Goal: Task Accomplishment & Management: Use online tool/utility

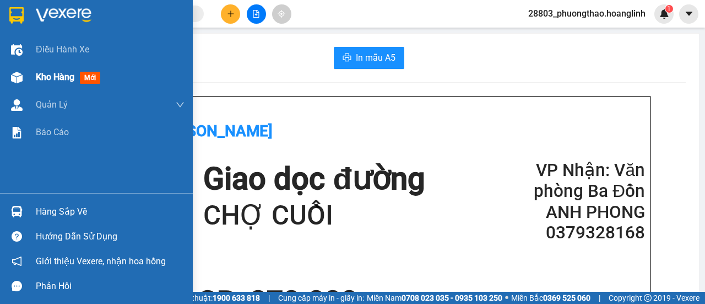
click at [55, 83] on div "Kho hàng mới" at bounding box center [70, 77] width 69 height 14
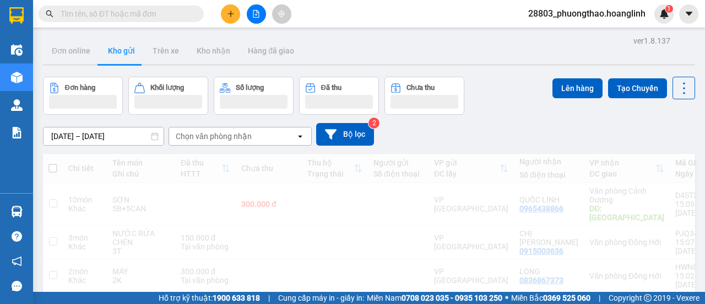
scroll to position [55, 0]
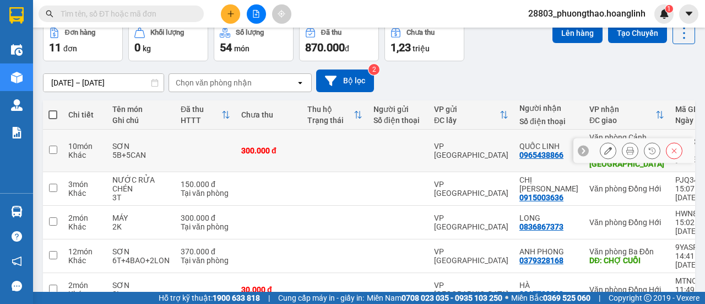
click at [627, 148] on button at bounding box center [630, 150] width 15 height 19
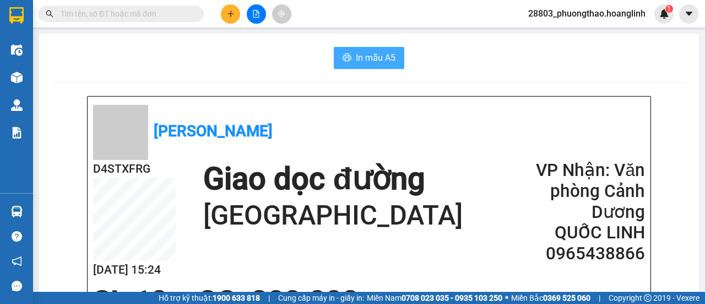
click at [372, 61] on span "In mẫu A5" at bounding box center [376, 58] width 40 height 14
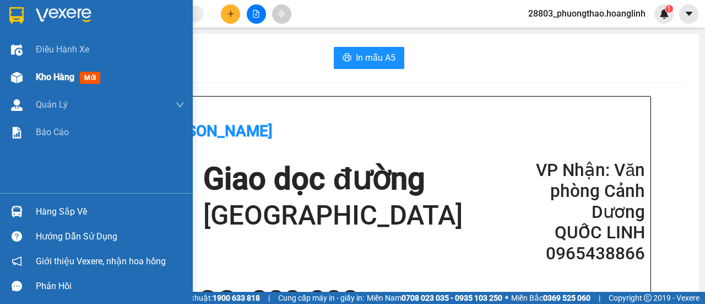
click at [51, 77] on span "Kho hàng" at bounding box center [55, 77] width 39 height 10
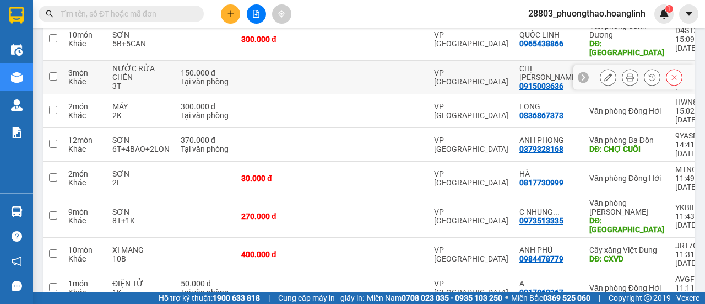
scroll to position [111, 0]
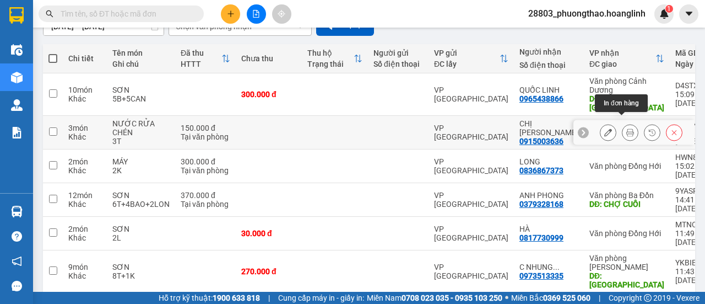
click at [626, 128] on icon at bounding box center [630, 132] width 8 height 8
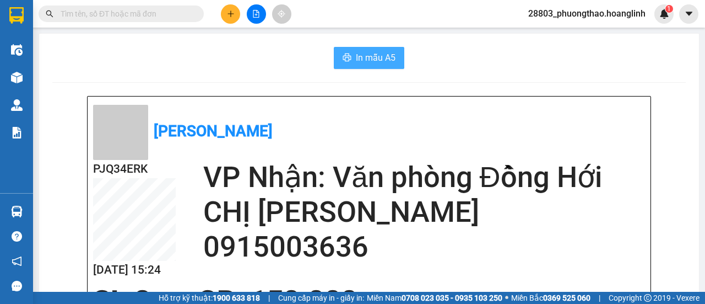
drag, startPoint x: 354, startPoint y: 55, endPoint x: 383, endPoint y: 86, distance: 43.7
click at [356, 55] on span "In mẫu A5" at bounding box center [376, 58] width 40 height 14
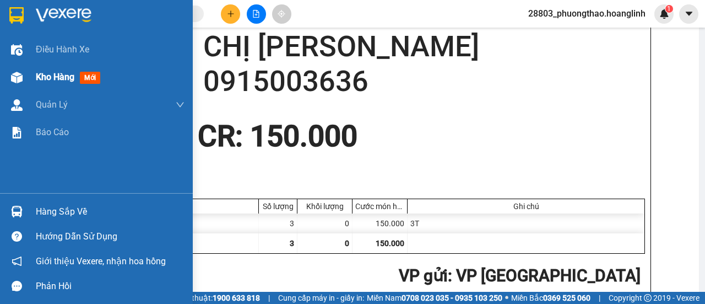
click at [49, 71] on div "Kho hàng mới" at bounding box center [110, 77] width 149 height 28
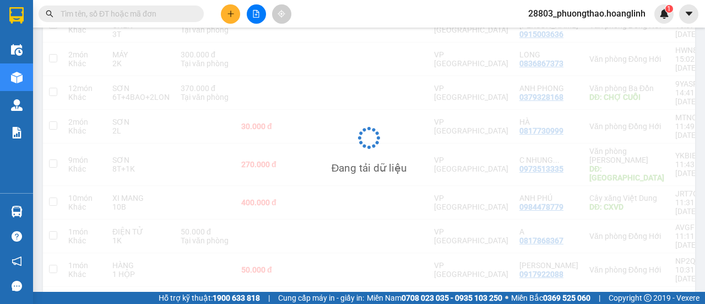
scroll to position [218, 0]
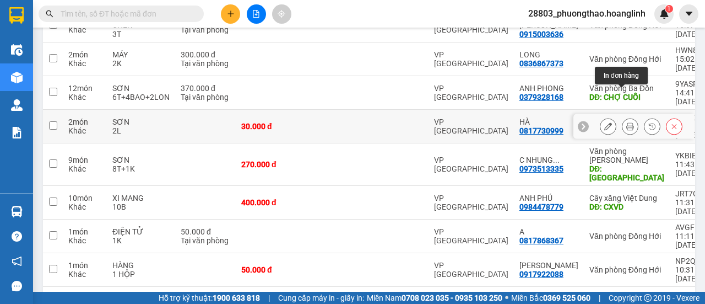
click at [623, 117] on button at bounding box center [630, 126] width 15 height 19
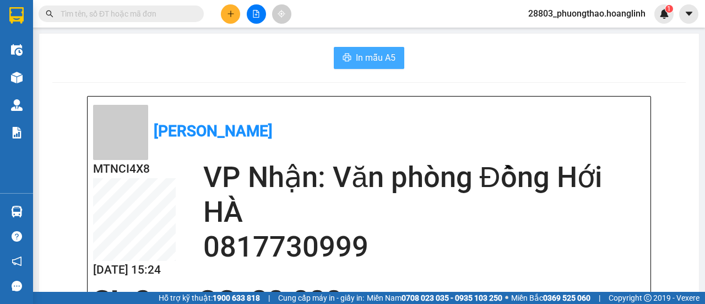
drag, startPoint x: 372, startPoint y: 52, endPoint x: 372, endPoint y: 69, distance: 16.5
click at [372, 52] on span "In mẫu A5" at bounding box center [376, 58] width 40 height 14
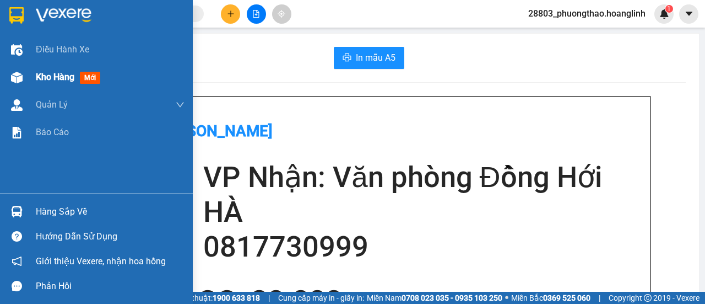
click at [51, 75] on span "Kho hàng" at bounding box center [55, 77] width 39 height 10
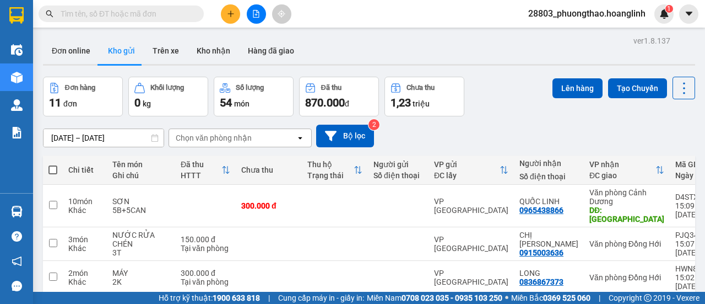
scroll to position [218, 0]
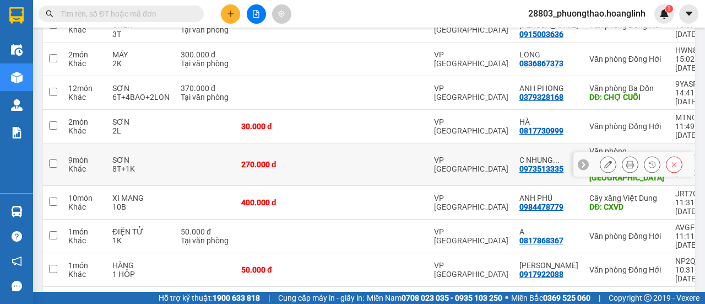
drag, startPoint x: 621, startPoint y: 99, endPoint x: 623, endPoint y: 126, distance: 27.0
click at [623, 126] on tbody "10 món Khác SƠN 5B+5CAN 300.000 đ VP [GEOGRAPHIC_DATA] LINH 0965438866 Văn phòn…" at bounding box center [440, 143] width 795 height 354
click at [623, 155] on button at bounding box center [630, 164] width 15 height 19
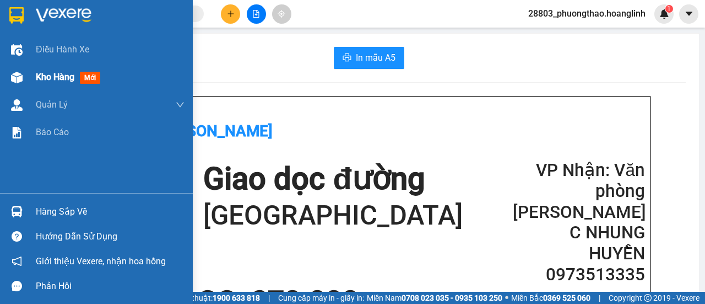
click at [52, 84] on div "Kho hàng mới" at bounding box center [110, 77] width 149 height 28
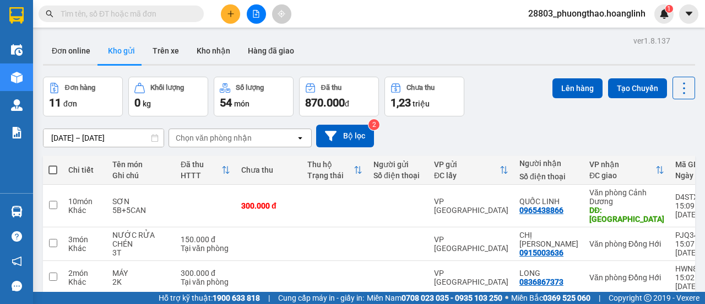
scroll to position [110, 0]
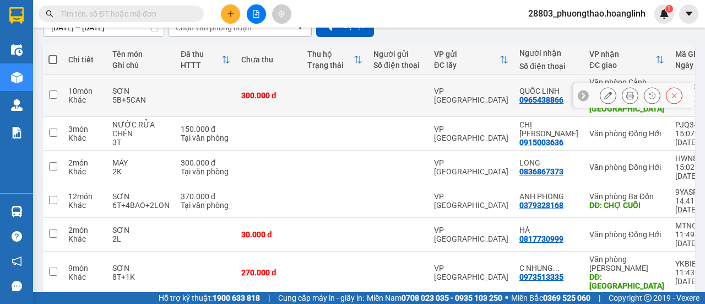
click at [630, 87] on div at bounding box center [641, 95] width 83 height 17
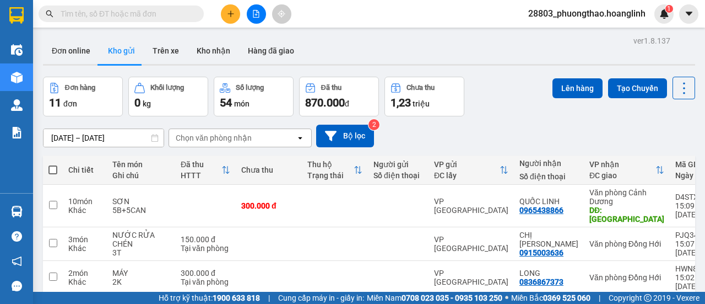
scroll to position [165, 0]
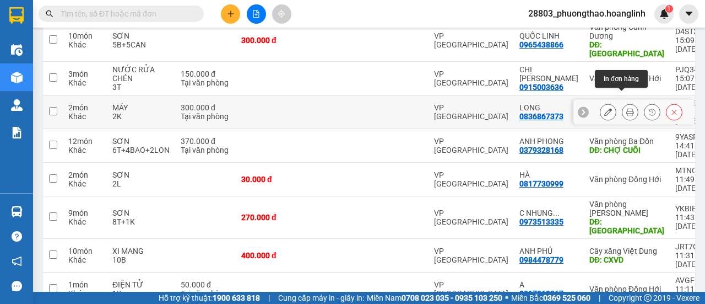
click at [623, 102] on button at bounding box center [630, 111] width 15 height 19
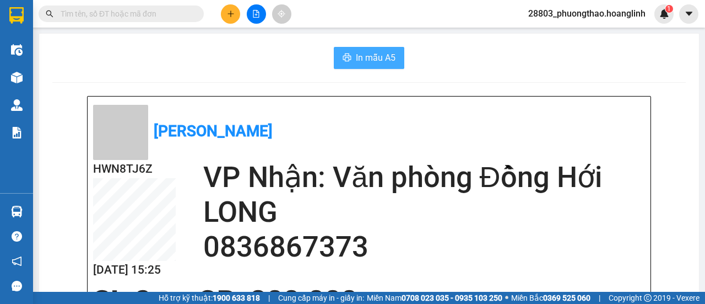
drag, startPoint x: 375, startPoint y: 56, endPoint x: 368, endPoint y: 56, distance: 6.6
click at [371, 53] on span "In mẫu A5" at bounding box center [376, 58] width 40 height 14
click at [227, 17] on icon "plus" at bounding box center [231, 14] width 8 height 8
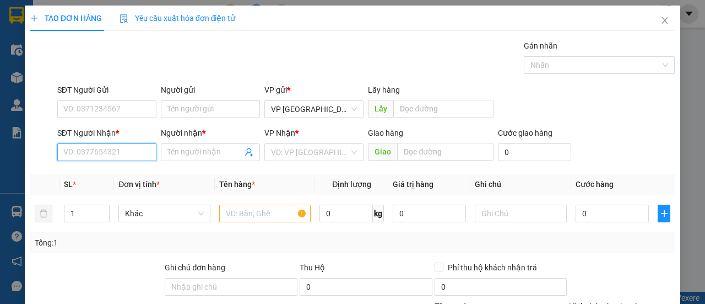
click at [137, 147] on input "SĐT Người Nhận *" at bounding box center [106, 152] width 99 height 18
click at [662, 20] on icon "close" at bounding box center [665, 20] width 6 height 7
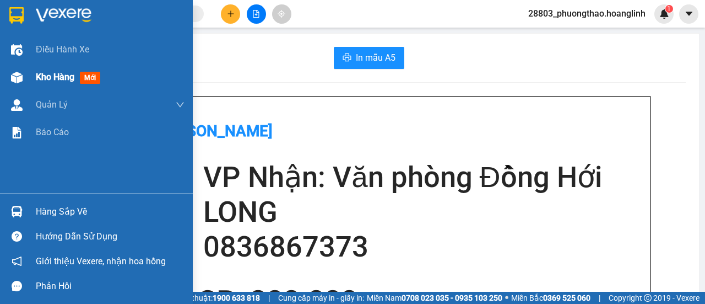
click at [31, 77] on div "Kho hàng mới" at bounding box center [96, 77] width 193 height 28
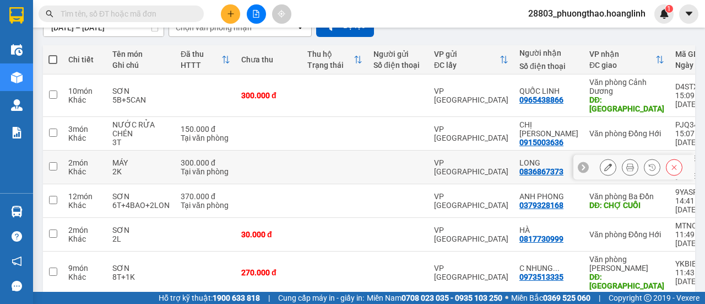
scroll to position [165, 0]
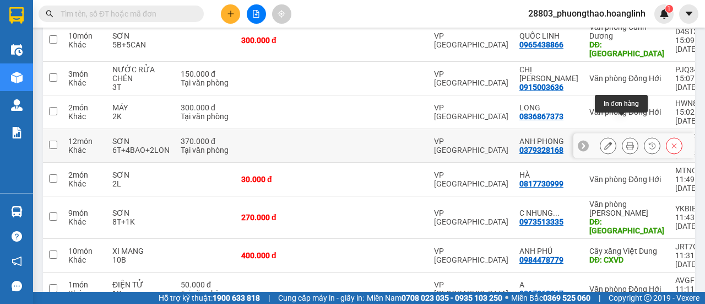
click at [626, 142] on icon at bounding box center [630, 146] width 8 height 8
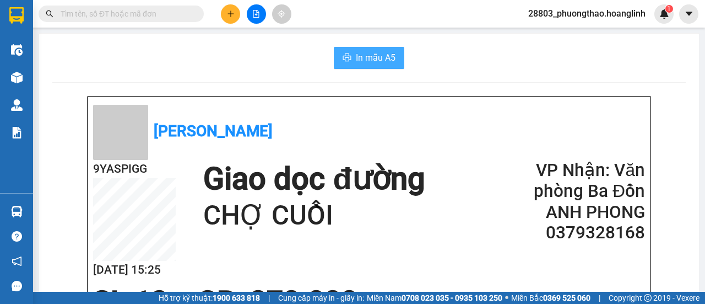
drag, startPoint x: 366, startPoint y: 54, endPoint x: 365, endPoint y: 78, distance: 23.7
click at [366, 56] on span "In mẫu A5" at bounding box center [376, 58] width 40 height 14
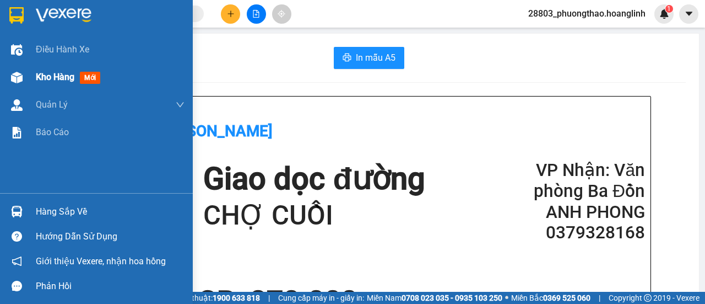
click at [69, 69] on div "Kho hàng mới" at bounding box center [110, 77] width 149 height 28
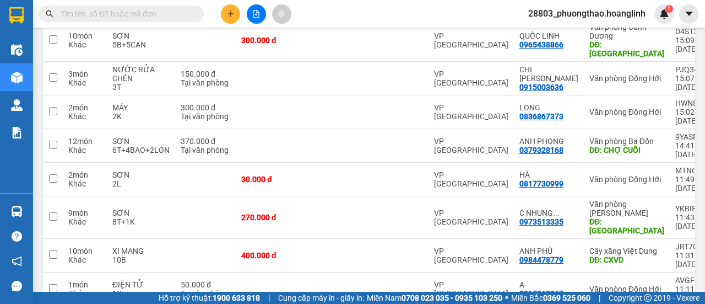
scroll to position [218, 0]
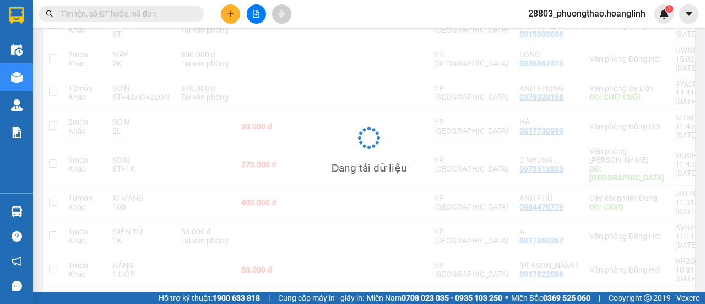
scroll to position [51, 0]
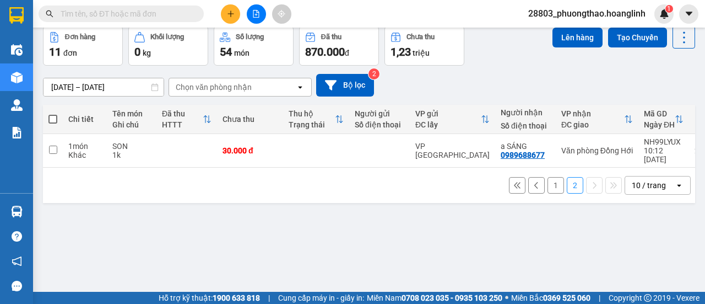
click at [549, 183] on button "1" at bounding box center [556, 185] width 17 height 17
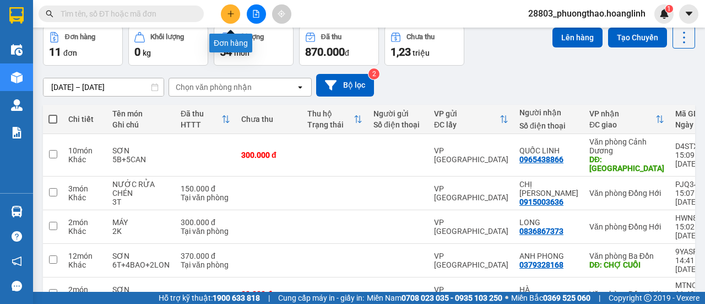
click at [227, 9] on button at bounding box center [230, 13] width 19 height 19
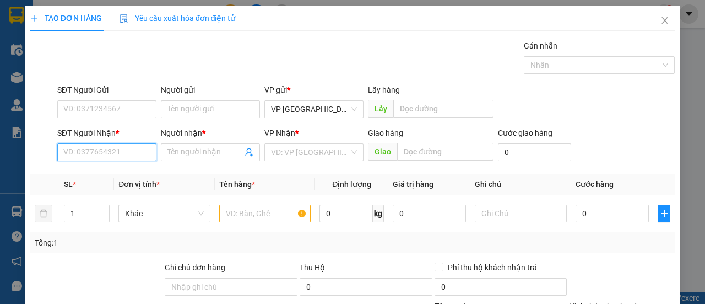
click at [122, 149] on input "SĐT Người Nhận *" at bounding box center [106, 152] width 99 height 18
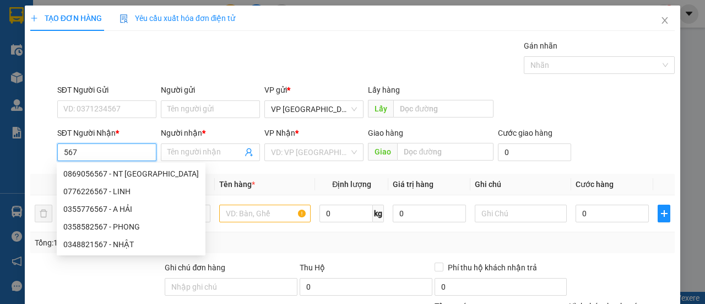
click at [115, 209] on div "0355776567 - A HẢI" at bounding box center [131, 209] width 136 height 12
type input "0355776567"
type input "A HẢI"
type input "CẦU [GEOGRAPHIC_DATA]"
type input "2"
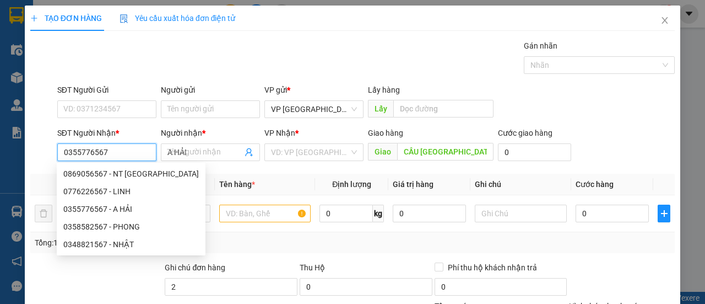
type input "90.000"
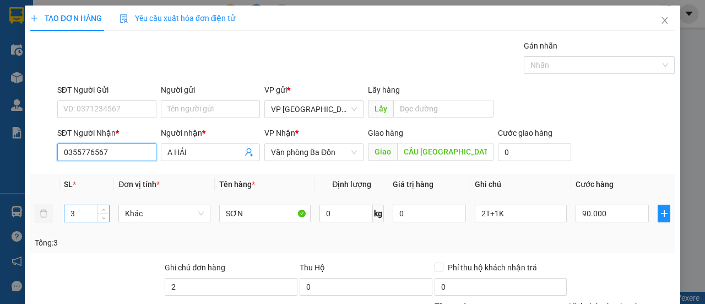
type input "0355776567"
click at [91, 213] on input "3" at bounding box center [86, 213] width 45 height 17
type input "13"
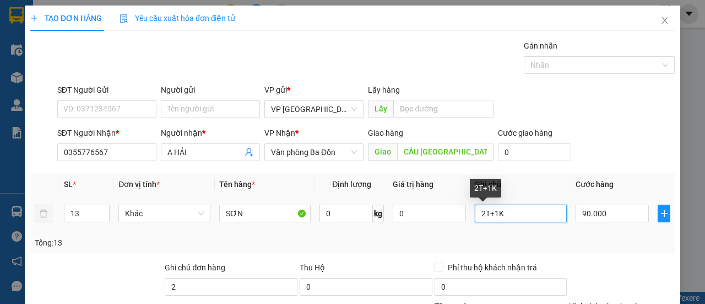
click at [506, 216] on input "2T+1K" at bounding box center [521, 213] width 92 height 18
type input "11T+2K"
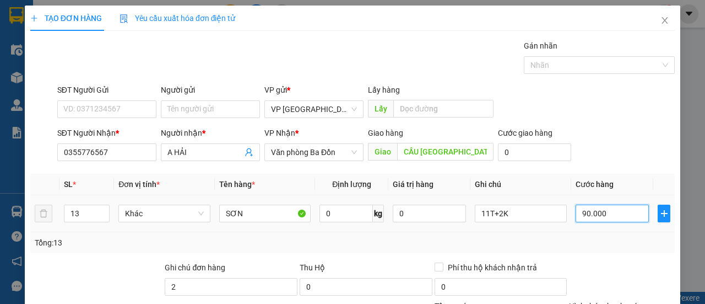
click at [613, 210] on input "90.000" at bounding box center [612, 213] width 73 height 18
type input "00.003"
type input "3"
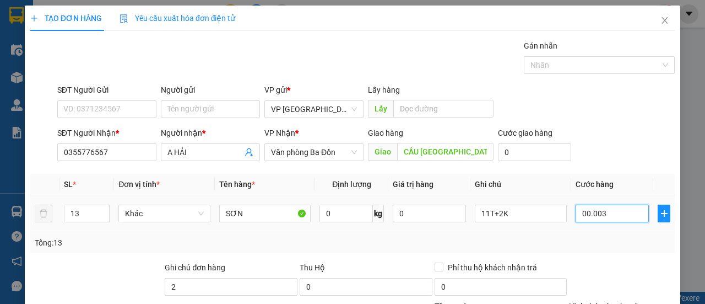
type input "39"
type input "0.000.039"
type input "390"
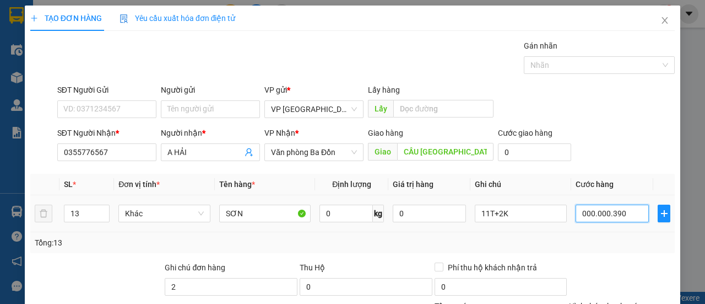
type input "000.000.390"
type input "390.000"
click at [610, 240] on div "Tổng: 13" at bounding box center [353, 242] width 636 height 12
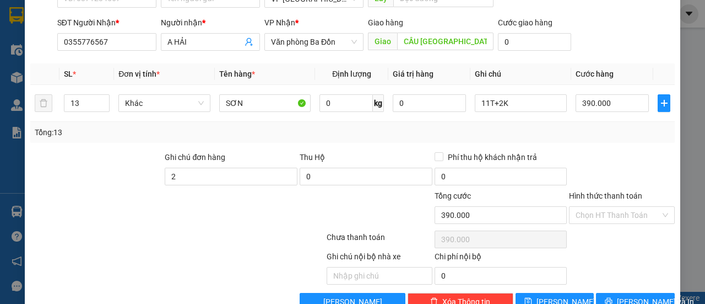
scroll to position [136, 0]
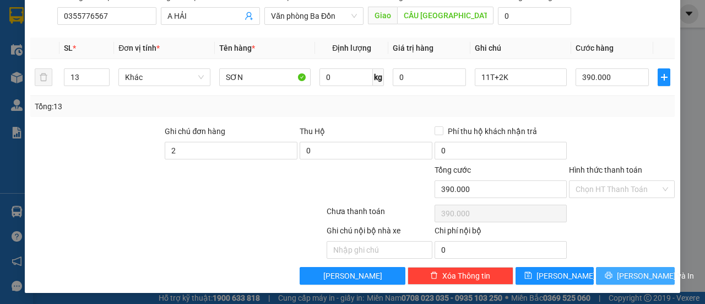
click at [634, 272] on span "[PERSON_NAME] và In" at bounding box center [655, 275] width 77 height 12
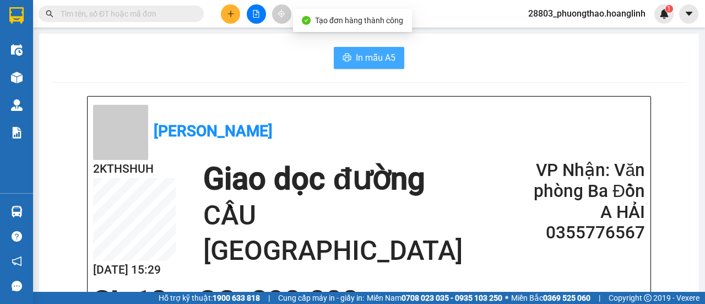
click at [375, 59] on span "In mẫu A5" at bounding box center [376, 58] width 40 height 14
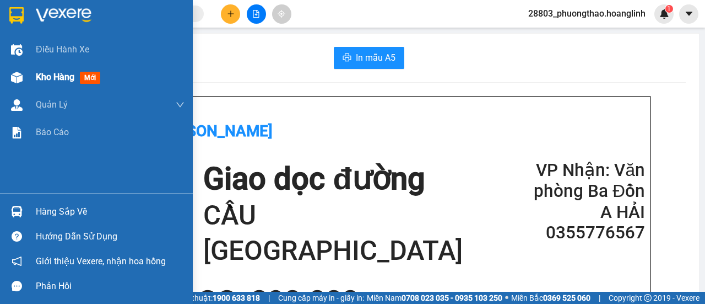
drag, startPoint x: 56, startPoint y: 79, endPoint x: 105, endPoint y: 85, distance: 48.9
click at [56, 79] on span "Kho hàng" at bounding box center [55, 77] width 39 height 10
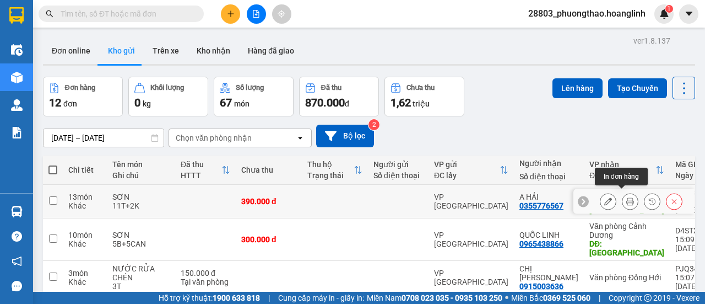
click at [626, 198] on button at bounding box center [630, 201] width 15 height 19
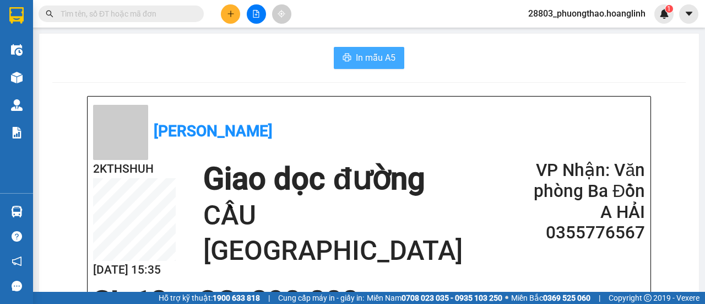
click at [384, 63] on span "In mẫu A5" at bounding box center [376, 58] width 40 height 14
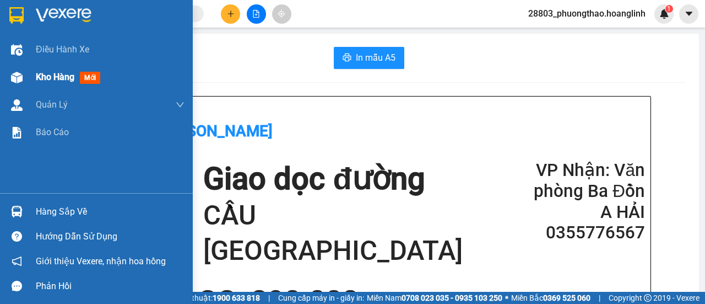
click at [72, 80] on span "Kho hàng" at bounding box center [55, 77] width 39 height 10
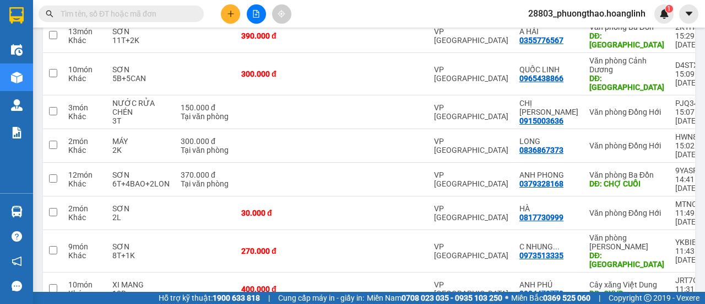
scroll to position [209, 0]
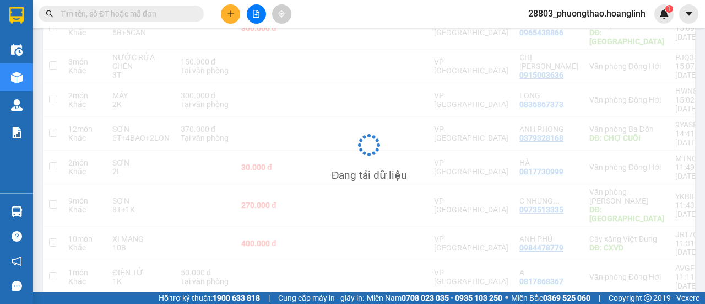
scroll to position [51, 0]
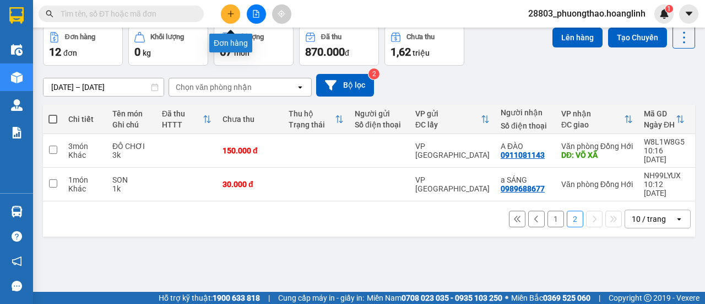
click at [231, 14] on icon "plus" at bounding box center [231, 14] width 8 height 8
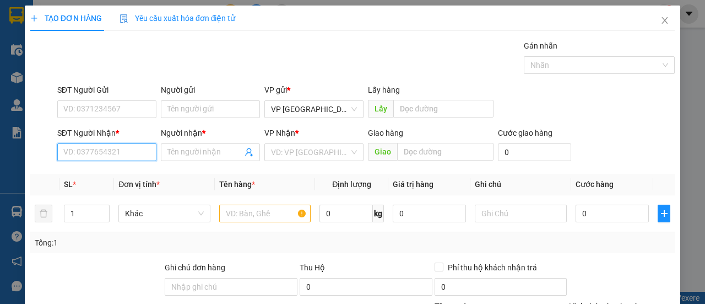
click at [120, 152] on input "SĐT Người Nhận *" at bounding box center [106, 152] width 99 height 18
drag, startPoint x: 105, startPoint y: 178, endPoint x: 136, endPoint y: 177, distance: 31.4
click at [105, 178] on div "0919436309 - A HÒE" at bounding box center [105, 173] width 85 height 12
type input "0919436309"
type input "A HÒE"
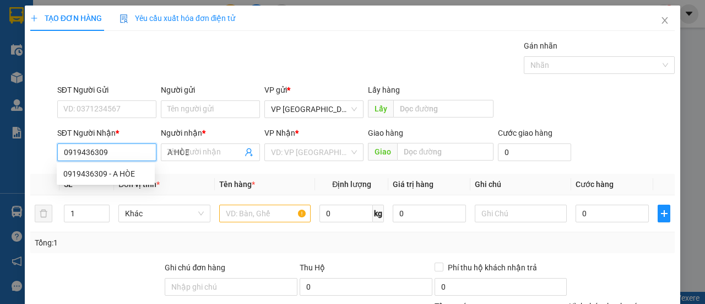
type input "150.000"
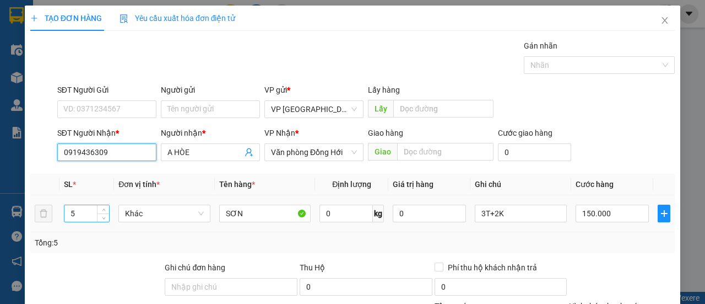
type input "0919436309"
click at [84, 217] on input "5" at bounding box center [86, 213] width 45 height 17
type input "1"
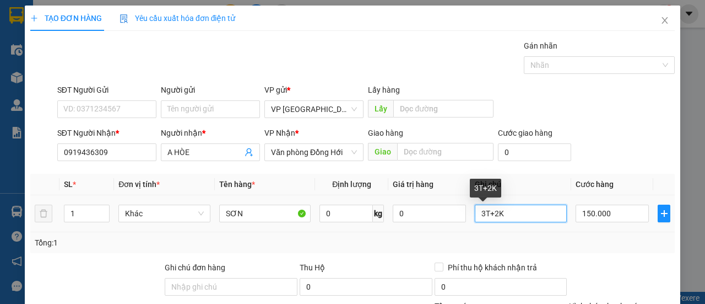
click at [534, 211] on input "3T+2K" at bounding box center [521, 213] width 92 height 18
type input "1L"
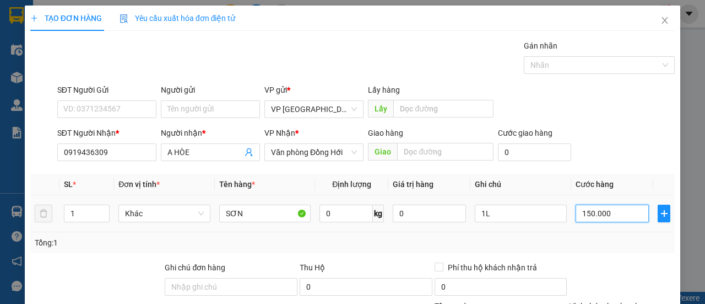
click at [612, 210] on input "150.000" at bounding box center [612, 213] width 73 height 18
type input "00.002"
type input "2"
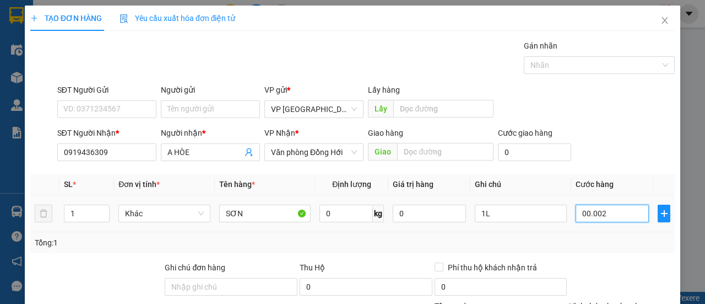
type input "20"
type input "00.000.020"
type input "20.000"
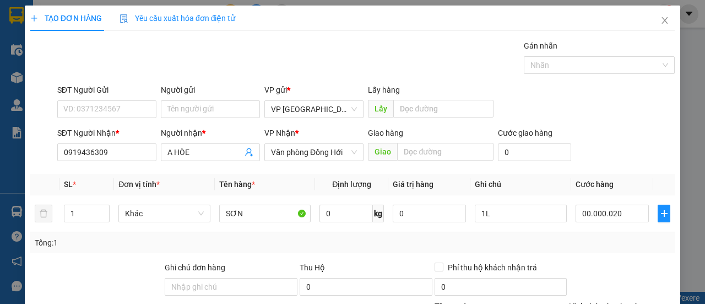
type input "20.000"
click at [562, 242] on div "Tổng: 1" at bounding box center [353, 242] width 636 height 12
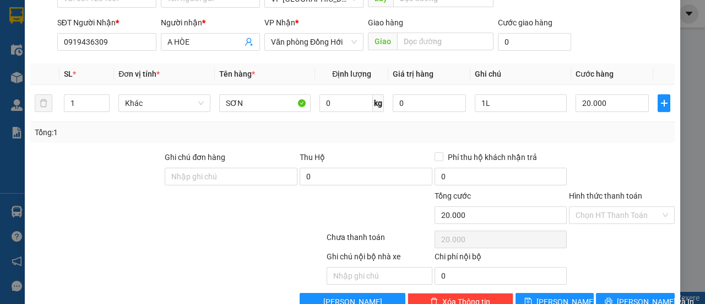
scroll to position [136, 0]
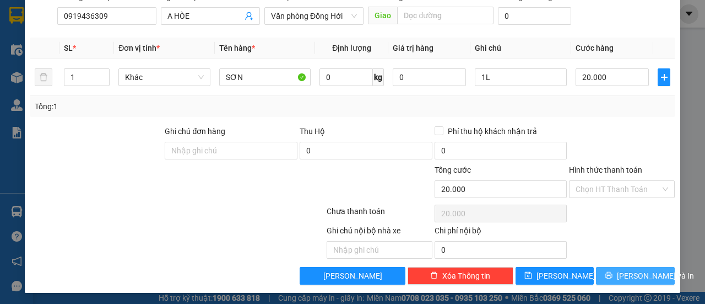
click at [629, 275] on span "[PERSON_NAME] và In" at bounding box center [655, 275] width 77 height 12
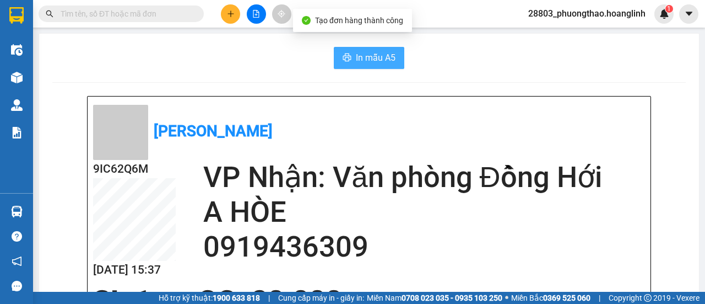
drag, startPoint x: 361, startPoint y: 61, endPoint x: 436, endPoint y: 82, distance: 77.7
click at [361, 62] on span "In mẫu A5" at bounding box center [376, 58] width 40 height 14
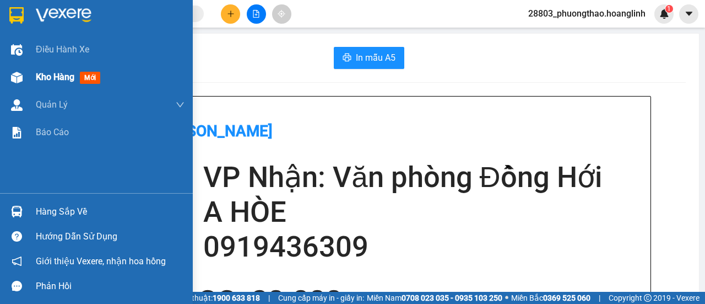
click at [60, 77] on span "Kho hàng" at bounding box center [55, 77] width 39 height 10
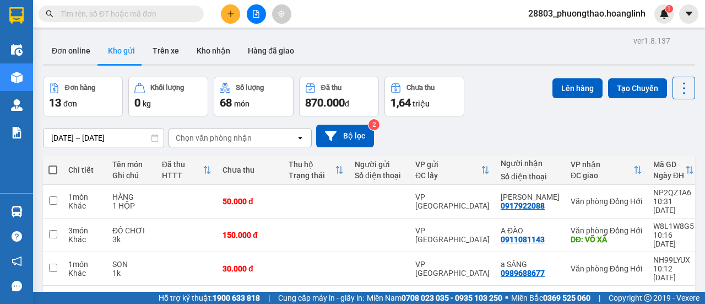
scroll to position [51, 0]
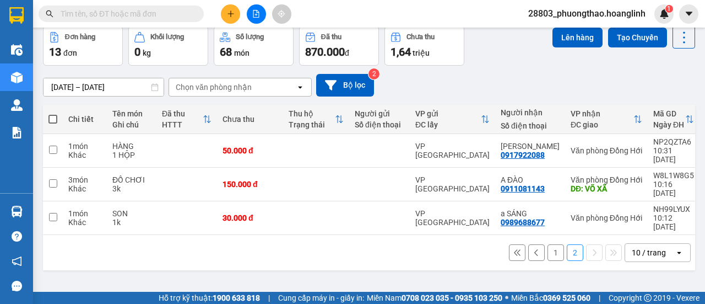
click at [550, 244] on button "1" at bounding box center [556, 252] width 17 height 17
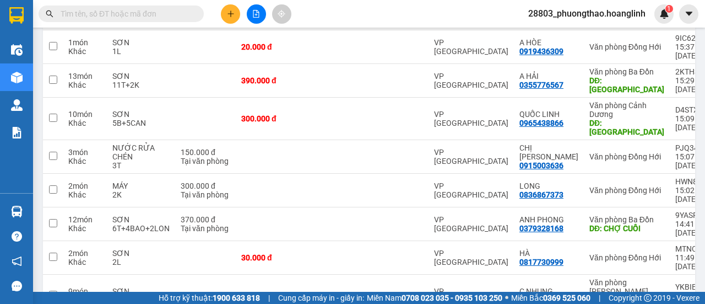
scroll to position [99, 0]
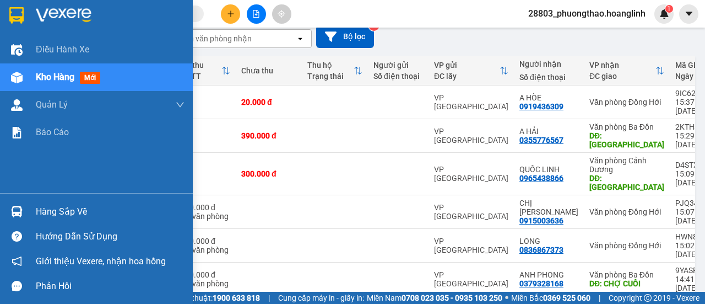
click at [51, 82] on span "Kho hàng" at bounding box center [55, 77] width 39 height 10
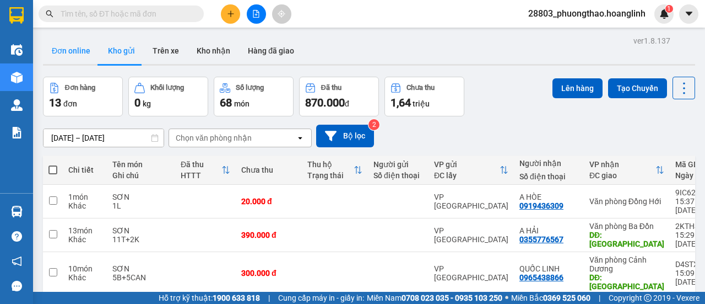
click at [80, 41] on button "Đơn online" at bounding box center [71, 50] width 56 height 26
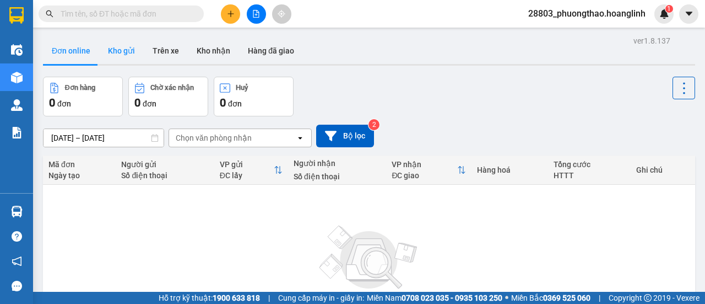
click at [132, 50] on button "Kho gửi" at bounding box center [121, 50] width 45 height 26
type input "[DATE] – [DATE]"
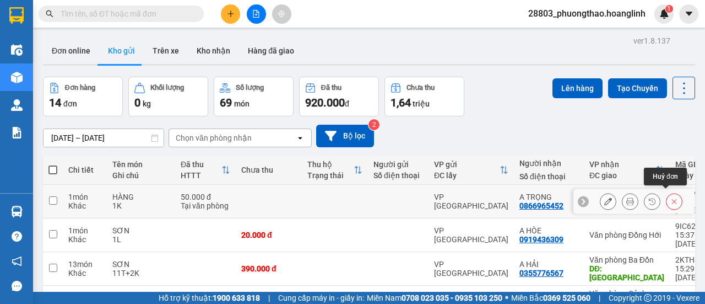
click at [672, 199] on icon at bounding box center [674, 201] width 5 height 5
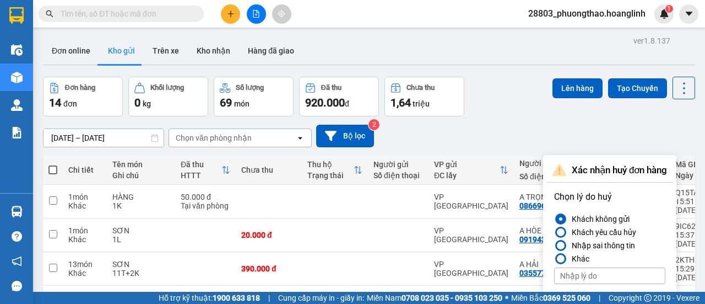
scroll to position [165, 0]
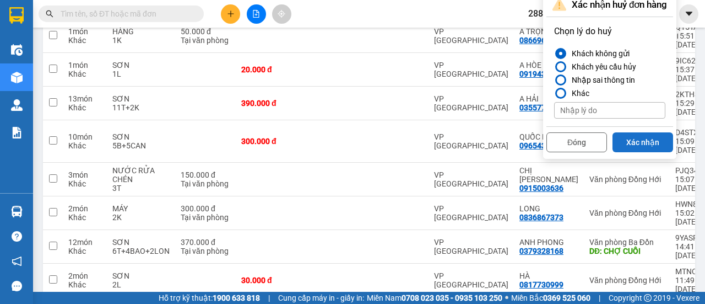
click at [647, 142] on button "Xác nhận" at bounding box center [643, 142] width 61 height 20
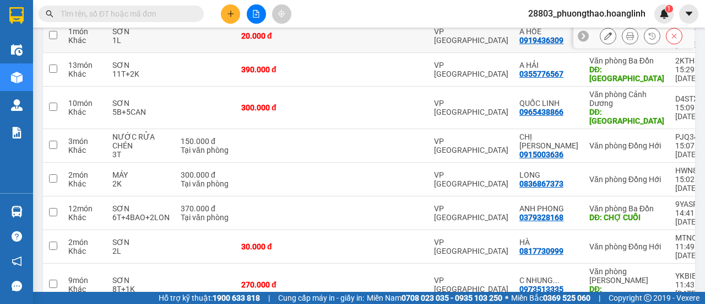
scroll to position [0, 0]
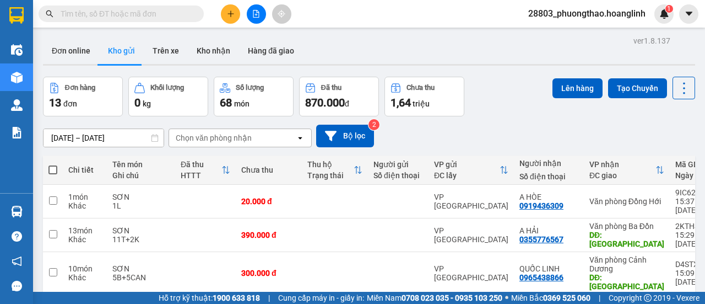
click at [232, 19] on button at bounding box center [230, 13] width 19 height 19
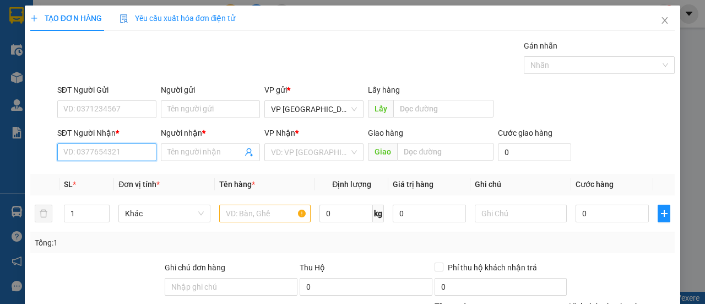
click at [91, 149] on input "SĐT Người Nhận *" at bounding box center [106, 152] width 99 height 18
click at [108, 172] on div "0866965452 - A TRỌNG" at bounding box center [105, 173] width 85 height 12
type input "0866965452"
type input "A TRỌNG"
type input "350.000"
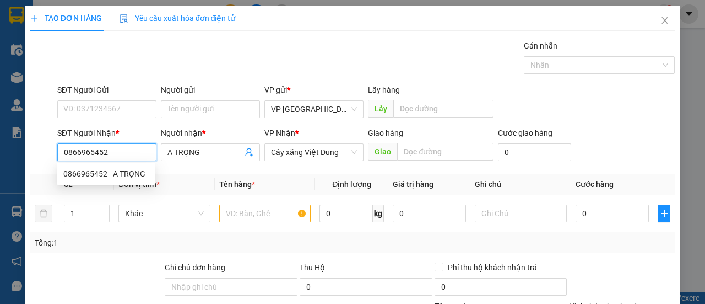
type input "350.000"
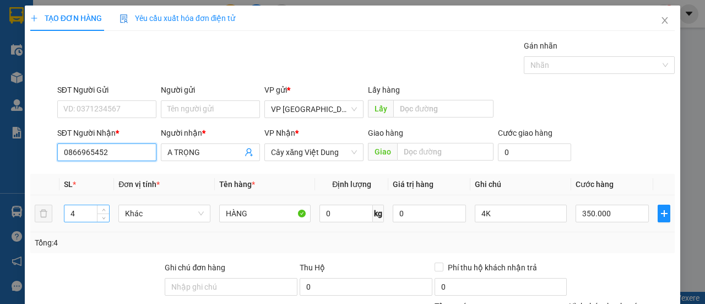
type input "0866965452"
drag, startPoint x: 77, startPoint y: 218, endPoint x: 13, endPoint y: 217, distance: 64.5
click at [33, 212] on tr "4 Khác HÀNG 0 kg 0 4K 350.000" at bounding box center [352, 213] width 645 height 37
type input "1"
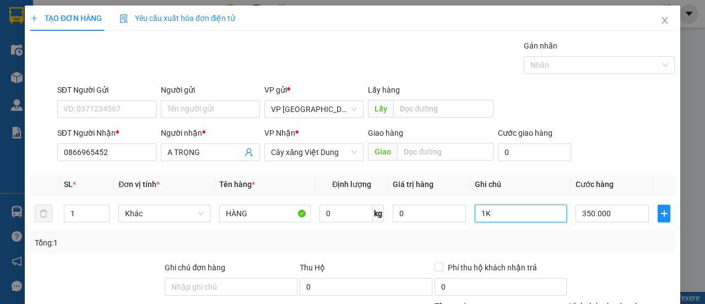
type input "1K"
type input "0"
type input "5"
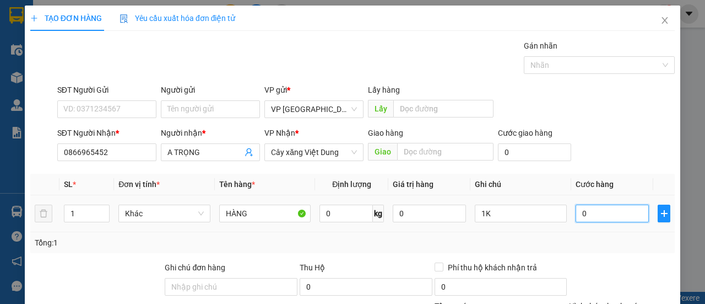
type input "5"
type input "0.050"
type input "50"
type input "0.050"
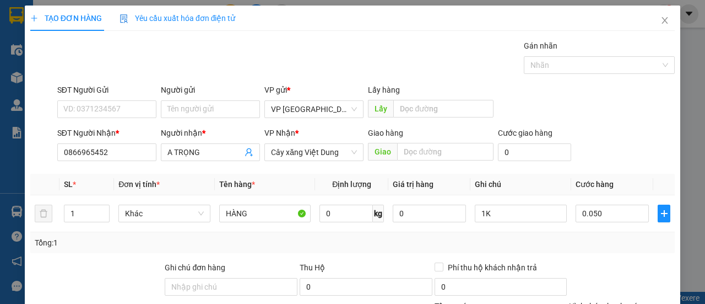
click at [585, 131] on div "SĐT Người Nhận * 0866965452 Người nhận * A TRỌNG VP Nhận * Cây xăng Việt Dung G…" at bounding box center [366, 146] width 622 height 39
type input "50.000"
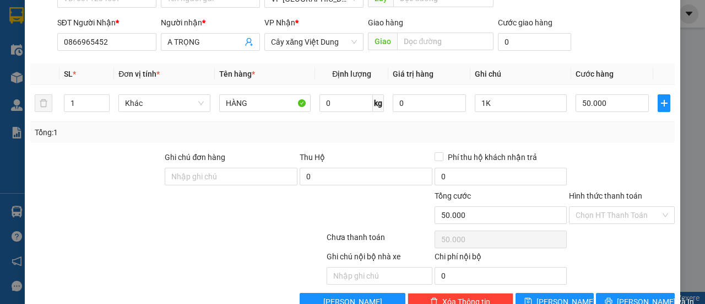
click at [613, 289] on div "Transit Pickup Surcharge Ids Transit Deliver Surcharge Ids Transit Deliver Surc…" at bounding box center [352, 119] width 645 height 381
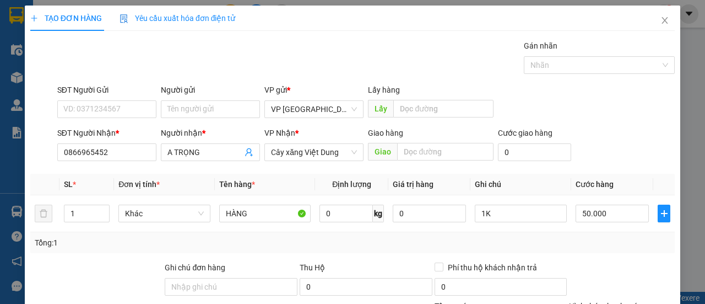
scroll to position [136, 0]
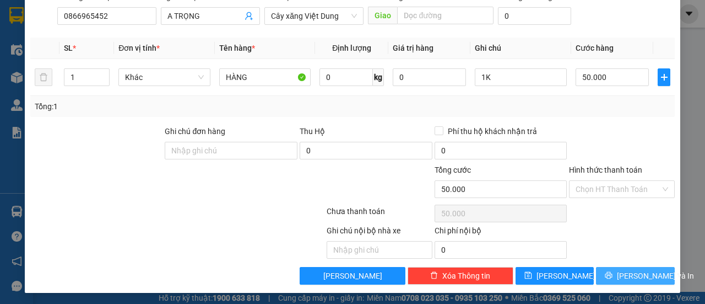
click at [619, 267] on button "[PERSON_NAME] và In" at bounding box center [635, 276] width 79 height 18
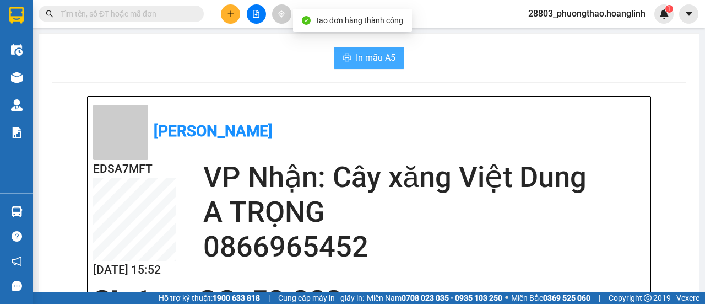
click at [372, 64] on span "In mẫu A5" at bounding box center [376, 58] width 40 height 14
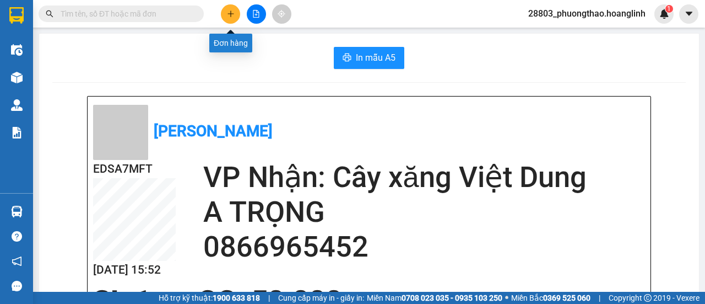
click at [228, 16] on icon "plus" at bounding box center [231, 14] width 8 height 8
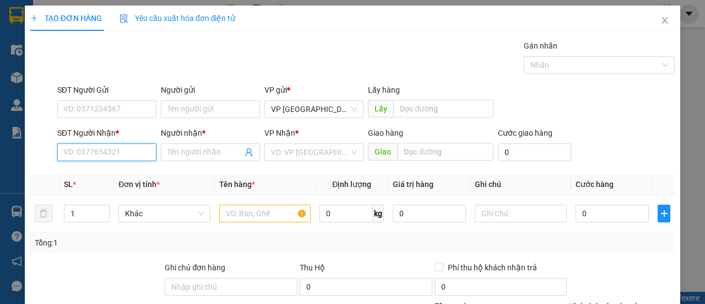
click at [96, 151] on input "SĐT Người Nhận *" at bounding box center [106, 152] width 99 height 18
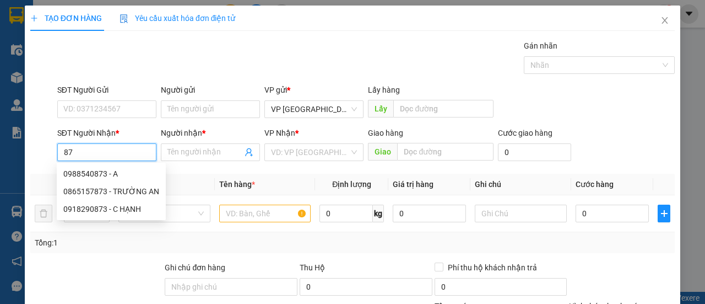
type input "8"
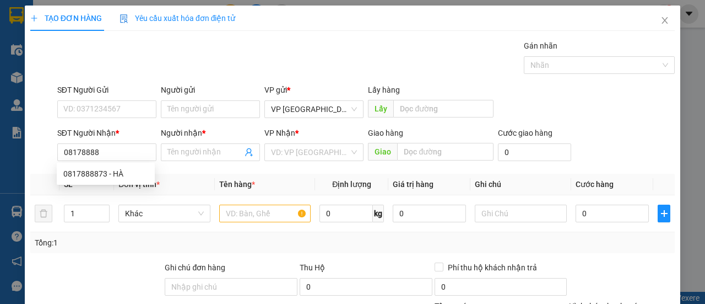
click at [119, 164] on div "0817888873 0817888873 - [PERSON_NAME]" at bounding box center [106, 174] width 98 height 22
click at [119, 169] on body "Kết quả tìm kiếm ( 0 ) Bộ lọc No Data 28803_phuongthao.hoanglinh 1 Điều hành xe…" at bounding box center [352, 152] width 705 height 304
click at [116, 154] on input "08178888" at bounding box center [106, 152] width 99 height 18
click at [112, 177] on div "0817888873 - HÀ" at bounding box center [105, 173] width 85 height 12
type input "0817888873"
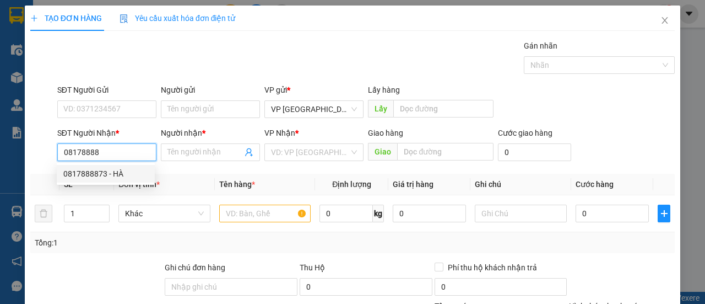
type input "HÀ"
type input "CỰ NẨM"
type input "50.000"
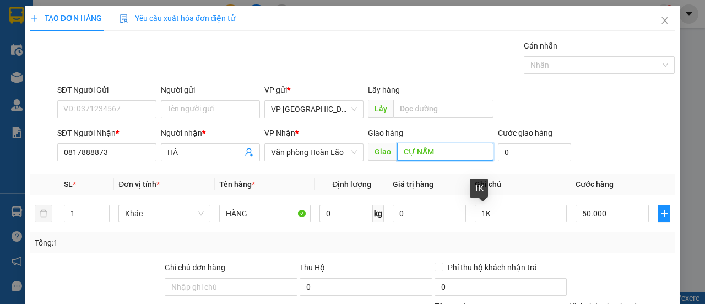
scroll to position [136, 0]
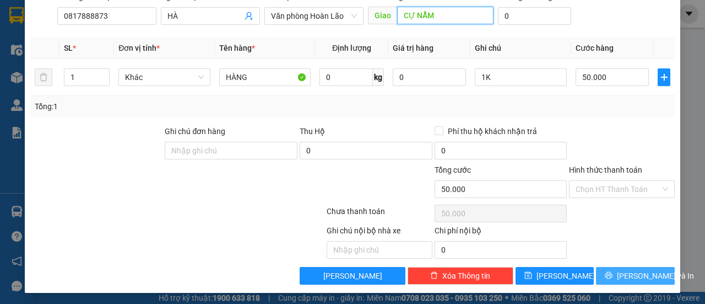
type input "CỰ NẪM"
drag, startPoint x: 589, startPoint y: 268, endPoint x: 608, endPoint y: 274, distance: 20.1
click at [608, 274] on button "[PERSON_NAME] và In" at bounding box center [635, 276] width 79 height 18
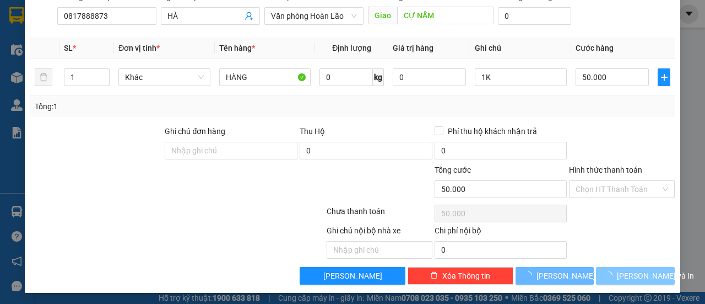
click at [608, 274] on icon "loading" at bounding box center [608, 275] width 9 height 9
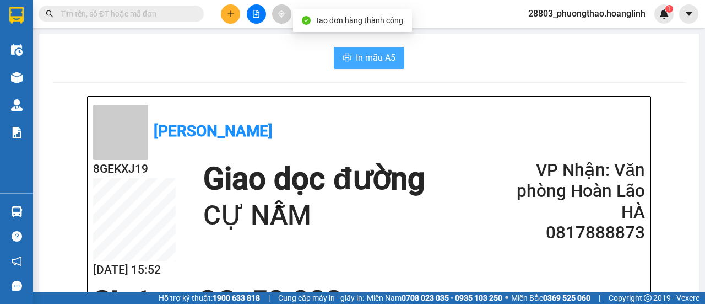
click at [358, 62] on span "In mẫu A5" at bounding box center [376, 58] width 40 height 14
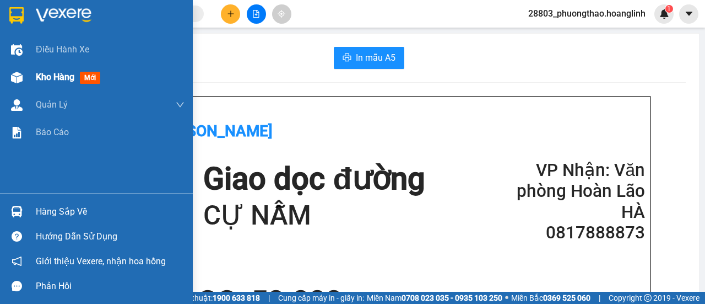
drag, startPoint x: 51, startPoint y: 78, endPoint x: 152, endPoint y: 66, distance: 101.6
click at [52, 78] on span "Kho hàng" at bounding box center [55, 77] width 39 height 10
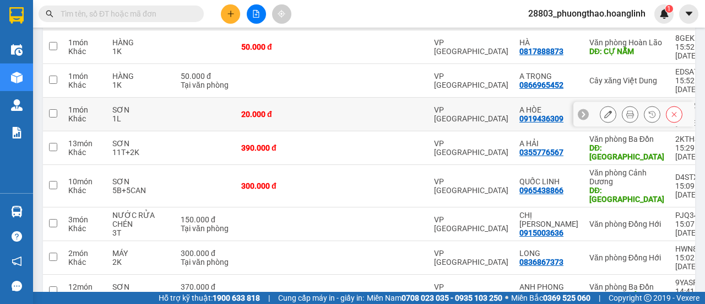
scroll to position [209, 0]
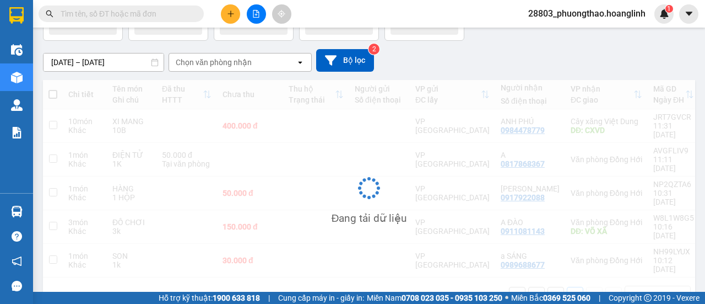
scroll to position [75, 0]
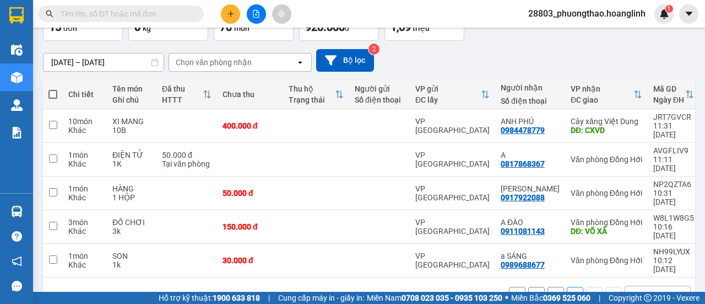
click at [548, 286] on button "1" at bounding box center [556, 294] width 17 height 17
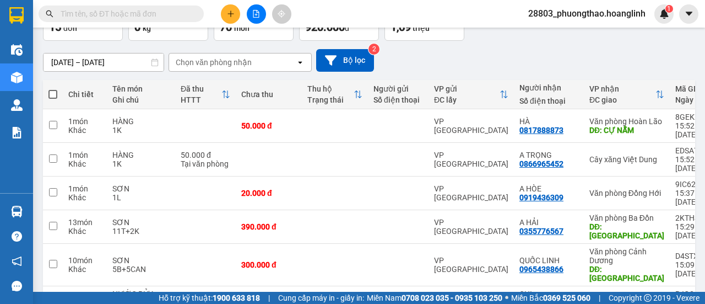
scroll to position [0, 0]
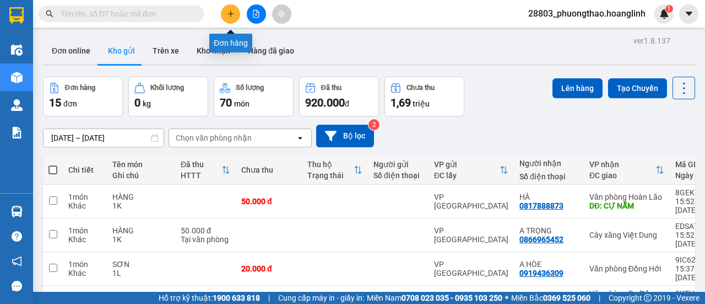
click at [232, 17] on icon "plus" at bounding box center [231, 14] width 8 height 8
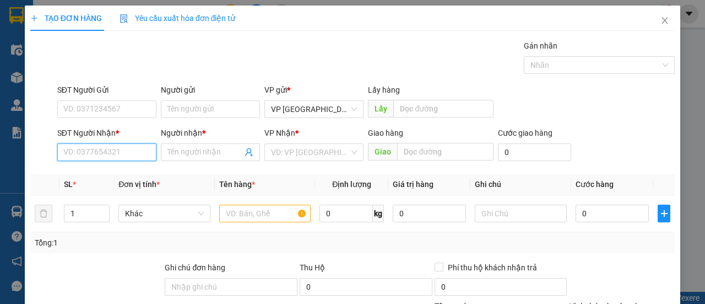
click at [90, 153] on input "SĐT Người Nhận *" at bounding box center [106, 152] width 99 height 18
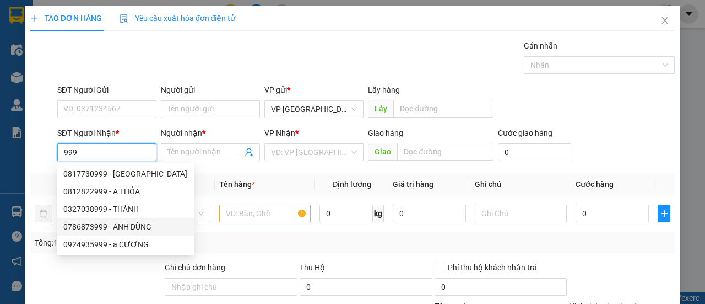
click at [118, 221] on div "0786873999 - ANH DŨNG" at bounding box center [125, 226] width 124 height 12
type input "0786873999"
type input "ANH DŨNG"
type input "80.000"
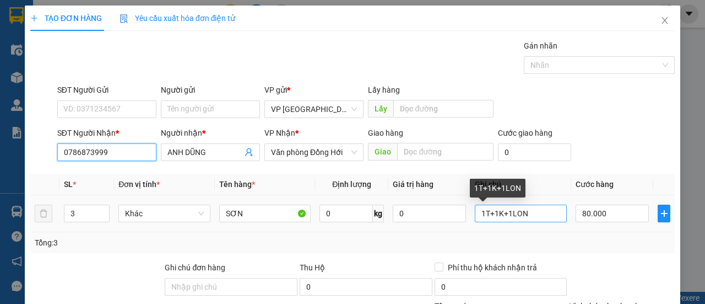
type input "0786873999"
click at [536, 214] on input "1T+1K+1LON" at bounding box center [521, 213] width 92 height 18
click at [534, 214] on input "1T+1K+1LON" at bounding box center [521, 213] width 92 height 18
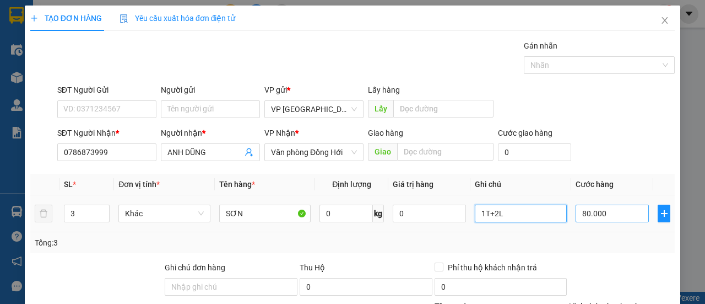
type input "1T+2L"
click at [617, 212] on input "80.000" at bounding box center [612, 213] width 73 height 18
type input "7"
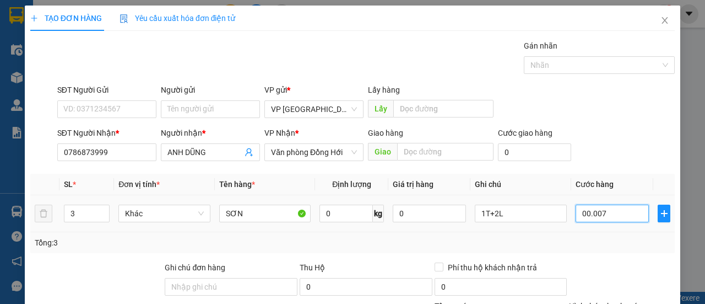
type input "0.000.070"
type input "70"
type input "0.000.070"
type input "70.000"
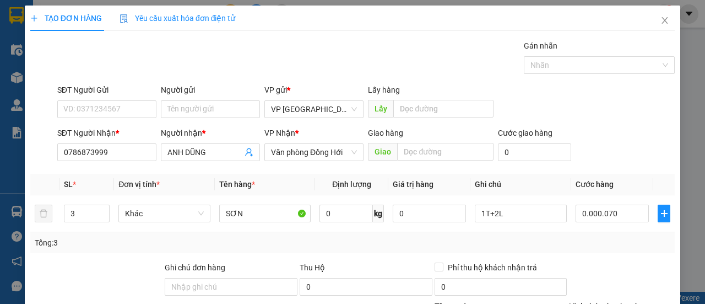
type input "70.000"
click at [606, 247] on div "Tổng: 3" at bounding box center [352, 242] width 645 height 21
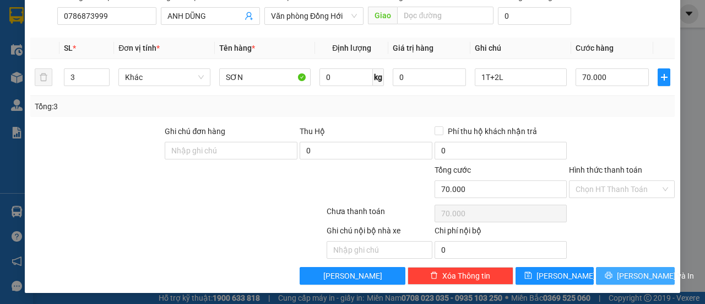
click at [613, 271] on icon "printer" at bounding box center [609, 275] width 8 height 8
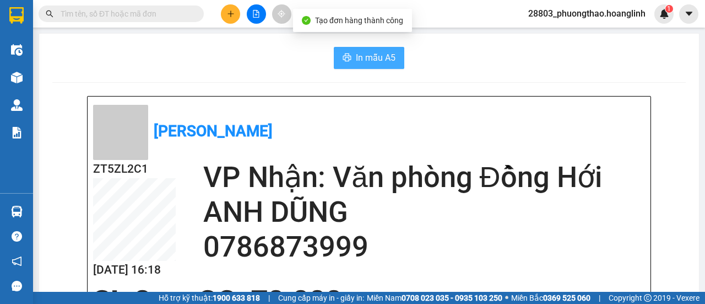
click at [382, 59] on span "In mẫu A5" at bounding box center [376, 58] width 40 height 14
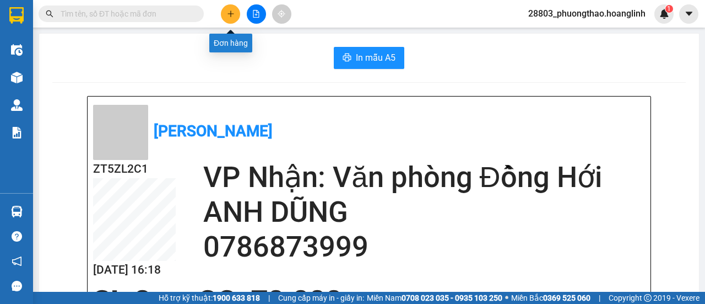
click at [227, 14] on icon "plus" at bounding box center [231, 14] width 8 height 8
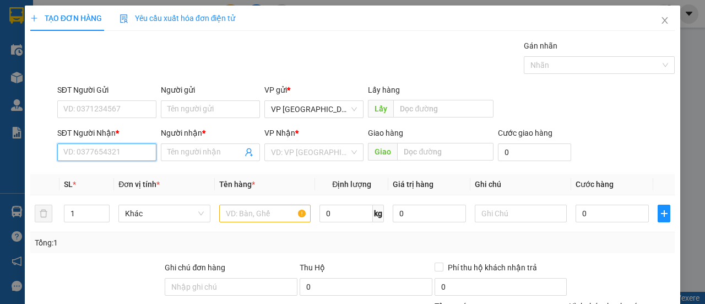
click at [99, 154] on input "SĐT Người Nhận *" at bounding box center [106, 152] width 99 height 18
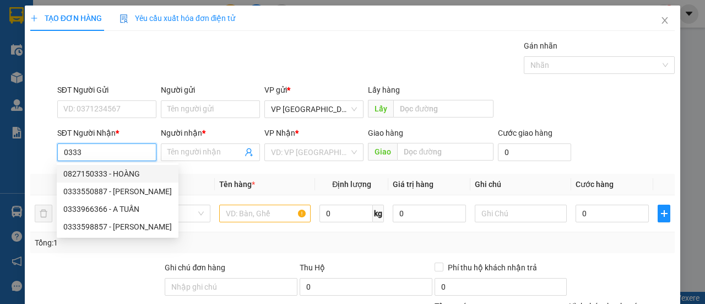
click at [97, 170] on div "0827150333 - HOÀNG" at bounding box center [117, 173] width 109 height 12
type input "0827150333"
type input "HOÀNG"
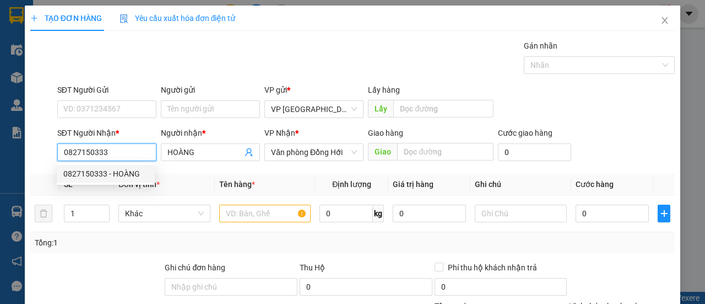
type input "150.000"
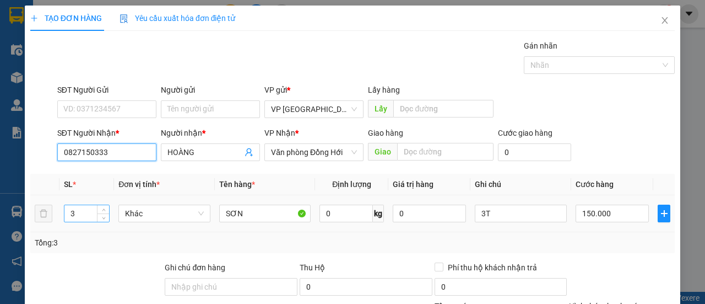
type input "0827150333"
click at [85, 209] on input "3" at bounding box center [86, 213] width 45 height 17
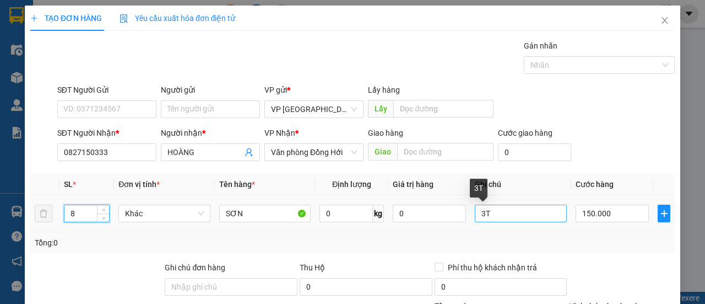
type input "8"
click at [511, 218] on input "3T" at bounding box center [521, 213] width 92 height 18
type input "7T+1K"
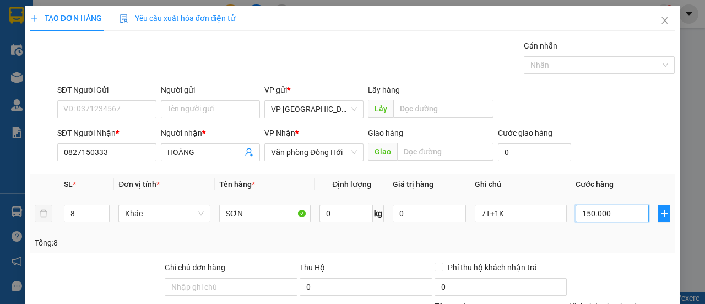
click at [612, 216] on input "150.000" at bounding box center [612, 213] width 73 height 18
type input "00.002"
type input "2"
type input "25"
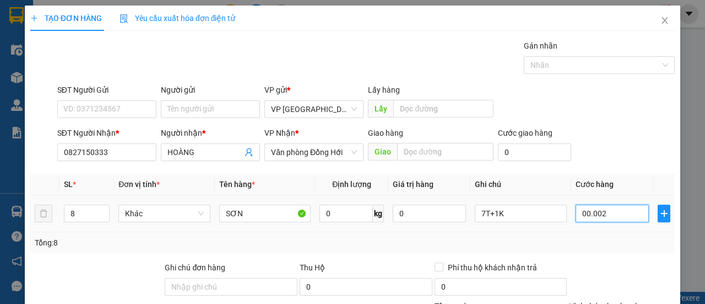
type input "25"
type input "0.000.025"
type input "250"
type input "000.000.250"
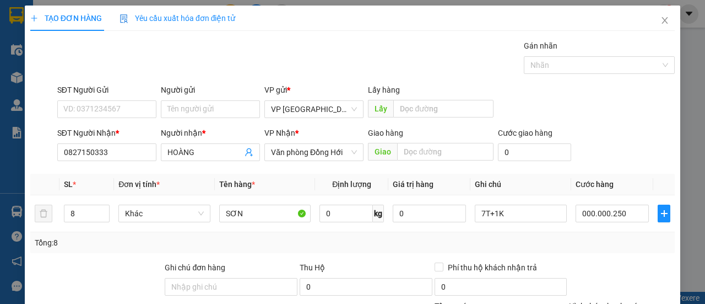
type input "250.000"
click at [592, 238] on div "Tổng: 8" at bounding box center [353, 242] width 636 height 12
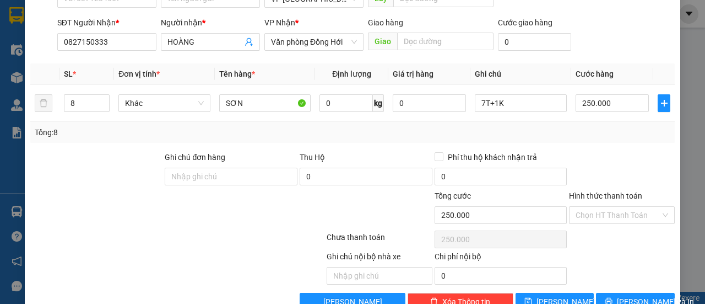
scroll to position [136, 0]
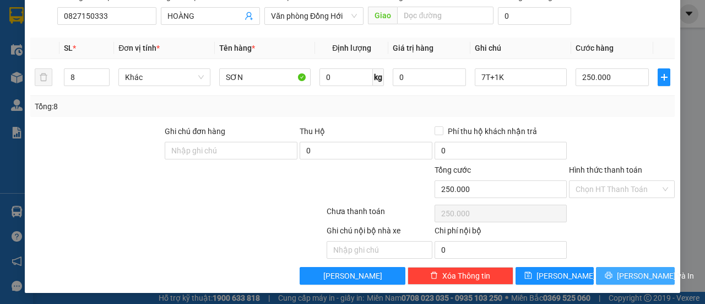
click at [627, 276] on span "[PERSON_NAME] và In" at bounding box center [655, 275] width 77 height 12
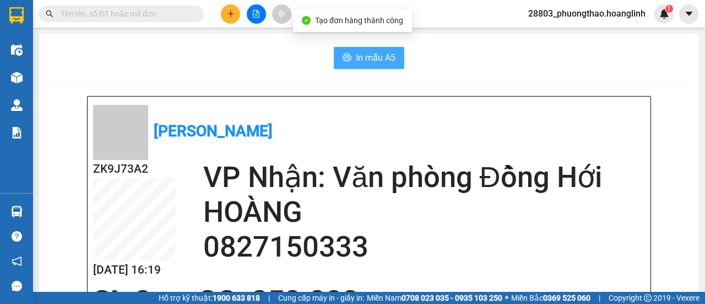
click at [371, 62] on span "In mẫu A5" at bounding box center [376, 58] width 40 height 14
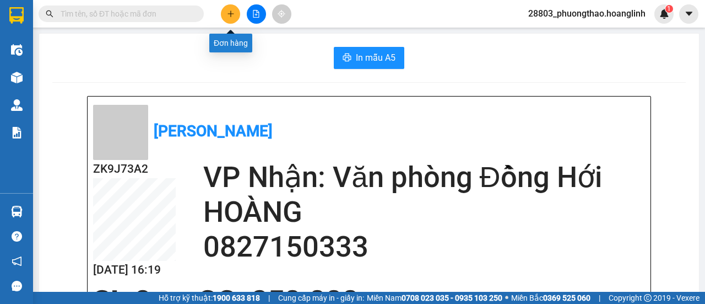
click at [237, 9] on button at bounding box center [230, 13] width 19 height 19
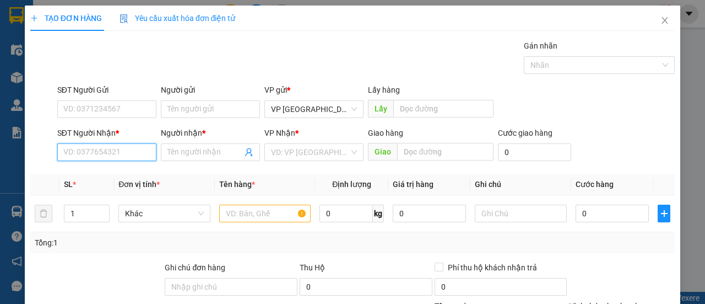
click at [126, 155] on input "SĐT Người Nhận *" at bounding box center [106, 152] width 99 height 18
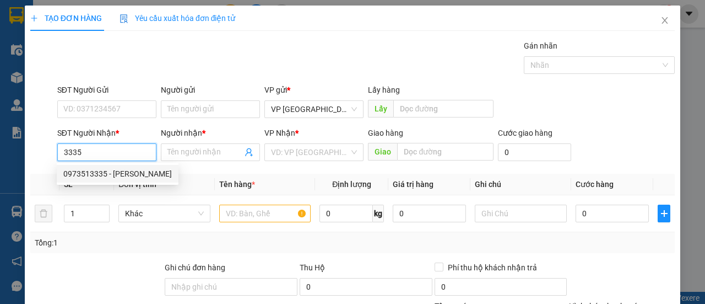
click at [120, 178] on div "0973513335 - [PERSON_NAME]" at bounding box center [117, 173] width 109 height 12
type input "0973513335"
type input "C NHUNG HUYỀN"
type input "[GEOGRAPHIC_DATA]"
type input "270.000"
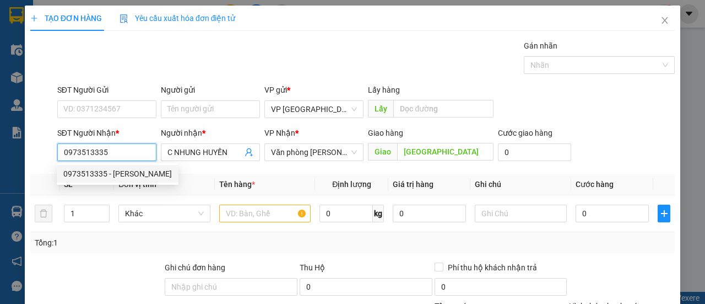
type input "270.000"
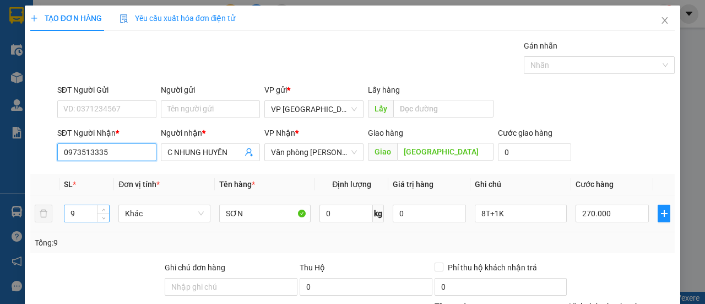
type input "0973513335"
click at [82, 212] on input "9" at bounding box center [86, 213] width 45 height 17
type input "17"
click at [614, 215] on input "270.000" at bounding box center [612, 213] width 73 height 18
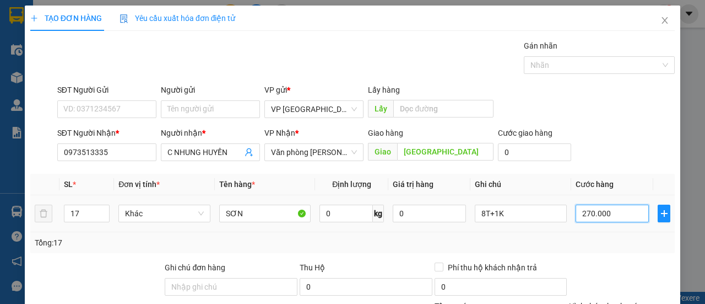
click at [614, 215] on input "270.000" at bounding box center [612, 213] width 73 height 18
type input "00.005"
type input "5"
type input "51"
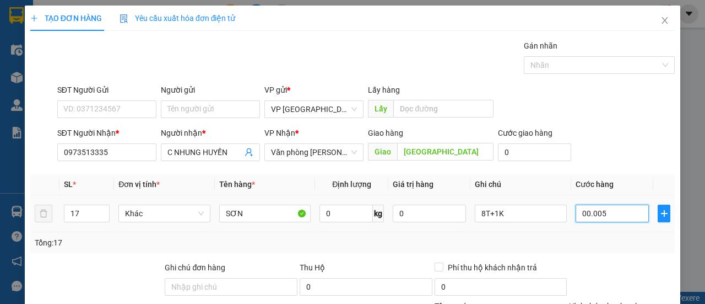
type input "51"
type input "0.000.051"
type input "510"
type input "000.000.510"
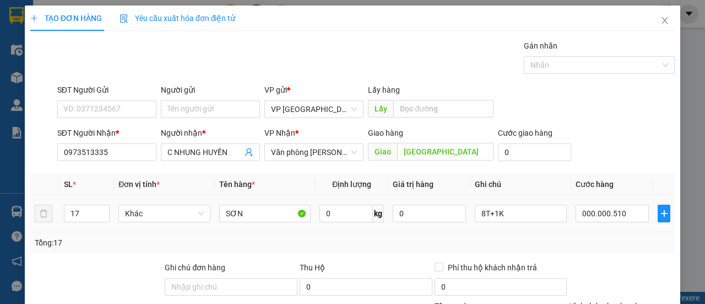
type input "510.000"
click at [624, 228] on td "510.000" at bounding box center [612, 213] width 82 height 37
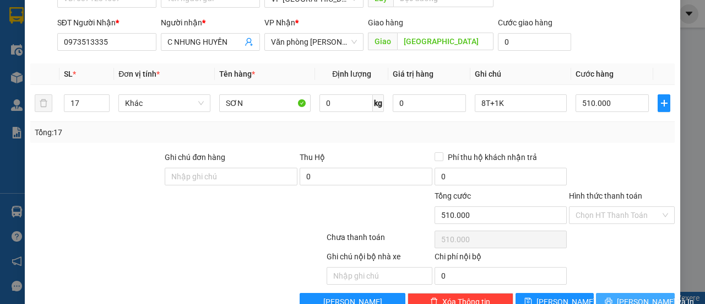
click at [619, 296] on span "[PERSON_NAME] và In" at bounding box center [655, 301] width 77 height 12
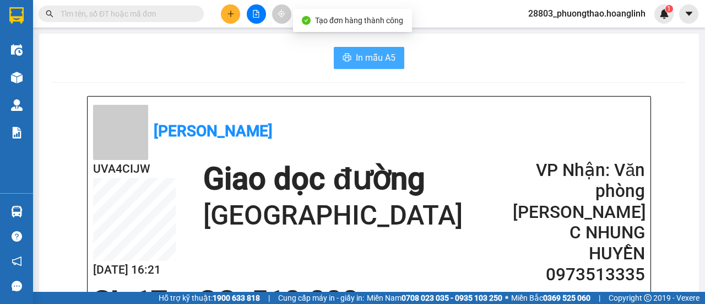
click at [382, 59] on span "In mẫu A5" at bounding box center [376, 58] width 40 height 14
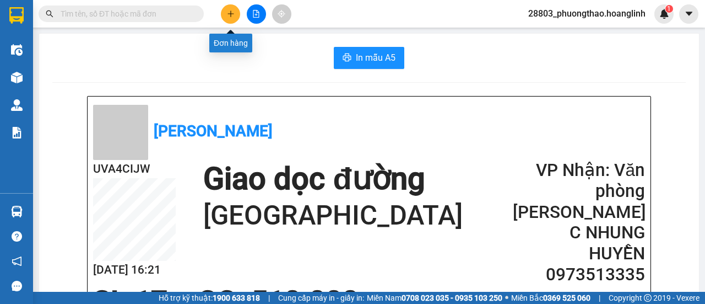
click at [230, 17] on icon "plus" at bounding box center [231, 14] width 8 height 8
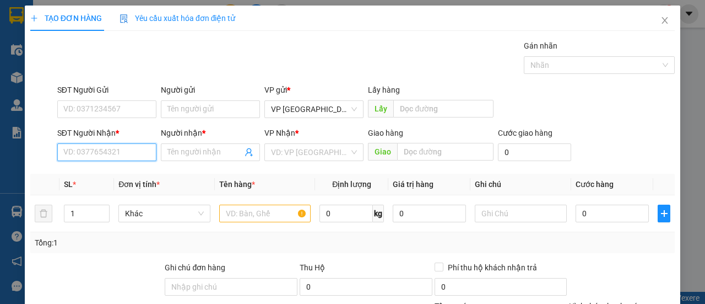
click at [118, 150] on input "SĐT Người Nhận *" at bounding box center [106, 152] width 99 height 18
click at [118, 150] on input "0705489689" at bounding box center [106, 152] width 99 height 18
type input "0"
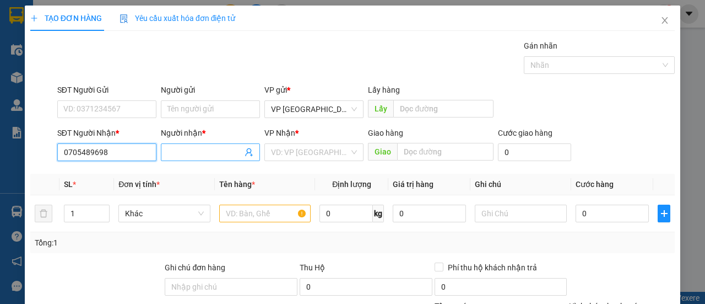
type input "0705489698"
click at [181, 154] on input "Người nhận *" at bounding box center [204, 152] width 75 height 12
type input "a"
type input "A"
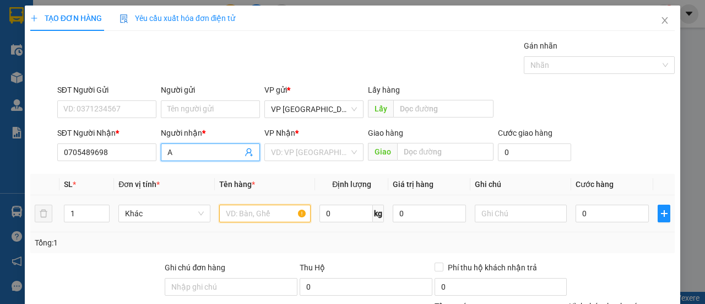
click at [267, 216] on input "text" at bounding box center [265, 213] width 92 height 18
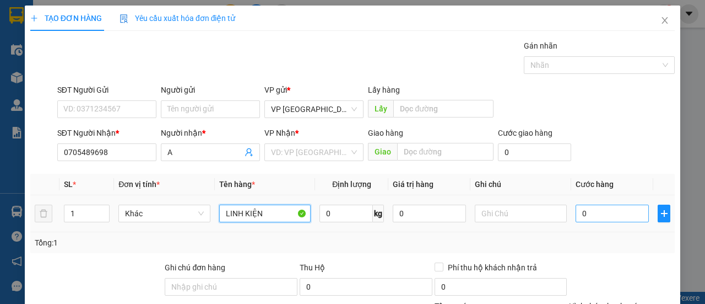
type input "LINH KIỆN"
click at [605, 215] on input "0" at bounding box center [612, 213] width 73 height 18
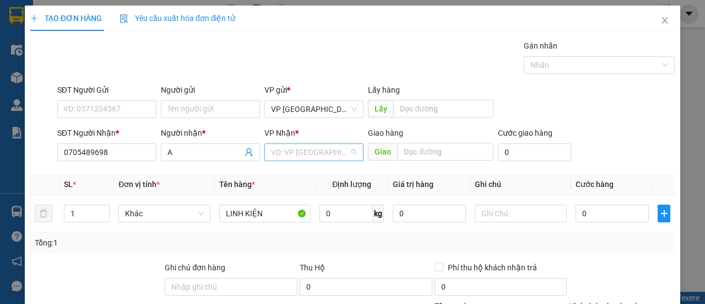
click at [343, 153] on input "search" at bounding box center [310, 152] width 78 height 17
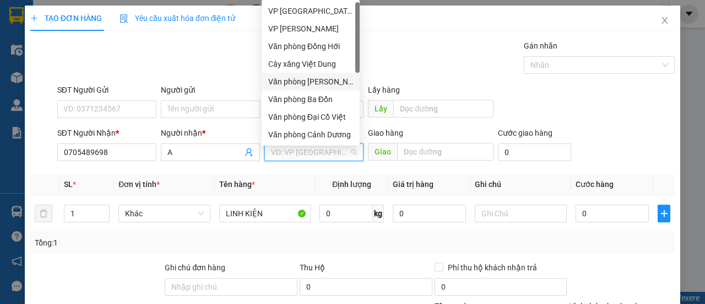
click at [317, 85] on div "Văn phòng [PERSON_NAME]" at bounding box center [310, 81] width 85 height 12
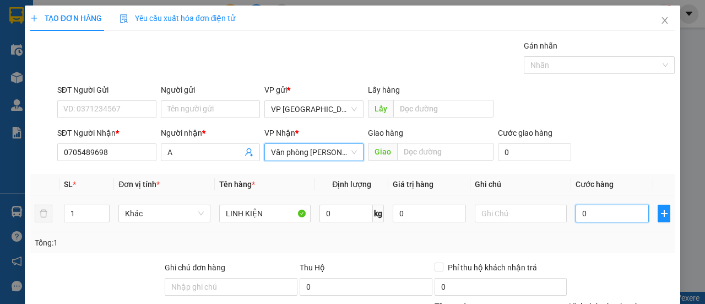
click at [591, 217] on input "0" at bounding box center [612, 213] width 73 height 18
type input "005"
type input "5"
type input "0.050"
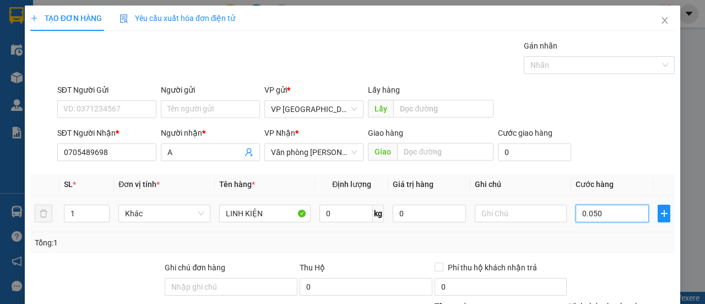
type input "50"
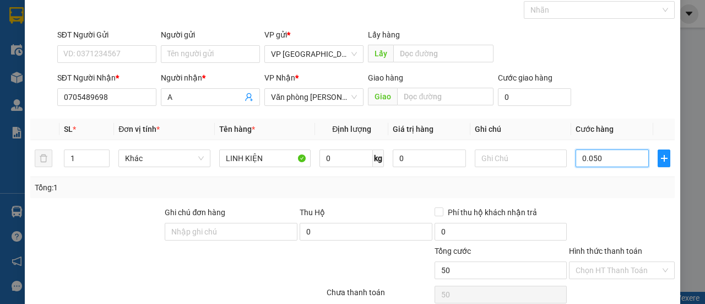
scroll to position [136, 0]
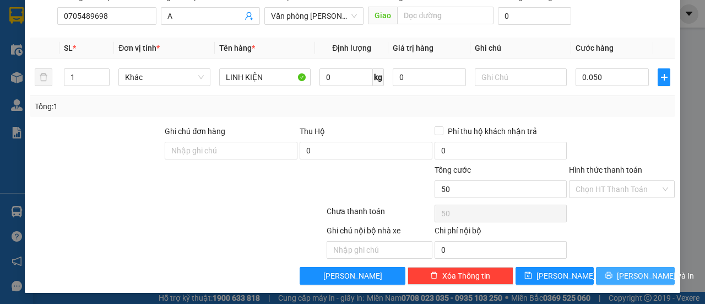
click at [629, 273] on span "[PERSON_NAME] và In" at bounding box center [655, 275] width 77 height 12
type input "50.000"
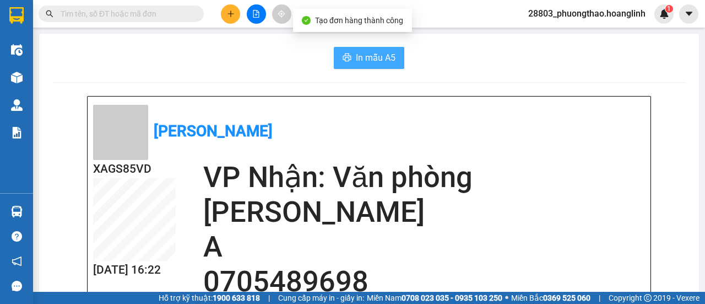
click at [380, 57] on span "In mẫu A5" at bounding box center [376, 58] width 40 height 14
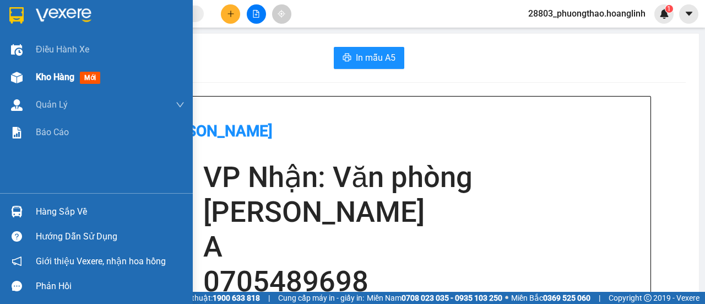
click at [62, 81] on span "Kho hàng" at bounding box center [55, 77] width 39 height 10
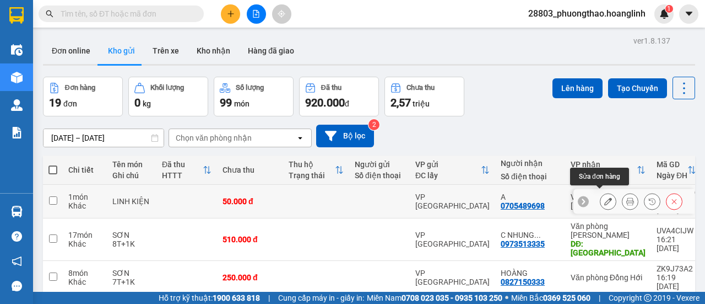
click at [604, 197] on icon at bounding box center [608, 201] width 8 height 8
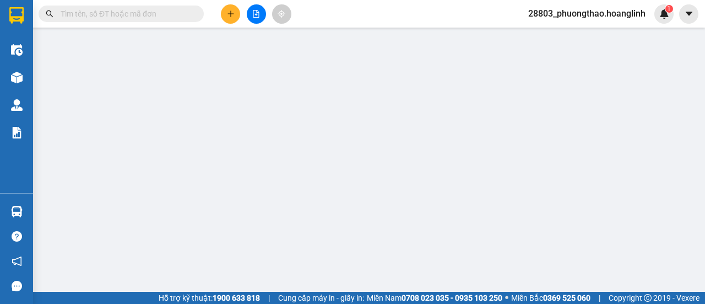
type input "0705489698"
type input "A"
type input "50.000"
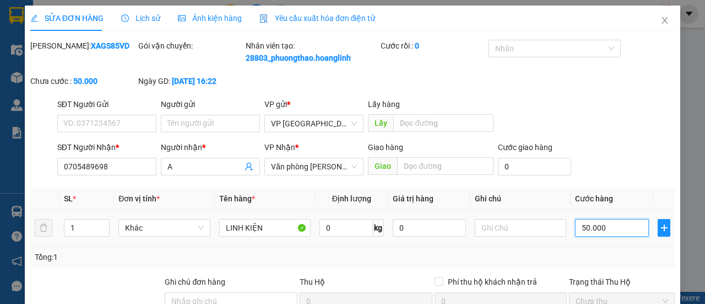
click at [606, 236] on input "50.000" at bounding box center [612, 228] width 74 height 18
type input "3"
type input "00.003"
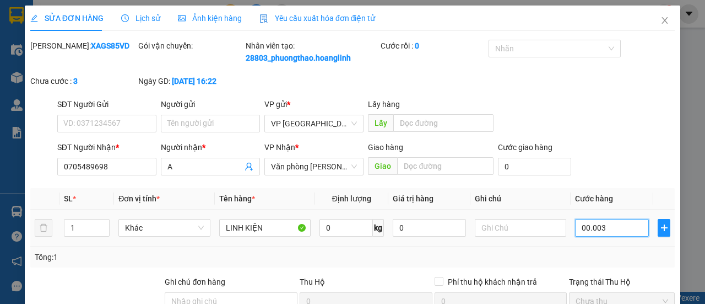
type input "30"
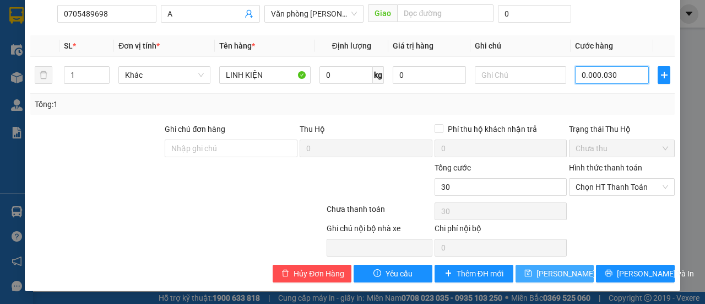
type input "0.000.030"
click at [550, 269] on span "[PERSON_NAME] thay đổi" at bounding box center [581, 273] width 88 height 12
type input "30.000"
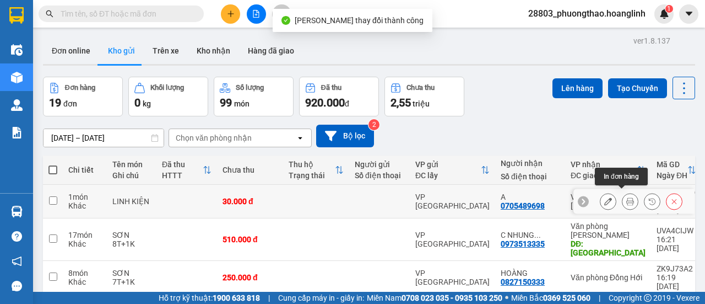
click at [626, 197] on icon at bounding box center [630, 201] width 8 height 8
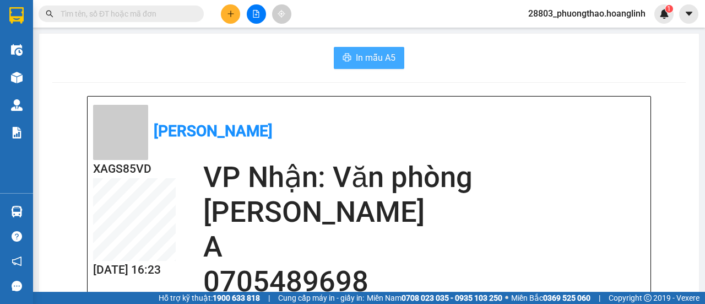
click at [370, 61] on span "In mẫu A5" at bounding box center [376, 58] width 40 height 14
drag, startPoint x: 355, startPoint y: 56, endPoint x: 387, endPoint y: 58, distance: 31.5
click at [356, 56] on span "In mẫu A5" at bounding box center [376, 58] width 40 height 14
click at [356, 60] on span "In mẫu A5" at bounding box center [376, 58] width 40 height 14
drag, startPoint x: 348, startPoint y: 58, endPoint x: 371, endPoint y: 58, distance: 23.1
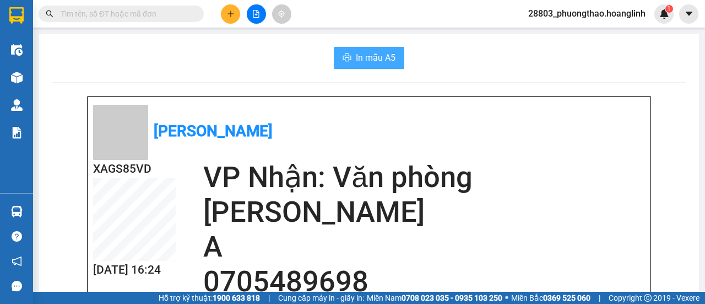
click at [348, 59] on button "In mẫu A5" at bounding box center [369, 58] width 71 height 22
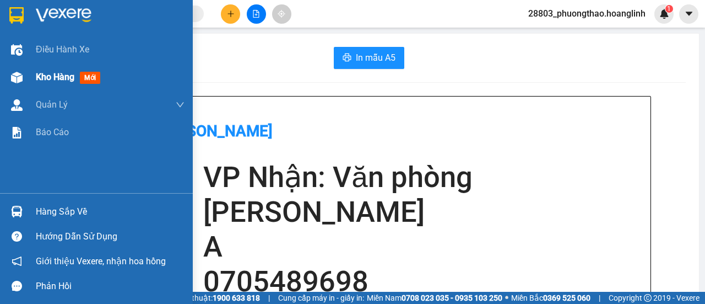
click at [60, 74] on span "Kho hàng" at bounding box center [55, 77] width 39 height 10
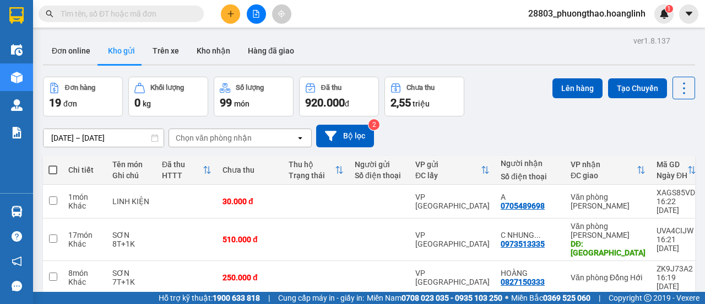
scroll to position [55, 0]
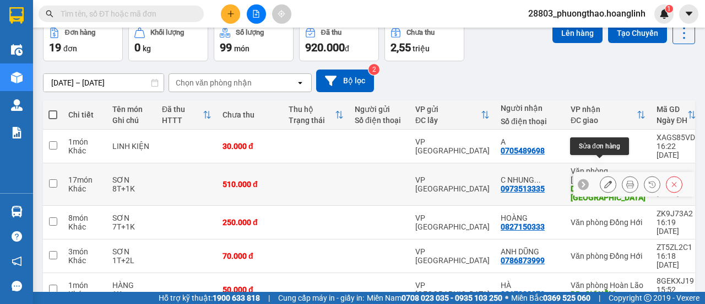
click at [604, 180] on icon at bounding box center [608, 184] width 8 height 8
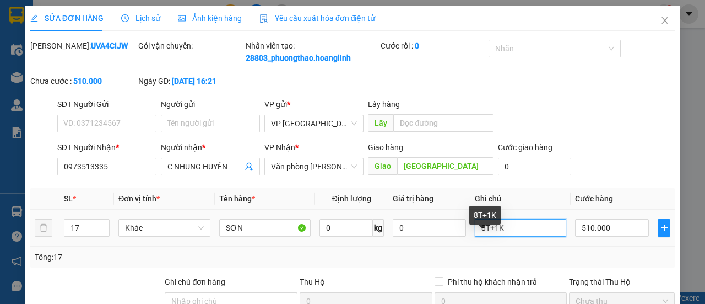
click at [521, 236] on input "8T+1K" at bounding box center [520, 228] width 91 height 18
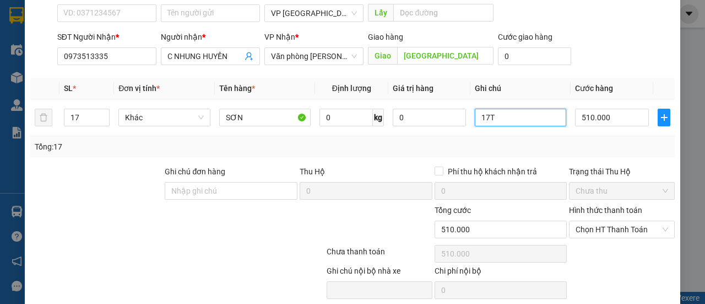
scroll to position [163, 0]
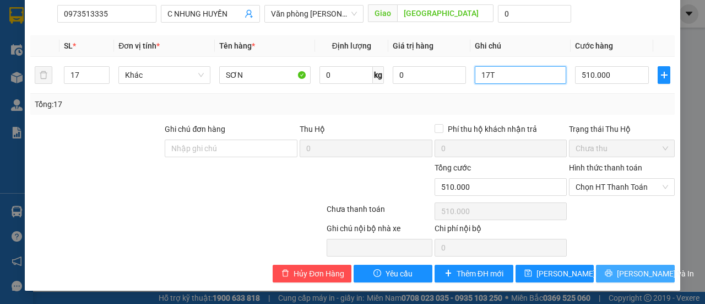
type input "17T"
click at [627, 275] on span "[PERSON_NAME] và In" at bounding box center [655, 273] width 77 height 12
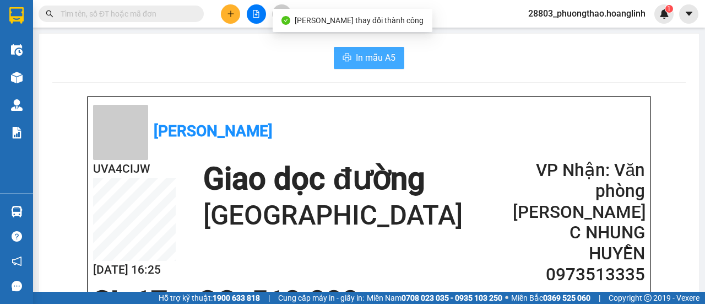
click at [379, 58] on span "In mẫu A5" at bounding box center [376, 58] width 40 height 14
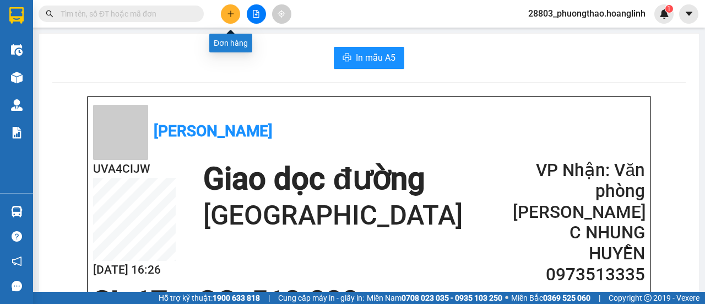
click at [230, 14] on icon "plus" at bounding box center [230, 13] width 1 height 6
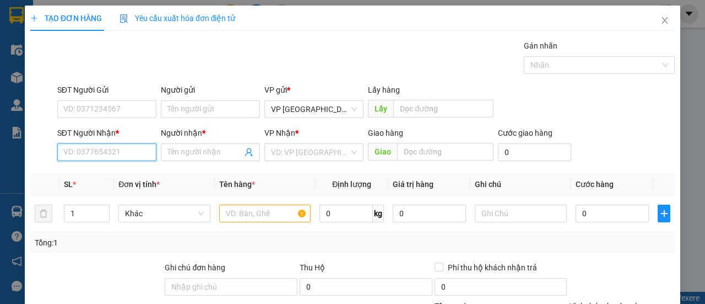
click at [126, 149] on input "SĐT Người Nhận *" at bounding box center [106, 152] width 99 height 18
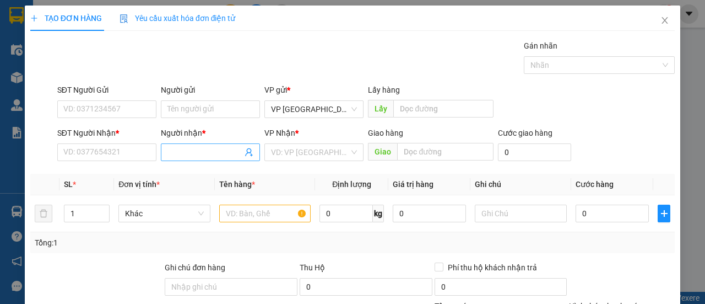
click at [182, 152] on input "Người nhận *" at bounding box center [204, 152] width 75 height 12
click at [216, 154] on input "VIỆT NHẬT" at bounding box center [204, 152] width 75 height 12
type input "C"
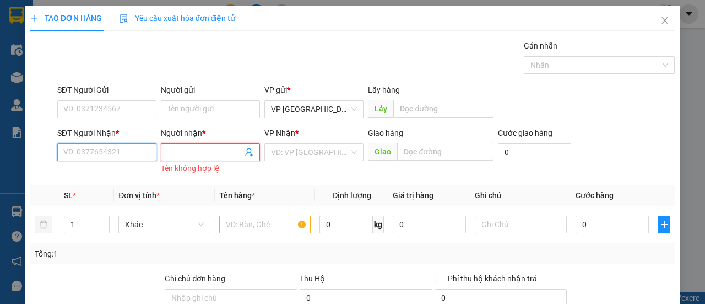
click at [105, 150] on input "SĐT Người Nhận *" at bounding box center [106, 152] width 99 height 18
type input "23650"
click at [128, 148] on input "23650" at bounding box center [106, 152] width 99 height 18
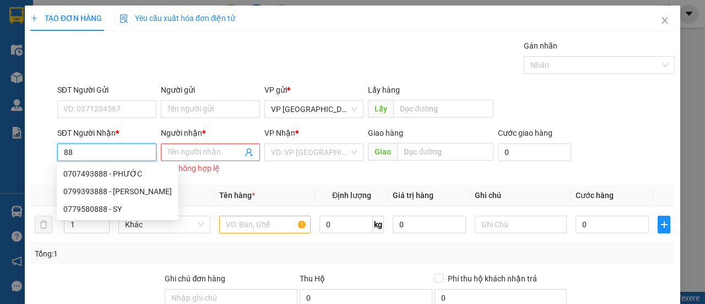
type input "8"
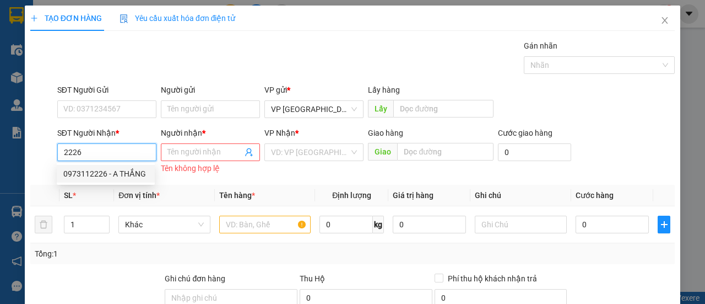
click at [118, 173] on div "0973112226 - A THẮNG" at bounding box center [105, 173] width 85 height 12
type input "0973112226"
type input "A THẮNG"
type input "90.000"
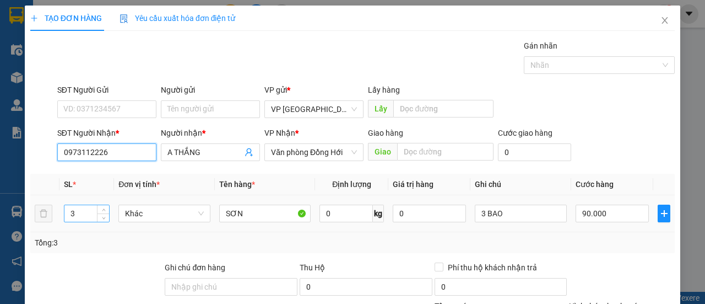
type input "0973112226"
click at [90, 211] on input "3" at bounding box center [86, 213] width 45 height 17
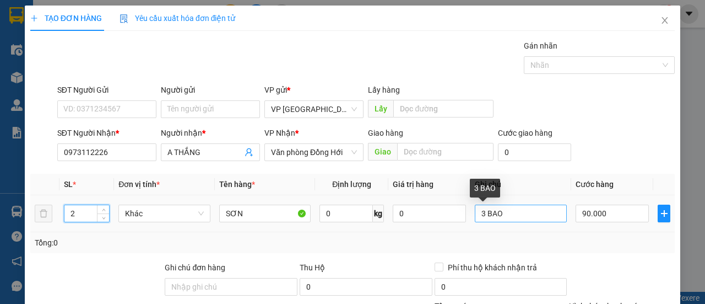
type input "2"
click at [521, 209] on input "3 BAO" at bounding box center [521, 213] width 92 height 18
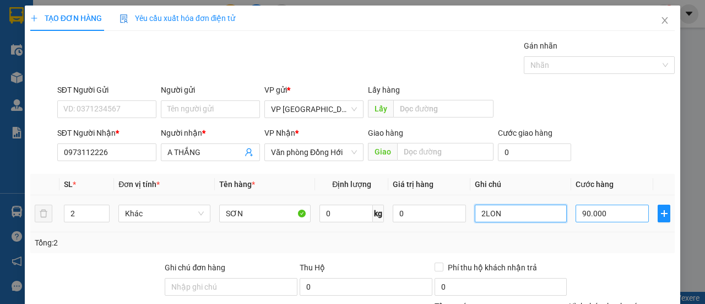
type input "2LON"
click at [616, 213] on input "90.000" at bounding box center [612, 213] width 73 height 18
type input "00.004"
type input "4"
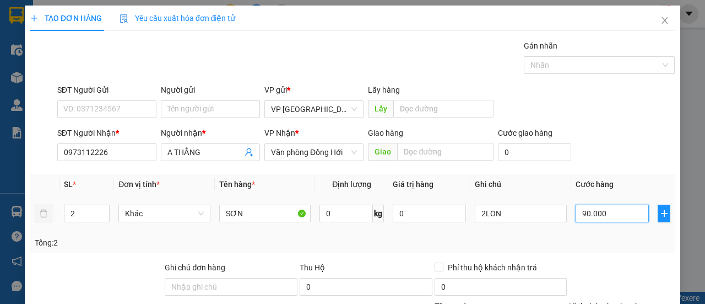
type input "4"
type input "40"
type input "0.000.040"
click at [607, 245] on div "Tổng: 2" at bounding box center [353, 242] width 636 height 12
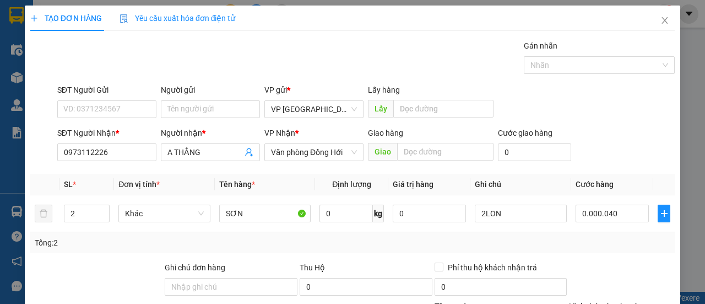
type input "40.000"
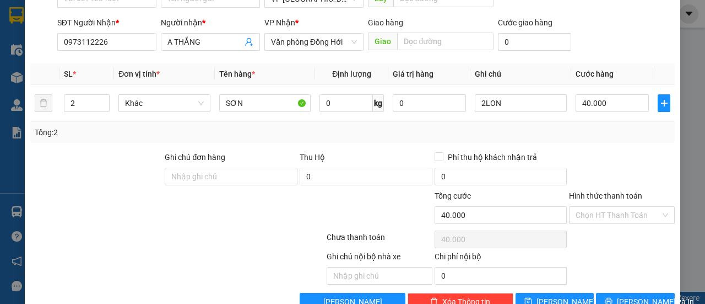
scroll to position [136, 0]
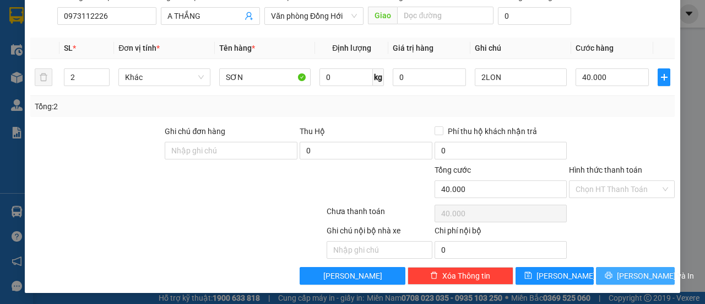
click at [622, 272] on span "[PERSON_NAME] và In" at bounding box center [655, 275] width 77 height 12
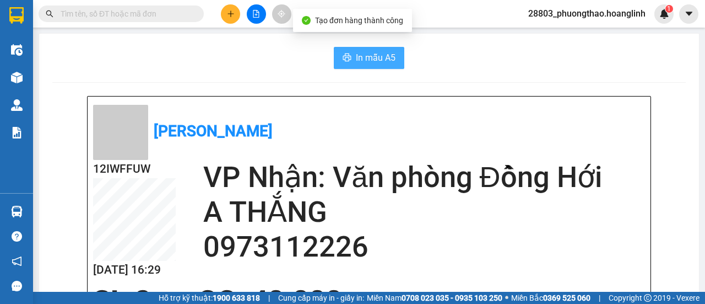
click at [378, 59] on span "In mẫu A5" at bounding box center [376, 58] width 40 height 14
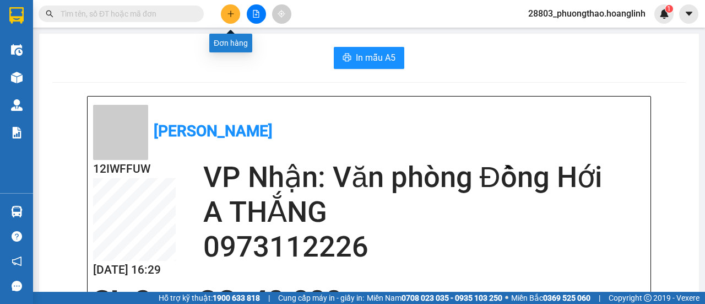
click at [228, 12] on icon "plus" at bounding box center [231, 14] width 8 height 8
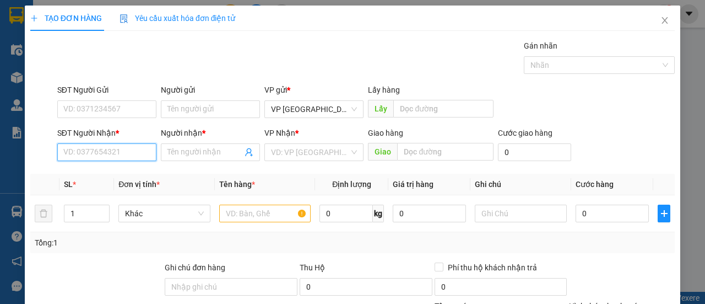
click at [117, 152] on input "SĐT Người Nhận *" at bounding box center [106, 152] width 99 height 18
click at [116, 175] on div "0844119555 - HỢI ĐÀO" at bounding box center [105, 173] width 85 height 12
type input "0844119555"
type input "HỢI ĐÀO"
type input "PHONG HOÁ"
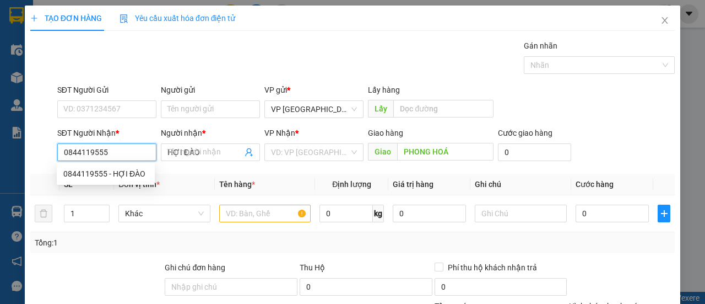
type input "190.000"
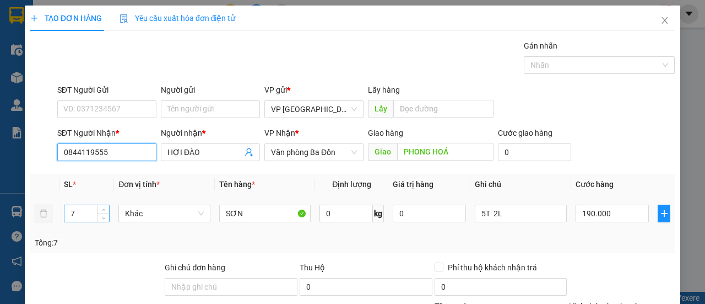
type input "0844119555"
click at [78, 213] on input "7" at bounding box center [86, 213] width 45 height 17
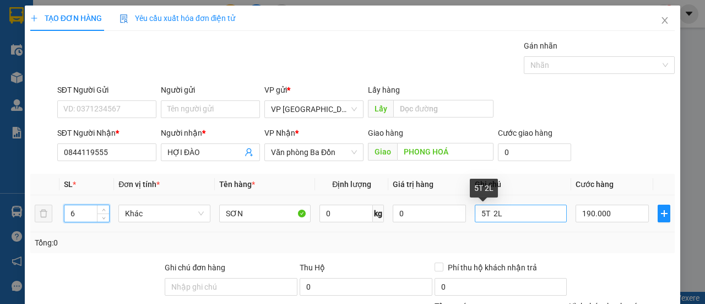
type input "6"
click at [521, 214] on input "5T 2L" at bounding box center [521, 213] width 92 height 18
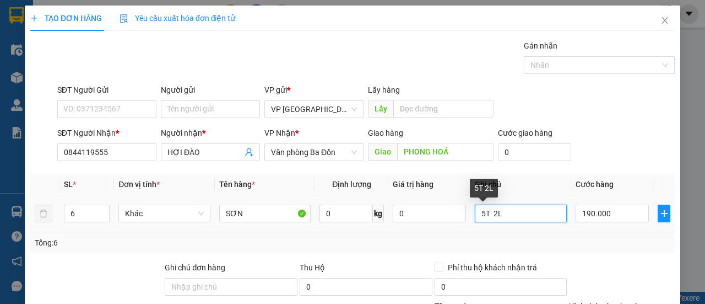
click at [521, 214] on input "5T 2L" at bounding box center [521, 213] width 92 height 18
type input "6T"
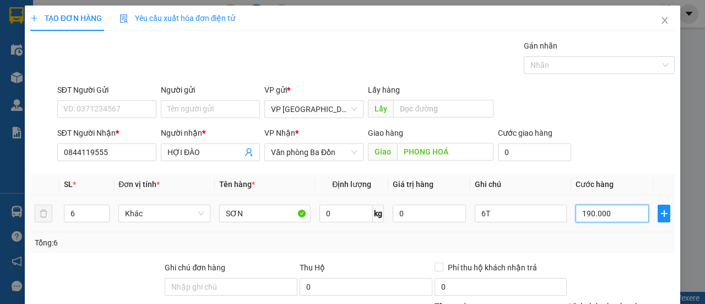
click at [620, 207] on input "190.000" at bounding box center [612, 213] width 73 height 18
type input "00.001"
type input "1"
type input "000.001"
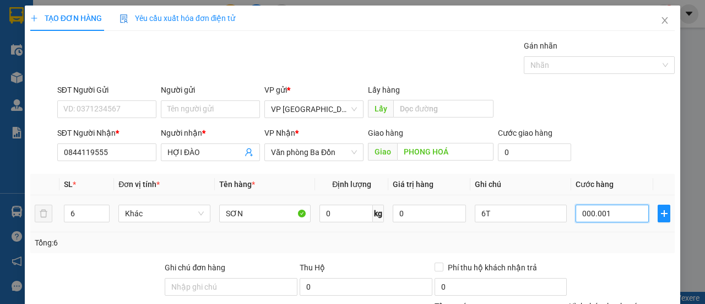
type input "18"
type input "0.000.018"
type input "180"
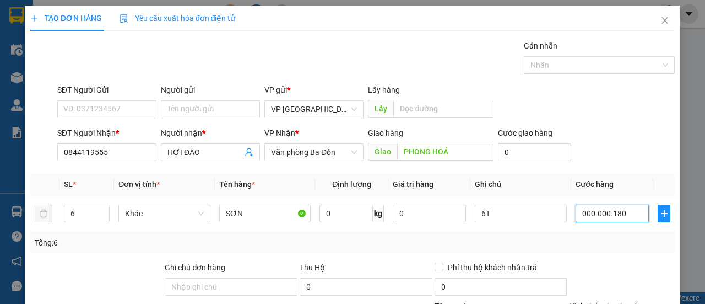
type input "00.000.180"
type input "180.000"
click at [596, 248] on div "Tổng: 6" at bounding box center [352, 242] width 645 height 21
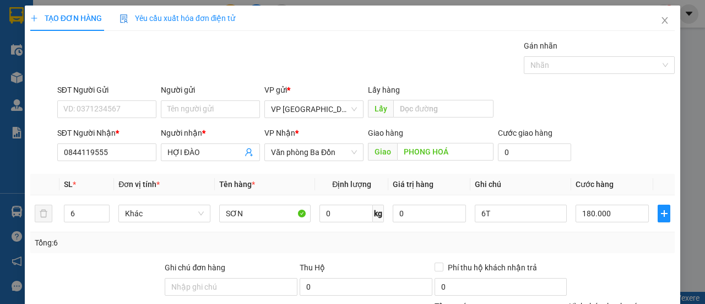
scroll to position [136, 0]
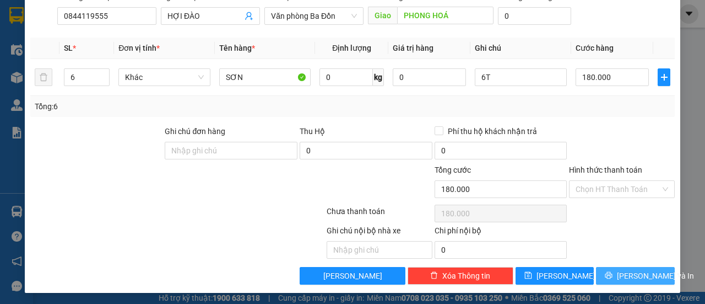
click at [630, 274] on span "[PERSON_NAME] và In" at bounding box center [655, 275] width 77 height 12
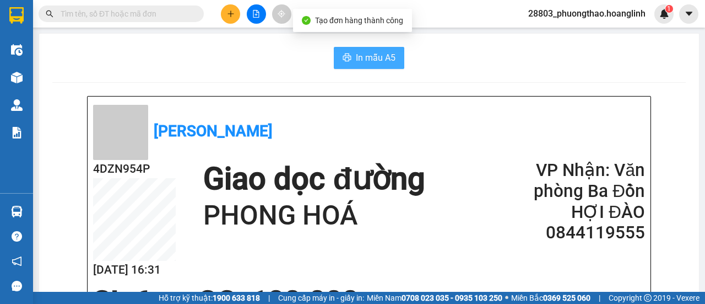
click at [385, 51] on span "In mẫu A5" at bounding box center [376, 58] width 40 height 14
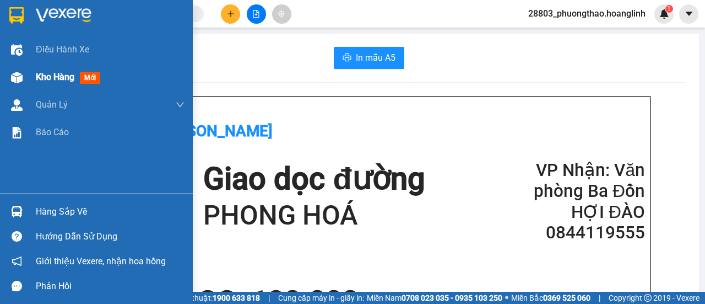
click at [57, 81] on span "Kho hàng" at bounding box center [55, 77] width 39 height 10
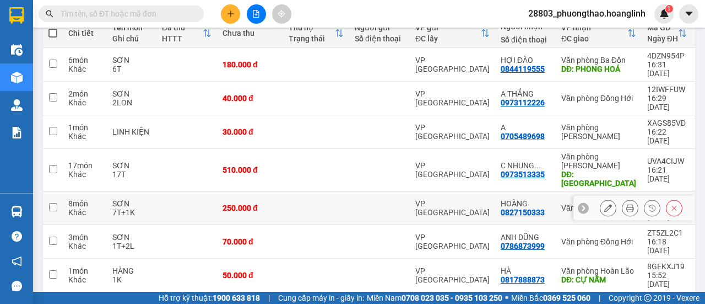
scroll to position [192, 0]
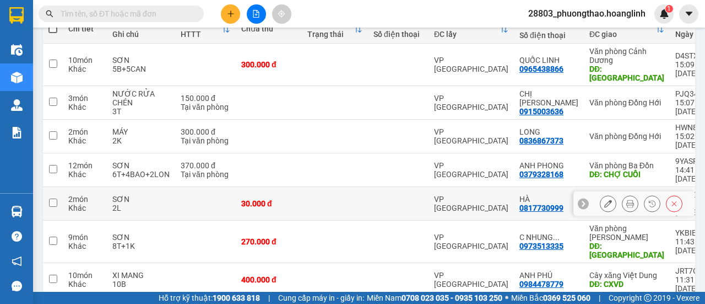
scroll to position [196, 0]
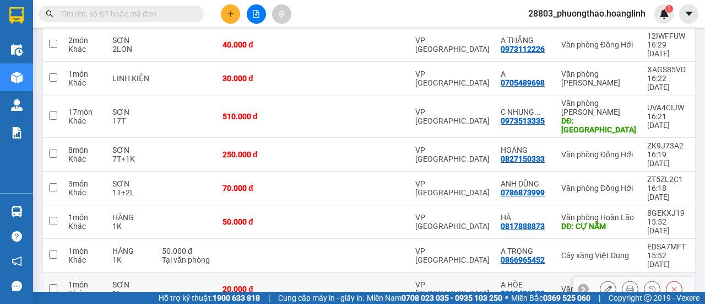
scroll to position [192, 0]
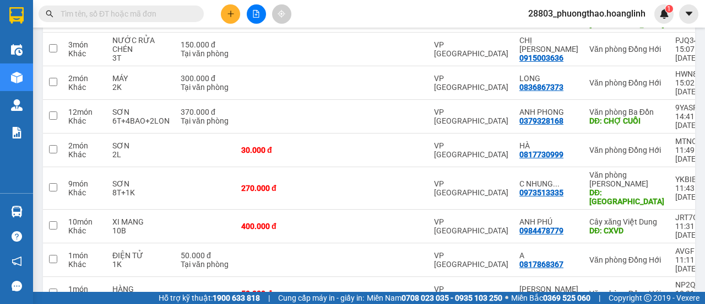
scroll to position [196, 0]
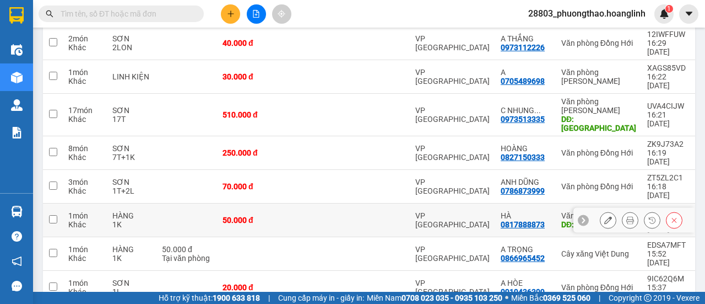
scroll to position [0, 0]
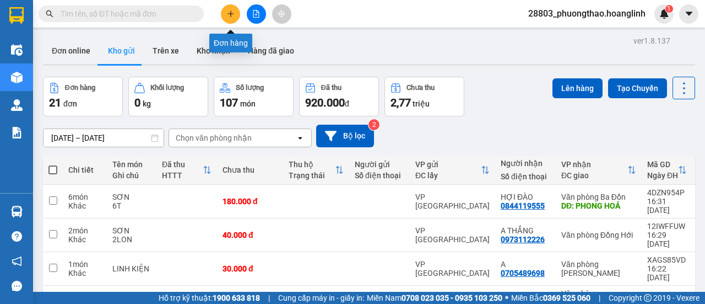
click at [228, 10] on icon "plus" at bounding box center [231, 14] width 8 height 8
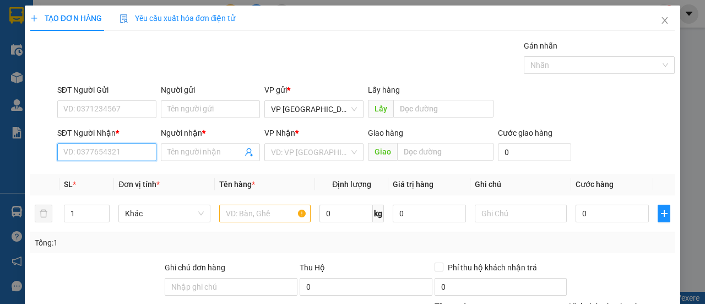
click at [104, 147] on input "SĐT Người Nhận *" at bounding box center [106, 152] width 99 height 18
click at [118, 172] on div "0907137116 - TIẾN" at bounding box center [105, 173] width 85 height 12
type input "0907137116"
type input "TIẾN"
type input "QUẢNG TIẾN"
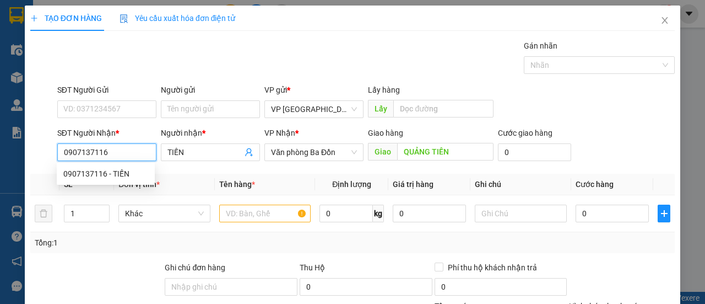
type input "240.000"
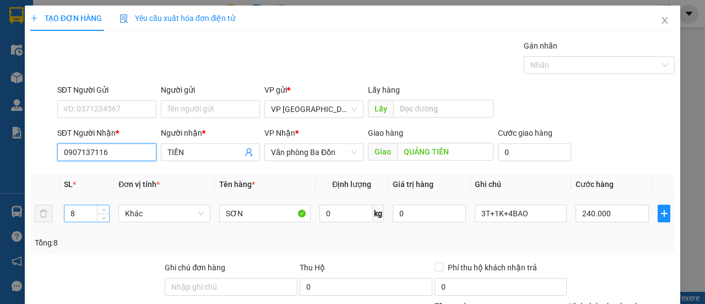
type input "0907137116"
click at [76, 214] on input "8" at bounding box center [86, 213] width 45 height 17
type input "29"
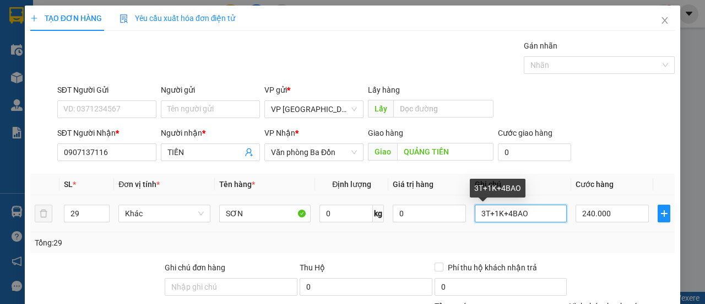
click at [532, 217] on input "3T+1K+4BAO" at bounding box center [521, 213] width 92 height 18
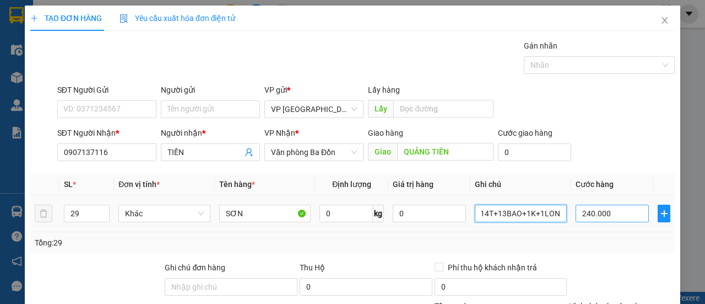
type input "14T+13BAO+1K+1LON"
click at [612, 215] on input "240.000" at bounding box center [612, 213] width 73 height 18
type input "00.009"
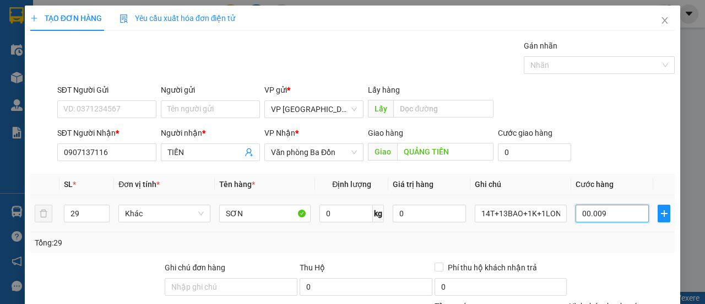
type input "9"
type input "99"
type input "00.000.099"
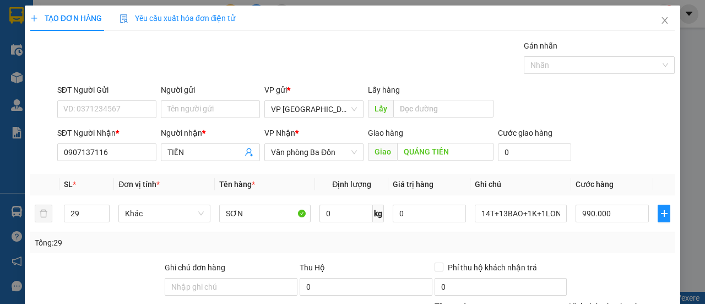
click at [603, 247] on div "Tổng: 29" at bounding box center [352, 242] width 645 height 21
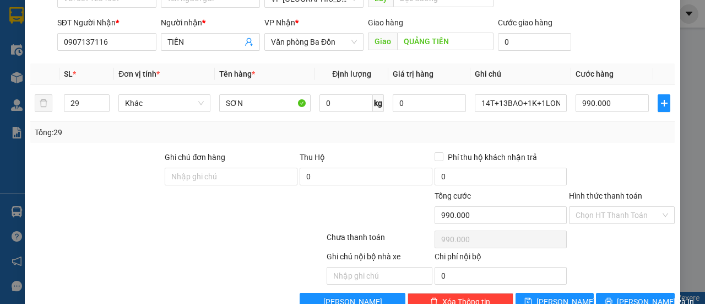
scroll to position [136, 0]
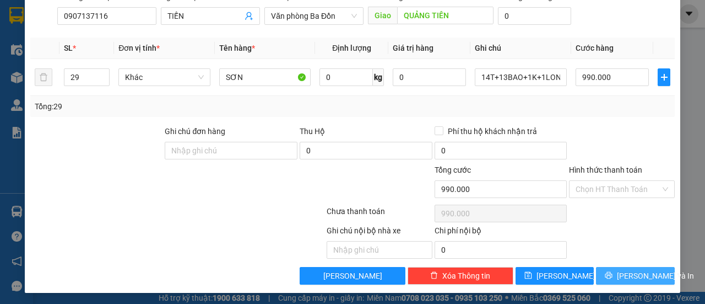
click at [631, 273] on span "[PERSON_NAME] và In" at bounding box center [655, 275] width 77 height 12
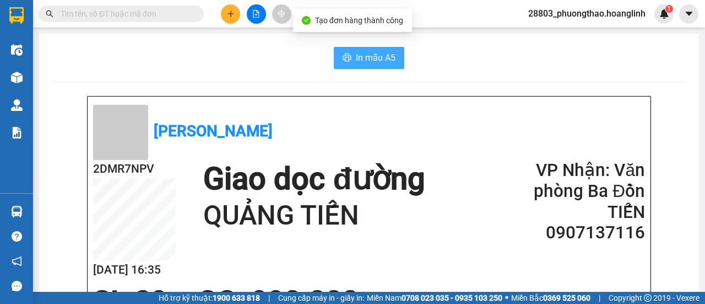
click at [361, 53] on span "In mẫu A5" at bounding box center [376, 58] width 40 height 14
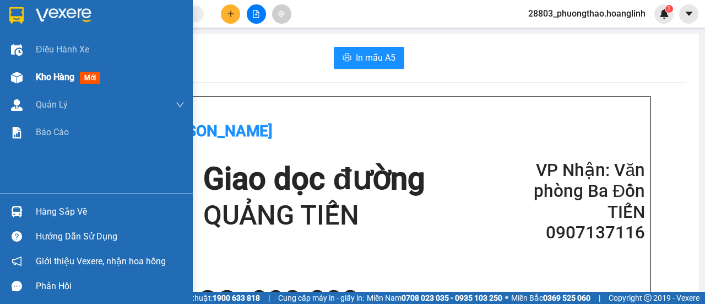
click at [63, 81] on span "Kho hàng" at bounding box center [55, 77] width 39 height 10
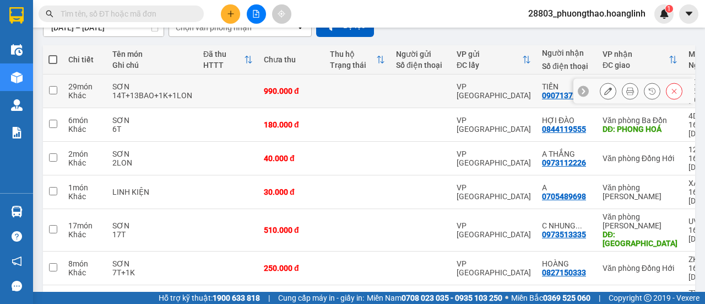
scroll to position [165, 0]
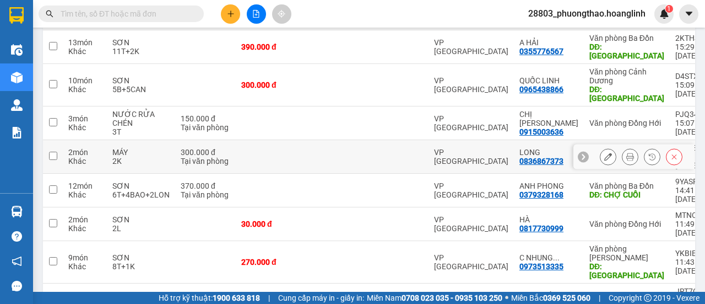
scroll to position [209, 0]
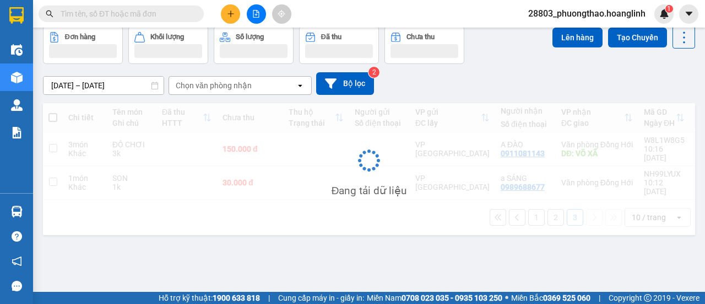
scroll to position [51, 0]
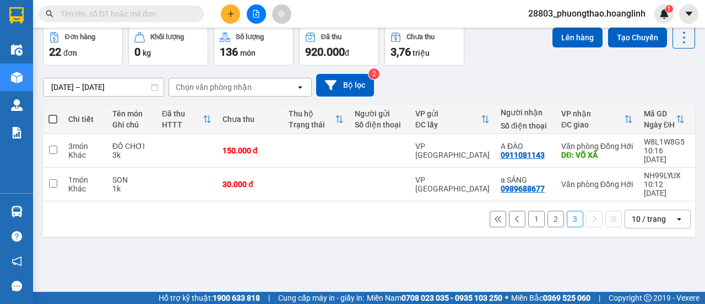
click at [548, 213] on button "2" at bounding box center [556, 218] width 17 height 17
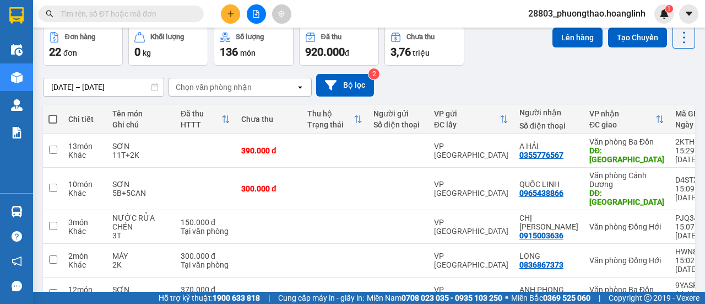
click at [231, 8] on button at bounding box center [230, 13] width 19 height 19
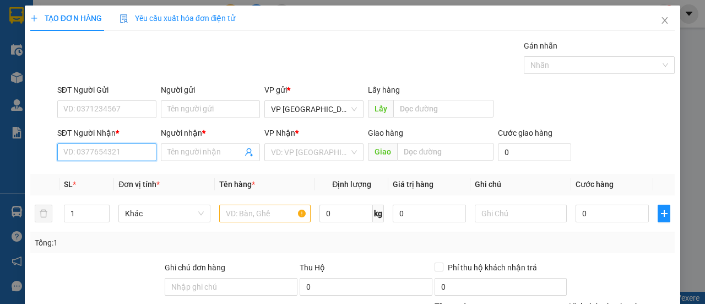
click at [117, 149] on input "SĐT Người Nhận *" at bounding box center [106, 152] width 99 height 18
click at [108, 171] on div "0916619335 - A HÙNG" at bounding box center [105, 173] width 85 height 12
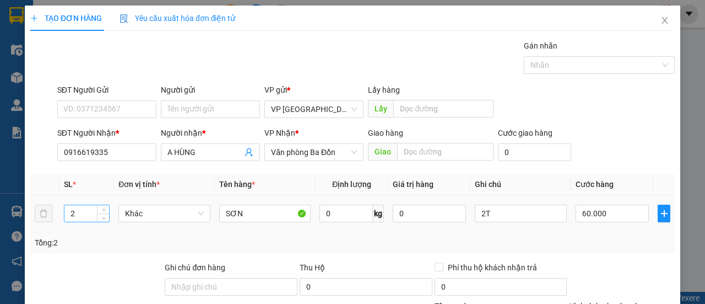
click at [77, 215] on input "2" at bounding box center [86, 213] width 45 height 17
click at [507, 209] on input "2T" at bounding box center [521, 213] width 92 height 18
click at [612, 214] on input "60.000" at bounding box center [612, 213] width 73 height 18
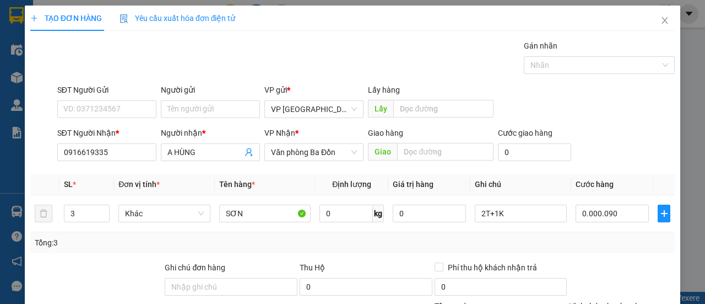
click at [596, 242] on div "Tổng: 3" at bounding box center [353, 242] width 636 height 12
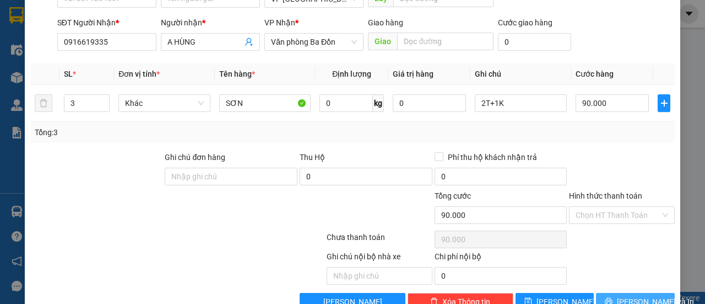
click at [623, 298] on span "[PERSON_NAME] và In" at bounding box center [655, 301] width 77 height 12
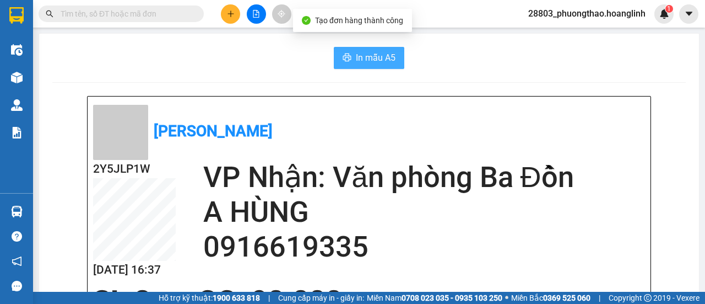
click at [371, 55] on span "In mẫu A5" at bounding box center [376, 58] width 40 height 14
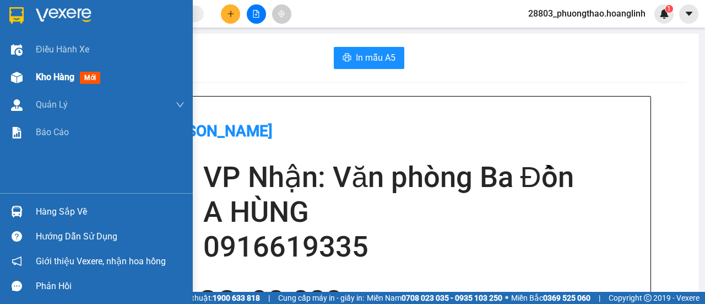
click at [36, 79] on span "Kho hàng" at bounding box center [55, 77] width 39 height 10
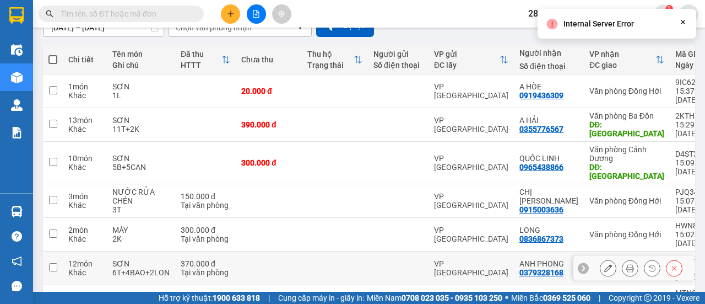
scroll to position [209, 0]
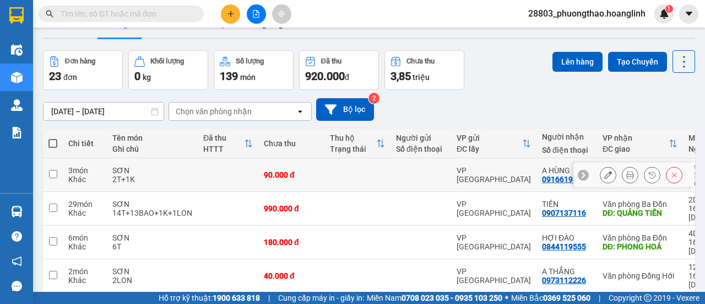
scroll to position [82, 0]
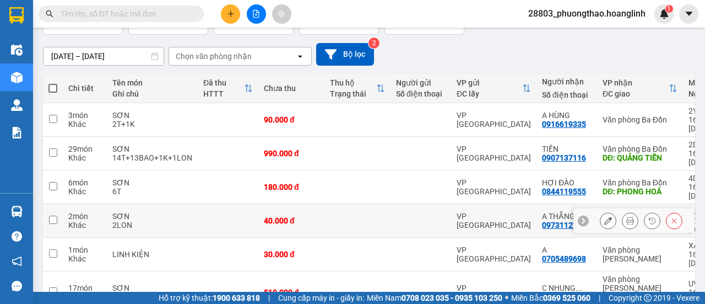
click at [604, 211] on button at bounding box center [608, 220] width 15 height 19
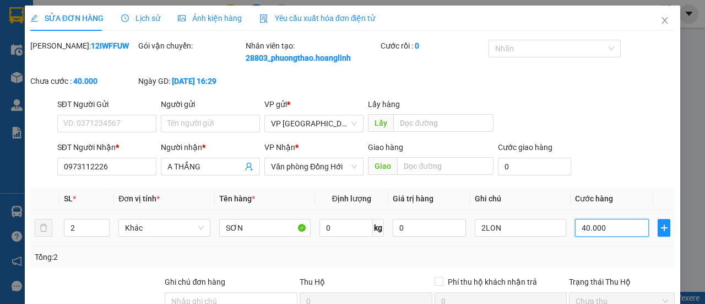
click at [597, 236] on input "40.000" at bounding box center [612, 228] width 74 height 18
click at [607, 123] on div "SĐT Người Gửi VD: 0371234567 Người gửi Tên người gửi VP gửi * VP [GEOGRAPHIC_DA…" at bounding box center [366, 117] width 622 height 39
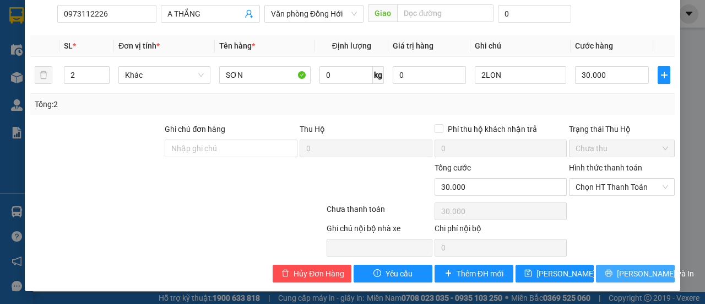
click at [617, 276] on button "[PERSON_NAME] và In" at bounding box center [635, 273] width 79 height 18
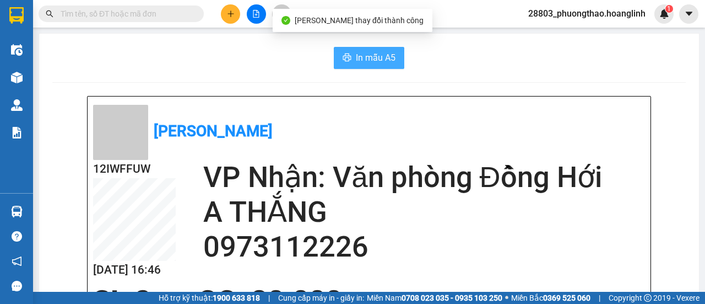
click at [369, 51] on span "In mẫu A5" at bounding box center [376, 58] width 40 height 14
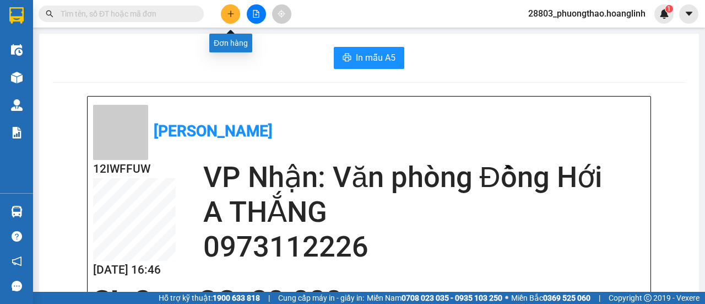
click at [235, 7] on button at bounding box center [230, 13] width 19 height 19
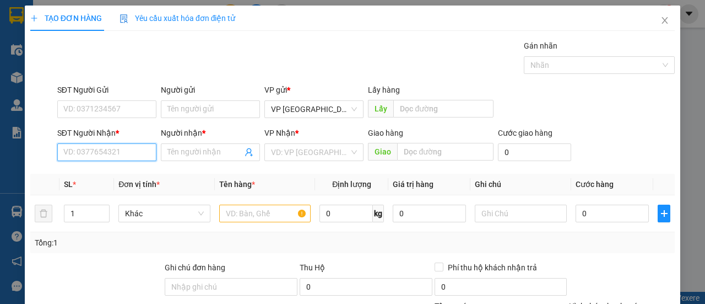
click at [139, 148] on input "SĐT Người Nhận *" at bounding box center [106, 152] width 99 height 18
click at [94, 153] on input "SĐT Người Nhận *" at bounding box center [106, 152] width 99 height 18
click at [105, 172] on div "0877992195 - A SỎI" at bounding box center [105, 173] width 85 height 12
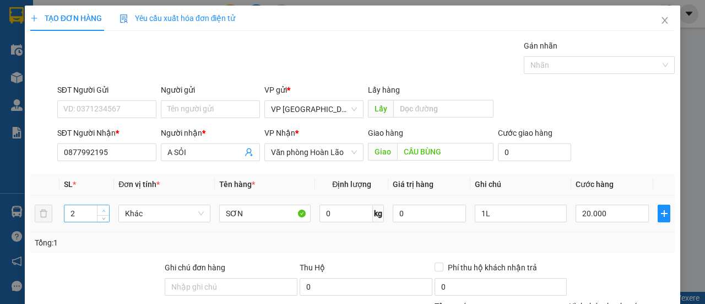
click at [104, 210] on icon "up" at bounding box center [103, 210] width 3 height 2
drag, startPoint x: 468, startPoint y: 220, endPoint x: 430, endPoint y: 221, distance: 38.6
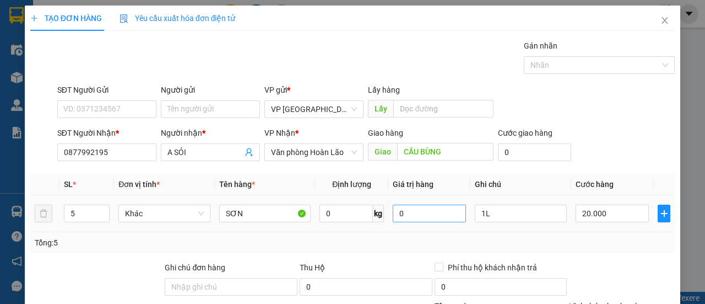
click at [429, 220] on tr "5 Khác SƠN 0 kg 0 1L 20.000" at bounding box center [352, 213] width 645 height 37
click at [532, 214] on input "1L" at bounding box center [521, 213] width 92 height 18
drag, startPoint x: 532, startPoint y: 214, endPoint x: 472, endPoint y: 212, distance: 60.1
click at [475, 215] on input "1L" at bounding box center [521, 213] width 92 height 18
click at [591, 215] on input "20.000" at bounding box center [612, 213] width 73 height 18
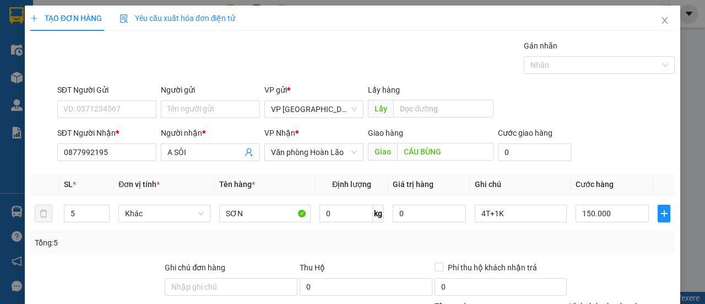
drag, startPoint x: 569, startPoint y: 80, endPoint x: 576, endPoint y: 92, distance: 14.1
click at [570, 83] on div "Transit Pickup Surcharge Ids Transit Deliver Surcharge Ids Transit Deliver Surc…" at bounding box center [352, 230] width 645 height 381
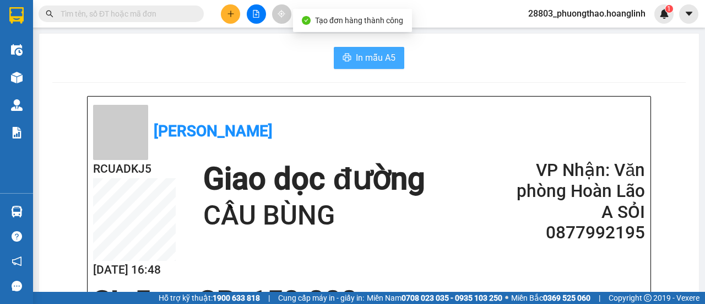
click at [374, 68] on button "In mẫu A5" at bounding box center [369, 58] width 71 height 22
click at [376, 62] on span "In mẫu A5" at bounding box center [376, 58] width 40 height 14
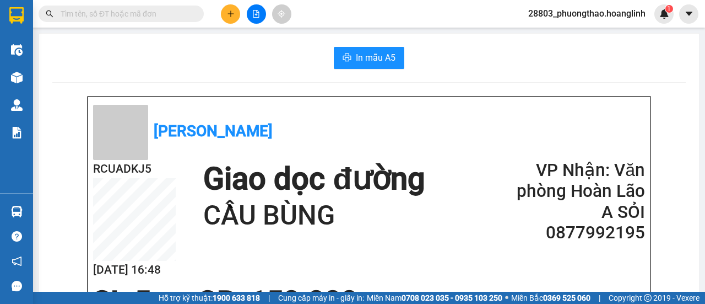
click at [231, 13] on icon "plus" at bounding box center [231, 14] width 8 height 8
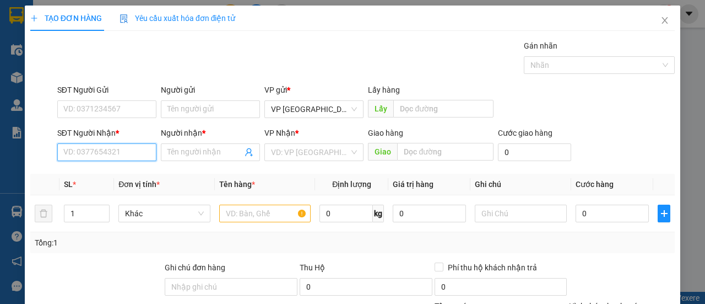
click at [91, 153] on input "SĐT Người Nhận *" at bounding box center [106, 152] width 99 height 18
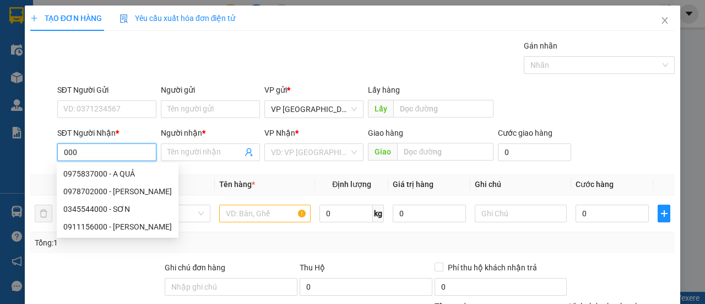
click at [63, 148] on input "000" at bounding box center [106, 152] width 99 height 18
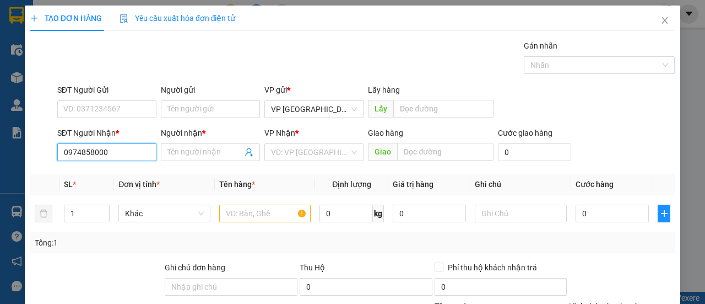
click at [122, 148] on input "0974858000" at bounding box center [106, 152] width 99 height 18
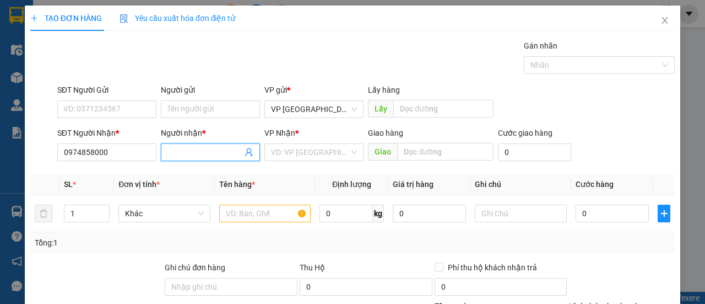
click at [200, 152] on input "Người nhận *" at bounding box center [204, 152] width 75 height 12
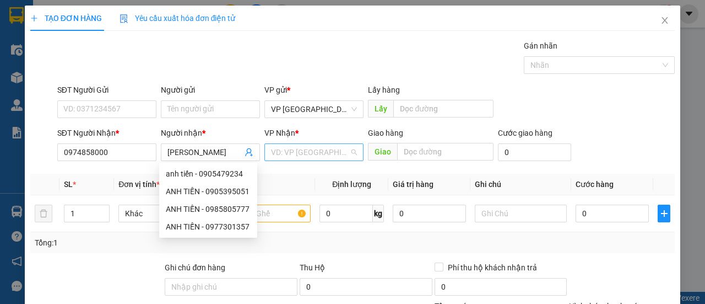
click at [307, 147] on input "search" at bounding box center [310, 152] width 78 height 17
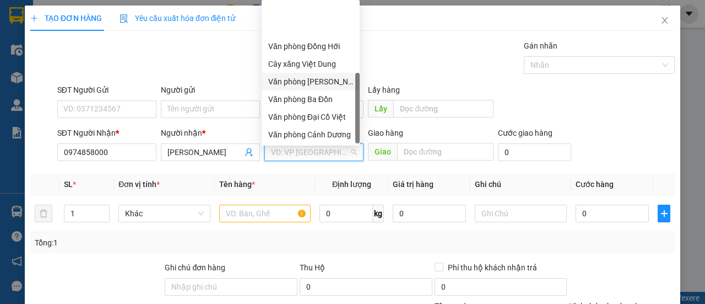
drag, startPoint x: 329, startPoint y: 26, endPoint x: 333, endPoint y: 48, distance: 22.4
click at [329, 75] on div "Văn phòng [PERSON_NAME]" at bounding box center [310, 81] width 85 height 12
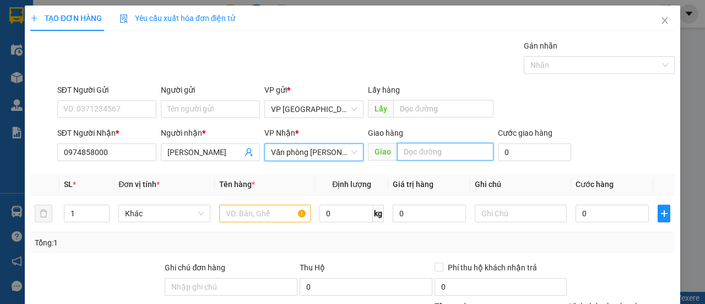
click at [422, 155] on input "text" at bounding box center [445, 152] width 96 height 18
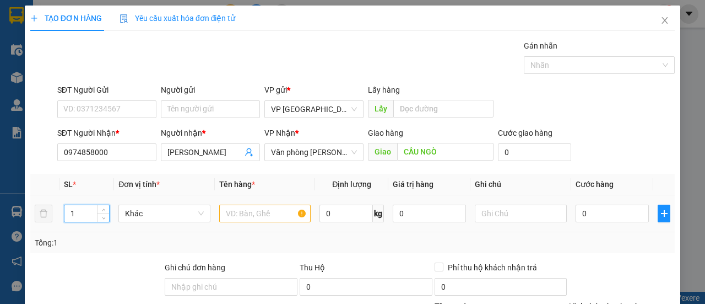
click at [84, 210] on input "1" at bounding box center [86, 213] width 45 height 17
click at [252, 214] on input "text" at bounding box center [265, 213] width 92 height 18
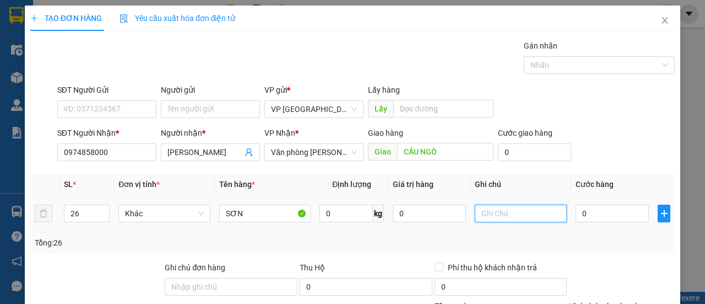
click at [493, 215] on input "text" at bounding box center [521, 213] width 92 height 18
click at [601, 212] on input "0" at bounding box center [612, 213] width 73 height 18
click at [589, 143] on div "SĐT Người Nhận * 0974858000 Người nhận * ANH TIẾN VP Nhận * Văn phòng Lệ Thủy G…" at bounding box center [366, 146] width 622 height 39
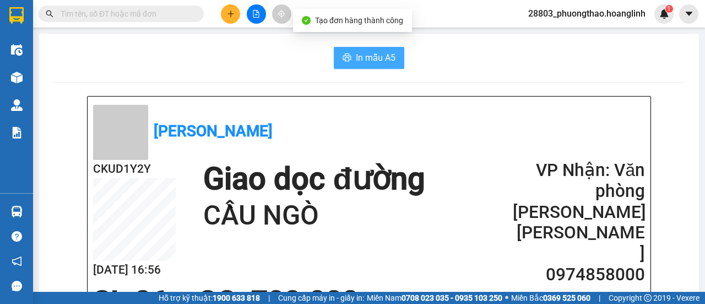
drag, startPoint x: 369, startPoint y: 59, endPoint x: 434, endPoint y: 68, distance: 65.6
click at [369, 59] on span "In mẫu A5" at bounding box center [376, 58] width 40 height 14
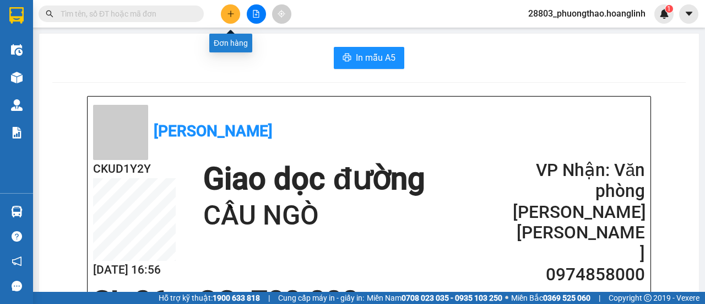
click at [232, 15] on icon "plus" at bounding box center [231, 14] width 8 height 8
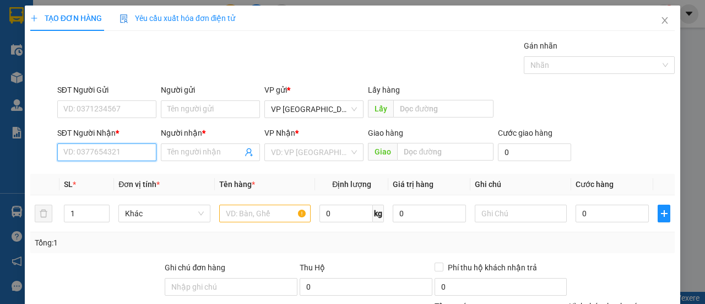
click at [111, 152] on input "SĐT Người Nhận *" at bounding box center [106, 152] width 99 height 18
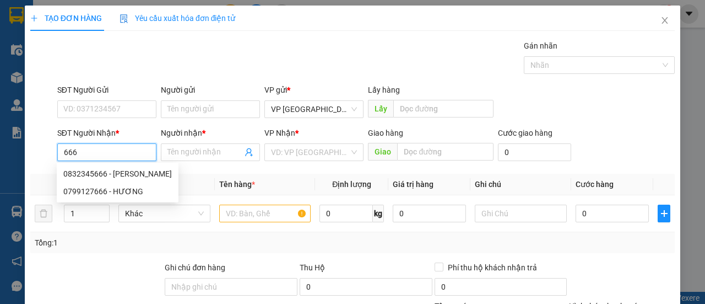
click at [112, 175] on div "0832345666 - [PERSON_NAME]" at bounding box center [117, 173] width 109 height 12
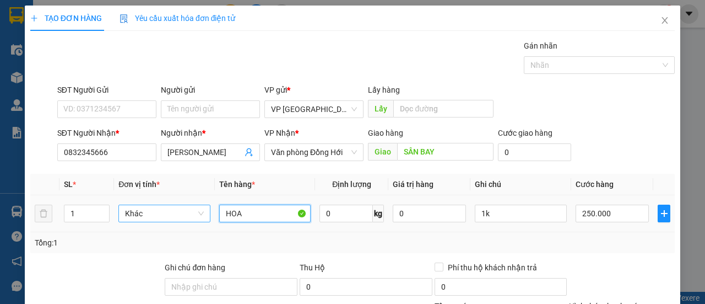
drag, startPoint x: 251, startPoint y: 213, endPoint x: 179, endPoint y: 215, distance: 72.2
click at [179, 215] on tr "1 Khác HOA 0 kg 0 1k 250.000" at bounding box center [352, 213] width 645 height 37
click at [105, 209] on icon "up" at bounding box center [104, 211] width 4 height 4
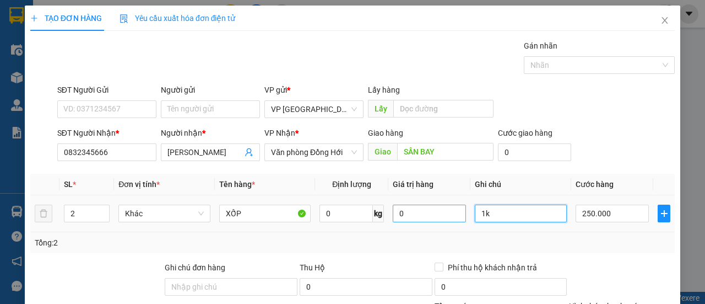
drag, startPoint x: 479, startPoint y: 214, endPoint x: 435, endPoint y: 216, distance: 43.6
click at [435, 216] on tr "2 Khác XỐP 0 kg 0 1k 250.000" at bounding box center [352, 213] width 645 height 37
click at [608, 222] on div "250.000" at bounding box center [612, 213] width 73 height 22
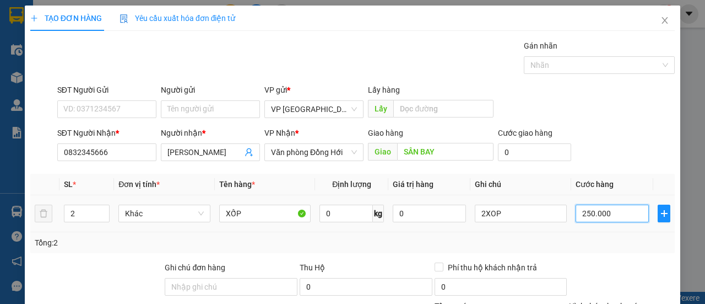
click at [609, 212] on input "250.000" at bounding box center [612, 213] width 73 height 18
click at [608, 164] on div "SĐT Người Nhận * 0832345666 Người nhận * [PERSON_NAME] VP Nhận * Văn phòng Đồng…" at bounding box center [366, 146] width 622 height 39
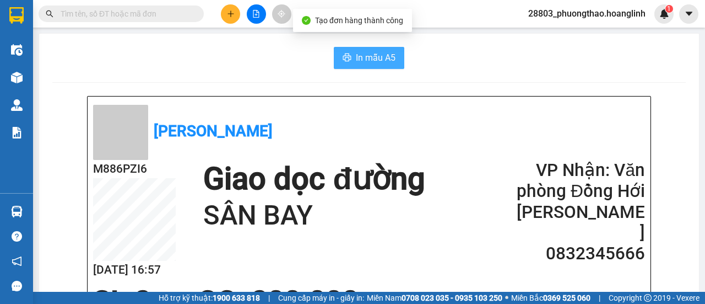
click at [378, 59] on span "In mẫu A5" at bounding box center [376, 58] width 40 height 14
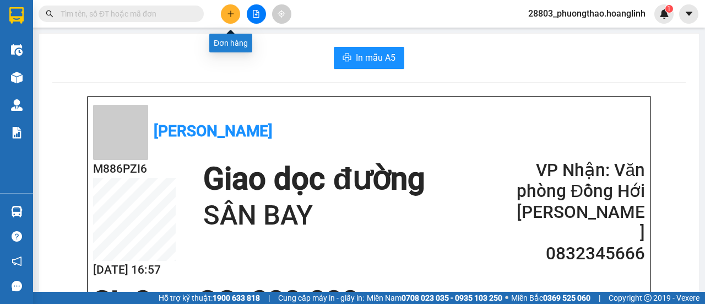
click at [230, 13] on icon "plus" at bounding box center [230, 13] width 1 height 6
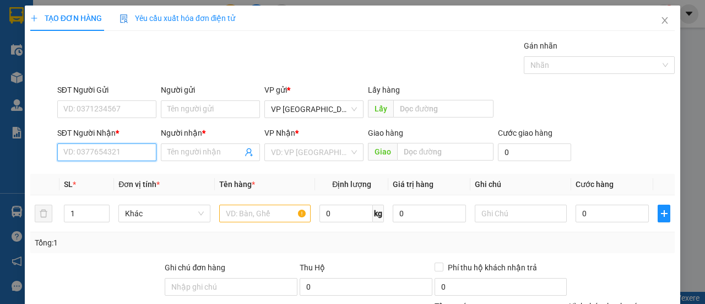
click at [105, 154] on input "SĐT Người Nhận *" at bounding box center [106, 152] width 99 height 18
click at [109, 191] on div "0388612367 - A HÙNG" at bounding box center [105, 191] width 85 height 12
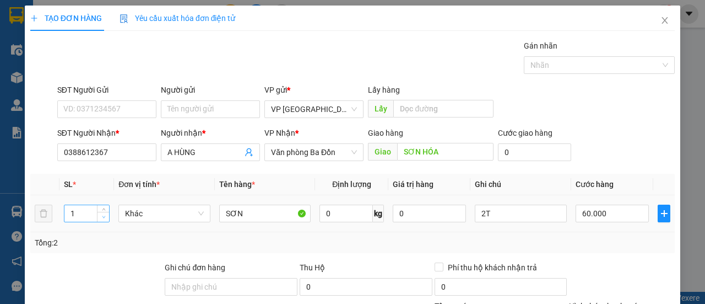
click at [102, 217] on icon "down" at bounding box center [104, 217] width 4 height 4
click at [475, 212] on input "2T" at bounding box center [521, 213] width 92 height 18
click at [598, 210] on input "60.000" at bounding box center [612, 213] width 73 height 18
click at [596, 145] on div "SĐT Người Nhận * 0388612367 Người nhận * A HÙNG VP Nhận * Văn phòng Ba Đồn Giao…" at bounding box center [366, 146] width 622 height 39
drag, startPoint x: 629, startPoint y: 273, endPoint x: 625, endPoint y: 266, distance: 8.4
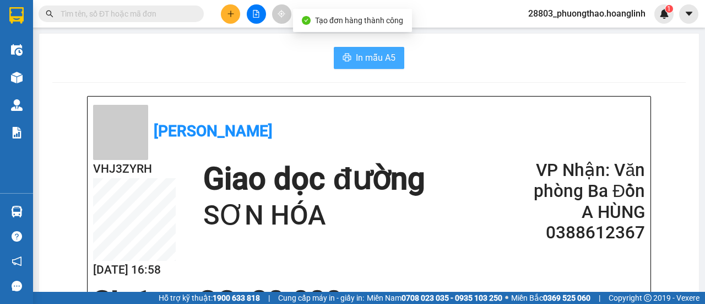
click at [380, 57] on span "In mẫu A5" at bounding box center [376, 58] width 40 height 14
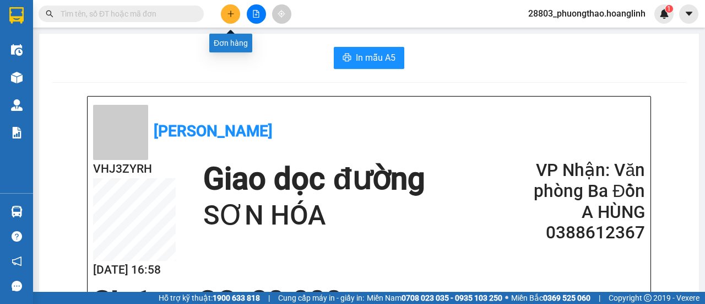
click at [235, 18] on button at bounding box center [230, 13] width 19 height 19
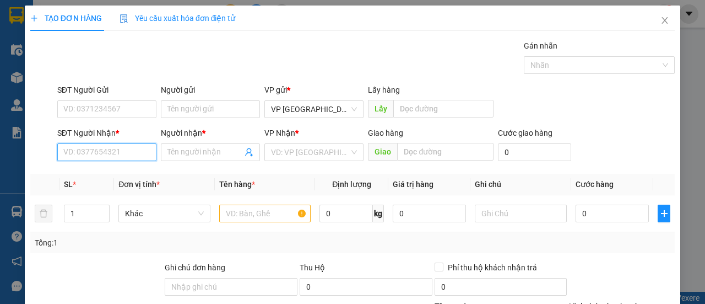
click at [123, 150] on input "SĐT Người Nhận *" at bounding box center [106, 152] width 99 height 18
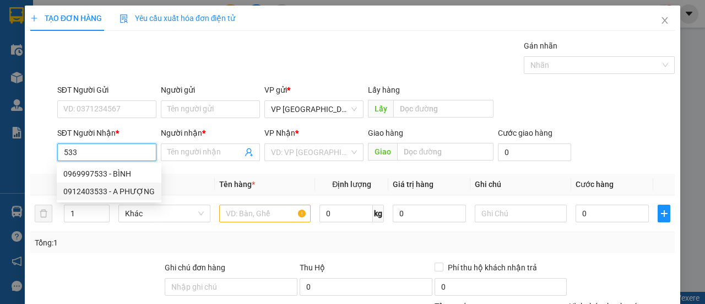
click at [105, 191] on div "0912403533 - A PHƯỢNG" at bounding box center [108, 191] width 91 height 12
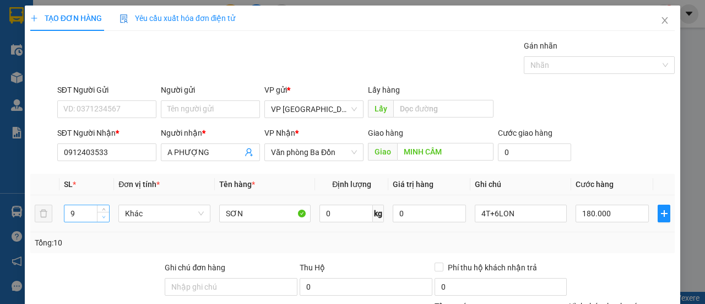
click at [104, 214] on span "down" at bounding box center [103, 217] width 7 height 7
click at [104, 215] on icon "down" at bounding box center [104, 217] width 4 height 4
click at [104, 216] on icon "down" at bounding box center [103, 217] width 3 height 2
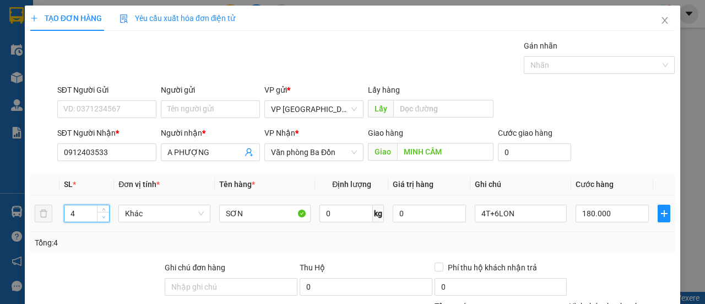
click at [104, 216] on icon "down" at bounding box center [103, 217] width 3 height 2
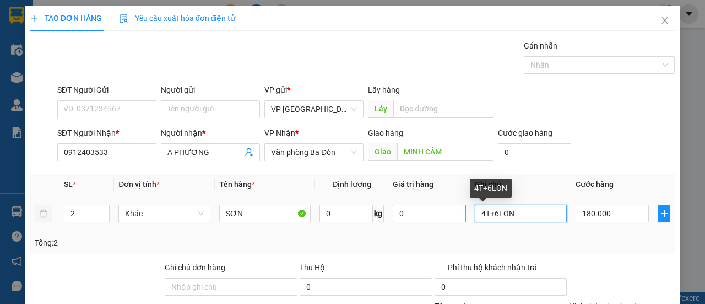
drag, startPoint x: 493, startPoint y: 210, endPoint x: 457, endPoint y: 212, distance: 35.8
click at [460, 214] on tr "2 Khác SƠN 0 kg 0 4T+6LON 180.000" at bounding box center [352, 213] width 645 height 37
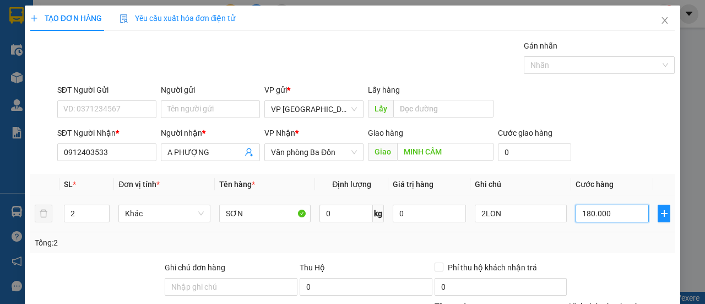
click at [576, 218] on input "180.000" at bounding box center [612, 213] width 73 height 18
click at [598, 161] on div "SĐT Người Nhận * 0912403533 Người nhận * A PHƯỢNG VP Nhận * Văn phòng Ba Đồn Gi…" at bounding box center [366, 146] width 622 height 39
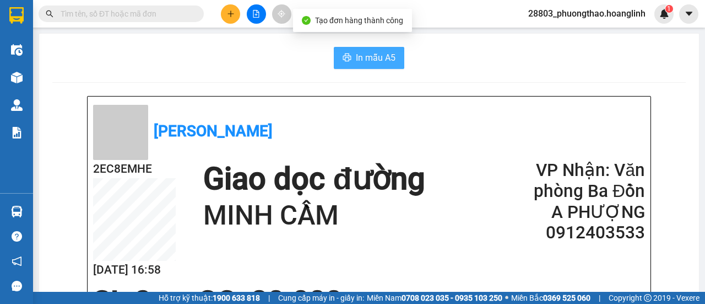
drag, startPoint x: 398, startPoint y: 64, endPoint x: 385, endPoint y: 63, distance: 13.8
click at [398, 63] on button "In mẫu A5" at bounding box center [369, 58] width 71 height 22
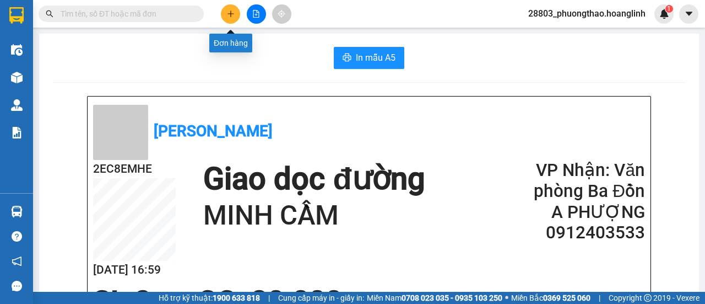
click at [229, 10] on icon "plus" at bounding box center [231, 14] width 8 height 8
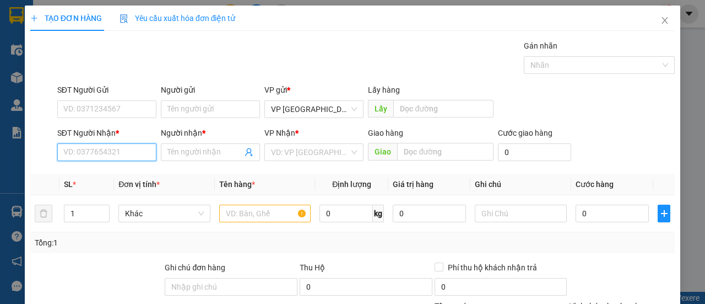
click at [96, 145] on input "SĐT Người Nhận *" at bounding box center [106, 152] width 99 height 18
click at [102, 174] on div "0869780005 - EM TÀI" at bounding box center [105, 173] width 85 height 12
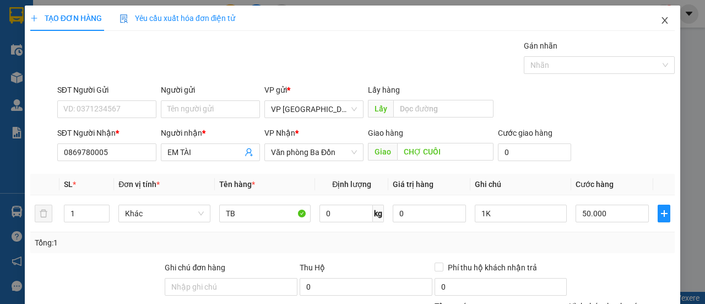
click at [662, 19] on icon "close" at bounding box center [665, 20] width 6 height 7
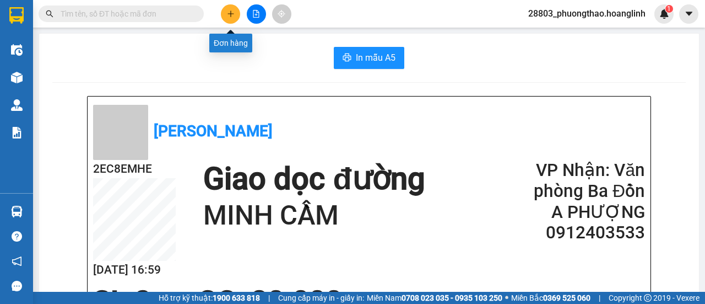
click at [230, 16] on icon "plus" at bounding box center [231, 14] width 8 height 8
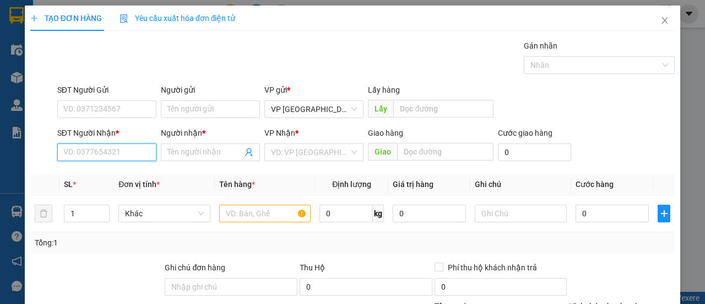
click at [119, 149] on input "SĐT Người Nhận *" at bounding box center [106, 152] width 99 height 18
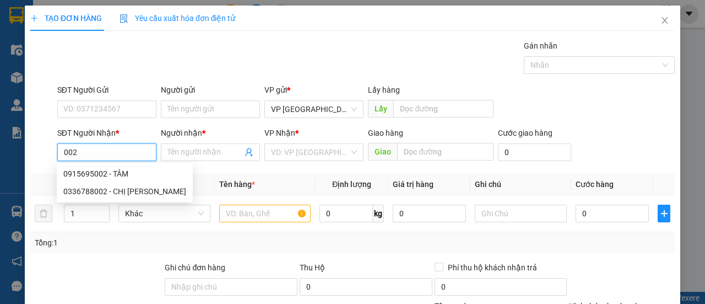
click at [118, 169] on div "0915695002 - TÂM" at bounding box center [124, 173] width 123 height 12
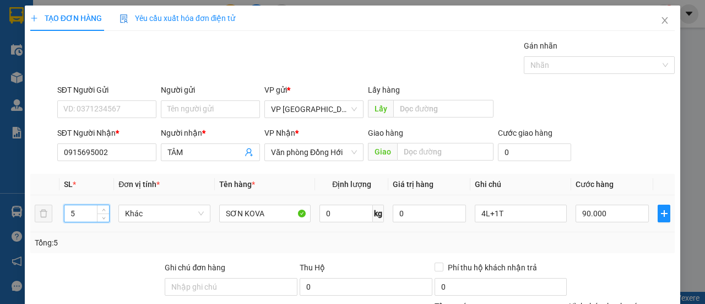
drag, startPoint x: 85, startPoint y: 209, endPoint x: 55, endPoint y: 220, distance: 31.9
click at [55, 220] on tr "5 Khác SƠN KOVA 0 kg 0 4L+1T 90.000" at bounding box center [352, 213] width 645 height 37
click at [478, 212] on input "4L+1T" at bounding box center [521, 213] width 92 height 18
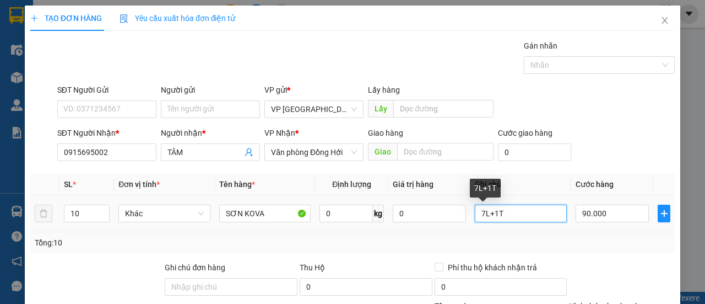
click at [490, 209] on input "7L+1T" at bounding box center [521, 213] width 92 height 18
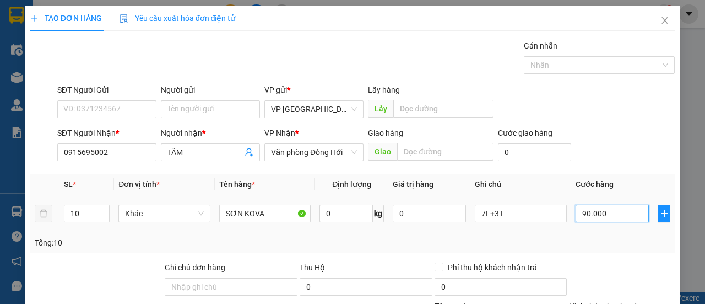
click at [630, 211] on input "90.000" at bounding box center [612, 213] width 73 height 18
click at [637, 140] on div "SĐT Người Nhận * 0915695002 Người nhận * TÂM VP Nhận * Văn phòng Đồng Hới Giao …" at bounding box center [366, 146] width 622 height 39
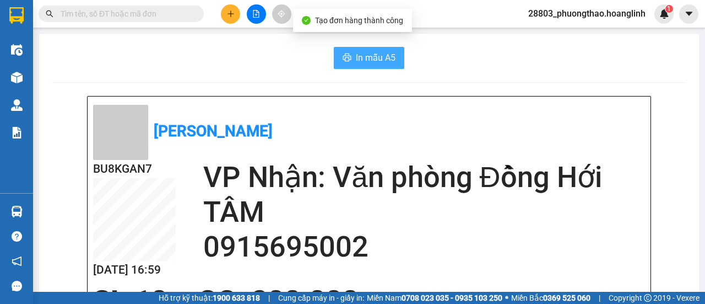
click at [349, 56] on button "In mẫu A5" at bounding box center [369, 58] width 71 height 22
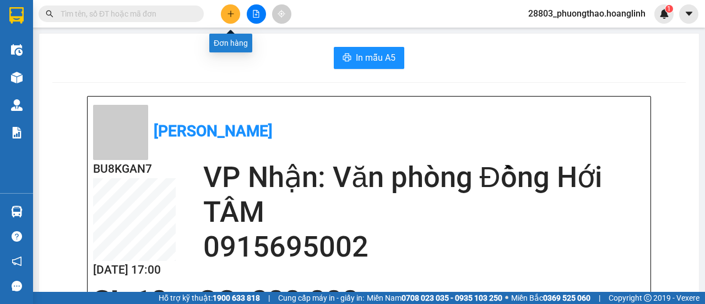
click at [230, 13] on icon "plus" at bounding box center [231, 14] width 8 height 8
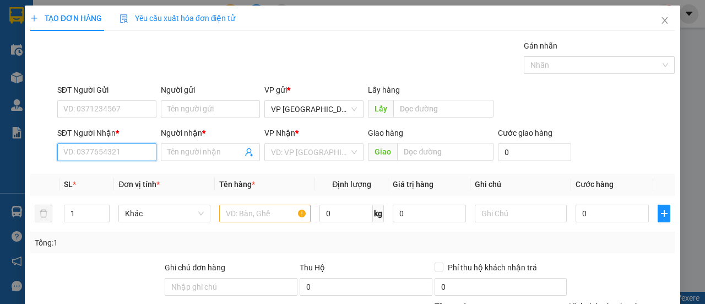
click at [116, 154] on input "SĐT Người Nhận *" at bounding box center [106, 152] width 99 height 18
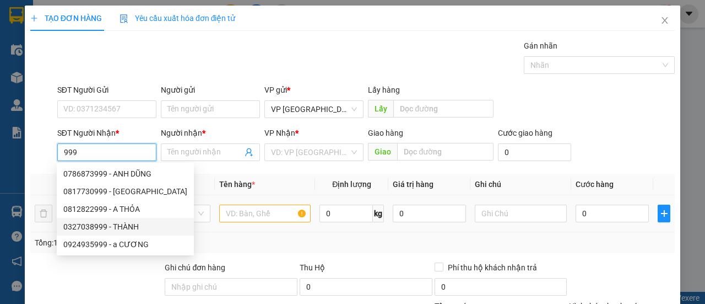
click at [134, 231] on div "0327038999 - THÀNH" at bounding box center [125, 226] width 124 height 12
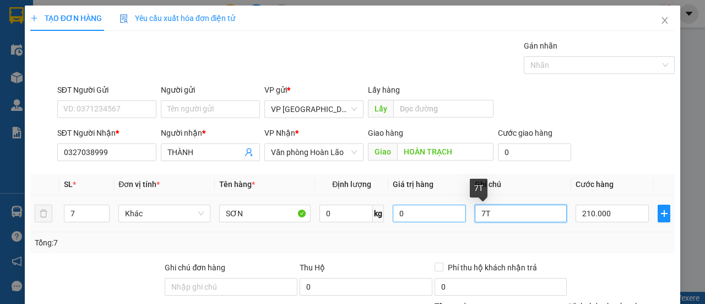
drag, startPoint x: 498, startPoint y: 213, endPoint x: 448, endPoint y: 214, distance: 49.6
click at [449, 217] on tr "7 Khác SƠN 0 kg 0 7T 210.000" at bounding box center [352, 213] width 645 height 37
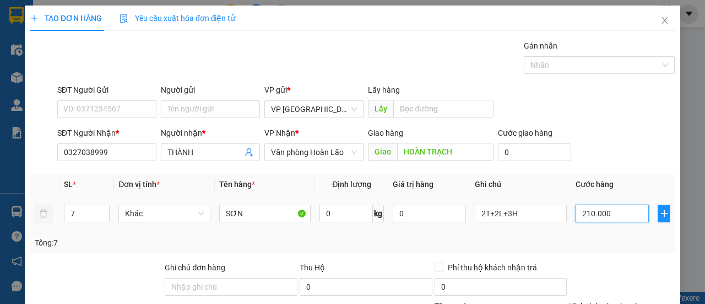
click at [611, 216] on input "210.000" at bounding box center [612, 213] width 73 height 18
click at [608, 144] on div "SĐT Người Nhận * 0327038999 Người nhận * THÀNH VP Nhận * Văn phòng Hoàn Lão Gia…" at bounding box center [366, 146] width 622 height 39
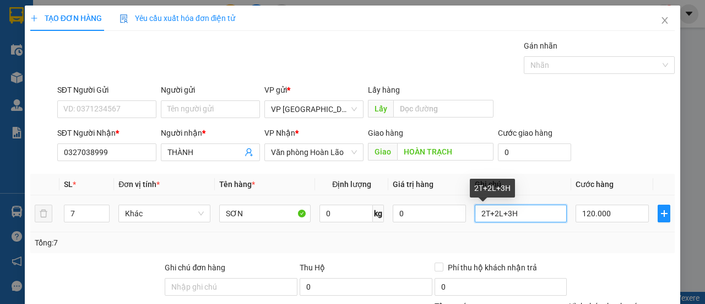
click at [541, 215] on input "2T+2L+3H" at bounding box center [521, 213] width 92 height 18
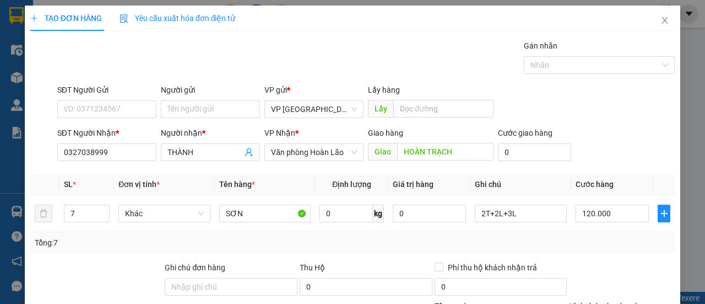
drag, startPoint x: 626, startPoint y: 275, endPoint x: 620, endPoint y: 263, distance: 13.1
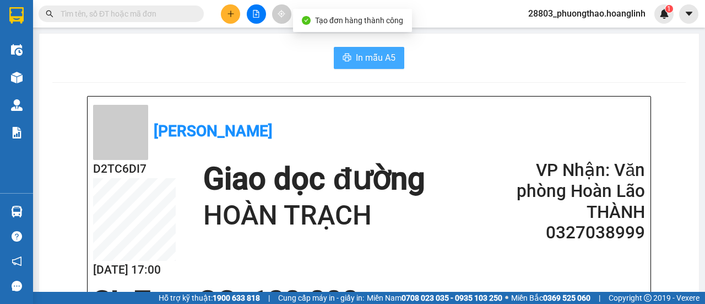
drag, startPoint x: 373, startPoint y: 61, endPoint x: 387, endPoint y: 64, distance: 14.0
click at [374, 63] on span "In mẫu A5" at bounding box center [376, 58] width 40 height 14
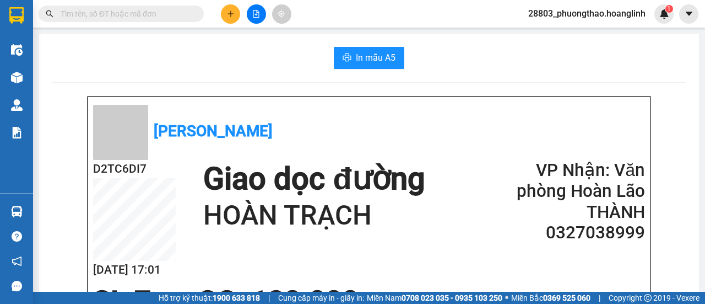
click at [176, 10] on input "text" at bounding box center [126, 14] width 130 height 12
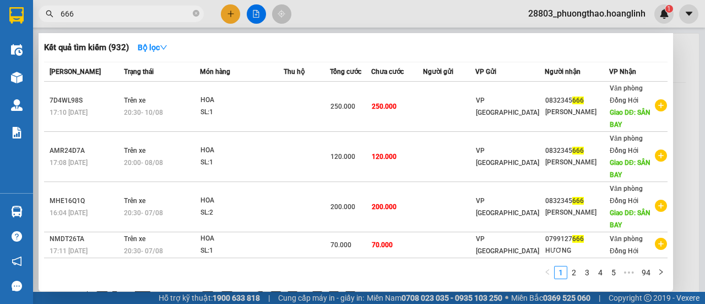
click at [59, 16] on span "666" at bounding box center [121, 14] width 165 height 17
click at [61, 11] on input "666" at bounding box center [126, 14] width 130 height 12
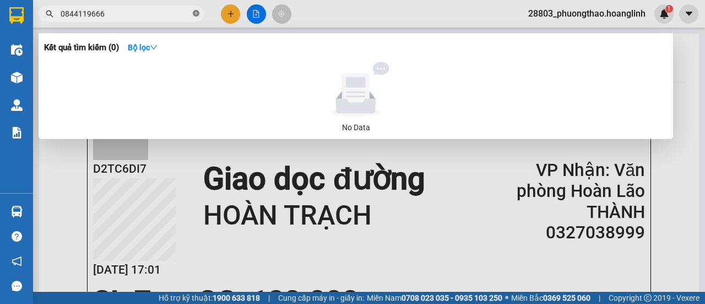
click at [196, 13] on icon "close-circle" at bounding box center [196, 13] width 7 height 7
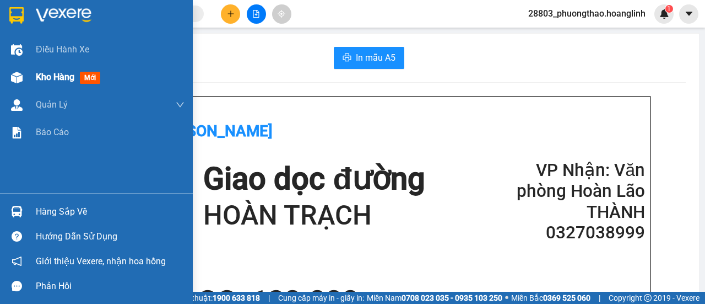
click at [35, 78] on div "Kho hàng mới" at bounding box center [96, 77] width 193 height 28
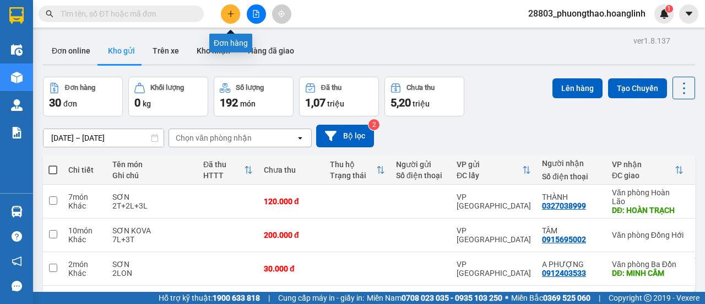
click at [233, 13] on icon "plus" at bounding box center [231, 14] width 8 height 8
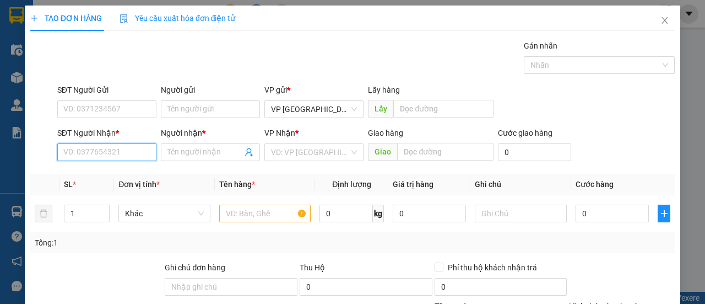
click at [109, 152] on input "SĐT Người Nhận *" at bounding box center [106, 152] width 99 height 18
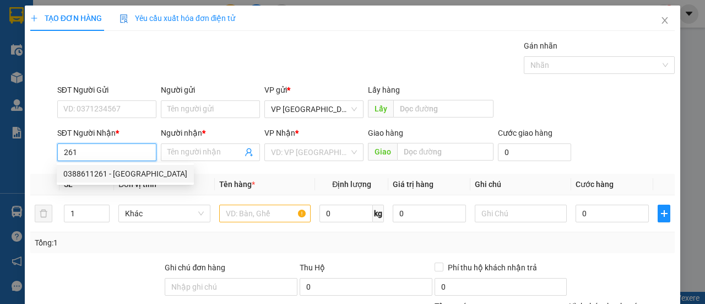
drag, startPoint x: 109, startPoint y: 178, endPoint x: 130, endPoint y: 179, distance: 21.5
click at [109, 179] on div "0388611261 - [GEOGRAPHIC_DATA]" at bounding box center [125, 173] width 124 height 12
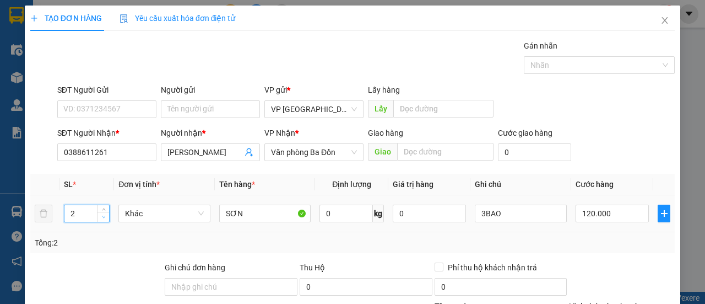
click at [108, 213] on span "Decrease Value" at bounding box center [103, 217] width 12 height 10
click at [107, 213] on span "Decrease Value" at bounding box center [103, 217] width 12 height 10
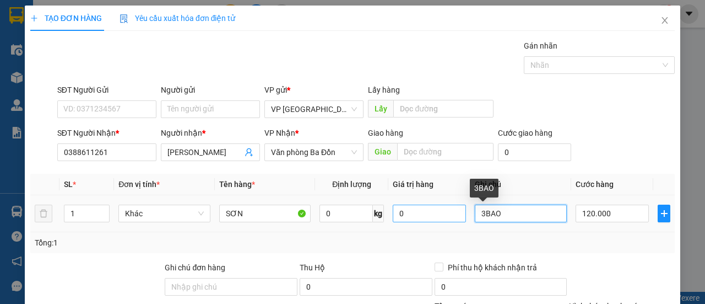
drag, startPoint x: 512, startPoint y: 219, endPoint x: 450, endPoint y: 219, distance: 62.3
click at [450, 219] on tr "1 Khác SƠN 0 kg 0 3BAO 120.000" at bounding box center [352, 213] width 645 height 37
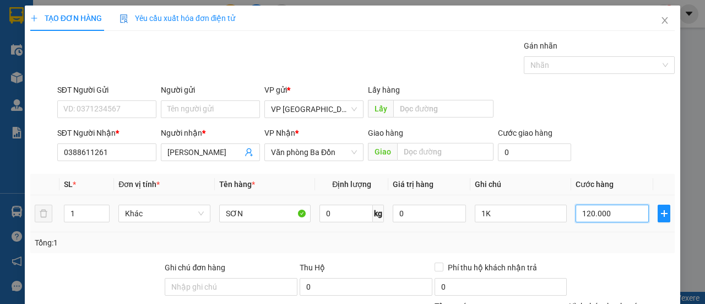
click at [584, 212] on input "120.000" at bounding box center [612, 213] width 73 height 18
click at [619, 118] on div "SĐT Người Gửi VD: 0371234567 Người gửi Tên người gửi VP gửi * VP [GEOGRAPHIC_DA…" at bounding box center [366, 103] width 622 height 39
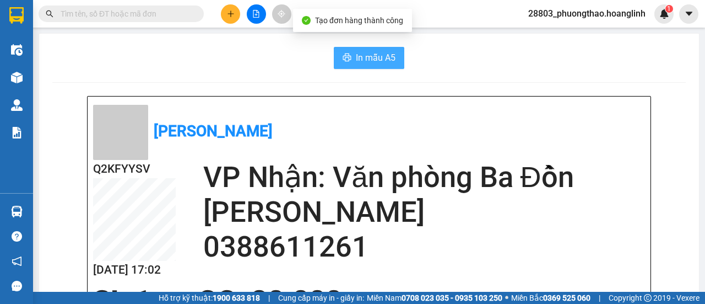
drag, startPoint x: 373, startPoint y: 57, endPoint x: 389, endPoint y: 78, distance: 26.3
click at [373, 57] on span "In mẫu A5" at bounding box center [376, 58] width 40 height 14
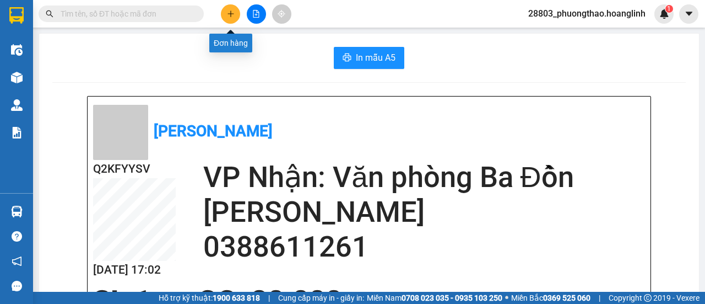
click at [226, 19] on button at bounding box center [230, 13] width 19 height 19
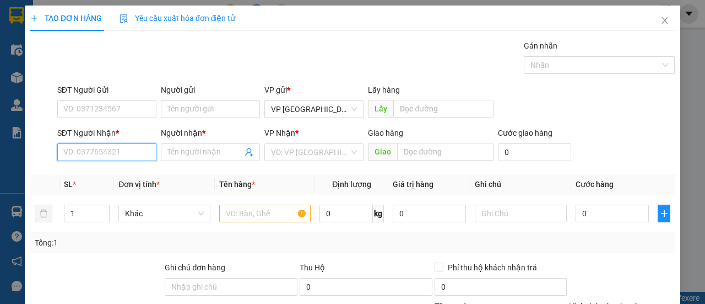
click at [105, 147] on input "SĐT Người Nhận *" at bounding box center [106, 152] width 99 height 18
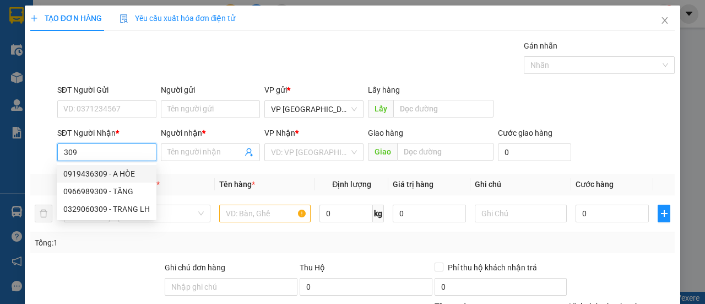
click at [110, 172] on div "0919436309 - A HÒE" at bounding box center [106, 173] width 86 height 12
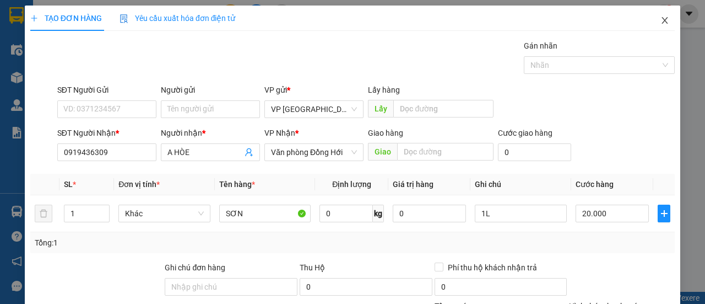
click at [661, 20] on icon "close" at bounding box center [665, 20] width 9 height 9
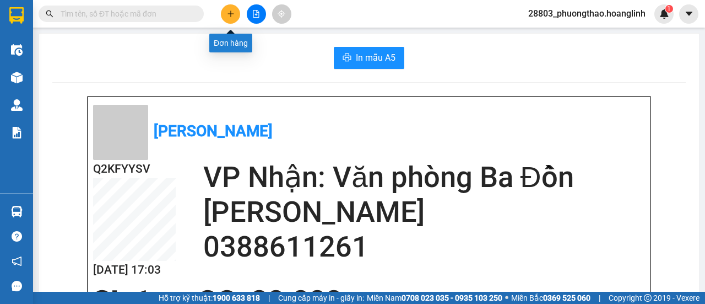
click at [234, 12] on button at bounding box center [230, 13] width 19 height 19
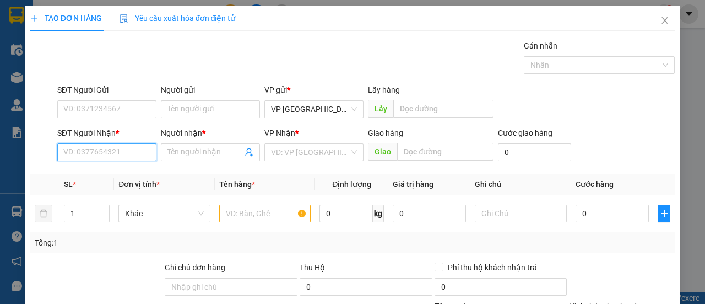
click at [111, 156] on input "SĐT Người Nhận *" at bounding box center [106, 152] width 99 height 18
click at [127, 175] on div "0844455503 - A PHUOC" at bounding box center [105, 173] width 85 height 12
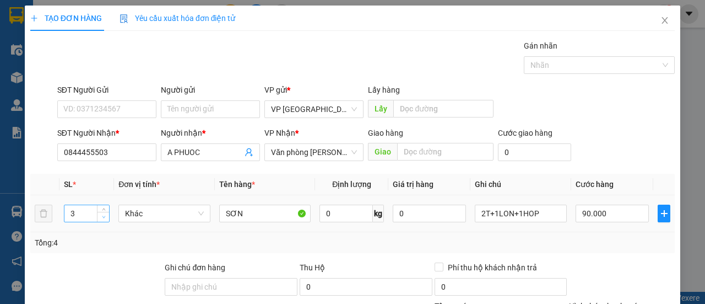
click at [102, 214] on span "down" at bounding box center [103, 217] width 7 height 7
click at [101, 214] on span "down" at bounding box center [103, 217] width 7 height 7
drag, startPoint x: 482, startPoint y: 215, endPoint x: 576, endPoint y: 218, distance: 94.8
click at [576, 218] on tr "1 Khác SƠN 0 kg 0 2T+1LON+1HOP 90.000" at bounding box center [352, 213] width 645 height 37
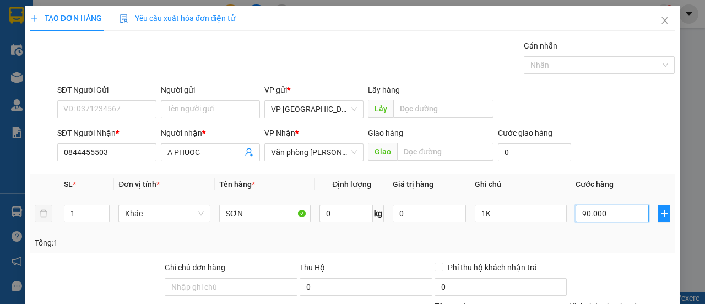
click at [583, 213] on input "90.000" at bounding box center [612, 213] width 73 height 18
click at [566, 122] on form "SĐT Người Gửi VD: 0371234567 Người gửi Tên người gửi VP gửi * VP [GEOGRAPHIC_DA…" at bounding box center [352, 125] width 645 height 82
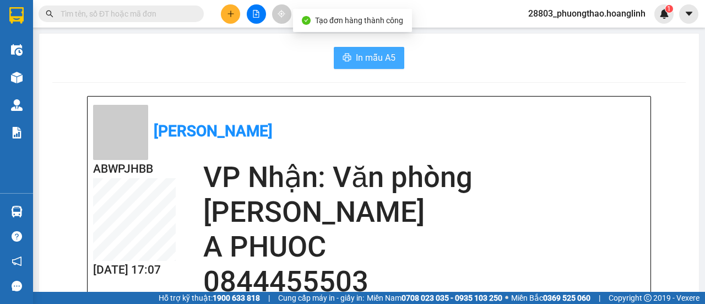
click at [356, 57] on span "In mẫu A5" at bounding box center [376, 58] width 40 height 14
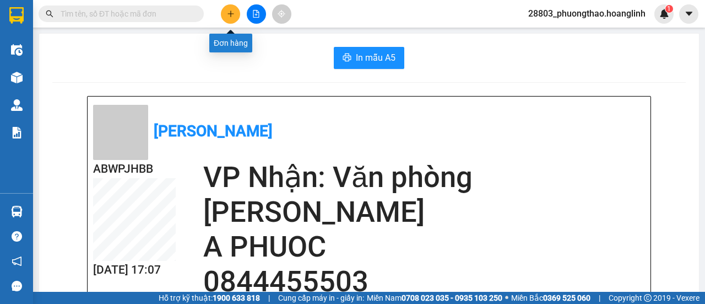
click at [225, 19] on button at bounding box center [230, 13] width 19 height 19
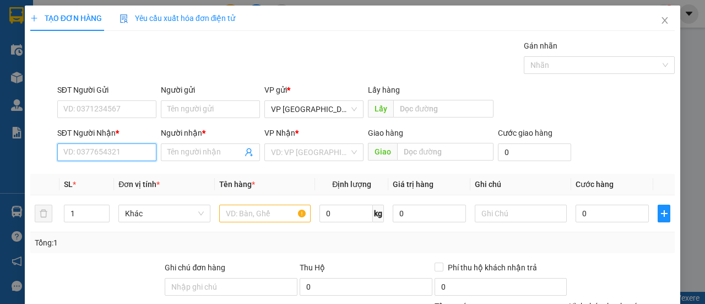
click at [105, 148] on input "SĐT Người Nhận *" at bounding box center [106, 152] width 99 height 18
click at [109, 172] on div "0364682415 - HÙNG" at bounding box center [105, 173] width 85 height 12
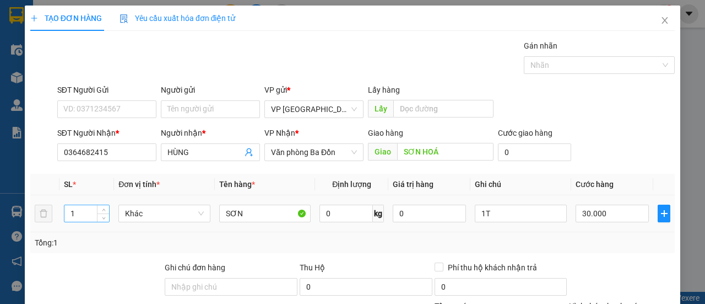
click at [93, 214] on input "1" at bounding box center [86, 213] width 45 height 17
click at [475, 208] on input "1T" at bounding box center [521, 213] width 92 height 18
click at [596, 212] on input "30.000" at bounding box center [612, 213] width 73 height 18
click at [609, 117] on div "SĐT Người Gửi VD: 0371234567 Người gửi Tên người gửi VP gửi * VP [GEOGRAPHIC_DA…" at bounding box center [366, 103] width 622 height 39
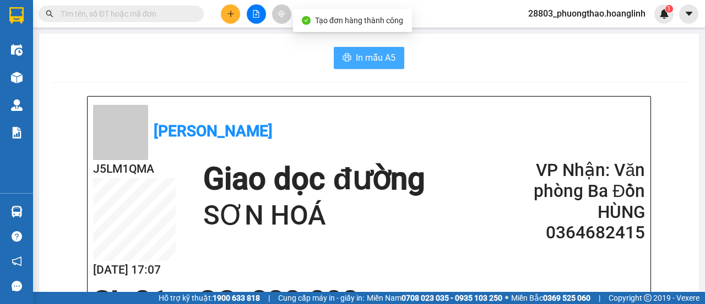
click at [343, 56] on icon "printer" at bounding box center [347, 57] width 8 height 8
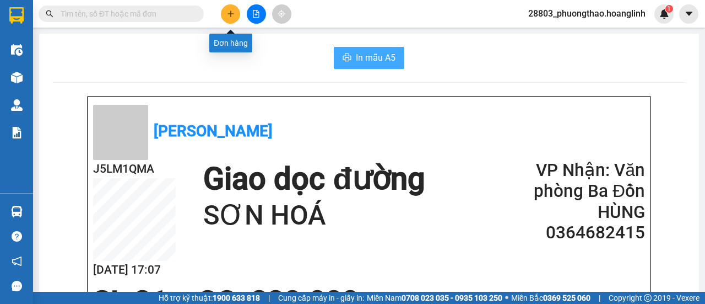
click at [228, 13] on icon "plus" at bounding box center [231, 14] width 8 height 8
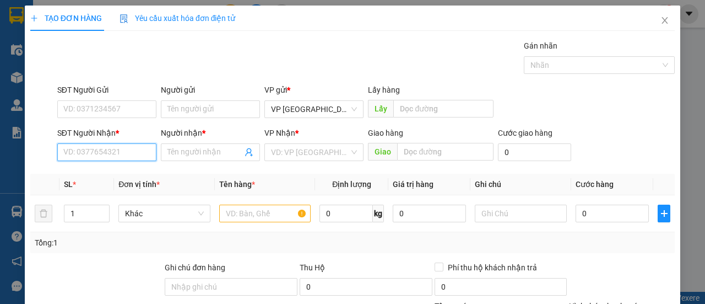
click at [141, 153] on input "SĐT Người Nhận *" at bounding box center [106, 152] width 99 height 18
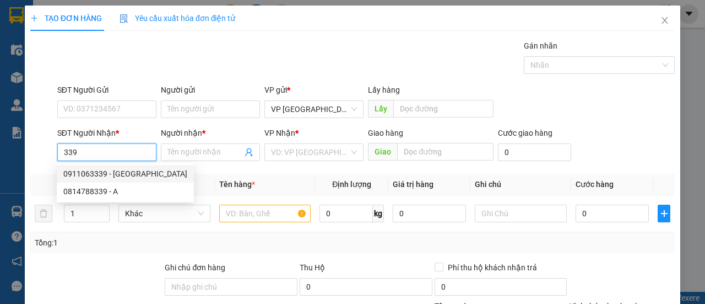
click at [132, 172] on div "0911063339 - [GEOGRAPHIC_DATA]" at bounding box center [125, 173] width 124 height 12
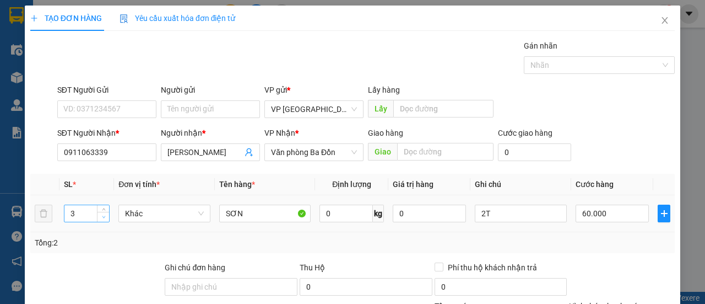
click at [102, 212] on span "Increase Value" at bounding box center [103, 208] width 12 height 7
click at [99, 217] on span "Decrease Value" at bounding box center [103, 217] width 12 height 10
drag, startPoint x: 476, startPoint y: 213, endPoint x: 527, endPoint y: 215, distance: 50.7
click at [527, 215] on input "2T" at bounding box center [521, 213] width 92 height 18
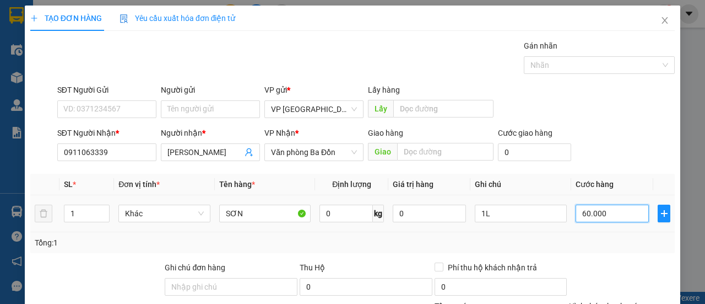
click at [597, 211] on input "60.000" at bounding box center [612, 213] width 73 height 18
click at [616, 134] on div "SĐT Người Nhận * 0911063339 Người nhận * [PERSON_NAME] VP Nhận * Văn phòng Ba Đ…" at bounding box center [366, 146] width 622 height 39
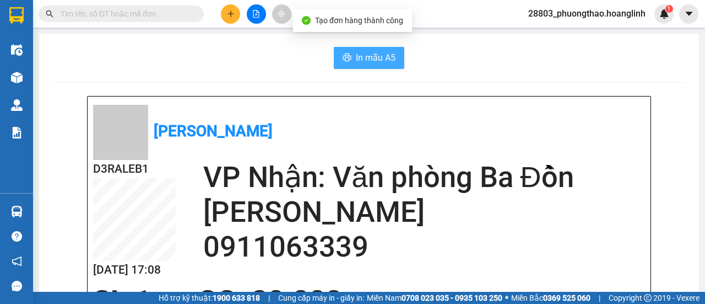
click at [390, 57] on span "In mẫu A5" at bounding box center [376, 58] width 40 height 14
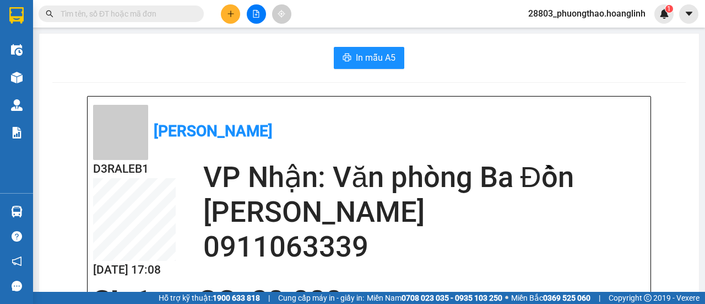
click at [241, 14] on div at bounding box center [256, 13] width 83 height 19
click at [234, 13] on icon "plus" at bounding box center [231, 14] width 8 height 8
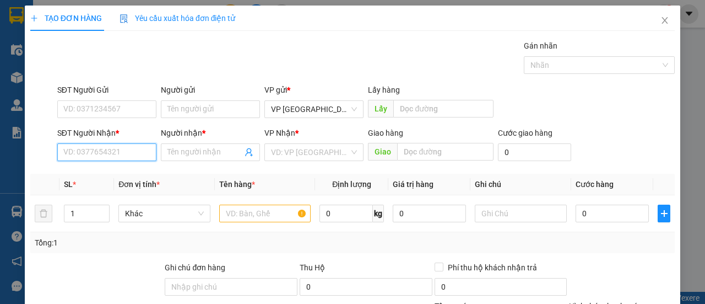
click at [125, 150] on input "SĐT Người Nhận *" at bounding box center [106, 152] width 99 height 18
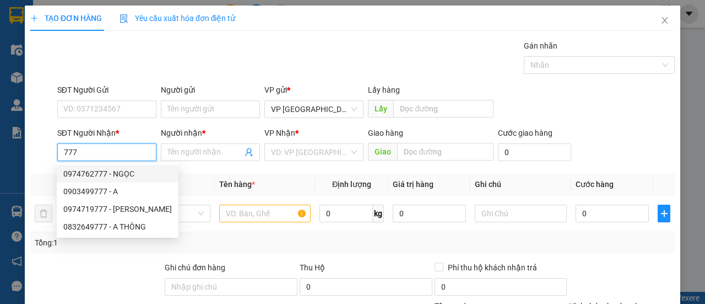
click at [62, 150] on input "777" at bounding box center [106, 152] width 99 height 18
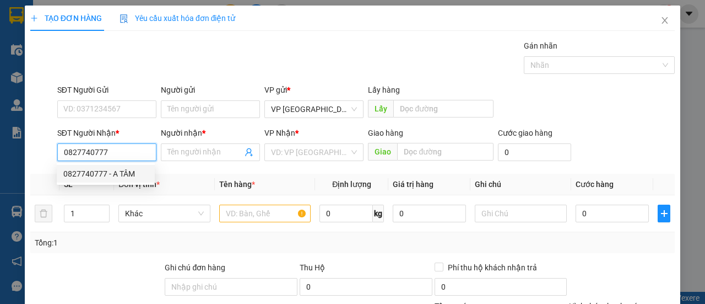
click at [120, 171] on div "0827740777 - A TÂM" at bounding box center [105, 173] width 85 height 12
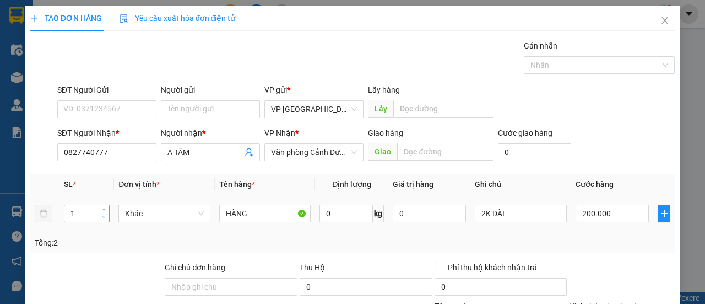
click at [99, 214] on span "Decrease Value" at bounding box center [103, 217] width 12 height 10
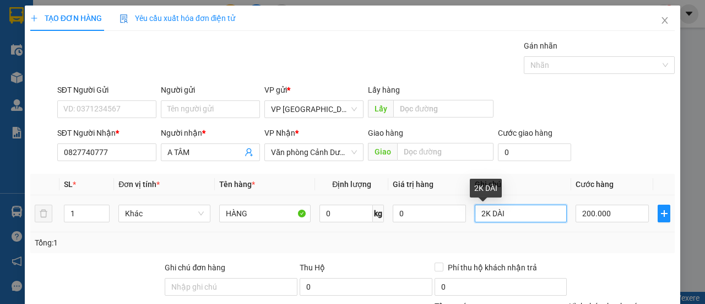
drag, startPoint x: 508, startPoint y: 210, endPoint x: 461, endPoint y: 214, distance: 47.0
click at [461, 214] on tr "1 Khác HÀNG 0 kg 0 2K DÀI 200.000" at bounding box center [352, 213] width 645 height 37
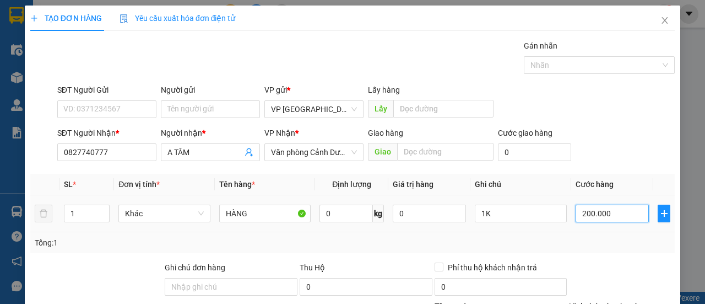
click at [588, 207] on input "200.000" at bounding box center [612, 213] width 73 height 18
click at [665, 106] on div "SĐT Người Gửi VD: 0371234567 Người gửi Tên người gửi VP gửi * VP [GEOGRAPHIC_DA…" at bounding box center [366, 103] width 622 height 39
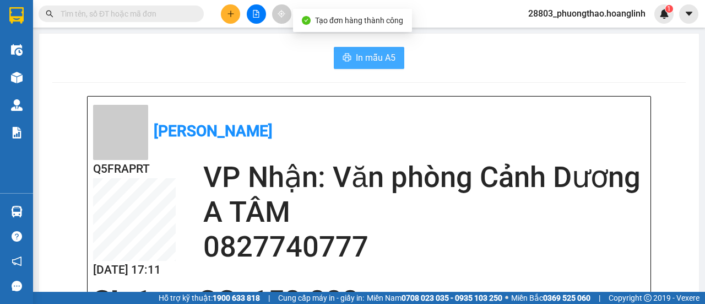
click at [390, 58] on span "In mẫu A5" at bounding box center [376, 58] width 40 height 14
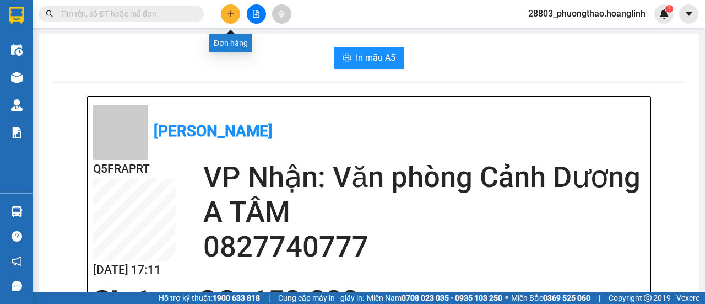
click at [235, 13] on button at bounding box center [230, 13] width 19 height 19
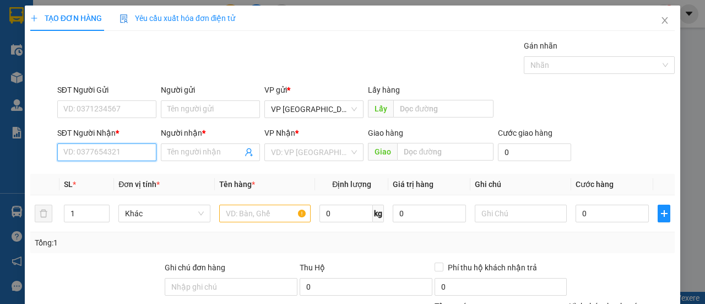
click at [127, 156] on input "SĐT Người Nhận *" at bounding box center [106, 152] width 99 height 18
click at [134, 174] on div "0914699544 - A VĂN" at bounding box center [105, 173] width 85 height 12
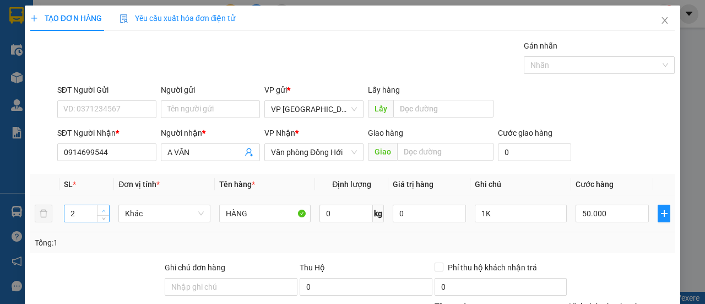
click at [100, 208] on span "up" at bounding box center [103, 210] width 7 height 7
click at [475, 210] on input "1K" at bounding box center [521, 213] width 92 height 18
click at [582, 203] on div "50.000" at bounding box center [612, 213] width 73 height 22
click at [580, 209] on input "50.000" at bounding box center [612, 213] width 73 height 18
click at [571, 127] on div "SĐT Người Nhận * 0914699544 Người nhận * A VĂN VP Nhận * Văn phòng Đồng Hới Gia…" at bounding box center [366, 146] width 622 height 39
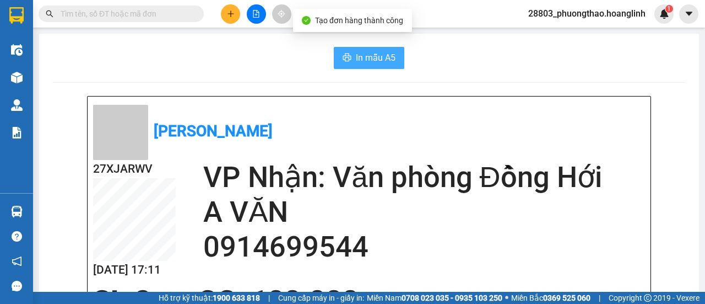
click at [365, 58] on span "In mẫu A5" at bounding box center [376, 58] width 40 height 14
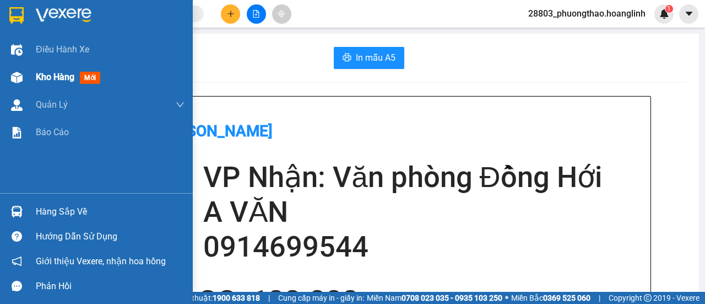
click at [15, 77] on img at bounding box center [17, 78] width 12 height 12
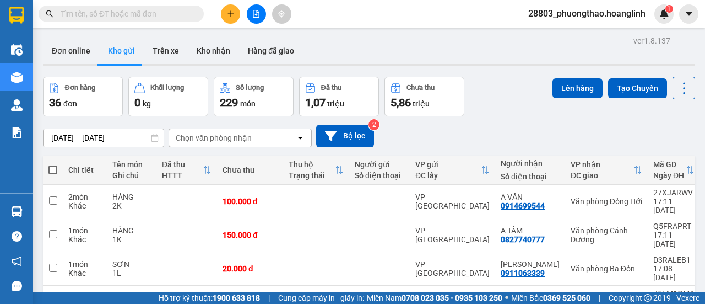
scroll to position [165, 0]
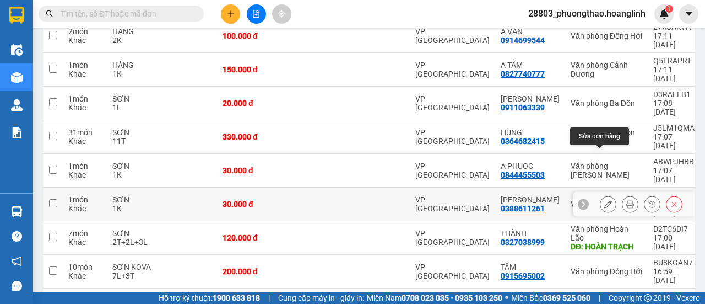
click at [604, 200] on icon at bounding box center [608, 204] width 8 height 8
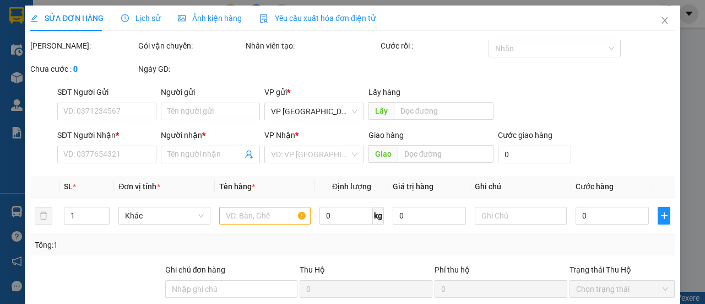
type input "0388611261"
type input "[PERSON_NAME]"
type input "30.000"
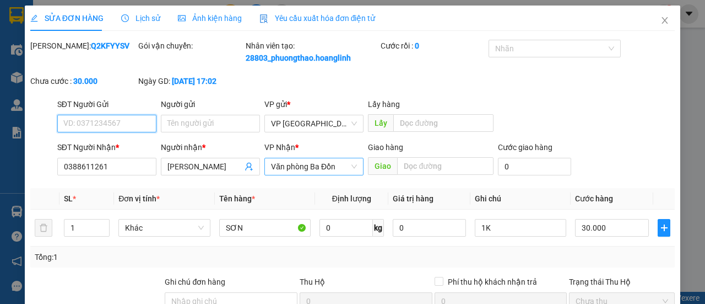
click at [315, 175] on span "Văn phòng Ba Đồn" at bounding box center [314, 166] width 86 height 17
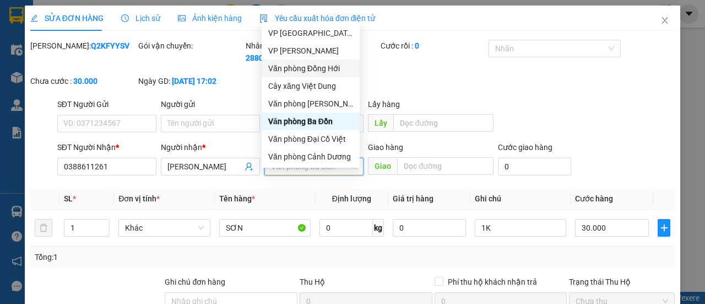
click at [334, 68] on div "Văn phòng Đồng Hới" at bounding box center [310, 68] width 85 height 12
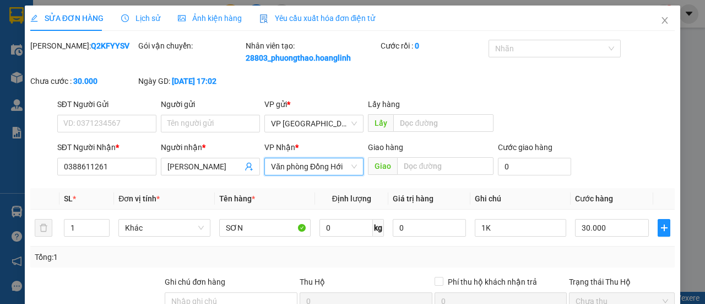
scroll to position [163, 0]
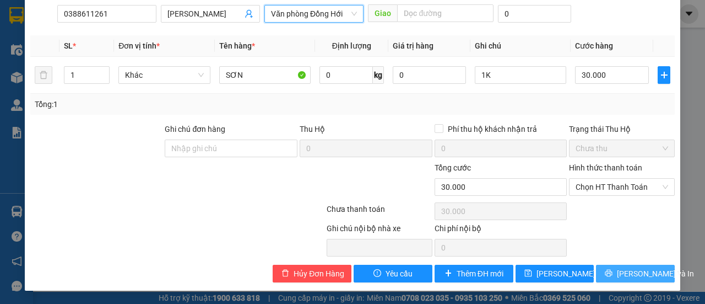
click at [630, 273] on span "[PERSON_NAME] và In" at bounding box center [655, 273] width 77 height 12
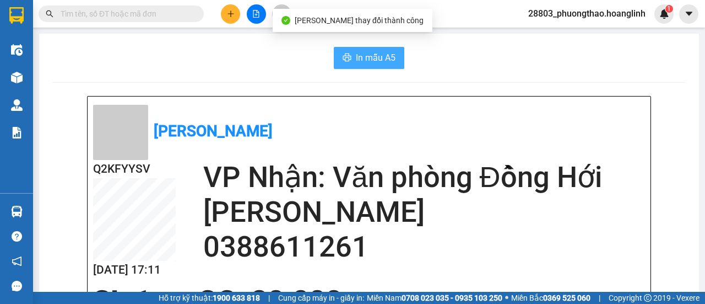
click at [373, 63] on span "In mẫu A5" at bounding box center [376, 58] width 40 height 14
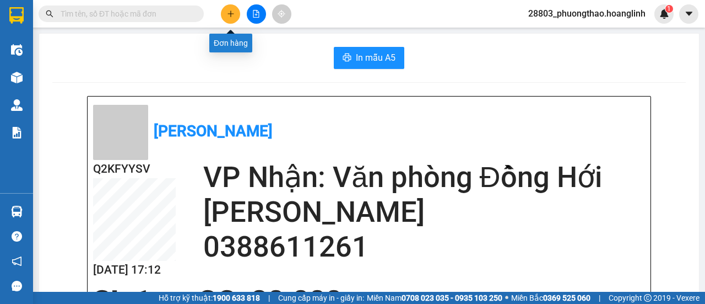
click at [230, 8] on button at bounding box center [230, 13] width 19 height 19
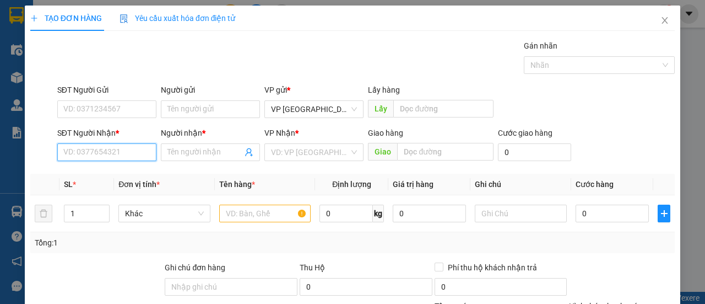
click at [137, 146] on input "SĐT Người Nhận *" at bounding box center [106, 152] width 99 height 18
click at [86, 176] on div "0935385656 - A TIỆP" at bounding box center [105, 173] width 85 height 12
type input "0935385656"
type input "A TIỆP"
type input "150.000"
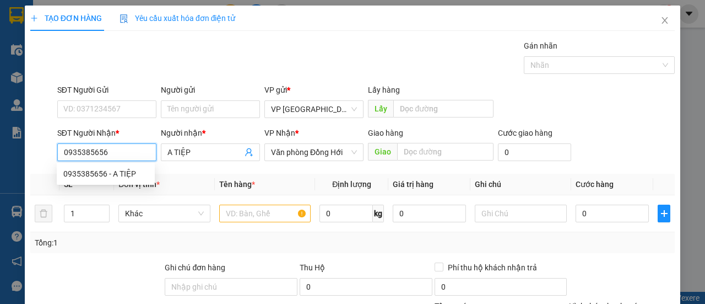
type input "150.000"
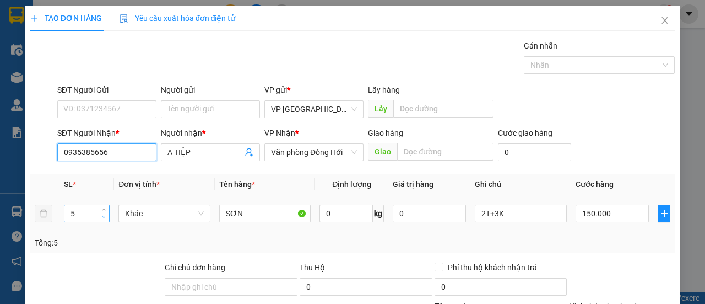
type input "0935385656"
type input "4"
click at [102, 217] on icon "down" at bounding box center [103, 217] width 3 height 2
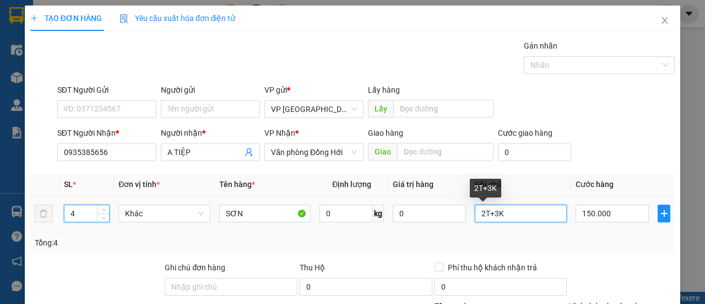
click at [491, 212] on input "2T+3K" at bounding box center [521, 213] width 92 height 18
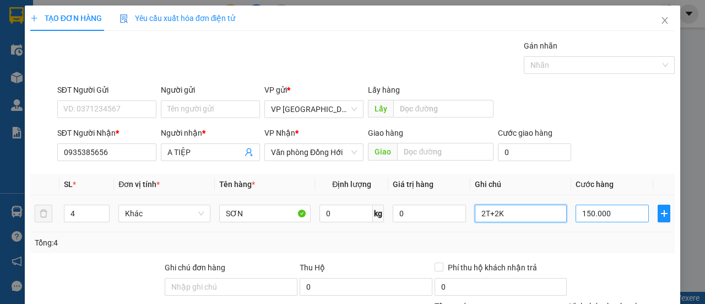
type input "2T+2K"
click at [590, 210] on input "150.000" at bounding box center [612, 213] width 73 height 18
type input "1"
type input "0.000.012"
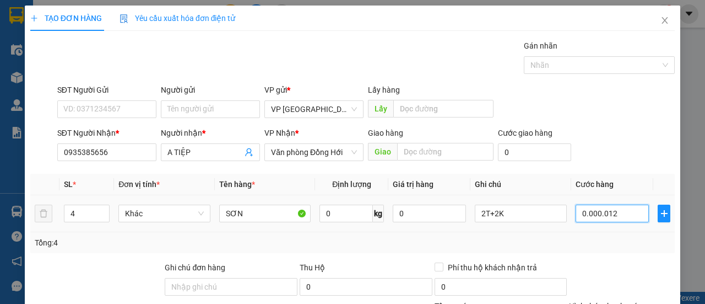
type input "12"
type input "120"
type input "000.000.120"
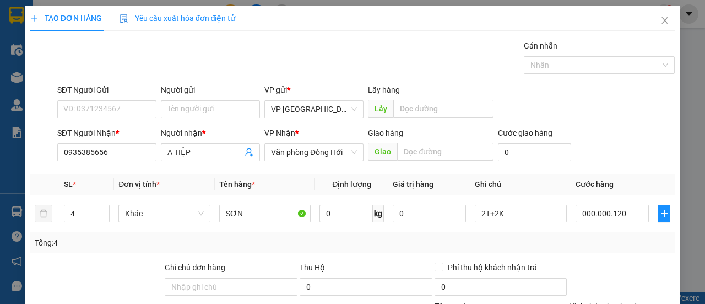
click at [573, 121] on div "SĐT Người Gửi VD: 0371234567 Người gửi Tên người gửi VP gửi * VP [GEOGRAPHIC_DA…" at bounding box center [366, 103] width 622 height 39
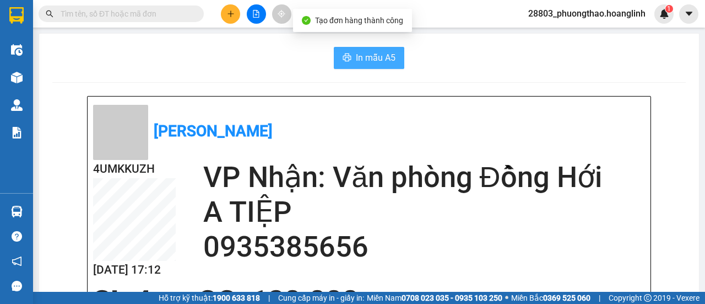
click at [371, 53] on span "In mẫu A5" at bounding box center [376, 58] width 40 height 14
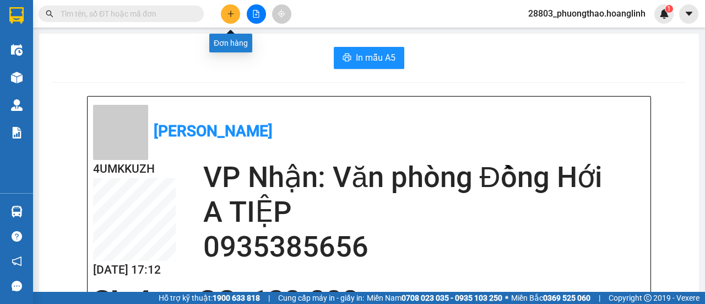
click at [230, 16] on icon "plus" at bounding box center [231, 14] width 8 height 8
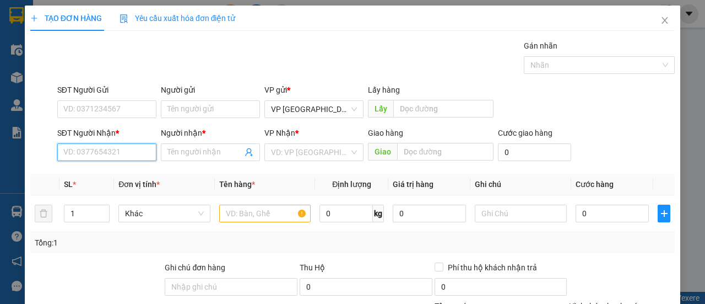
click at [84, 153] on input "SĐT Người Nhận *" at bounding box center [106, 152] width 99 height 18
type input "036"
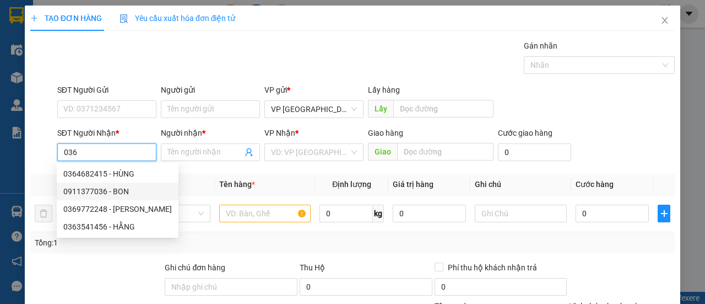
click at [96, 188] on div "0911377036 - BON" at bounding box center [117, 191] width 109 height 12
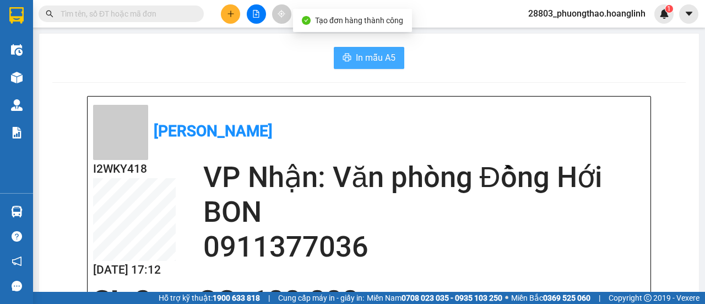
click at [348, 54] on button "In mẫu A5" at bounding box center [369, 58] width 71 height 22
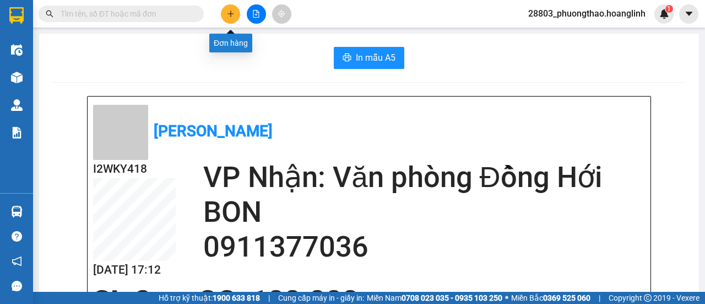
click at [228, 12] on icon "plus" at bounding box center [231, 14] width 8 height 8
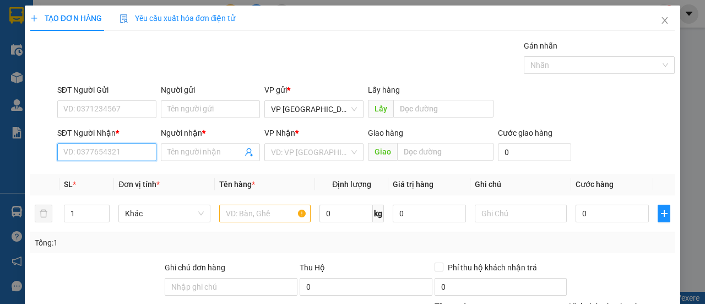
click at [83, 153] on input "SĐT Người Nhận *" at bounding box center [106, 152] width 99 height 18
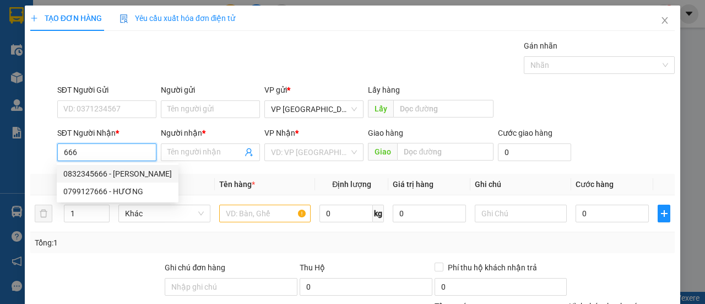
click at [92, 168] on div "0832345666 - [PERSON_NAME]" at bounding box center [117, 173] width 109 height 12
type input "0832345666"
type input "[PERSON_NAME]"
type input "SÂN BAY"
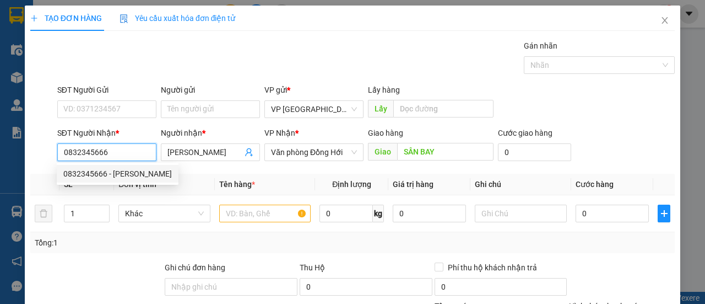
type input "200.000"
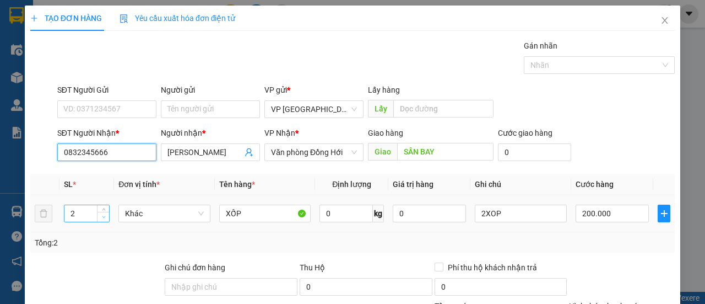
type input "0832345666"
type input "1"
click at [102, 215] on icon "down" at bounding box center [104, 217] width 4 height 4
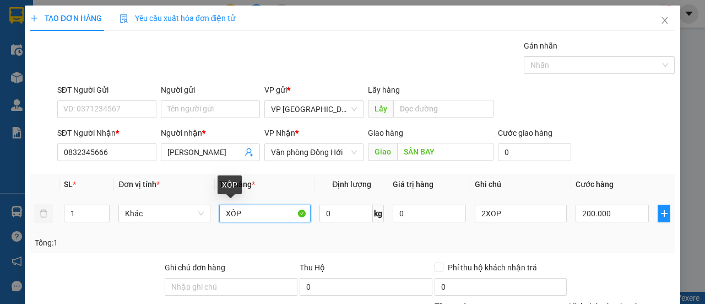
drag, startPoint x: 272, startPoint y: 213, endPoint x: 172, endPoint y: 226, distance: 101.1
click at [172, 226] on tr "1 Khác XỐP 0 kg 0 2XOP 200.000" at bounding box center [352, 213] width 645 height 37
type input "HOA"
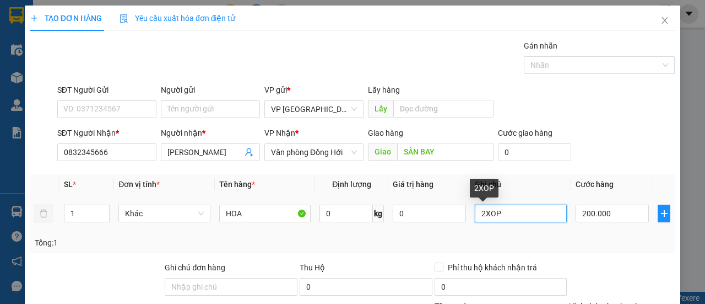
drag, startPoint x: 504, startPoint y: 210, endPoint x: 438, endPoint y: 222, distance: 66.7
click at [438, 222] on tr "1 Khác HOA 0 kg 0 2XOP 200.000" at bounding box center [352, 213] width 645 height 37
type input "1BO"
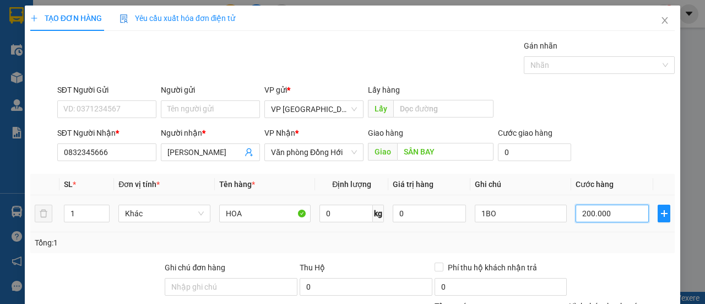
click at [613, 210] on input "200.000" at bounding box center [612, 213] width 73 height 18
type input "00.001"
type input "1"
click at [575, 123] on form "SĐT Người Gửi VD: 0371234567 Người gửi Tên người gửi VP gửi * VP Mỹ Đình Lấy hà…" at bounding box center [352, 125] width 645 height 82
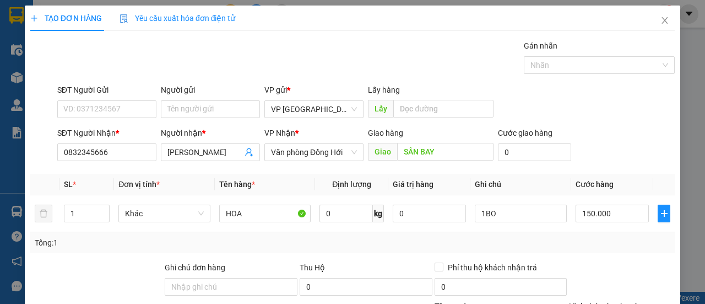
drag, startPoint x: 638, startPoint y: 274, endPoint x: 645, endPoint y: 272, distance: 7.2
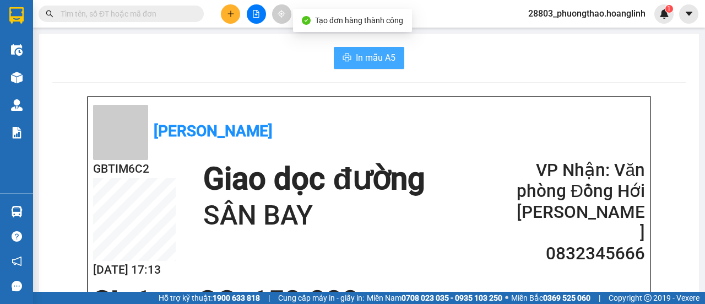
click at [387, 56] on span "In mẫu A5" at bounding box center [376, 58] width 40 height 14
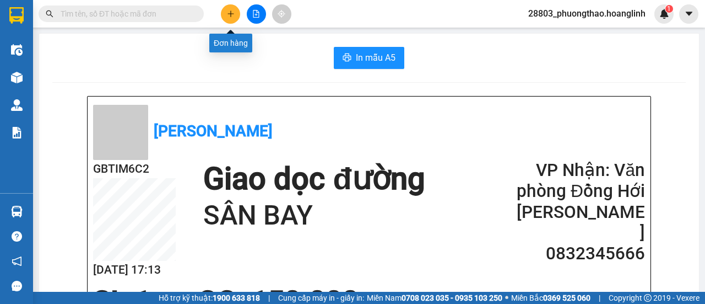
click at [232, 14] on icon "plus" at bounding box center [231, 14] width 8 height 8
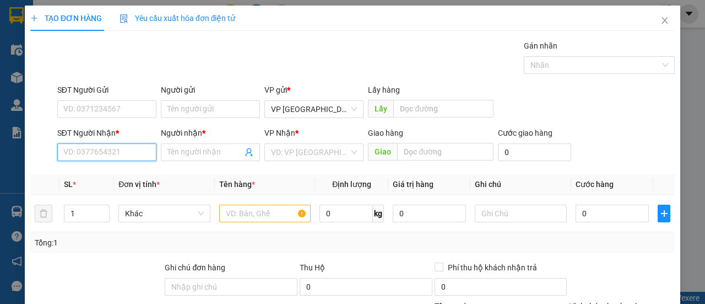
click at [94, 149] on input "SĐT Người Nhận *" at bounding box center [106, 152] width 99 height 18
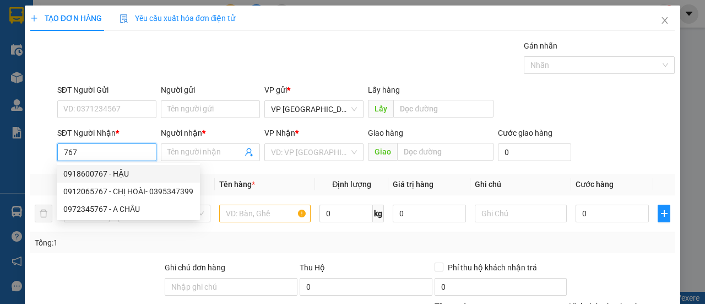
click at [120, 173] on div "0918600767 - HẬU" at bounding box center [128, 173] width 130 height 12
type input "0918600767"
type input "HẬU"
type input "TROOC"
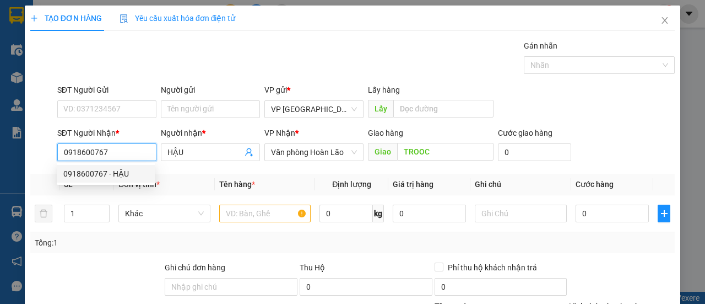
type input "500.000"
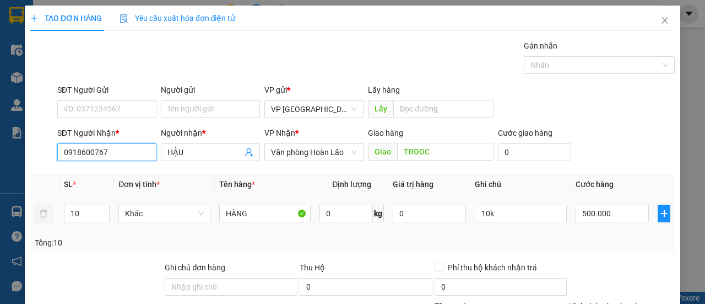
type input "0918600767"
drag, startPoint x: 58, startPoint y: 214, endPoint x: 53, endPoint y: 217, distance: 6.2
click at [53, 217] on tr "10 Khác HÀNG 0 kg 0 10k 500.000" at bounding box center [352, 213] width 645 height 37
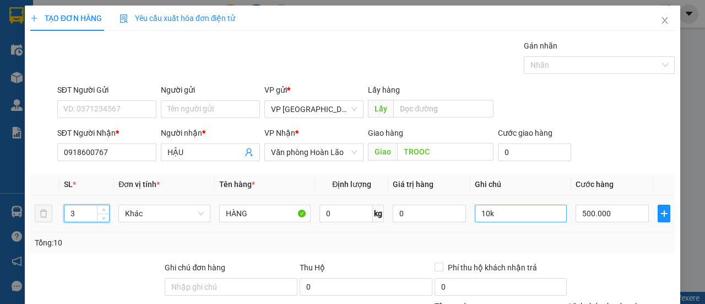
type input "3"
drag, startPoint x: 478, startPoint y: 218, endPoint x: 452, endPoint y: 222, distance: 26.3
click at [452, 222] on tr "3 Khác HÀNG 0 kg 0 10k 500.000" at bounding box center [352, 213] width 645 height 37
type input "3K"
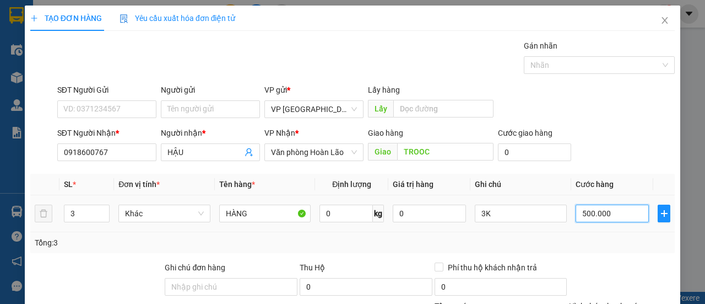
click at [594, 215] on input "500.000" at bounding box center [612, 213] width 73 height 18
click at [612, 133] on div "SĐT Người Nhận * 0918600767 Người nhận * HẬU VP Nhận * Văn phòng Hoàn Lão Giao …" at bounding box center [366, 146] width 622 height 39
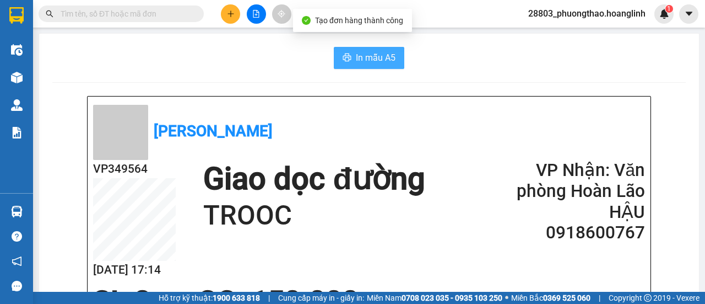
click at [356, 59] on span "In mẫu A5" at bounding box center [376, 58] width 40 height 14
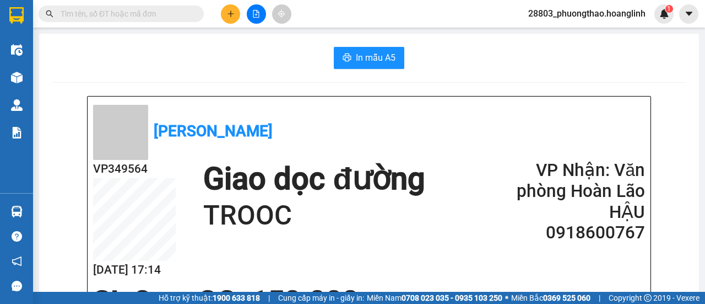
click at [235, 12] on button at bounding box center [230, 13] width 19 height 19
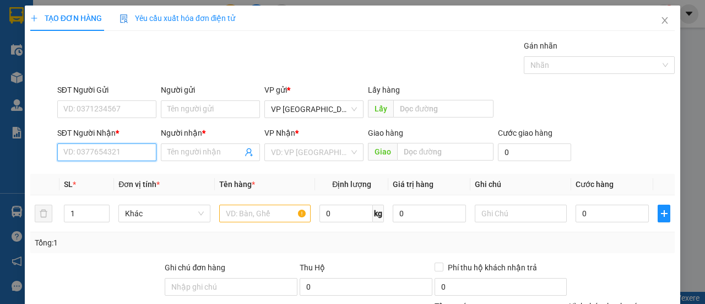
click at [70, 152] on input "SĐT Người Nhận *" at bounding box center [106, 152] width 99 height 18
click at [93, 180] on div "0945191010 - A LONG" at bounding box center [106, 174] width 98 height 18
type input "0945191010"
type input "A LONG"
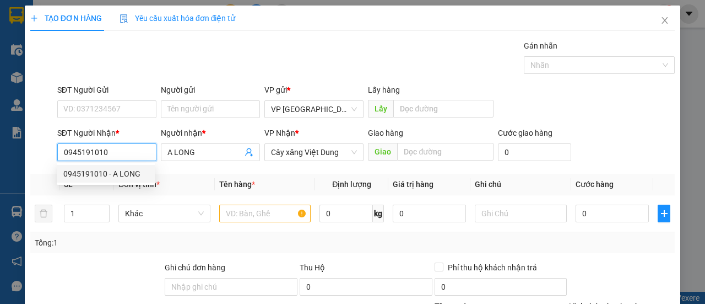
type input "100.000"
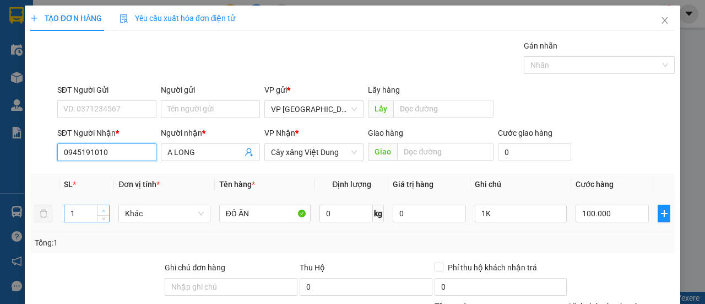
type input "0945191010"
type input "2"
click at [100, 207] on span "up" at bounding box center [103, 210] width 7 height 7
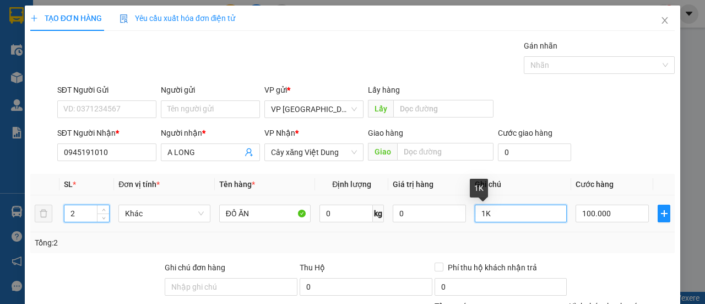
drag, startPoint x: 477, startPoint y: 211, endPoint x: 484, endPoint y: 213, distance: 6.8
click at [477, 211] on input "1K" at bounding box center [521, 213] width 92 height 18
type input "2K"
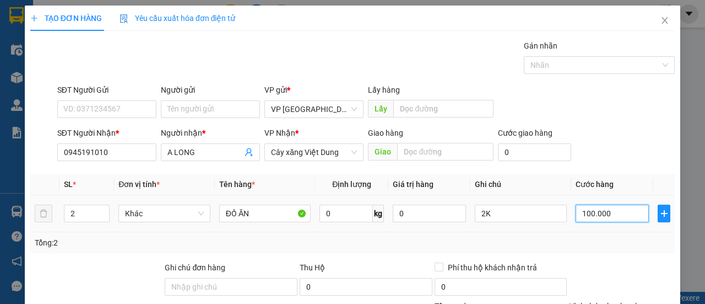
click at [605, 214] on input "100.000" at bounding box center [612, 213] width 73 height 18
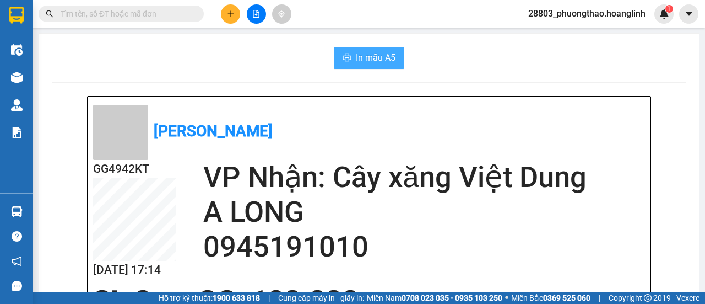
click at [359, 48] on button "In mẫu A5" at bounding box center [369, 58] width 71 height 22
click at [228, 15] on icon "plus" at bounding box center [231, 14] width 8 height 8
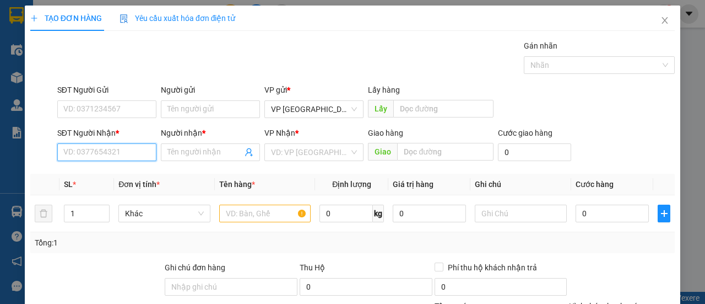
click at [134, 149] on input "SĐT Người Nhận *" at bounding box center [106, 152] width 99 height 18
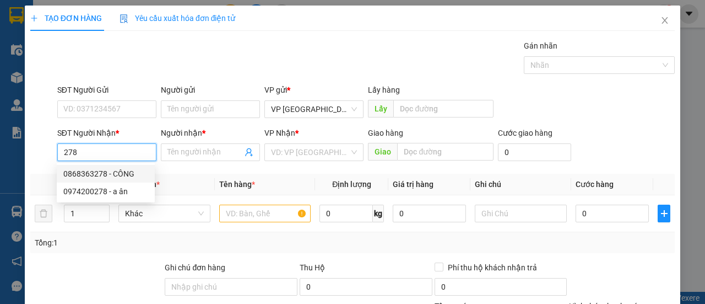
click at [130, 170] on div "0868363278 - CÔNG" at bounding box center [105, 173] width 85 height 12
type input "0868363278"
type input "CÔNG"
type input "80.000"
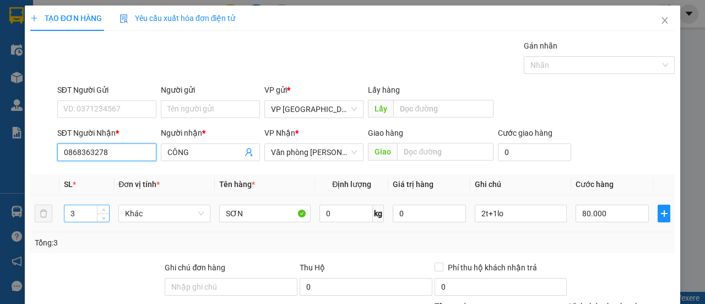
type input "0868363278"
click at [78, 209] on input "3" at bounding box center [86, 213] width 45 height 17
click at [74, 213] on input "number" at bounding box center [86, 213] width 45 height 17
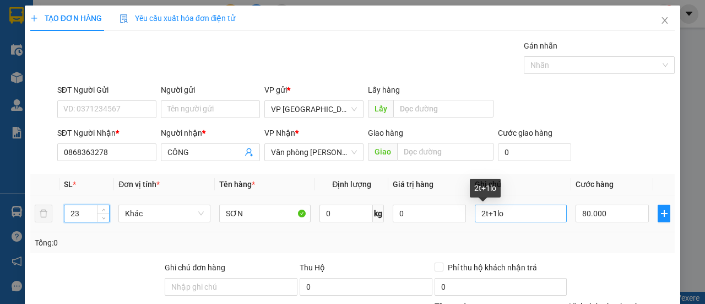
type input "23"
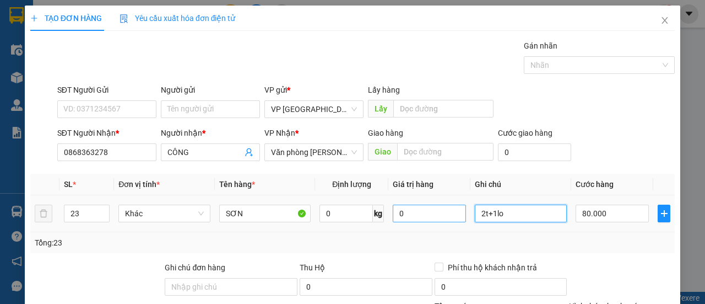
drag, startPoint x: 477, startPoint y: 213, endPoint x: 438, endPoint y: 210, distance: 39.3
click at [441, 218] on tr "23 Khác SƠN 0 kg 0 2t+1lo 80.000" at bounding box center [352, 213] width 645 height 37
type input "17T+1K+3L+2H"
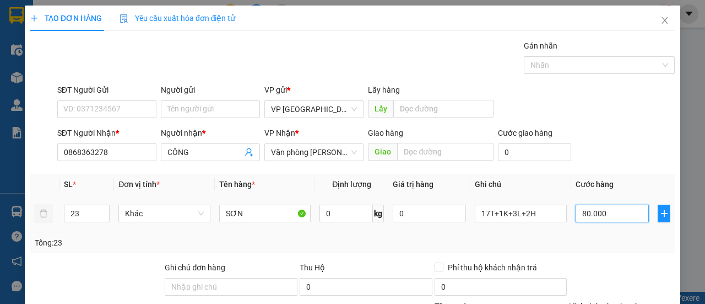
click at [610, 213] on input "80.000" at bounding box center [612, 213] width 73 height 18
type input "00.006"
type input "6"
type input "0.000.060"
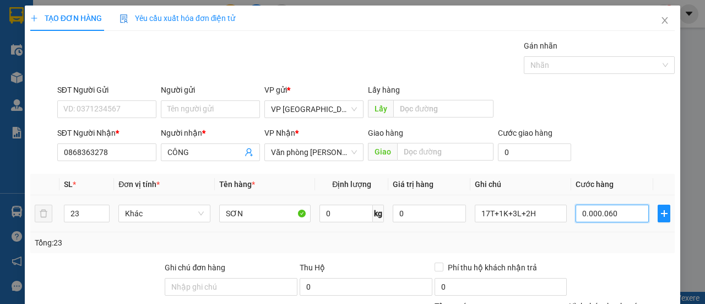
type input "60"
type input "000.000.600"
type input "600"
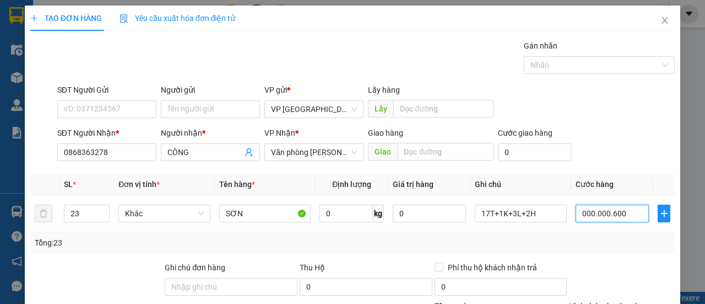
type input "000.000.600"
type input "600.000"
click at [618, 109] on div "SĐT Người Gửi VD: 0371234567 Người gửi Tên người gửi VP gửi * VP [GEOGRAPHIC_DA…" at bounding box center [366, 103] width 622 height 39
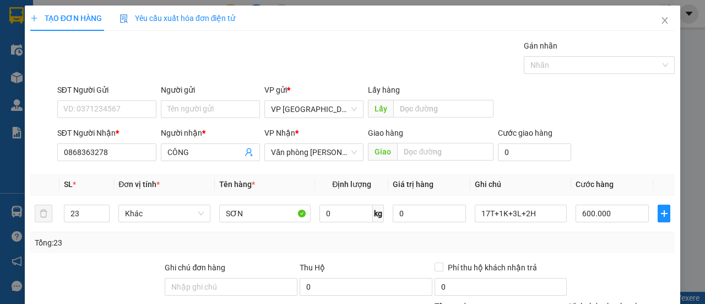
drag, startPoint x: 645, startPoint y: 273, endPoint x: 629, endPoint y: 260, distance: 20.0
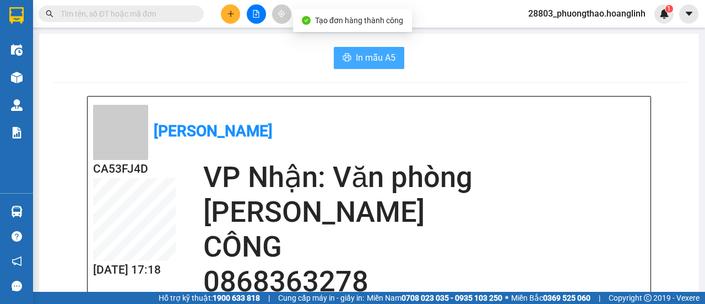
click at [383, 51] on span "In mẫu A5" at bounding box center [376, 58] width 40 height 14
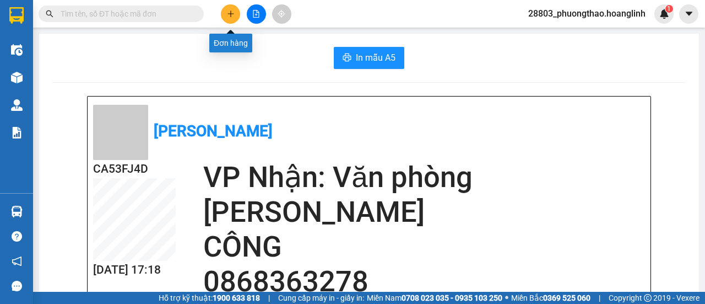
click at [232, 18] on button at bounding box center [230, 13] width 19 height 19
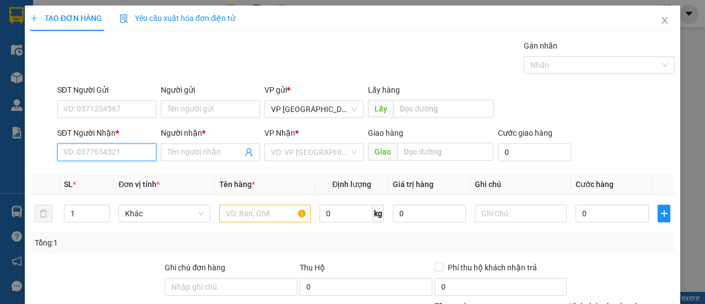
click at [120, 153] on input "SĐT Người Nhận *" at bounding box center [106, 152] width 99 height 18
click at [60, 149] on input "705" at bounding box center [106, 152] width 99 height 18
click at [132, 152] on input "0354642705" at bounding box center [106, 152] width 99 height 18
type input "0354642705"
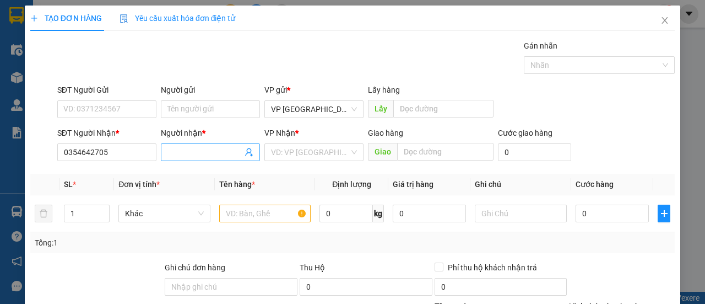
click at [223, 146] on input "Người nhận *" at bounding box center [204, 152] width 75 height 12
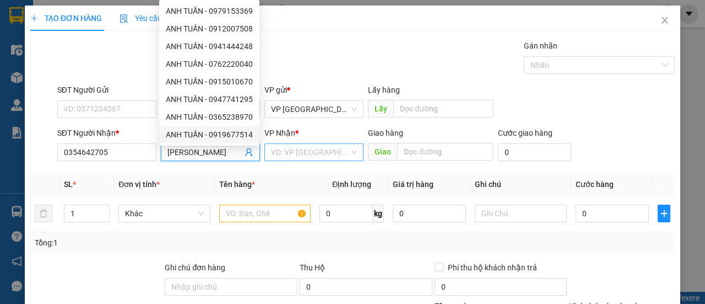
type input "ANH TUẤN"
click at [296, 155] on input "search" at bounding box center [310, 152] width 78 height 17
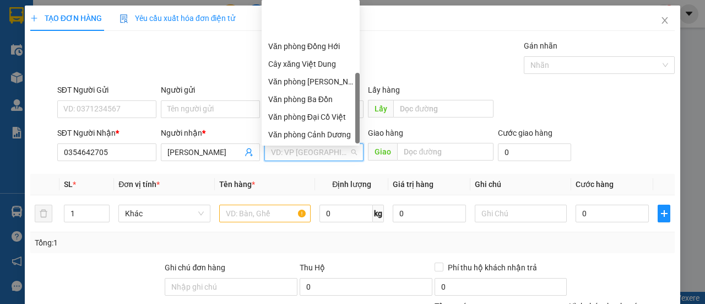
click at [329, 164] on div "Văn phòng Hoàn Lão" at bounding box center [310, 170] width 85 height 12
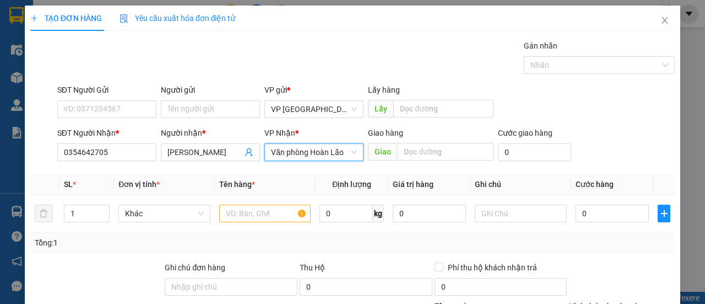
click at [430, 140] on div "Giao hàng" at bounding box center [430, 135] width 125 height 17
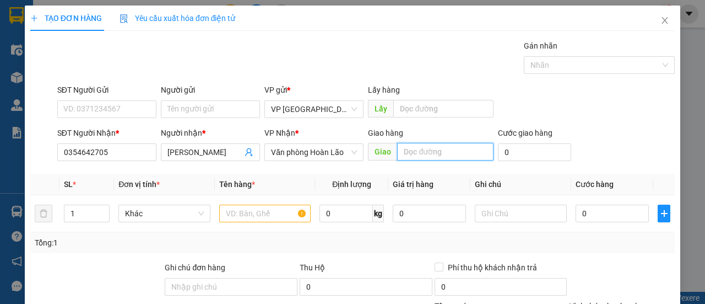
click at [423, 148] on input "text" at bounding box center [445, 152] width 96 height 18
type input "CỰ NẪM"
click at [100, 210] on span "up" at bounding box center [103, 210] width 7 height 7
type input "3"
click at [100, 210] on span "up" at bounding box center [103, 210] width 7 height 7
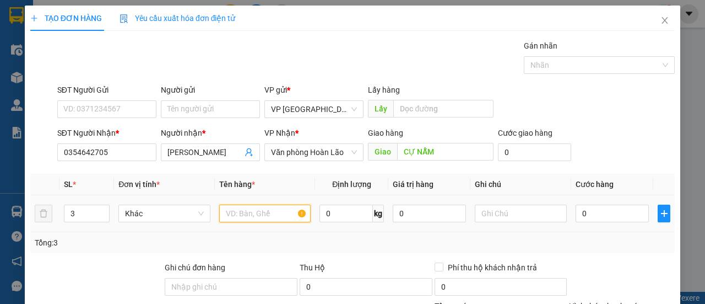
click at [221, 215] on input "text" at bounding box center [265, 213] width 92 height 18
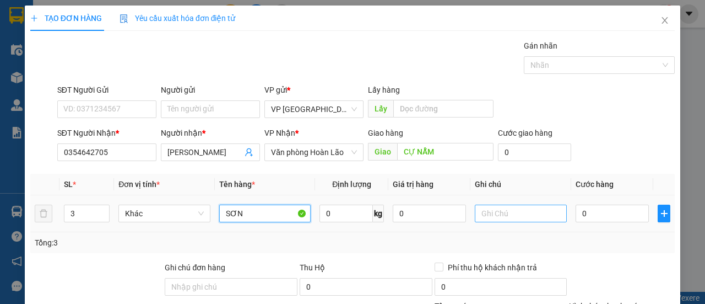
type input "SƠN"
click at [494, 217] on input "text" at bounding box center [521, 213] width 92 height 18
type input "4"
type input "1L+2H"
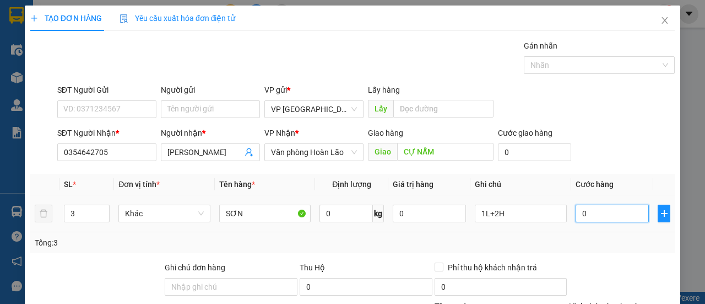
click at [602, 208] on input "0" at bounding box center [612, 213] width 73 height 18
type input "004"
type input "4"
type input "0.040"
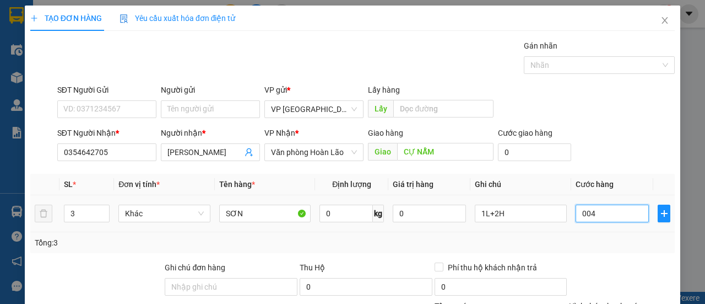
type input "40"
type input "40.000"
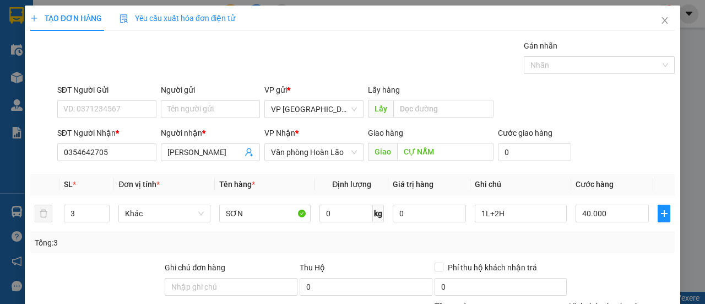
click at [629, 140] on div "SĐT Người Nhận * 0354642705 Người nhận * ANH TUẤN VP Nhận * Văn phòng Hoàn Lão …" at bounding box center [366, 146] width 622 height 39
click at [583, 204] on input "40.000" at bounding box center [612, 213] width 73 height 18
type input "00.005"
type input "5"
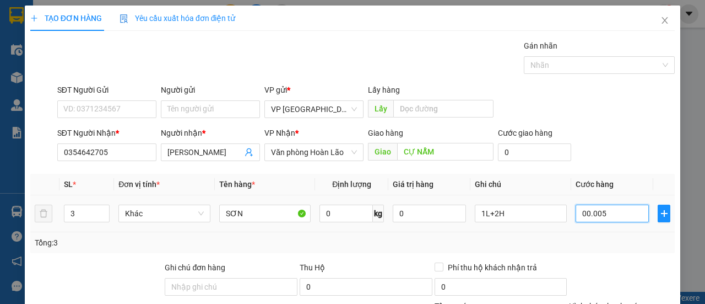
type input "0.000.050"
type input "50"
type input "0.000.005"
type input "5"
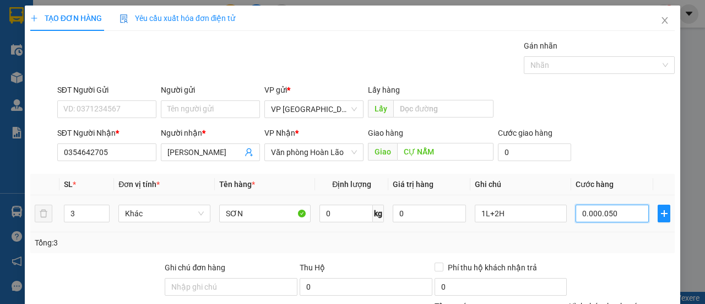
type input "5"
type input "0.000.000"
type input "0"
type input "40"
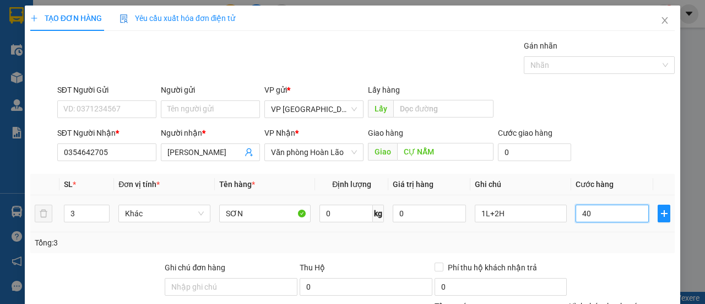
type input "40"
click at [625, 127] on div "SĐT Người Nhận * 0354642705 Người nhận * ANH TUẤN VP Nhận * Văn phòng Hoàn Lão …" at bounding box center [366, 146] width 622 height 39
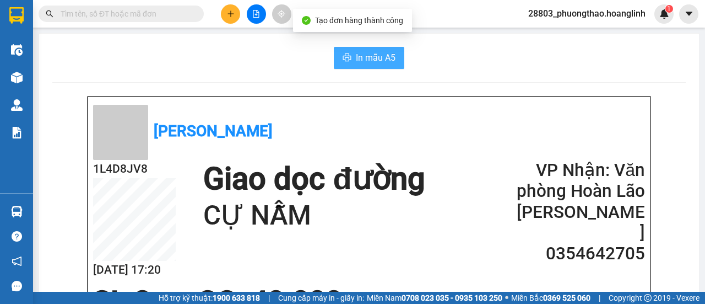
click at [379, 61] on span "In mẫu A5" at bounding box center [376, 58] width 40 height 14
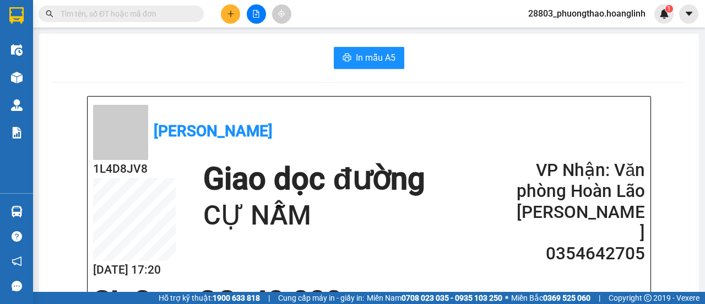
click at [230, 16] on icon "plus" at bounding box center [231, 14] width 8 height 8
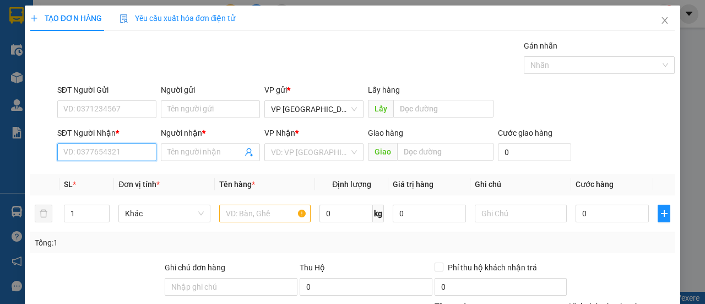
click at [114, 144] on input "SĐT Người Nhận *" at bounding box center [106, 152] width 99 height 18
click at [59, 153] on input "997" at bounding box center [106, 152] width 99 height 18
type input "0918873997"
click at [126, 175] on div "0918873997 - A QUANG" at bounding box center [105, 173] width 85 height 12
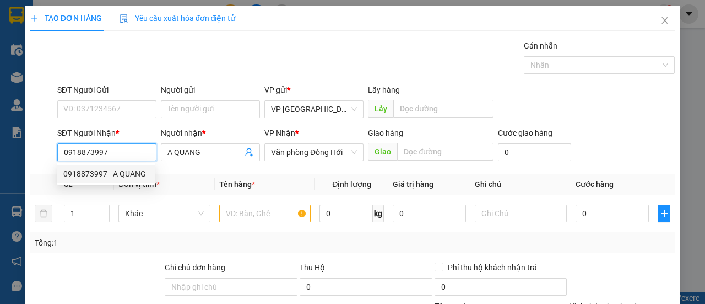
type input "A QUANG"
type input "30.000"
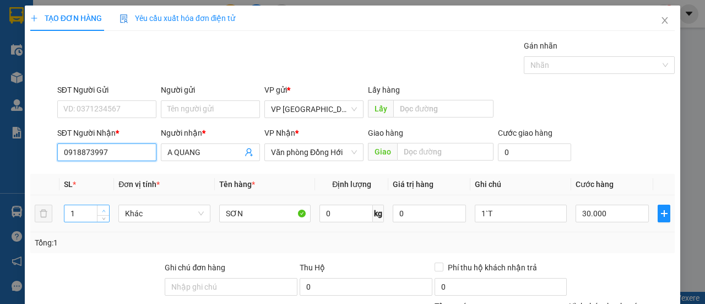
type input "0918873997"
click at [99, 209] on span "Increase Value" at bounding box center [103, 210] width 12 height 10
click at [99, 208] on span "Increase Value" at bounding box center [103, 210] width 12 height 10
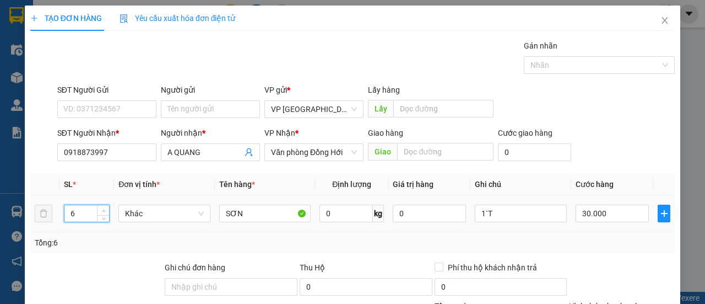
click at [98, 207] on span "Increase Value" at bounding box center [103, 210] width 12 height 10
type input "7"
click at [99, 217] on span "Decrease Value" at bounding box center [103, 217] width 12 height 10
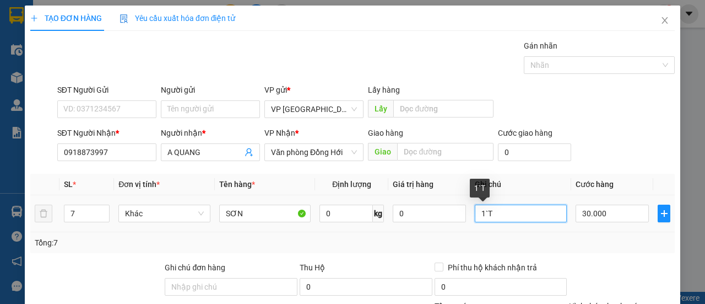
drag, startPoint x: 486, startPoint y: 217, endPoint x: 469, endPoint y: 219, distance: 17.2
click at [471, 219] on td "1`T" at bounding box center [521, 213] width 101 height 37
type input "7T"
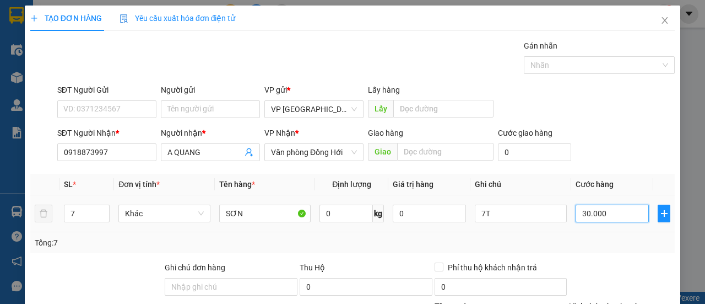
click at [590, 219] on input "30.000" at bounding box center [612, 213] width 73 height 18
click at [619, 154] on div "SĐT Người Nhận * 0918873997 Người nhận * A QUANG VP Nhận * Văn phòng Đồng Hới G…" at bounding box center [366, 146] width 622 height 39
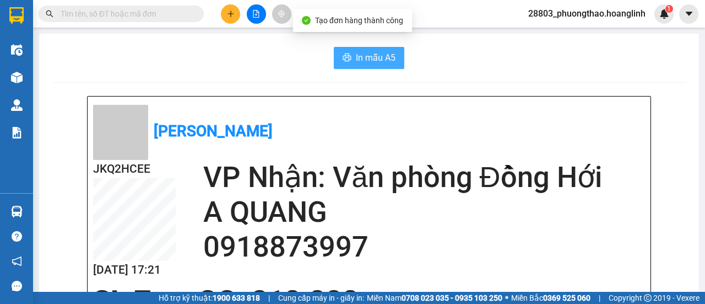
click at [381, 61] on span "In mẫu A5" at bounding box center [376, 58] width 40 height 14
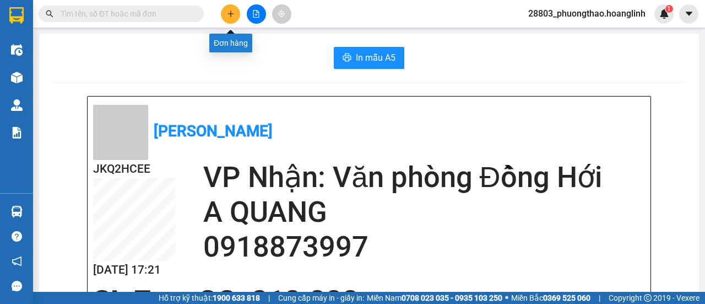
click at [229, 13] on icon "plus" at bounding box center [231, 14] width 8 height 8
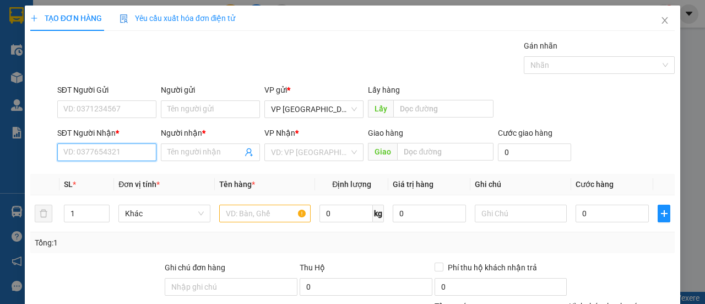
click at [123, 154] on input "SĐT Người Nhận *" at bounding box center [106, 152] width 99 height 18
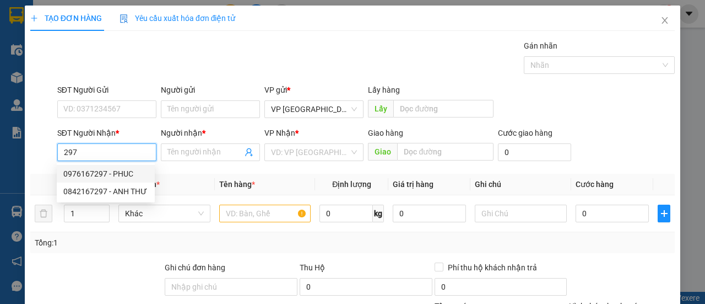
click at [123, 174] on div "0976167297 - PHUC" at bounding box center [105, 173] width 85 height 12
type input "0976167297"
type input "PHUC"
type input "VÕ XÁ"
type input "150.000"
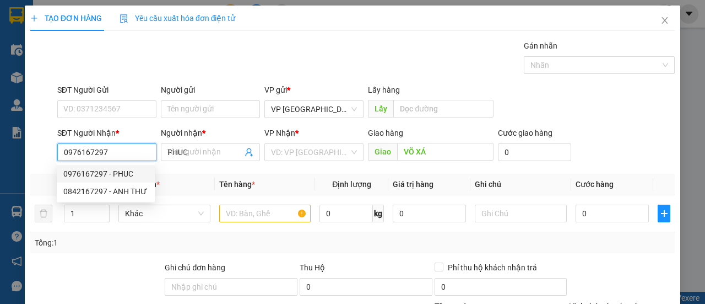
type input "150.000"
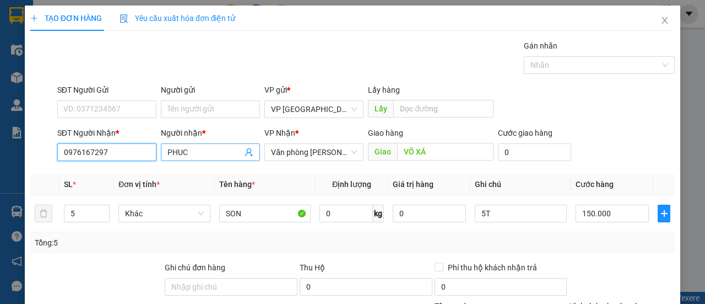
type input "0976167297"
click at [191, 155] on input "PHUC" at bounding box center [204, 152] width 75 height 12
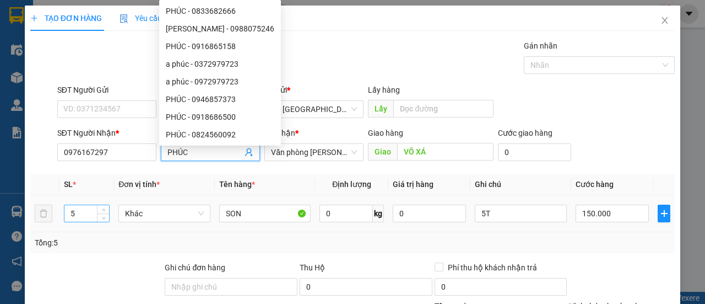
type input "PHÚC"
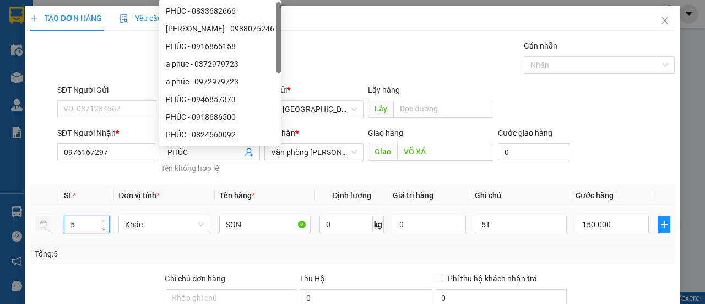
drag, startPoint x: 77, startPoint y: 220, endPoint x: 71, endPoint y: 217, distance: 6.7
click at [71, 217] on input "5" at bounding box center [86, 224] width 45 height 17
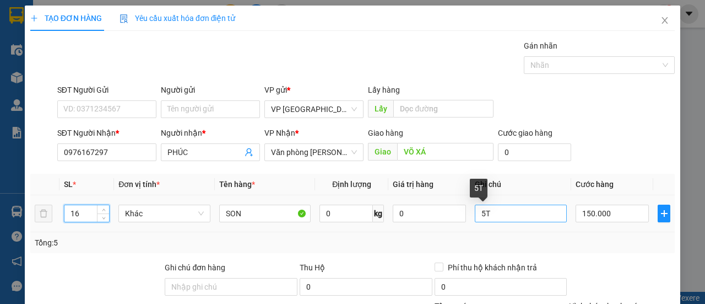
type input "16"
click at [475, 213] on input "5T" at bounding box center [521, 213] width 92 height 18
type input "16T"
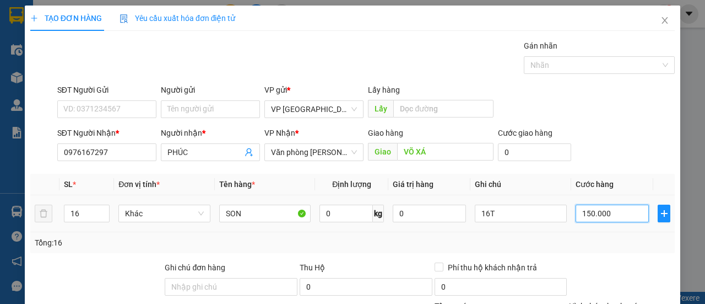
click at [604, 209] on input "150.000" at bounding box center [612, 213] width 73 height 18
type input "00.004"
type input "4"
type input "0.000.048"
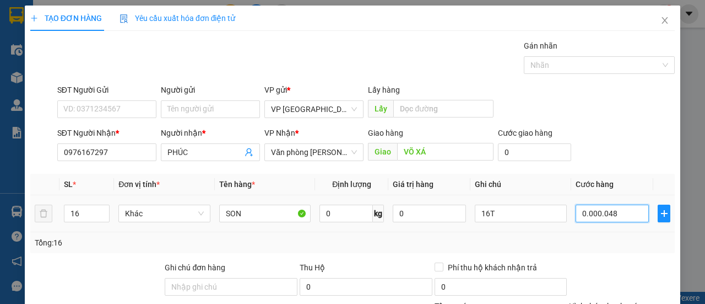
type input "48"
type input "000.000.480"
type input "480"
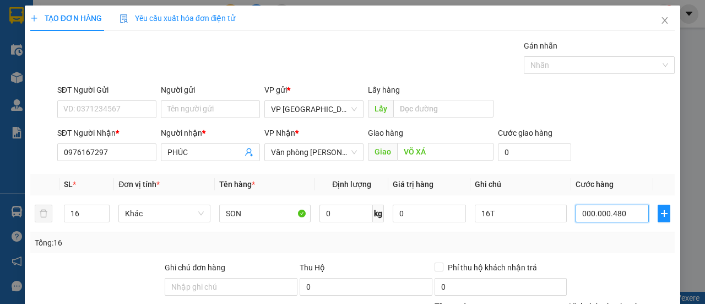
type input "000.000.480"
click at [621, 131] on div "SĐT Người Nhận * 0976167297 Người nhận * PHÚC VP Nhận * Văn phòng Lệ Thủy Giao …" at bounding box center [366, 146] width 622 height 39
type input "480.000"
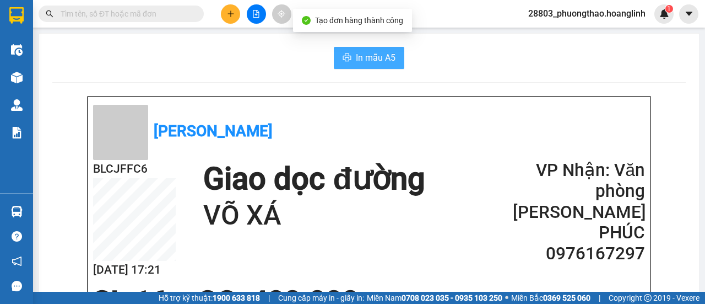
click at [360, 58] on span "In mẫu A5" at bounding box center [376, 58] width 40 height 14
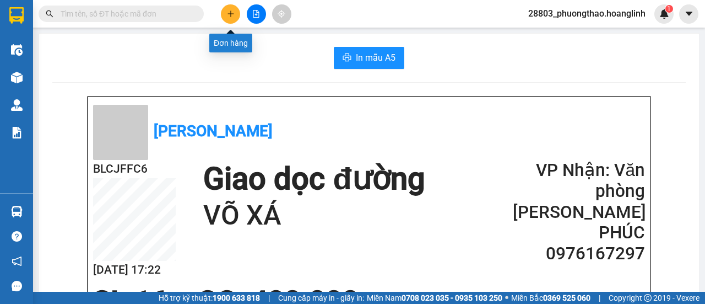
click at [225, 11] on button at bounding box center [230, 13] width 19 height 19
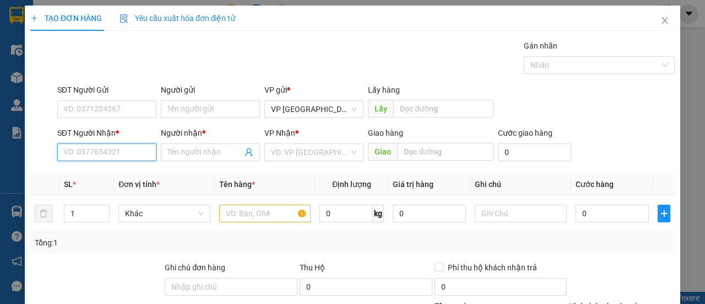
click at [99, 154] on input "SĐT Người Nhận *" at bounding box center [106, 152] width 99 height 18
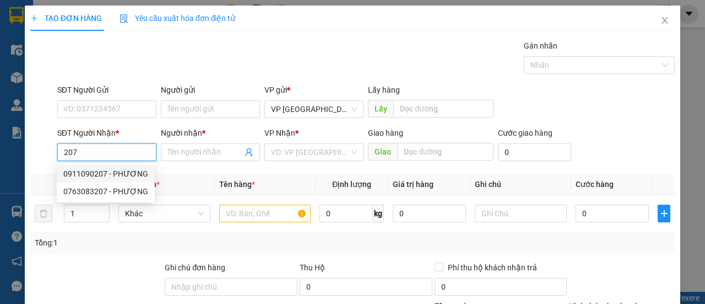
click at [128, 172] on div "0911090207 - PHƯƠNG" at bounding box center [105, 173] width 85 height 12
type input "0911090207"
type input "PHƯƠNG"
type input "CỰ NẪM"
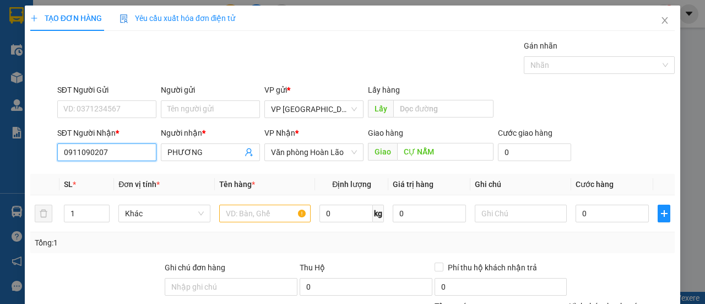
type input "50.000"
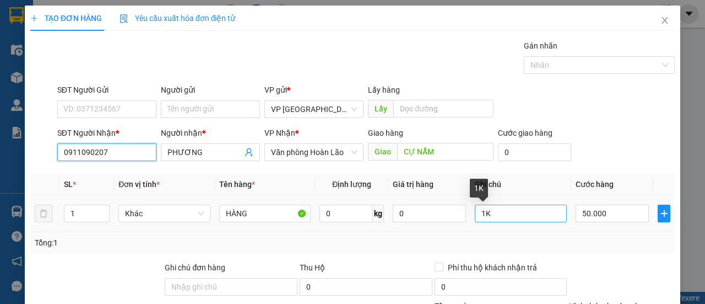
type input "0911090207"
click at [488, 214] on input "1K" at bounding box center [521, 213] width 92 height 18
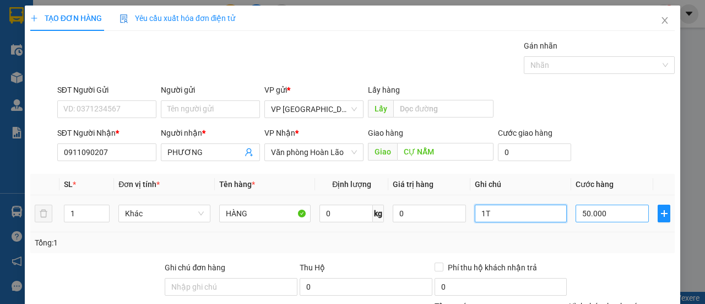
type input "1T"
click at [609, 210] on input "50.000" at bounding box center [612, 213] width 73 height 18
click at [618, 133] on div "SĐT Người Nhận * 0911090207 Người nhận * PHƯƠNG VP Nhận * Văn phòng Hoàn Lão Gi…" at bounding box center [366, 146] width 622 height 39
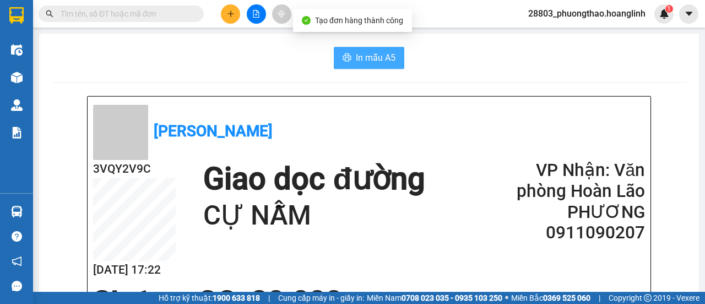
click at [352, 66] on button "In mẫu A5" at bounding box center [369, 58] width 71 height 22
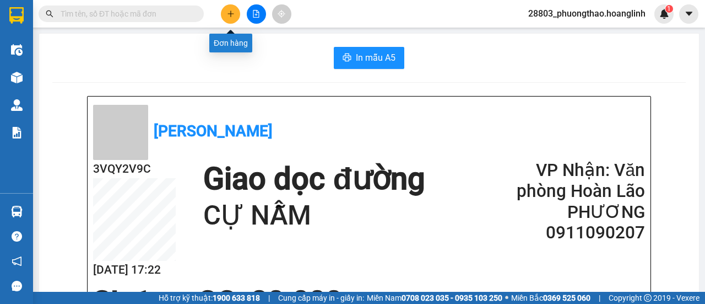
click at [236, 12] on button at bounding box center [230, 13] width 19 height 19
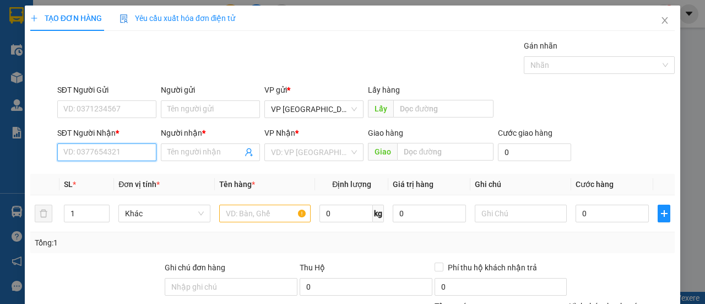
drag, startPoint x: 112, startPoint y: 143, endPoint x: 117, endPoint y: 148, distance: 6.6
click at [116, 147] on input "SĐT Người Nhận *" at bounding box center [106, 152] width 99 height 18
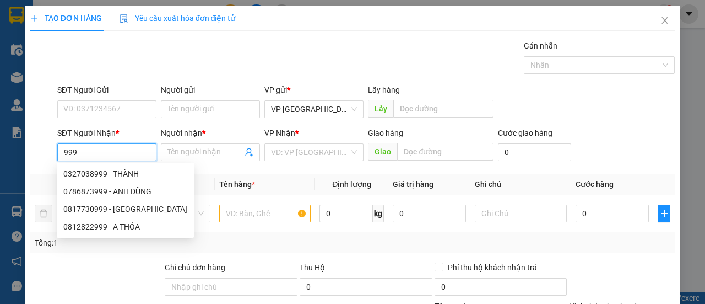
click at [64, 152] on input "999" at bounding box center [106, 152] width 99 height 18
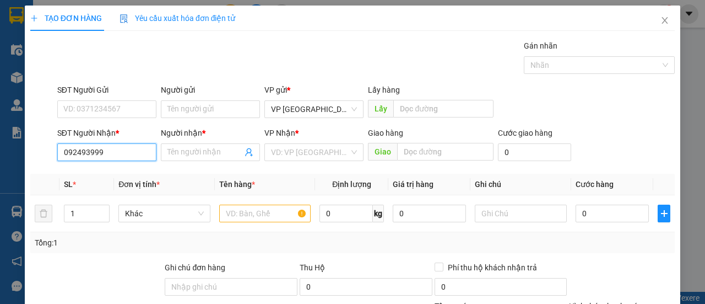
type input "0924935999"
click at [133, 175] on div "0924935999 - a CƯƠNG" at bounding box center [105, 173] width 85 height 12
type input "a CƯƠNG"
type input "BA ĐỒN"
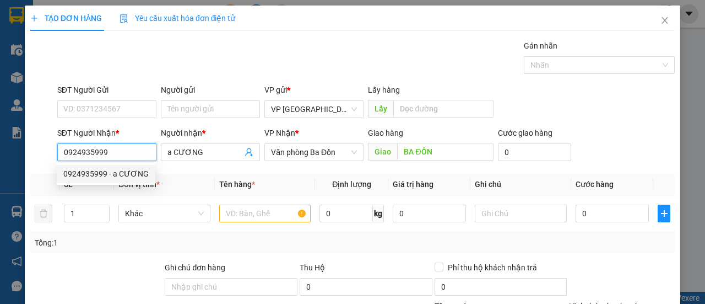
type input "40.000"
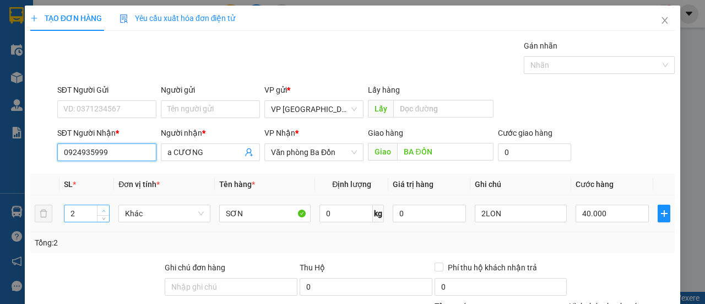
type input "0924935999"
click at [102, 207] on span "up" at bounding box center [103, 210] width 7 height 7
type input "4"
click at [102, 207] on span "up" at bounding box center [103, 210] width 7 height 7
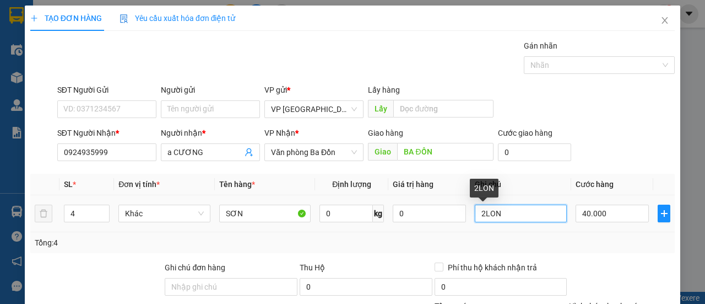
drag, startPoint x: 469, startPoint y: 212, endPoint x: 478, endPoint y: 213, distance: 8.3
click at [475, 212] on input "2LON" at bounding box center [521, 213] width 92 height 18
type input "3T+1LON"
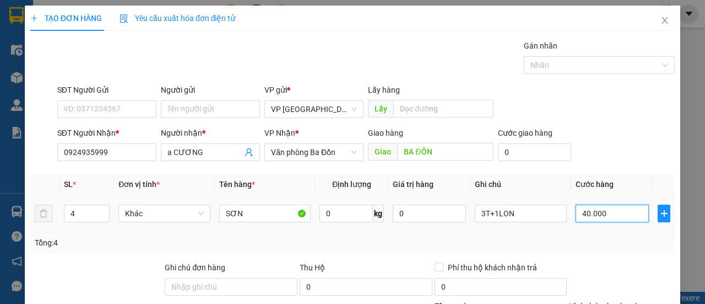
click at [607, 218] on input "40.000" at bounding box center [612, 213] width 73 height 18
type input "00.001"
type input "1"
type input "0.000.010"
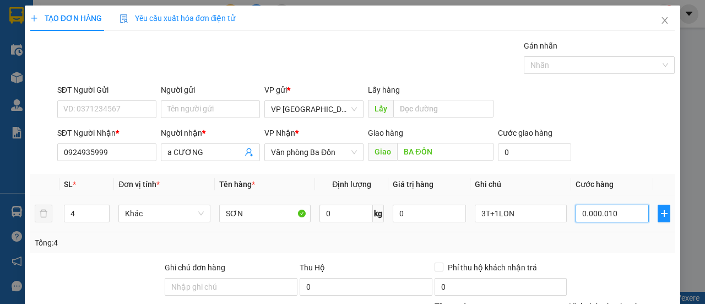
type input "10"
type input "000.000.105"
type input "105"
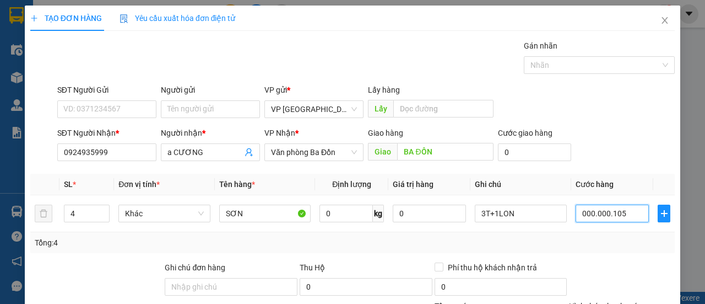
type input "000.000.105"
type input "105.000"
click at [609, 150] on div "SĐT Người Nhận * 0924935999 Người nhận * a CƯƠNG VP Nhận * Văn phòng Ba Đồn Gia…" at bounding box center [366, 146] width 622 height 39
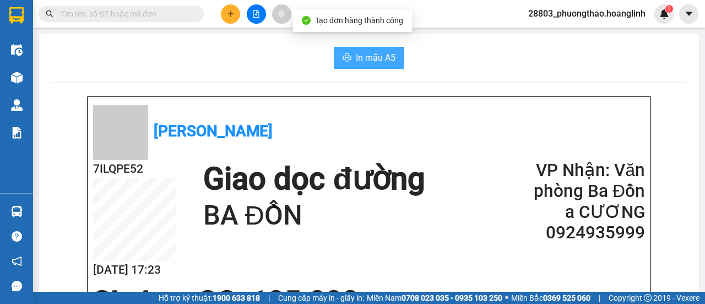
drag, startPoint x: 359, startPoint y: 60, endPoint x: 358, endPoint y: 67, distance: 7.2
click at [360, 60] on span "In mẫu A5" at bounding box center [376, 58] width 40 height 14
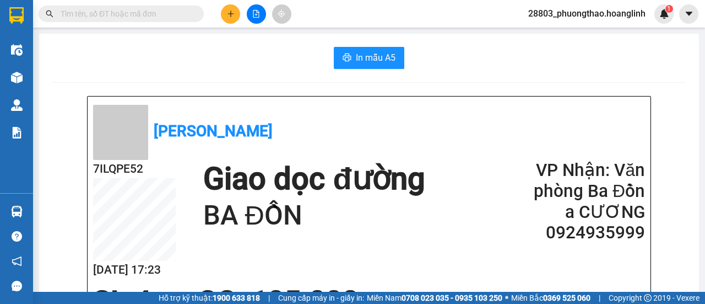
click at [227, 12] on icon "plus" at bounding box center [231, 14] width 8 height 8
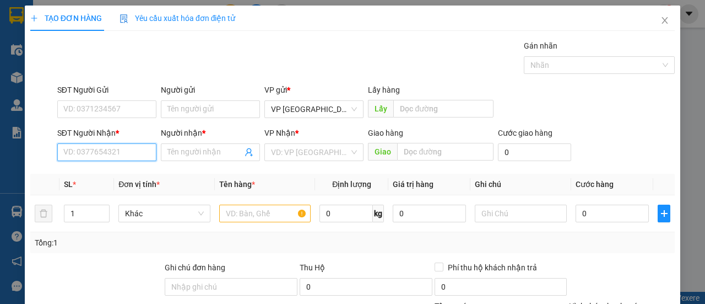
click at [129, 150] on input "SĐT Người Nhận *" at bounding box center [106, 152] width 99 height 18
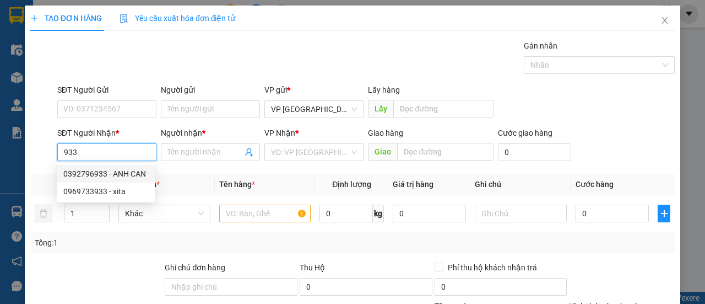
click at [125, 166] on div "0392796933 - ANH CAN" at bounding box center [106, 174] width 98 height 18
type input "0392796933"
type input "ANH CAN"
type input "50.000"
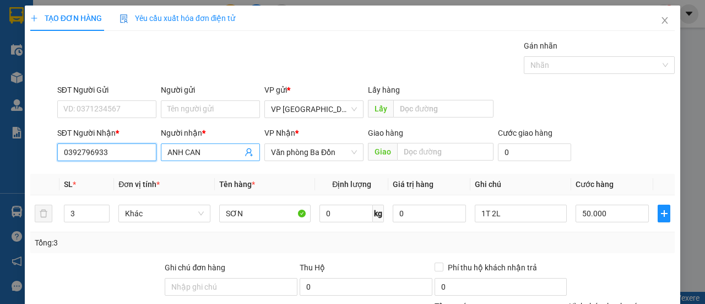
type input "0392796933"
click at [204, 154] on input "ANH CAN" at bounding box center [204, 152] width 75 height 12
type input "ANH CẦN"
click at [83, 211] on input "3" at bounding box center [86, 213] width 45 height 17
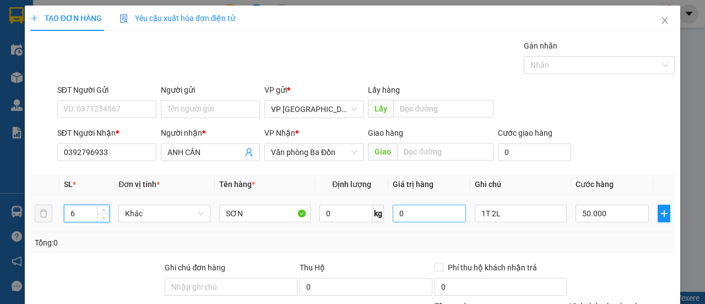
type input "6"
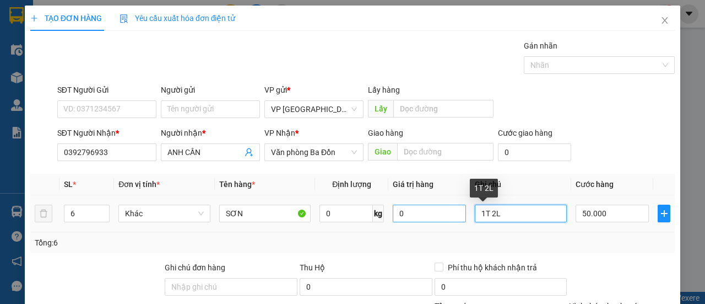
drag, startPoint x: 437, startPoint y: 214, endPoint x: 412, endPoint y: 219, distance: 26.4
click at [412, 219] on tr "6 Khác SƠN 0 kg 0 1T 2L 50.000" at bounding box center [352, 213] width 645 height 37
type input "3K+3B"
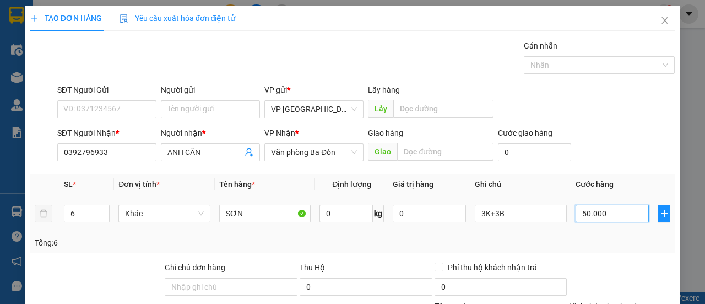
click at [594, 216] on input "50.000" at bounding box center [612, 213] width 73 height 18
type input "00.002"
type input "2"
type input "0.000.021"
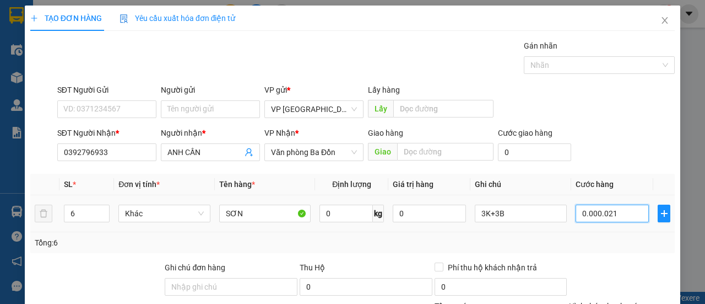
type input "21"
type input "000.000.210"
type input "210"
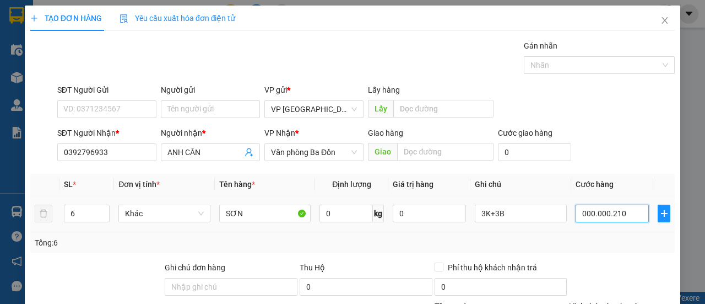
type input "000.000.210"
type input "210.000"
click at [618, 115] on div "SĐT Người Gửi VD: 0371234567 Người gửi Tên người gửi VP gửi * VP [GEOGRAPHIC_DA…" at bounding box center [366, 103] width 622 height 39
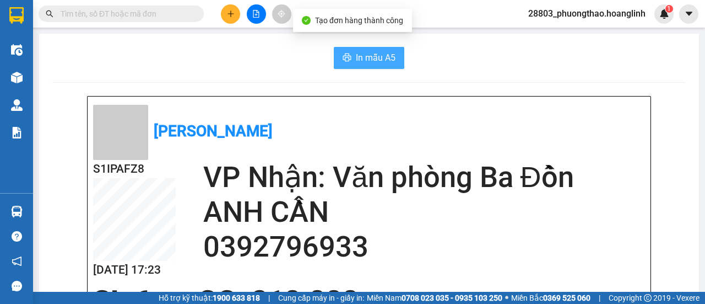
click at [380, 64] on span "In mẫu A5" at bounding box center [376, 58] width 40 height 14
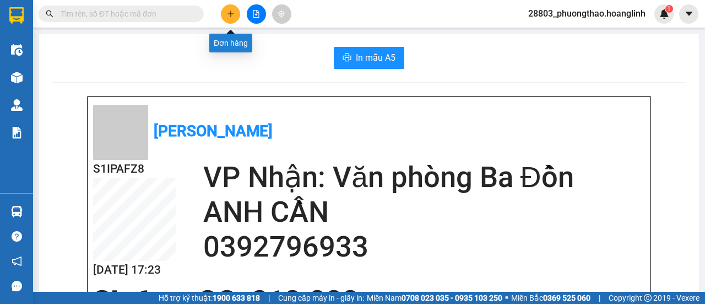
click at [235, 10] on button at bounding box center [230, 13] width 19 height 19
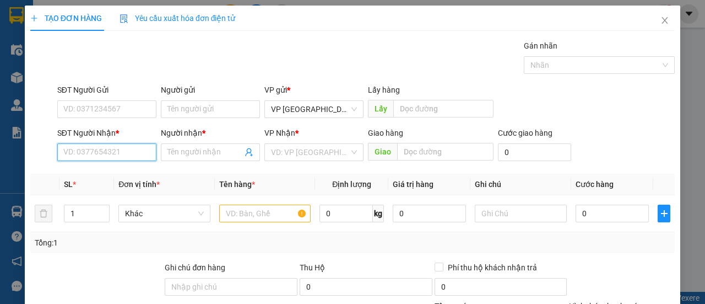
click at [116, 148] on input "SĐT Người Nhận *" at bounding box center [106, 152] width 99 height 18
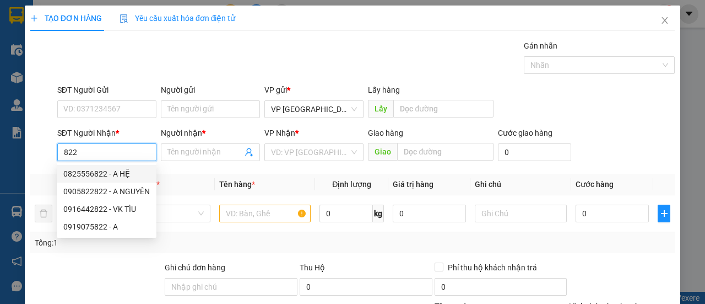
click at [123, 171] on div "0825556822 - A HỆ" at bounding box center [106, 173] width 86 height 12
type input "0825556822"
type input "A HỆ"
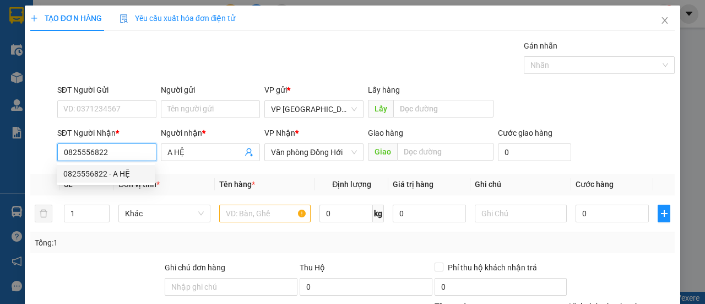
type input "150.000"
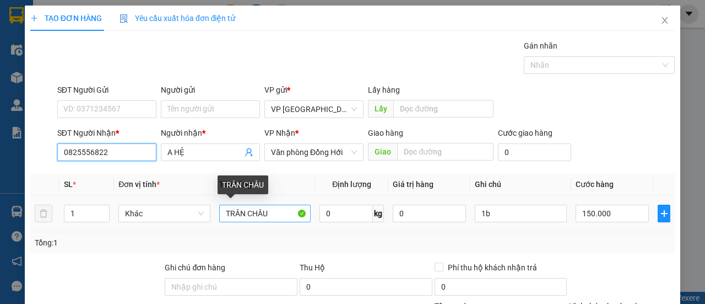
type input "0825556822"
drag, startPoint x: 256, startPoint y: 215, endPoint x: 203, endPoint y: 215, distance: 52.9
click at [203, 215] on tr "1 Khác TRÂN CHÂU 0 kg 0 1b 150.000" at bounding box center [352, 213] width 645 height 37
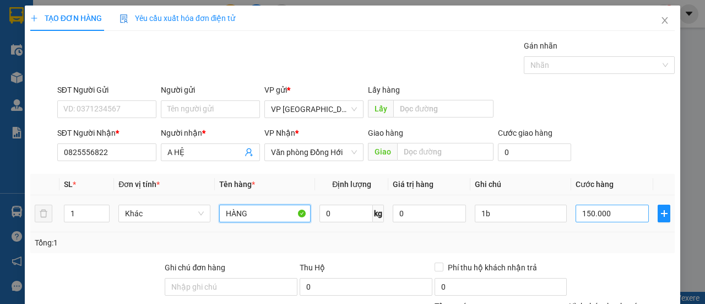
type input "HÀNG"
click at [631, 214] on input "150.000" at bounding box center [612, 213] width 73 height 18
type input "8"
type input "00.008"
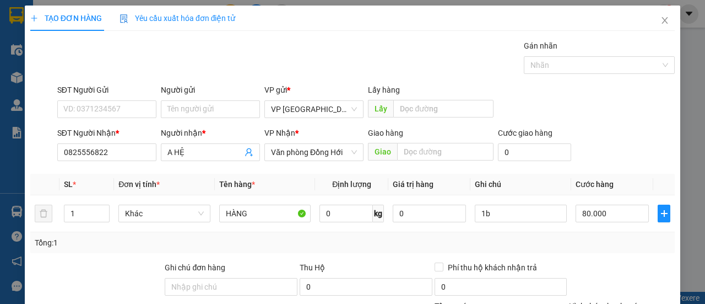
click at [607, 142] on div "SĐT Người Nhận * 0825556822 Người nhận * A HỆ VP Nhận * Văn phòng Đồng Hới Giao…" at bounding box center [366, 146] width 622 height 39
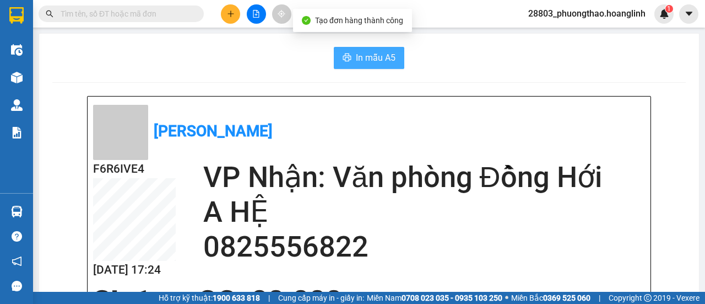
click at [378, 53] on span "In mẫu A5" at bounding box center [376, 58] width 40 height 14
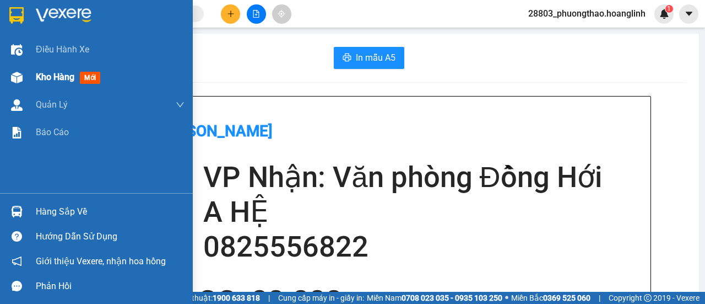
click at [21, 77] on img at bounding box center [17, 78] width 12 height 12
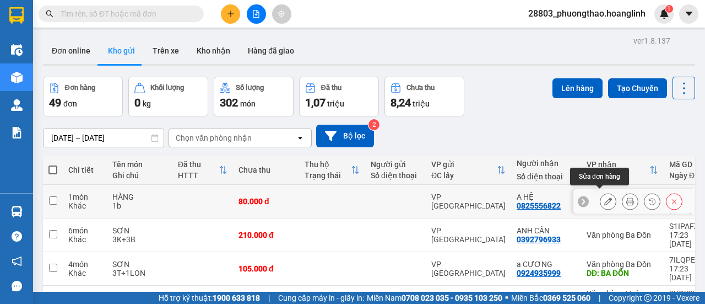
click at [604, 197] on icon at bounding box center [608, 201] width 8 height 8
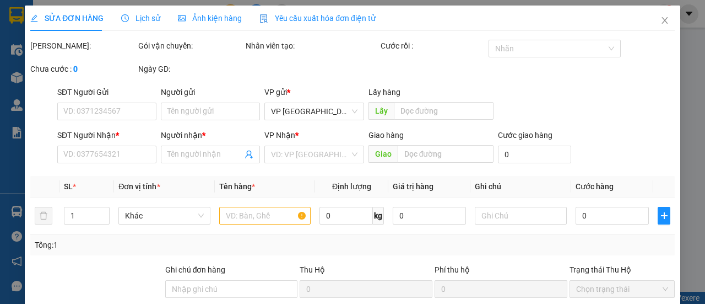
type input "0825556822"
type input "A HỆ"
type input "80.000"
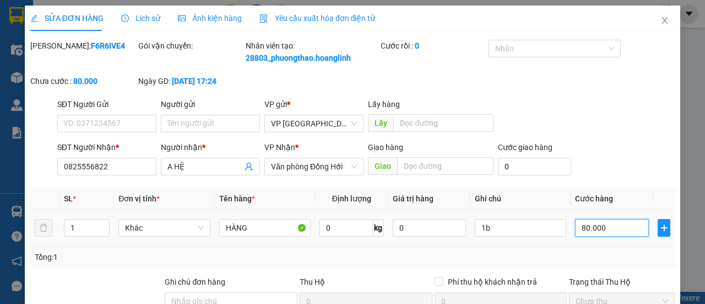
click at [594, 236] on input "80.000" at bounding box center [612, 228] width 74 height 18
type input "00.001"
type input "1"
type input "0.000.010"
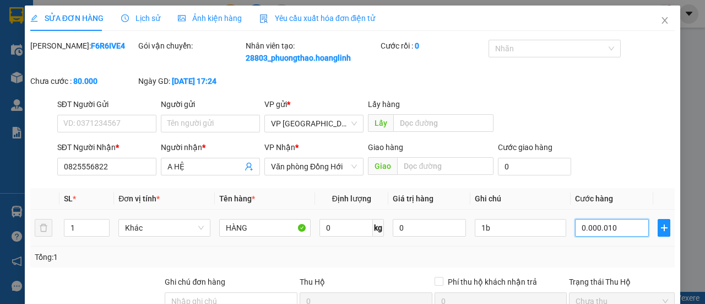
type input "10"
type input "100"
type input "000.000.100"
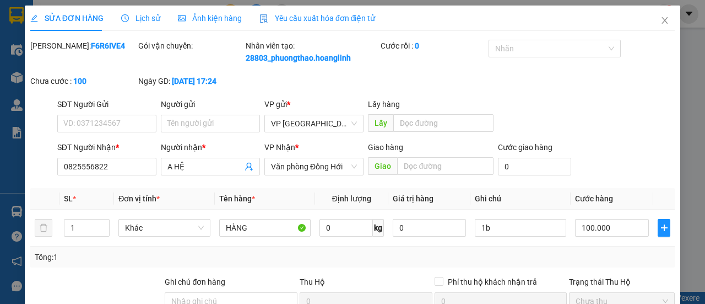
drag, startPoint x: 534, startPoint y: 135, endPoint x: 542, endPoint y: 132, distance: 7.7
click at [534, 135] on div "SĐT Người Gửi VD: 0371234567 Người gửi Tên người gửi VP gửi * VP [GEOGRAPHIC_DA…" at bounding box center [366, 117] width 622 height 39
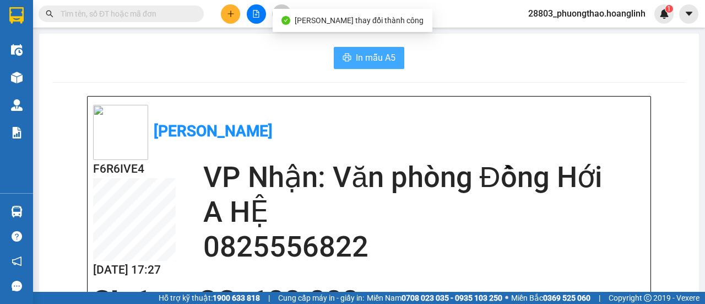
click at [360, 52] on span "In mẫu A5" at bounding box center [376, 58] width 40 height 14
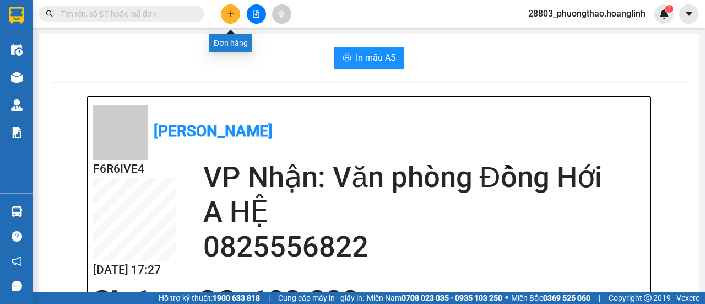
click at [232, 17] on icon "plus" at bounding box center [231, 14] width 8 height 8
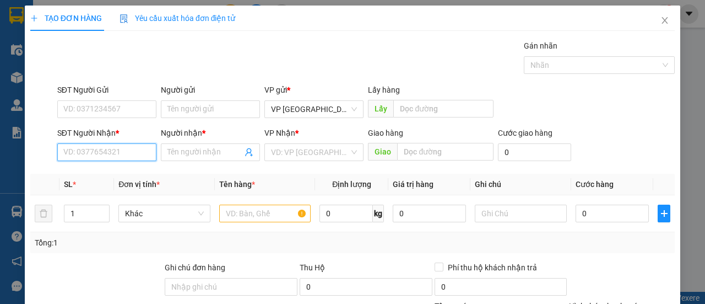
drag, startPoint x: 99, startPoint y: 152, endPoint x: 93, endPoint y: 143, distance: 11.5
click at [99, 150] on input "SĐT Người Nhận *" at bounding box center [106, 152] width 99 height 18
type input "0832403085"
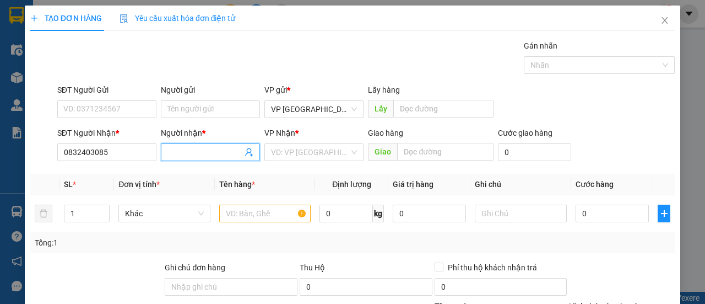
click at [185, 155] on input "Người nhận *" at bounding box center [204, 152] width 75 height 12
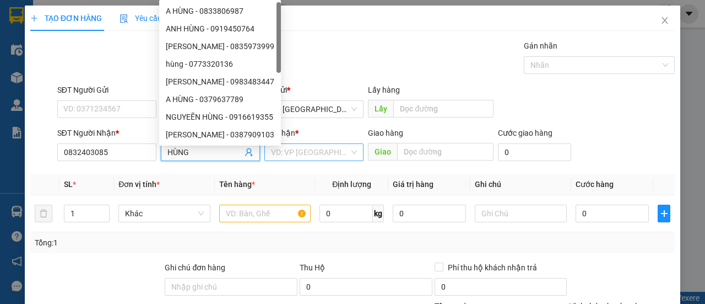
type input "HÙNG"
click at [327, 149] on input "search" at bounding box center [310, 152] width 78 height 17
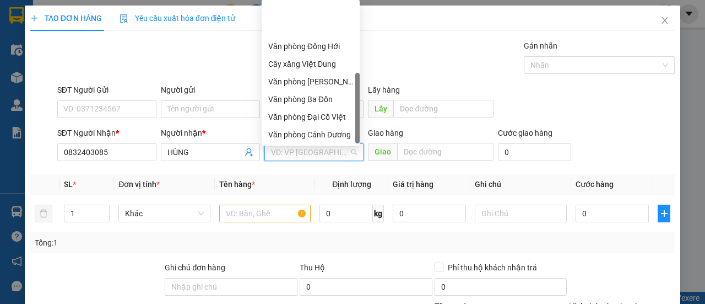
click at [330, 164] on div "Văn phòng Hoàn Lão" at bounding box center [310, 170] width 85 height 12
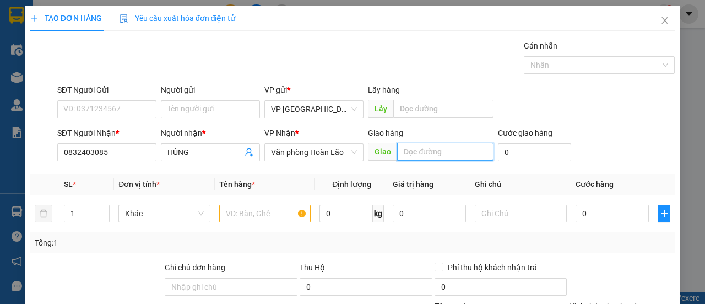
click at [422, 152] on input "text" at bounding box center [445, 152] width 96 height 18
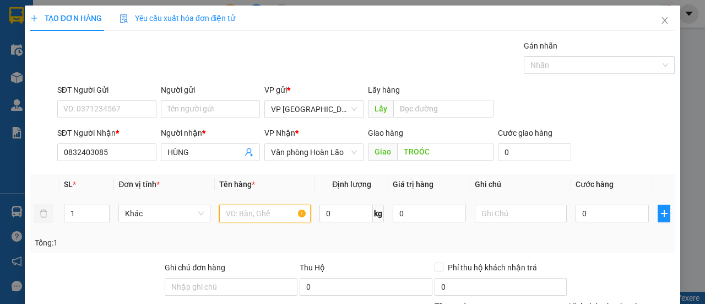
click at [264, 214] on input "text" at bounding box center [265, 213] width 92 height 18
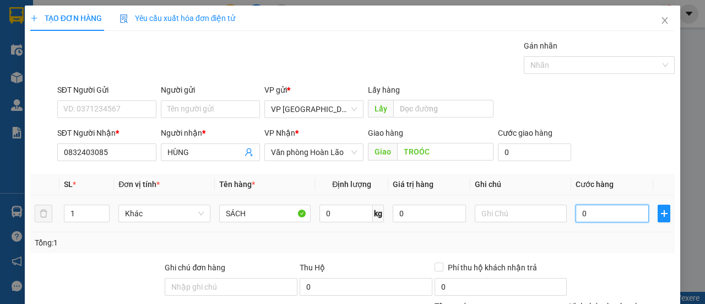
click at [620, 210] on input "0" at bounding box center [612, 213] width 73 height 18
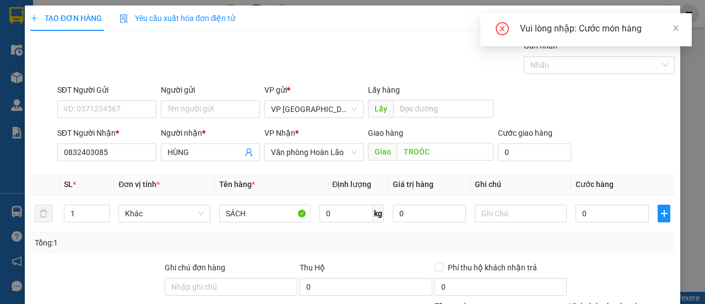
drag, startPoint x: 583, startPoint y: 181, endPoint x: 569, endPoint y: 180, distance: 14.4
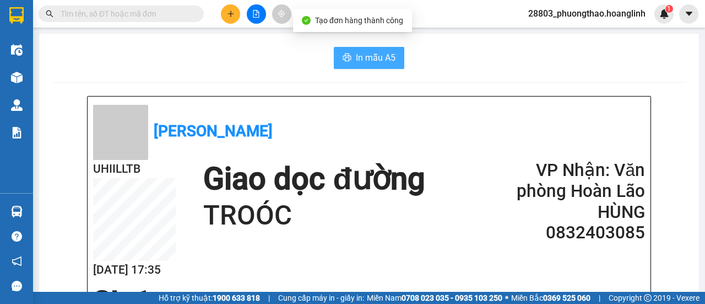
click at [383, 57] on span "In mẫu A5" at bounding box center [376, 58] width 40 height 14
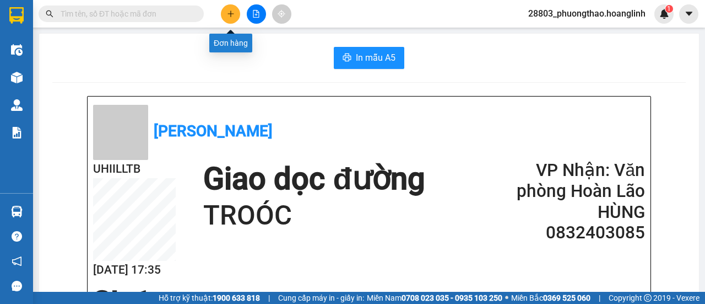
click at [237, 11] on button at bounding box center [230, 13] width 19 height 19
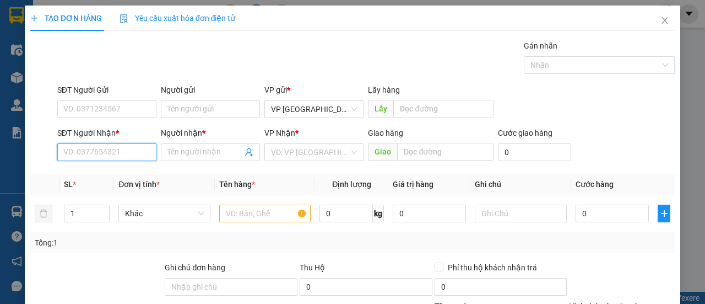
click at [123, 147] on input "SĐT Người Nhận *" at bounding box center [106, 152] width 99 height 18
click at [151, 172] on div "0901713030 - THÀNH TRUNG" at bounding box center [114, 173] width 102 height 12
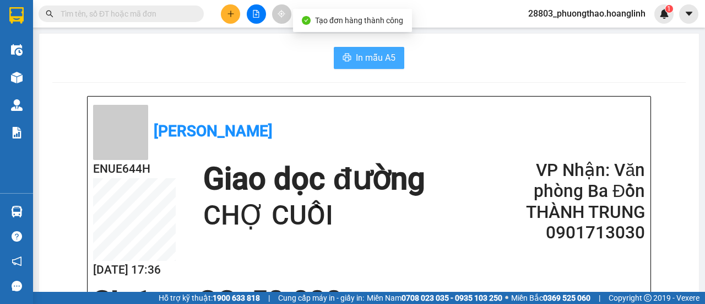
drag, startPoint x: 360, startPoint y: 57, endPoint x: 379, endPoint y: 69, distance: 22.3
click at [361, 57] on span "In mẫu A5" at bounding box center [376, 58] width 40 height 14
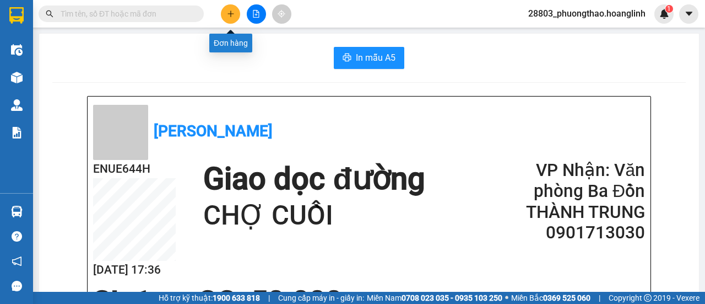
click at [235, 10] on button at bounding box center [230, 13] width 19 height 19
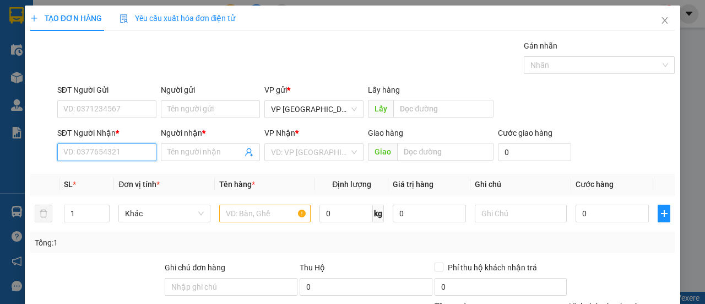
click at [65, 158] on input "SĐT Người Nhận *" at bounding box center [106, 152] width 99 height 18
click at [92, 149] on input "SĐT Người Nhận *" at bounding box center [106, 152] width 99 height 18
click at [91, 172] on div "0912740993 - TRUNG" at bounding box center [105, 173] width 85 height 12
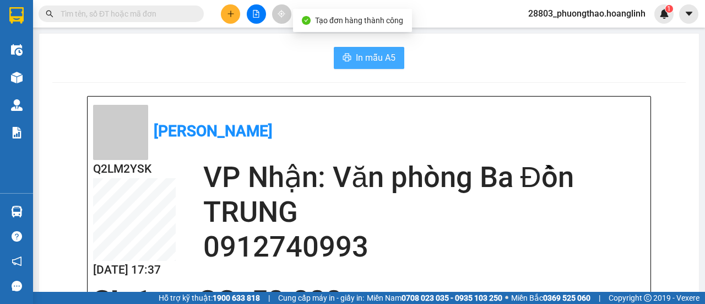
click at [356, 56] on span "In mẫu A5" at bounding box center [376, 58] width 40 height 14
click at [343, 62] on icon "printer" at bounding box center [347, 57] width 9 height 9
click at [236, 10] on button at bounding box center [230, 13] width 19 height 19
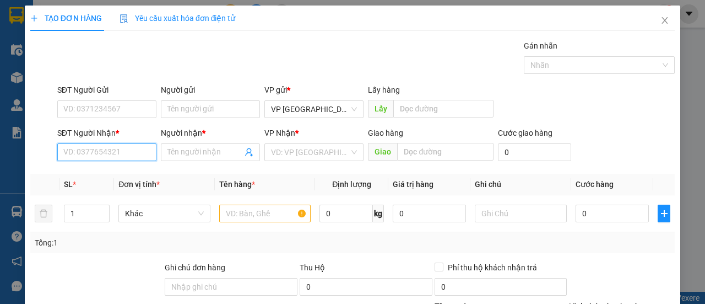
click at [137, 148] on input "SĐT Người Nhận *" at bounding box center [106, 152] width 99 height 18
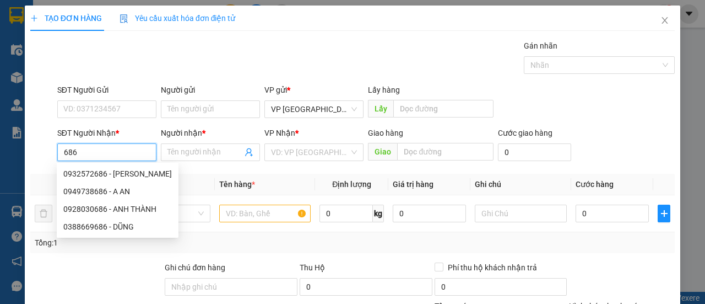
click at [60, 150] on input "686" at bounding box center [106, 152] width 99 height 18
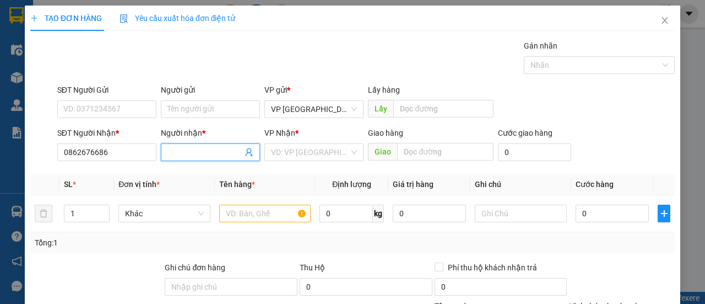
click at [221, 154] on input "Người nhận *" at bounding box center [204, 152] width 75 height 12
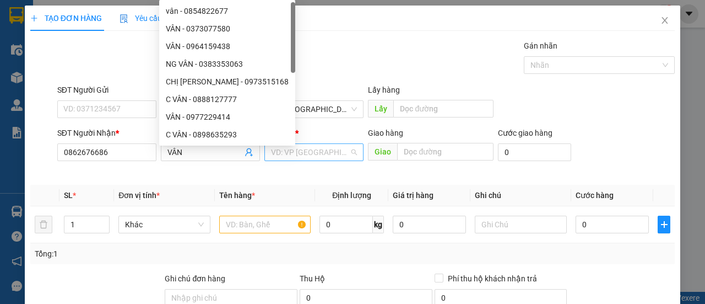
click at [309, 146] on input "search" at bounding box center [310, 152] width 78 height 17
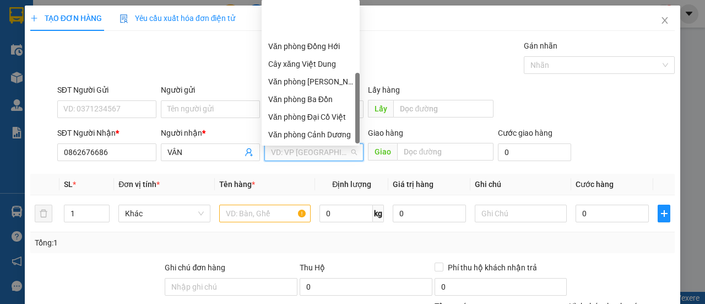
click at [329, 146] on div "Văn phòng [PERSON_NAME]" at bounding box center [310, 152] width 85 height 12
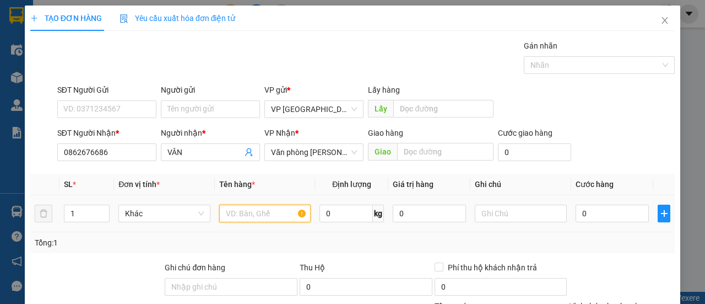
click at [228, 210] on input "text" at bounding box center [265, 213] width 92 height 18
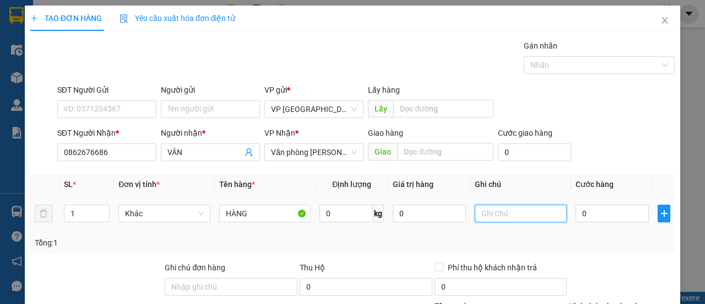
click at [511, 212] on input "text" at bounding box center [521, 213] width 92 height 18
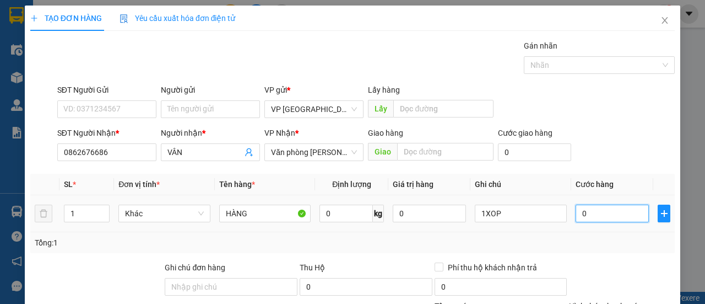
click at [599, 217] on input "0" at bounding box center [612, 213] width 73 height 18
click at [601, 150] on div "SĐT Người Nhận * 0862676686 Người nhận * VÂN VP Nhận * Văn phòng Lý Hòa Giao hà…" at bounding box center [366, 146] width 622 height 39
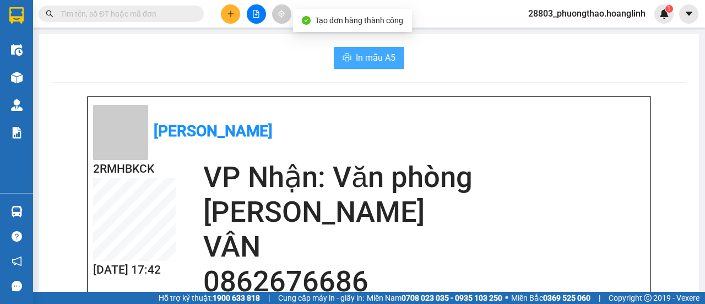
click at [370, 54] on span "In mẫu A5" at bounding box center [376, 58] width 40 height 14
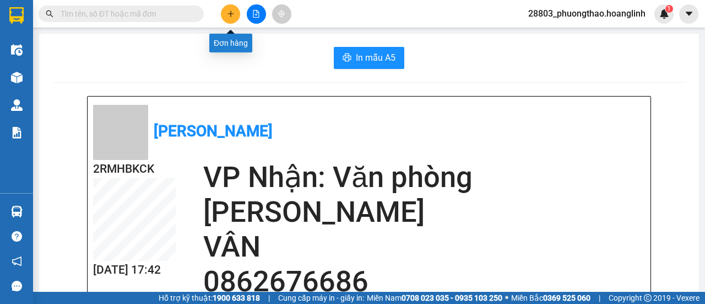
click at [234, 14] on icon "plus" at bounding box center [231, 14] width 8 height 8
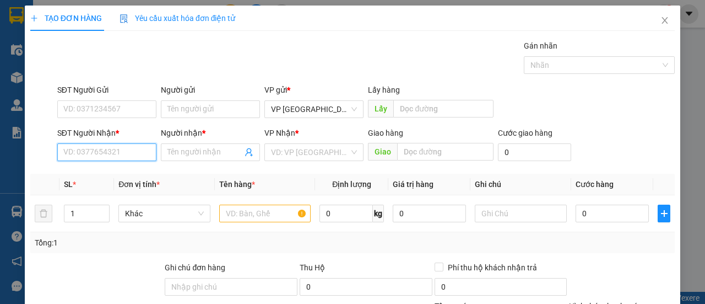
click at [113, 155] on input "SĐT Người Nhận *" at bounding box center [106, 152] width 99 height 18
drag, startPoint x: 132, startPoint y: 170, endPoint x: 127, endPoint y: 176, distance: 7.8
click at [132, 170] on div "0386003589 - A QUẢ" at bounding box center [105, 173] width 85 height 12
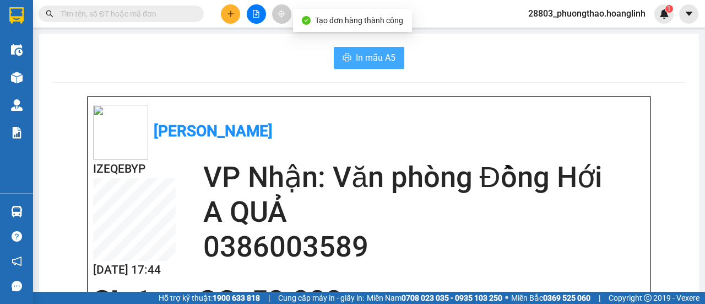
click at [344, 55] on icon "printer" at bounding box center [347, 57] width 9 height 9
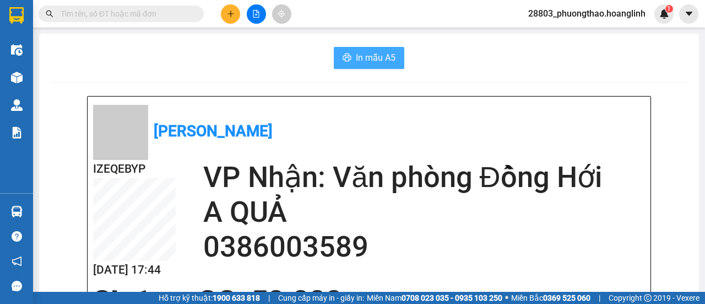
drag, startPoint x: 246, startPoint y: 56, endPoint x: 169, endPoint y: 25, distance: 83.8
click at [240, 51] on div "In mẫu A5" at bounding box center [369, 58] width 634 height 22
click at [147, 10] on input "text" at bounding box center [126, 14] width 130 height 12
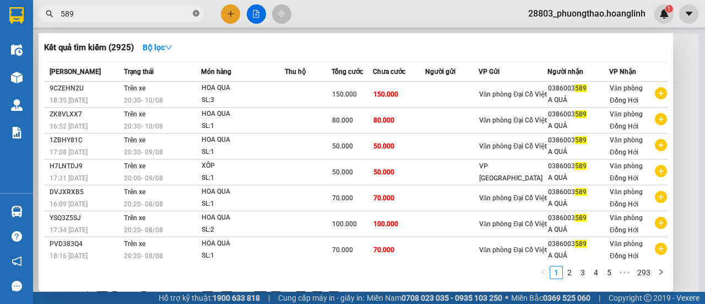
click at [193, 14] on icon "close-circle" at bounding box center [196, 13] width 7 height 7
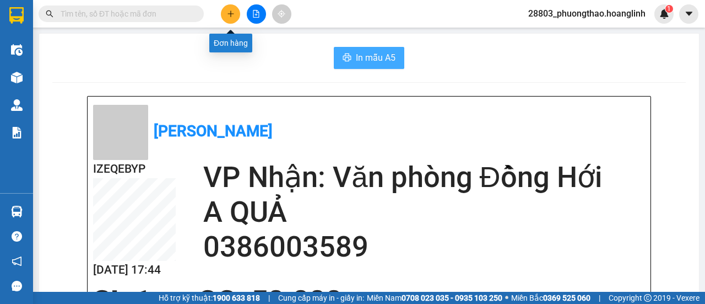
click at [227, 12] on icon "plus" at bounding box center [231, 14] width 8 height 8
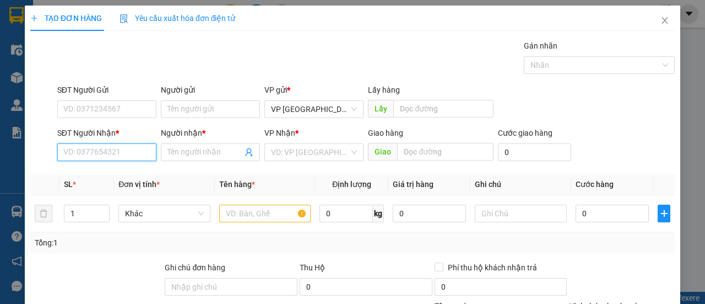
click at [124, 146] on input "SĐT Người Nhận *" at bounding box center [106, 152] width 99 height 18
click at [126, 168] on div "0983333258 - NHUNG" at bounding box center [105, 173] width 85 height 12
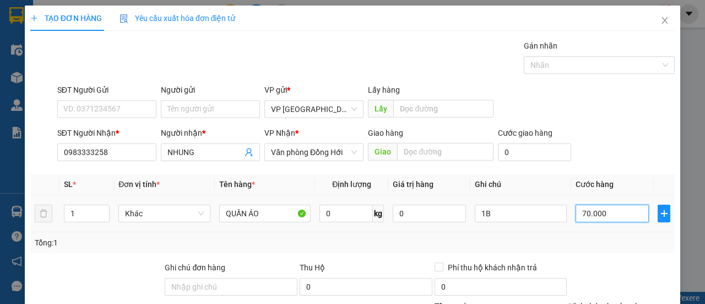
click at [601, 215] on input "70.000" at bounding box center [612, 213] width 73 height 18
click at [616, 161] on div "SĐT Người Nhận * 0983333258 Người nhận * NHUNG VP Nhận * Văn phòng Đồng Hới Gia…" at bounding box center [366, 146] width 622 height 39
click at [606, 208] on input "100.000" at bounding box center [612, 213] width 73 height 18
click at [608, 211] on input "00.000.080" at bounding box center [612, 213] width 73 height 18
click at [597, 126] on form "SĐT Người Gửi VD: 0371234567 Người gửi Tên người gửi VP gửi * VP Mỹ Đình Lấy hà…" at bounding box center [352, 125] width 645 height 82
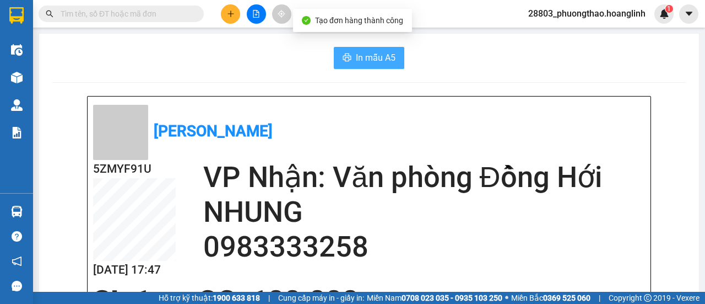
click at [380, 58] on span "In mẫu A5" at bounding box center [376, 58] width 40 height 14
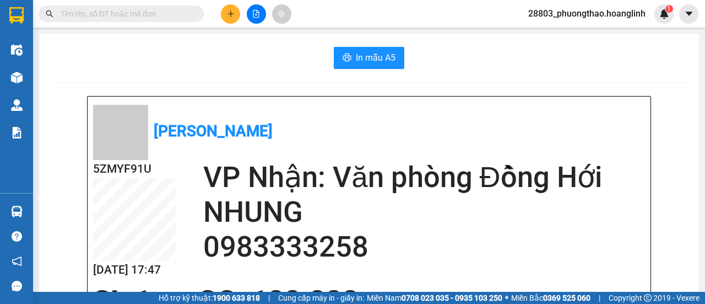
click at [235, 12] on button at bounding box center [230, 13] width 19 height 19
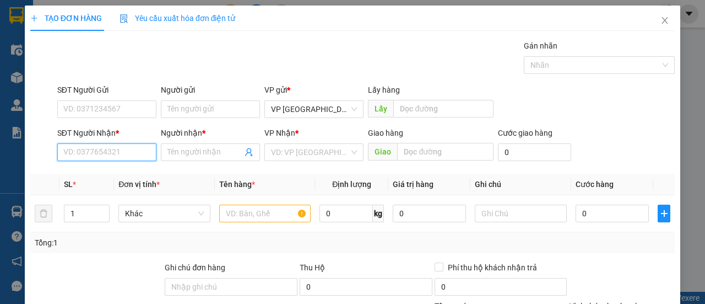
click at [132, 144] on input "SĐT Người Nhận *" at bounding box center [106, 152] width 99 height 18
click at [105, 175] on div "0989172174 - TUẤN" at bounding box center [105, 173] width 85 height 12
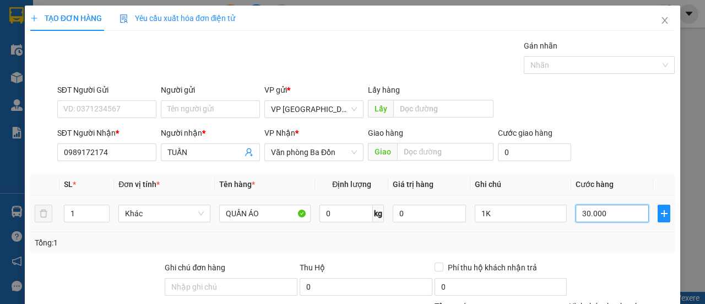
click at [597, 204] on input "30.000" at bounding box center [612, 213] width 73 height 18
click at [607, 127] on div "SĐT Người Nhận * 0989172174 Người nhận * TUẤN VP Nhận * Văn phòng Ba Đồn Giao h…" at bounding box center [366, 146] width 622 height 39
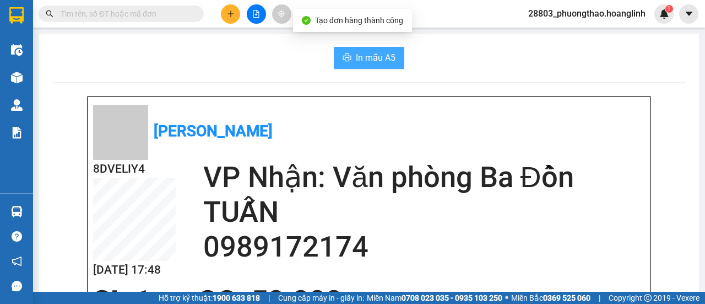
click at [356, 64] on span "In mẫu A5" at bounding box center [376, 58] width 40 height 14
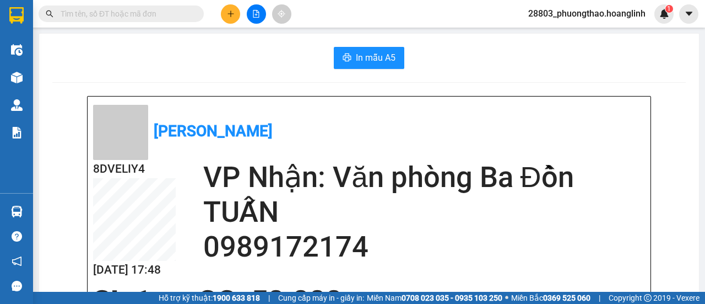
click at [231, 13] on icon "plus" at bounding box center [231, 14] width 8 height 8
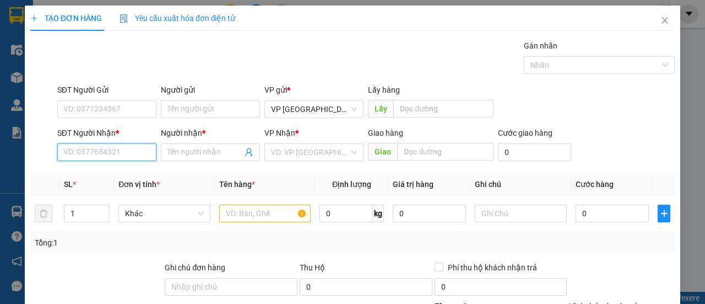
click at [93, 160] on input "SĐT Người Nhận *" at bounding box center [106, 152] width 99 height 18
click at [109, 156] on input "0971679777" at bounding box center [106, 152] width 99 height 18
click at [120, 149] on input "0971679777" at bounding box center [106, 152] width 99 height 18
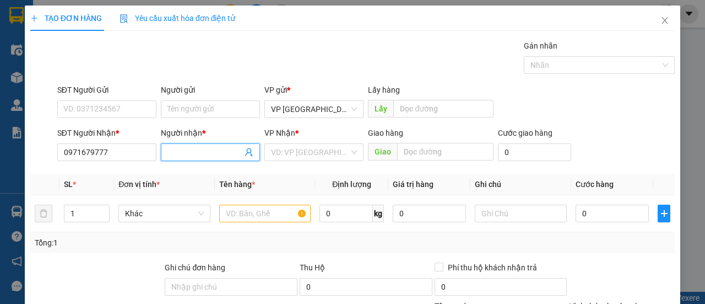
click at [182, 154] on input "Người nhận *" at bounding box center [204, 152] width 75 height 12
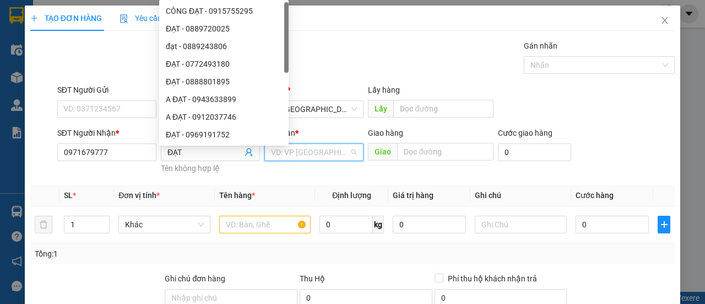
drag, startPoint x: 300, startPoint y: 148, endPoint x: 306, endPoint y: 153, distance: 7.8
click at [300, 148] on input "search" at bounding box center [310, 152] width 78 height 17
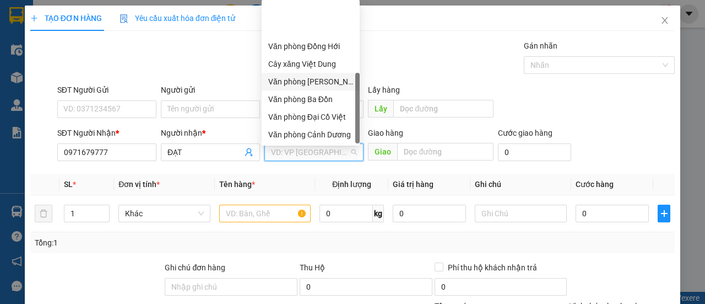
click at [318, 75] on div "Văn phòng [PERSON_NAME]" at bounding box center [310, 81] width 85 height 12
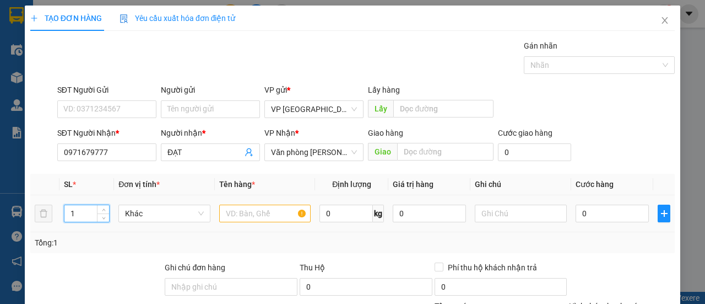
drag, startPoint x: 73, startPoint y: 217, endPoint x: 26, endPoint y: 190, distance: 54.1
click at [25, 202] on div "TẠO ĐƠN HÀNG Yêu cầu xuất hóa đơn điện tử Transit Pickup Surcharge Ids Transit …" at bounding box center [353, 217] width 656 height 423
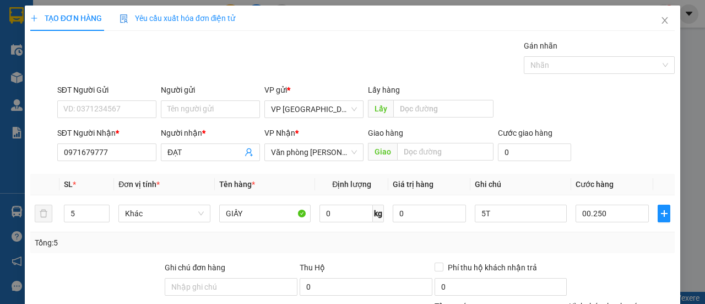
click at [617, 90] on div "SĐT Người Gửi VD: 0371234567 Người gửi Tên người gửi VP gửi * VP [GEOGRAPHIC_DA…" at bounding box center [366, 103] width 622 height 39
click at [42, 195] on tr "5 Khác GIẤY 0 kg 0 5T 250.000" at bounding box center [352, 213] width 645 height 37
click at [501, 204] on input "5T" at bounding box center [521, 213] width 92 height 18
click at [635, 85] on div "Transit Pickup Surcharge Ids Transit Deliver Surcharge Ids Transit Deliver Surc…" at bounding box center [352, 230] width 645 height 381
click at [628, 174] on th "Cước hàng" at bounding box center [612, 184] width 82 height 21
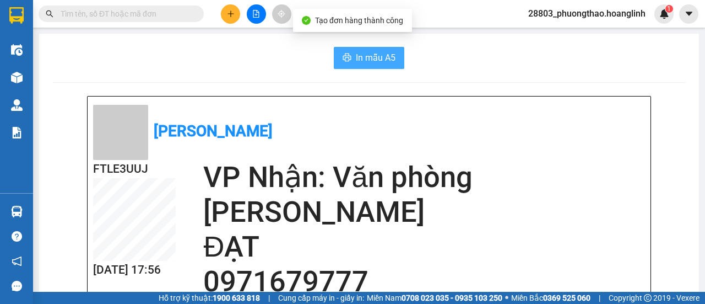
click at [368, 55] on span "In mẫu A5" at bounding box center [376, 58] width 40 height 14
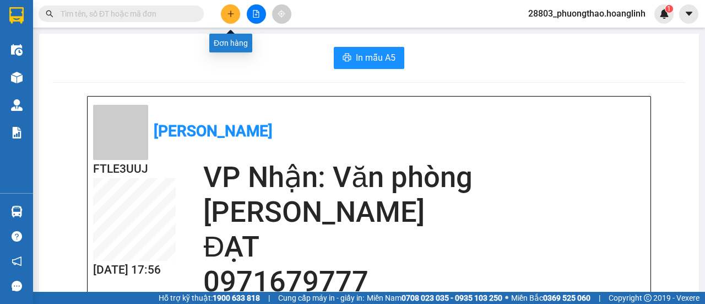
click at [225, 7] on button at bounding box center [230, 13] width 19 height 19
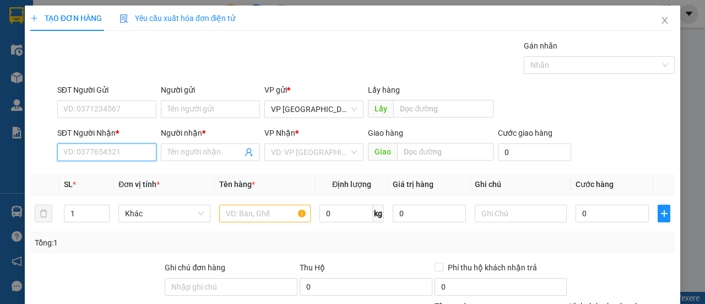
click at [113, 153] on input "SĐT Người Nhận *" at bounding box center [106, 152] width 99 height 18
click at [106, 170] on div "0386003589 - A QUẢ" at bounding box center [105, 173] width 85 height 12
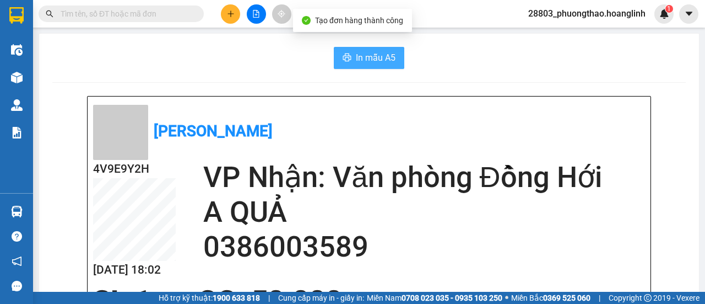
click at [373, 62] on span "In mẫu A5" at bounding box center [376, 58] width 40 height 14
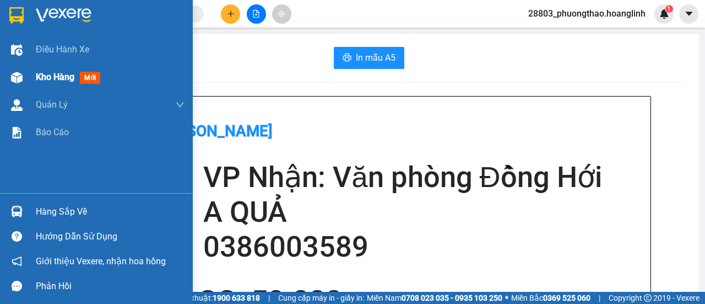
drag, startPoint x: 57, startPoint y: 79, endPoint x: 15, endPoint y: 271, distance: 196.8
click at [54, 78] on span "Kho hàng" at bounding box center [55, 77] width 39 height 10
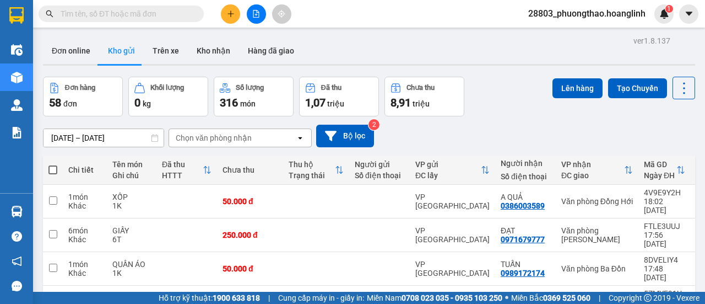
drag, startPoint x: 70, startPoint y: 51, endPoint x: 100, endPoint y: 50, distance: 29.8
click at [71, 51] on button "Đơn online" at bounding box center [71, 50] width 56 height 26
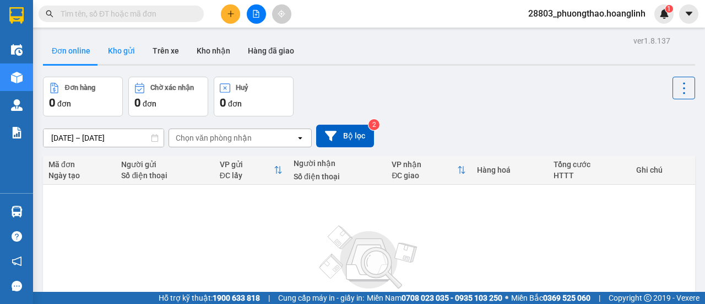
click at [125, 54] on button "Kho gửi" at bounding box center [121, 50] width 45 height 26
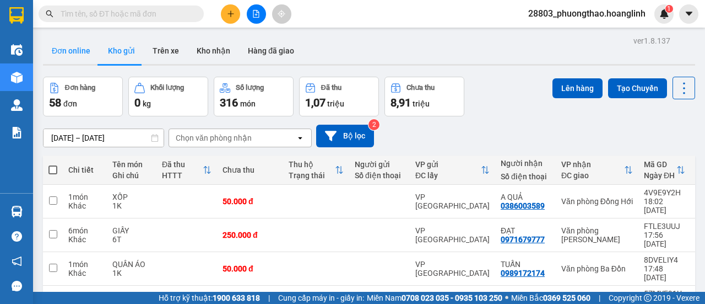
click at [75, 49] on button "Đơn online" at bounding box center [71, 50] width 56 height 26
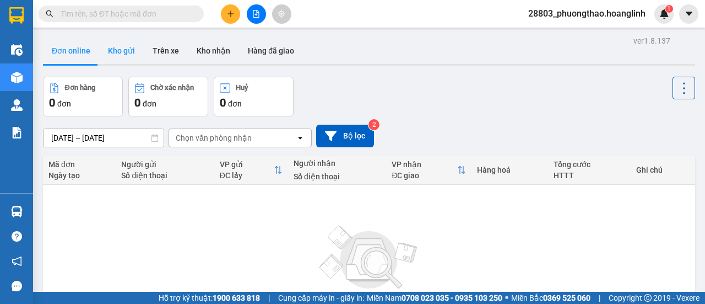
click at [132, 48] on button "Kho gửi" at bounding box center [121, 50] width 45 height 26
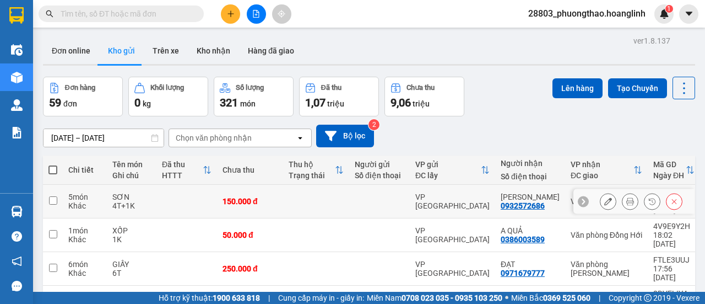
click at [623, 201] on button at bounding box center [630, 201] width 15 height 19
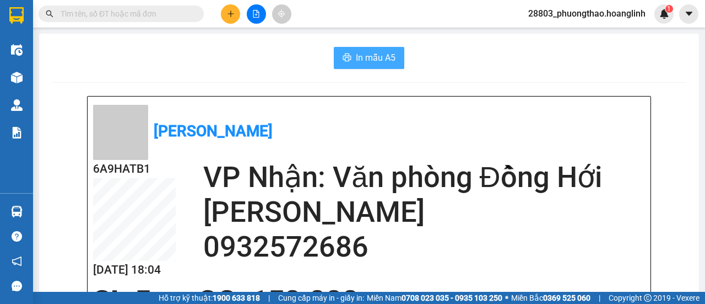
click at [375, 57] on span "In mẫu A5" at bounding box center [376, 58] width 40 height 14
click at [225, 15] on button at bounding box center [230, 13] width 19 height 19
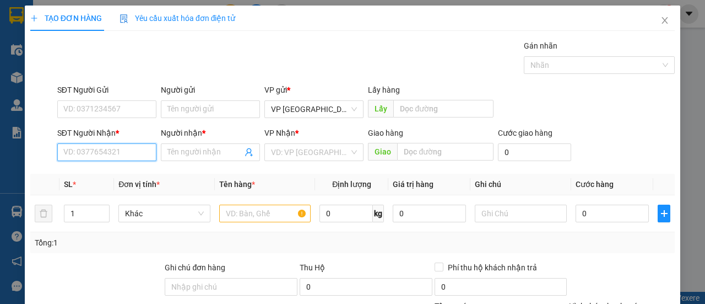
click at [105, 153] on input "SĐT Người Nhận *" at bounding box center [106, 152] width 99 height 18
click at [89, 153] on input "9309" at bounding box center [106, 152] width 99 height 18
click at [109, 145] on input "9309" at bounding box center [106, 152] width 99 height 18
click at [88, 166] on div "0966989309 - TĂNG" at bounding box center [106, 174] width 98 height 18
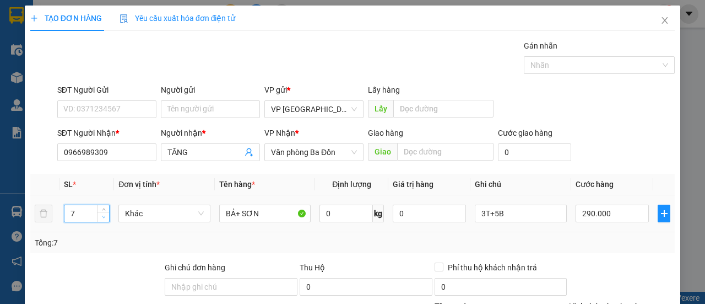
click at [105, 215] on span "down" at bounding box center [103, 217] width 7 height 7
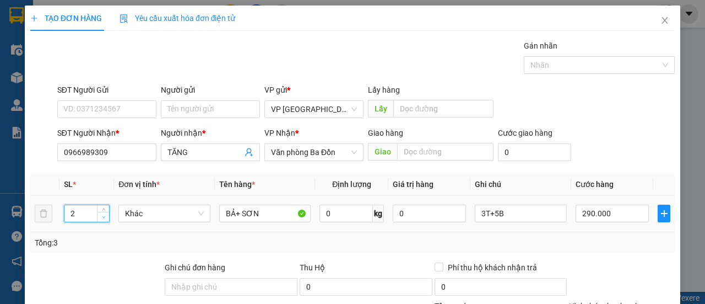
click at [105, 215] on span "down" at bounding box center [103, 217] width 7 height 7
click at [105, 208] on span "up" at bounding box center [103, 210] width 7 height 7
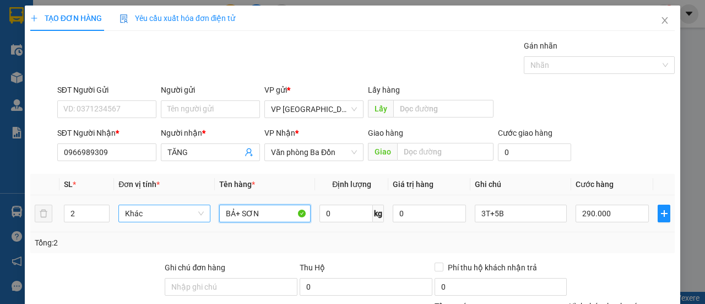
drag, startPoint x: 239, startPoint y: 212, endPoint x: 125, endPoint y: 215, distance: 114.6
click at [127, 215] on tr "2 Khác BẢ+ SƠN 0 kg 0 3T+5B 290.000" at bounding box center [352, 213] width 645 height 37
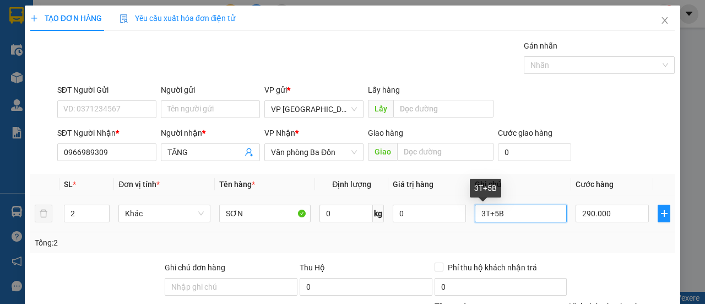
drag, startPoint x: 506, startPoint y: 221, endPoint x: 473, endPoint y: 217, distance: 33.3
click at [475, 217] on input "3T+5B" at bounding box center [521, 213] width 92 height 18
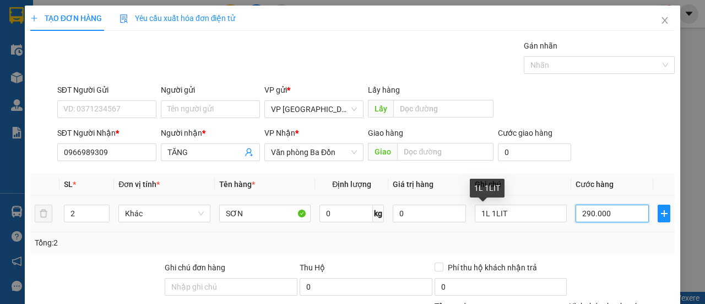
click at [614, 209] on input "290.000" at bounding box center [612, 213] width 73 height 18
click at [594, 228] on td "30.000" at bounding box center [612, 213] width 82 height 37
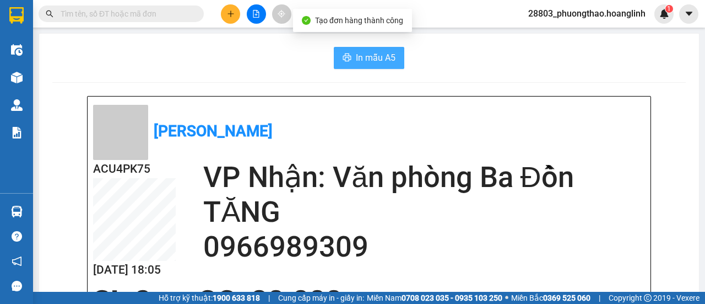
click at [389, 55] on span "In mẫu A5" at bounding box center [376, 58] width 40 height 14
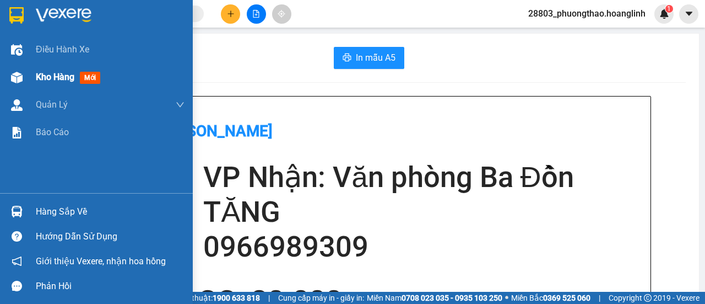
click at [88, 74] on span "mới" at bounding box center [90, 78] width 20 height 12
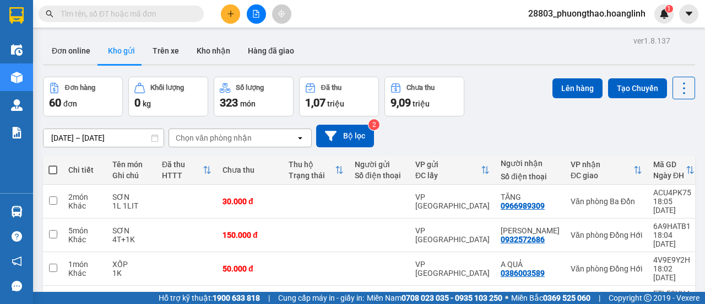
click at [226, 142] on div "Chọn văn phòng nhận" at bounding box center [214, 137] width 76 height 11
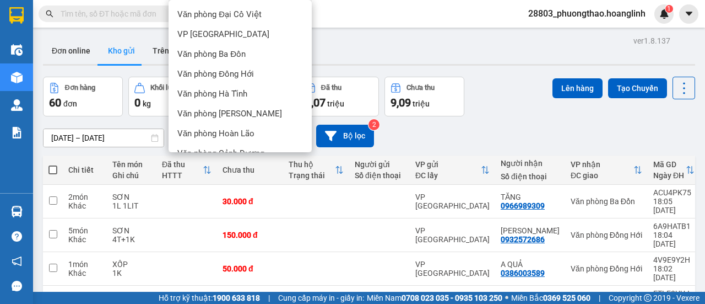
click at [235, 167] on span "Văn phòng [PERSON_NAME]" at bounding box center [229, 172] width 105 height 11
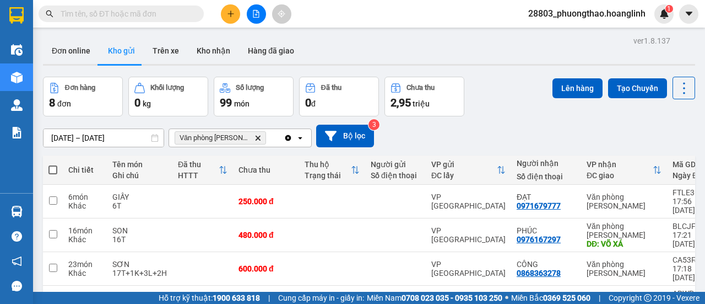
click at [287, 136] on icon "Clear all" at bounding box center [288, 137] width 6 height 6
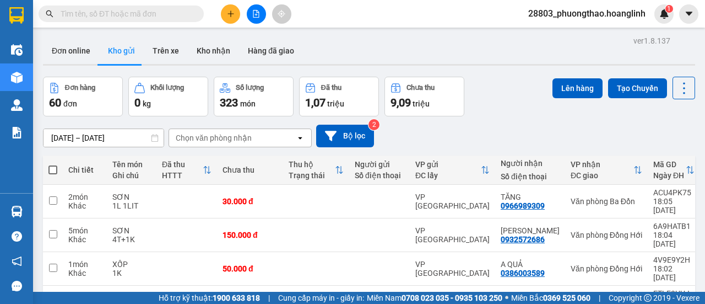
click at [252, 132] on div "Chọn văn phòng nhận" at bounding box center [232, 138] width 127 height 18
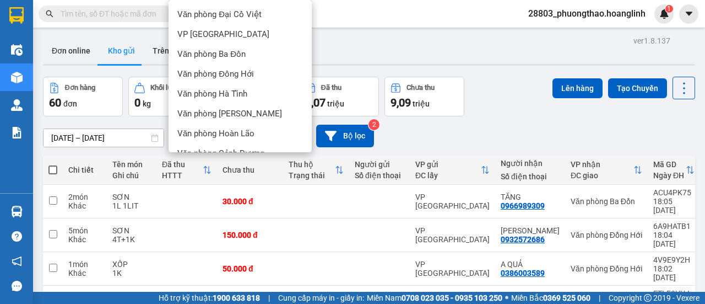
click at [229, 167] on span "Văn phòng [PERSON_NAME]" at bounding box center [229, 172] width 105 height 11
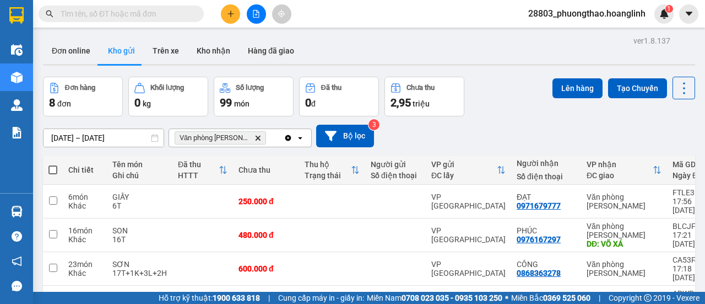
click at [272, 129] on div "Văn phòng Lệ Thủy Delete" at bounding box center [226, 138] width 115 height 18
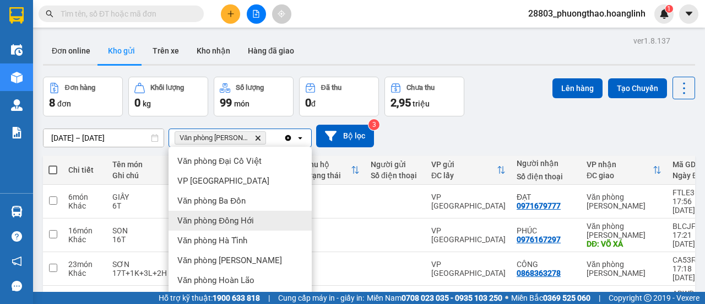
click at [217, 215] on span "Văn phòng Đồng Hới" at bounding box center [215, 220] width 77 height 11
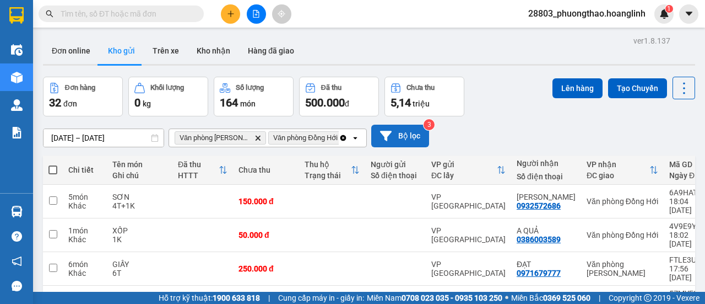
click at [344, 138] on icon "Clear all" at bounding box center [343, 137] width 9 height 9
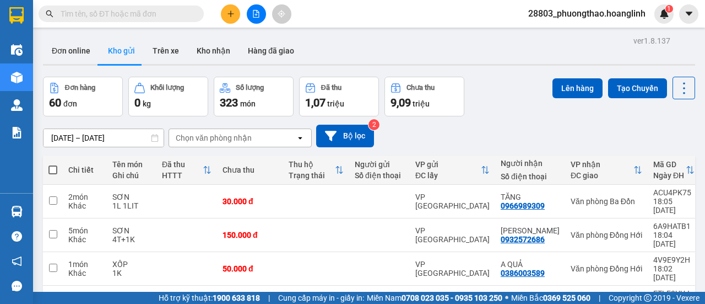
click at [127, 18] on input "text" at bounding box center [126, 14] width 130 height 12
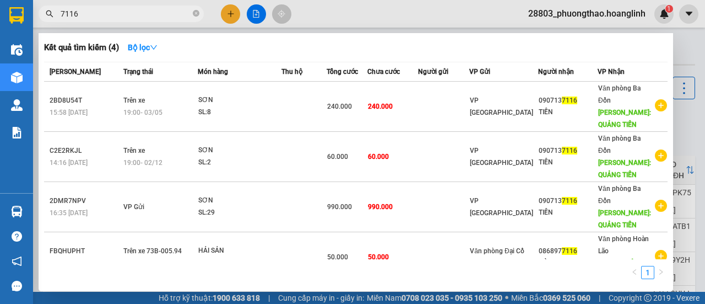
click at [390, 21] on div at bounding box center [352, 152] width 705 height 304
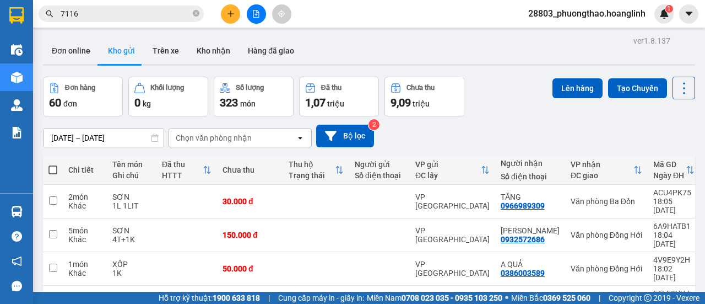
click at [234, 132] on div "Chọn văn phòng nhận" at bounding box center [214, 137] width 76 height 11
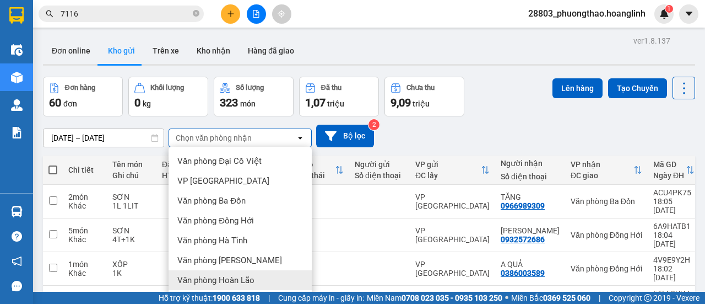
click at [226, 274] on span "Văn phòng Hoàn Lão" at bounding box center [215, 279] width 77 height 11
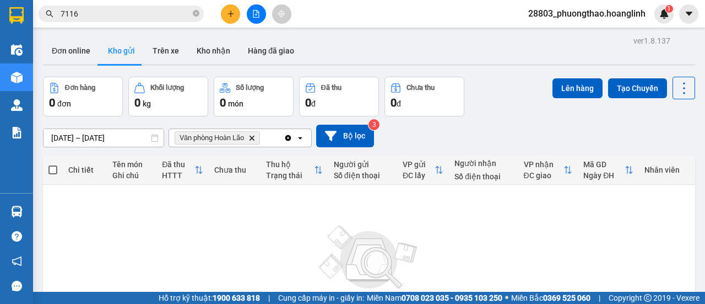
click at [303, 133] on icon "open" at bounding box center [300, 137] width 9 height 9
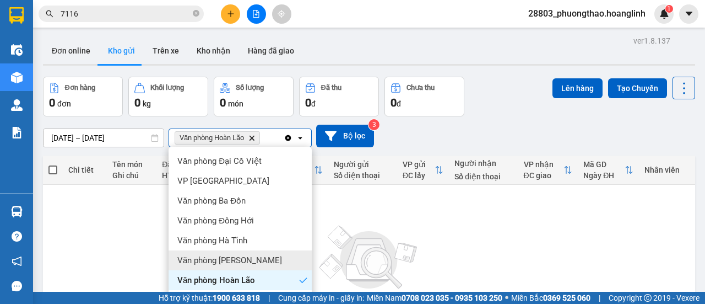
click at [234, 255] on span "Văn phòng [PERSON_NAME]" at bounding box center [229, 260] width 105 height 11
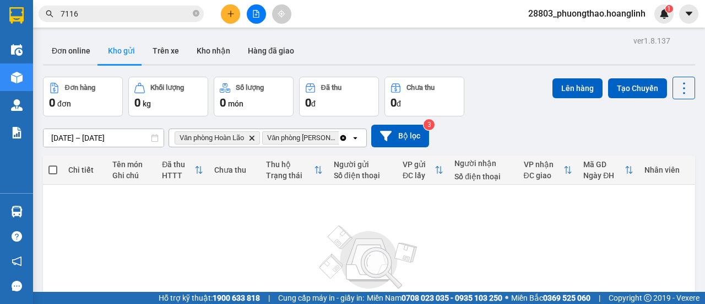
click at [227, 14] on icon "plus" at bounding box center [231, 14] width 8 height 8
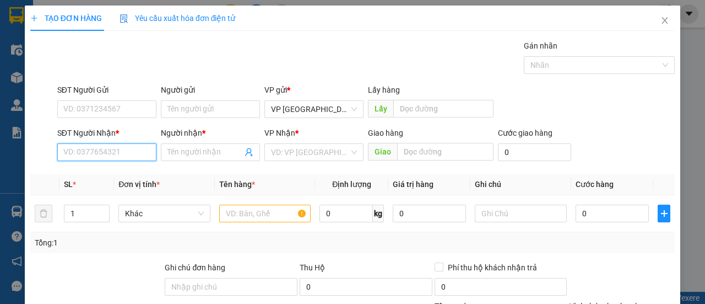
click at [108, 154] on input "SĐT Người Nhận *" at bounding box center [106, 152] width 99 height 18
click at [117, 169] on div "0914024292 - PHÚ XUÂN" at bounding box center [125, 173] width 124 height 12
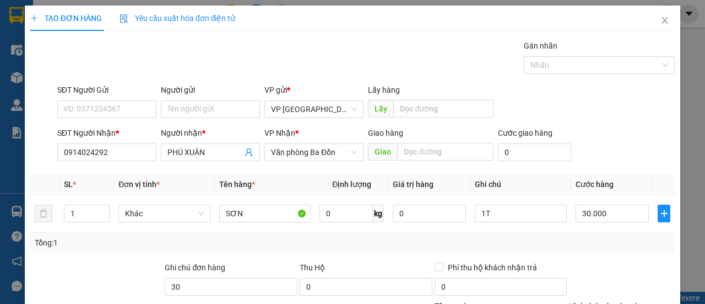
drag, startPoint x: 616, startPoint y: 276, endPoint x: 610, endPoint y: 246, distance: 30.3
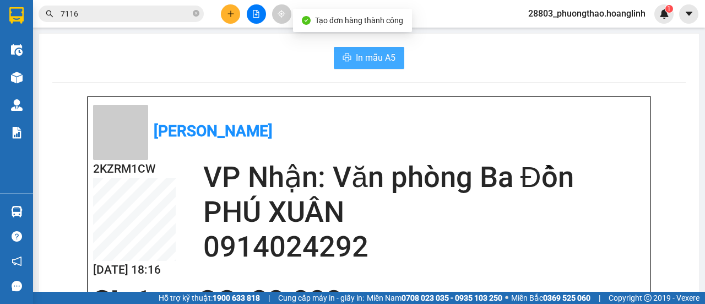
click at [372, 55] on span "In mẫu A5" at bounding box center [376, 58] width 40 height 14
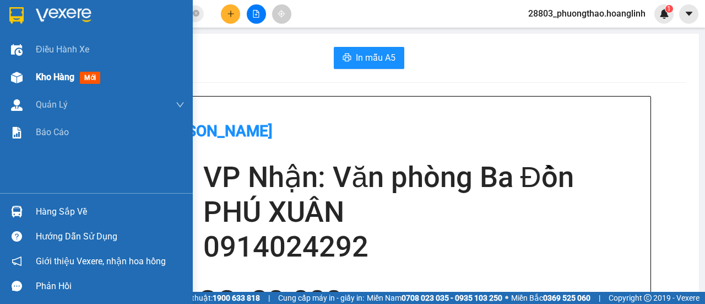
drag, startPoint x: 72, startPoint y: 77, endPoint x: 80, endPoint y: 83, distance: 9.9
click at [74, 79] on span "Kho hàng" at bounding box center [55, 77] width 39 height 10
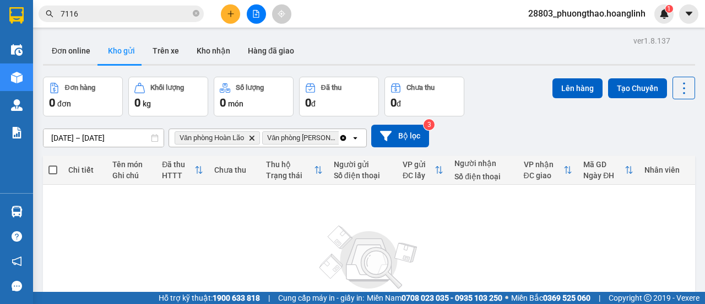
click at [339, 134] on icon "Clear all" at bounding box center [343, 137] width 9 height 9
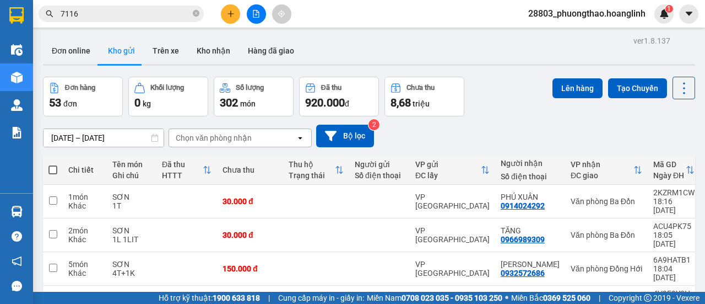
click at [271, 140] on div "Chọn văn phòng nhận" at bounding box center [232, 138] width 127 height 18
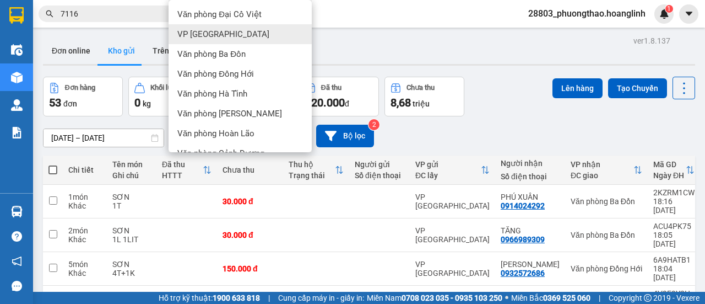
click at [373, 46] on div "Đơn online Kho gửi Trên xe Kho nhận Hàng đã giao" at bounding box center [369, 51] width 652 height 29
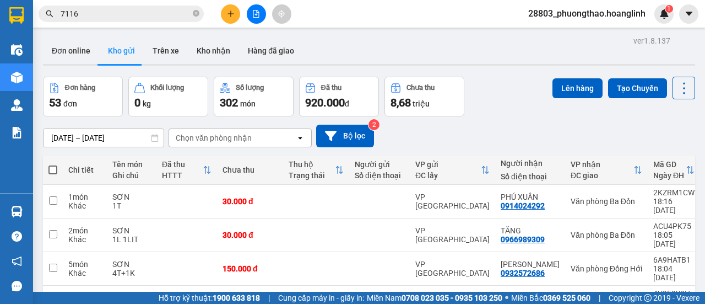
click at [256, 18] on button at bounding box center [256, 13] width 19 height 19
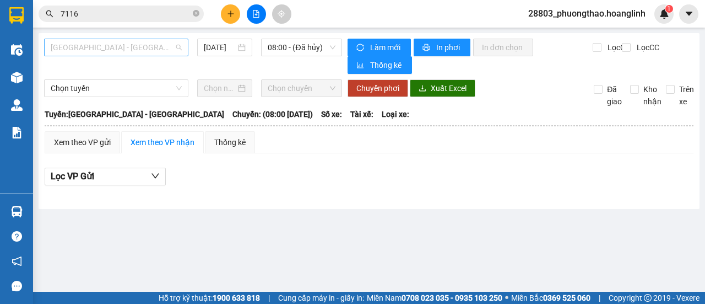
drag, startPoint x: 101, startPoint y: 47, endPoint x: 90, endPoint y: 82, distance: 36.3
click at [100, 47] on span "Quảng Bình - Hà Nội" at bounding box center [116, 47] width 131 height 17
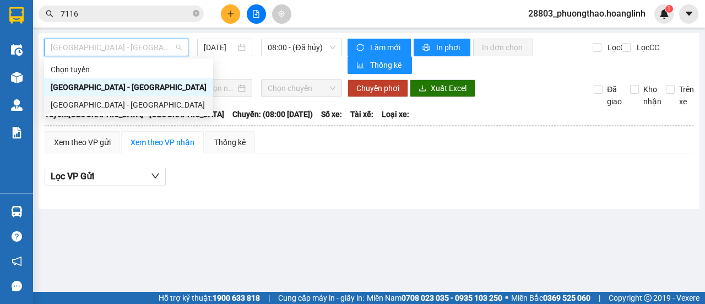
click at [75, 102] on div "Hà Nội - Quảng Bình" at bounding box center [129, 105] width 156 height 12
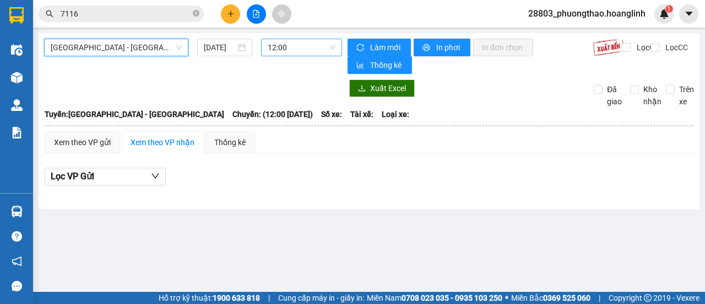
click at [298, 50] on span "12:00" at bounding box center [301, 47] width 67 height 17
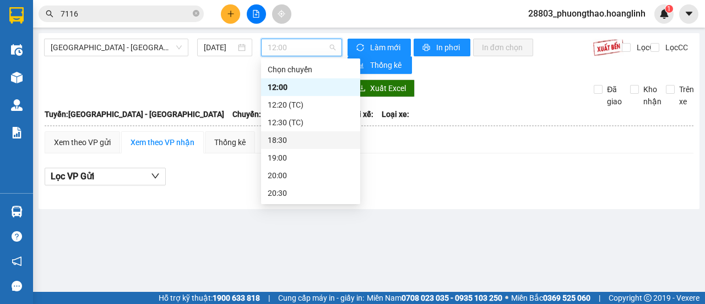
click at [282, 138] on div "18:30" at bounding box center [311, 140] width 86 height 12
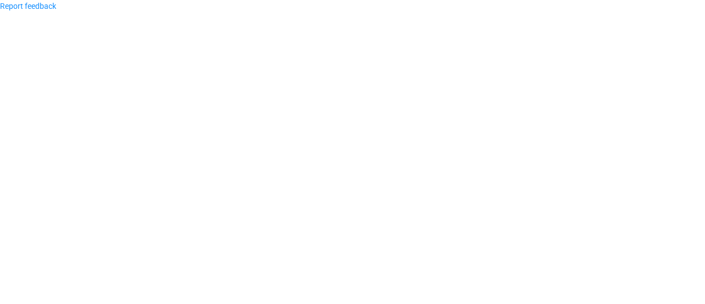
drag, startPoint x: 554, startPoint y: 115, endPoint x: 550, endPoint y: 105, distance: 10.9
click at [554, 112] on body "Report feedback" at bounding box center [352, 152] width 705 height 304
click at [148, 24] on body "Report feedback" at bounding box center [352, 152] width 705 height 304
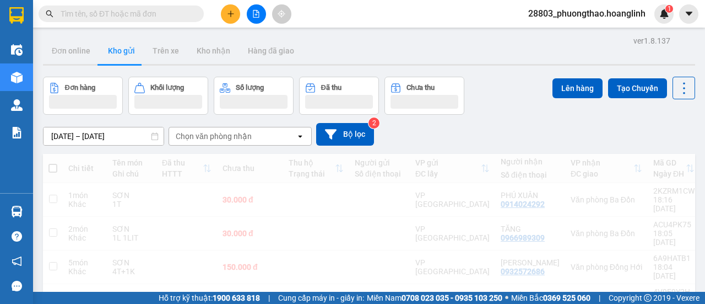
click at [236, 19] on button at bounding box center [230, 13] width 19 height 19
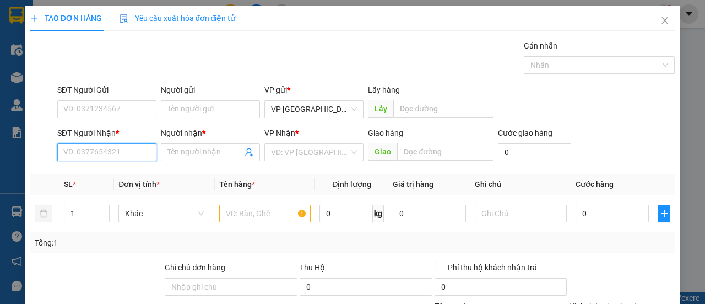
click at [77, 147] on input "SĐT Người Nhận *" at bounding box center [106, 152] width 99 height 18
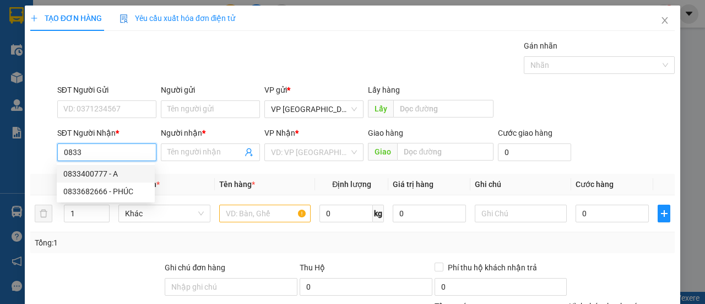
click at [62, 152] on input "0833" at bounding box center [106, 152] width 99 height 18
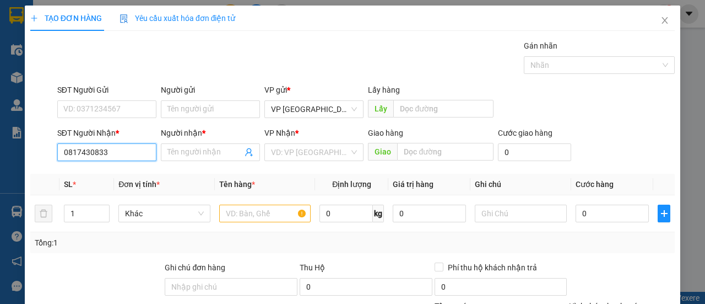
click at [139, 157] on input "0817430833" at bounding box center [106, 152] width 99 height 18
type input "0817430833"
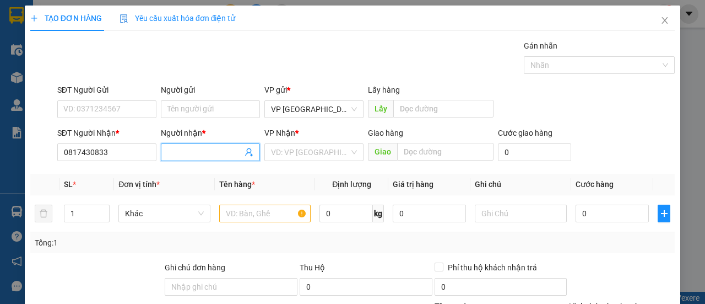
click at [234, 154] on input "Người nhận *" at bounding box center [204, 152] width 75 height 12
type input "N"
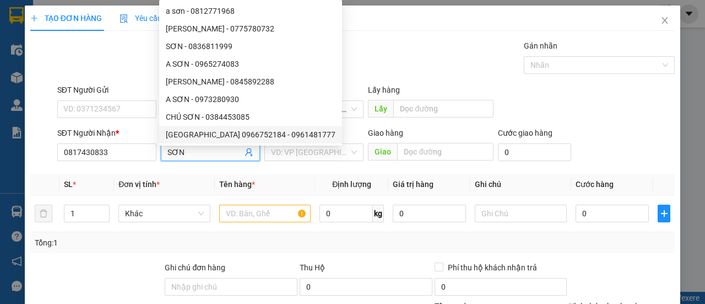
type input "SƠN"
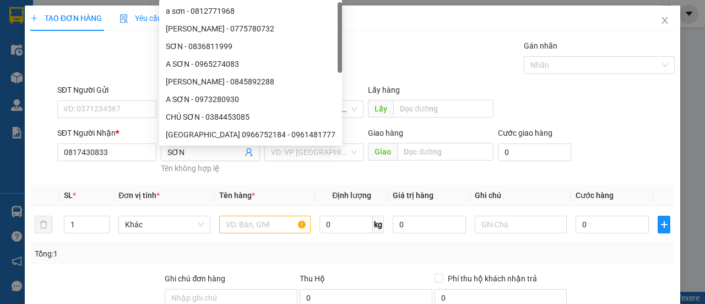
drag, startPoint x: 334, startPoint y: 163, endPoint x: 338, endPoint y: 156, distance: 8.4
click at [334, 163] on div "VP Nhận * VD: VP Sài Gòn" at bounding box center [313, 146] width 99 height 39
click at [338, 154] on input "search" at bounding box center [310, 152] width 78 height 17
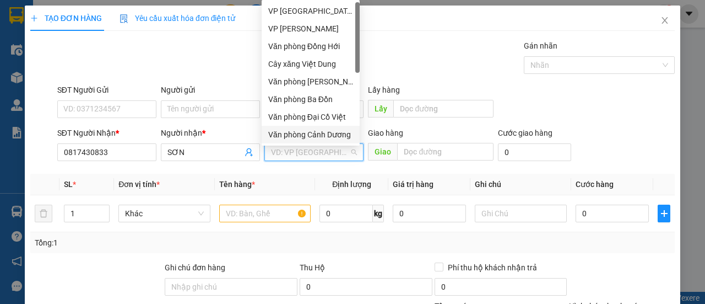
click at [338, 133] on div "Văn phòng Cảnh Dương" at bounding box center [310, 134] width 85 height 12
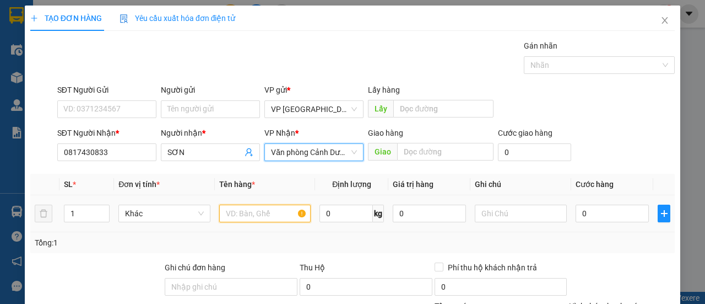
click at [258, 220] on input "text" at bounding box center [265, 213] width 92 height 18
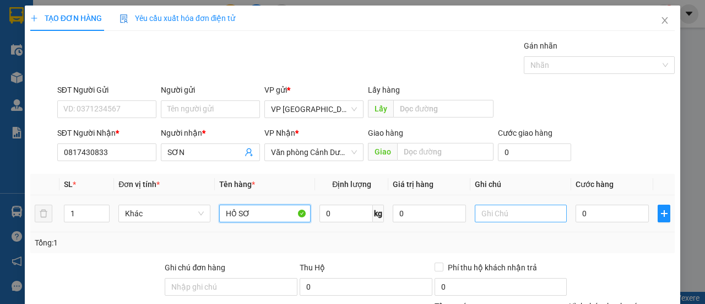
type input "HỒ SƠ"
drag, startPoint x: 521, startPoint y: 215, endPoint x: 517, endPoint y: 207, distance: 9.4
click at [519, 212] on input "text" at bounding box center [521, 213] width 92 height 18
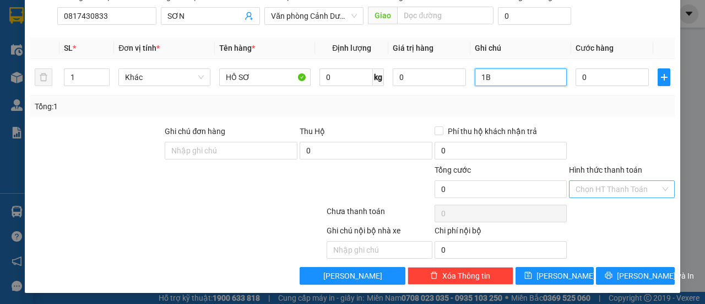
type input "1B"
click at [632, 188] on input "Hình thức thanh toán" at bounding box center [618, 189] width 85 height 17
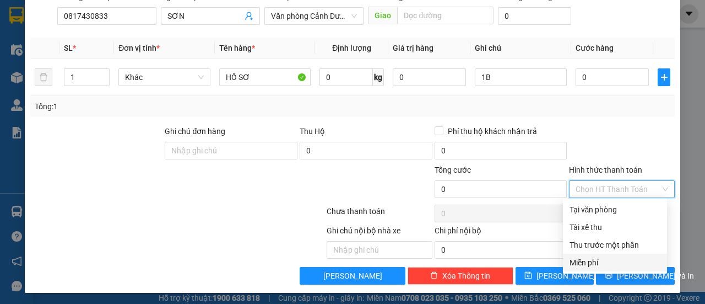
click at [593, 261] on div "Miễn phí" at bounding box center [615, 262] width 91 height 12
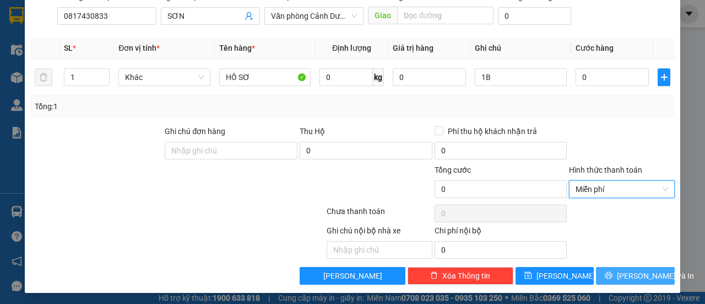
click at [612, 273] on icon "printer" at bounding box center [609, 275] width 8 height 8
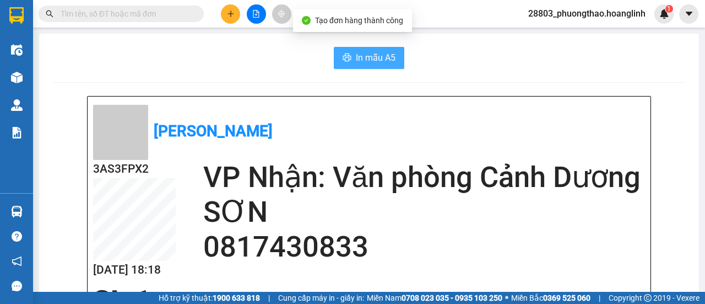
click at [363, 48] on button "In mẫu A5" at bounding box center [369, 58] width 71 height 22
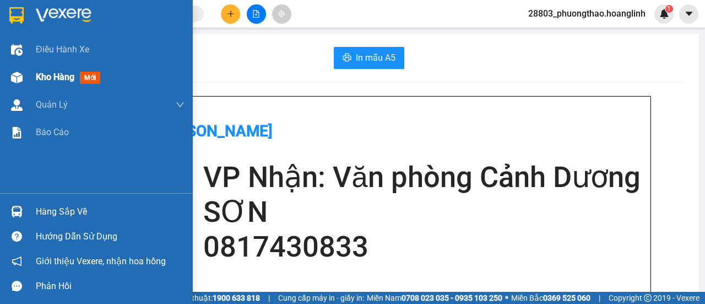
drag, startPoint x: 47, startPoint y: 77, endPoint x: 129, endPoint y: 78, distance: 82.1
click at [49, 77] on span "Kho hàng" at bounding box center [55, 77] width 39 height 10
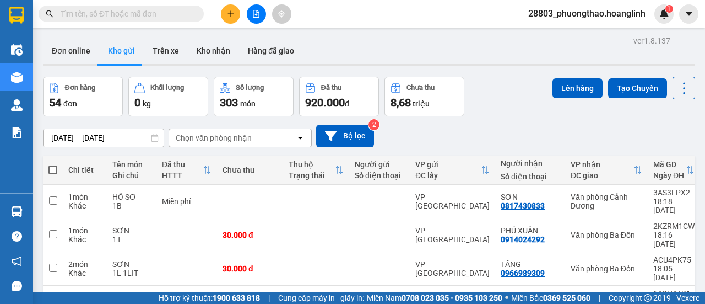
click at [280, 135] on div "Chọn văn phòng nhận" at bounding box center [232, 138] width 127 height 18
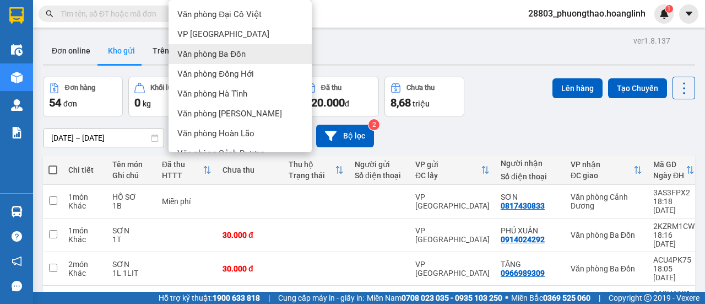
click at [229, 55] on span "Văn phòng Ba Đồn" at bounding box center [211, 53] width 68 height 11
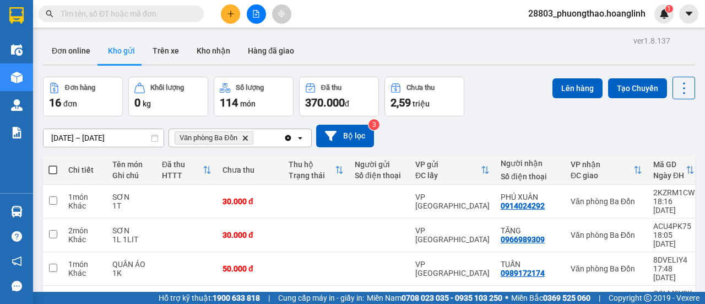
click at [302, 137] on icon "open" at bounding box center [300, 137] width 9 height 9
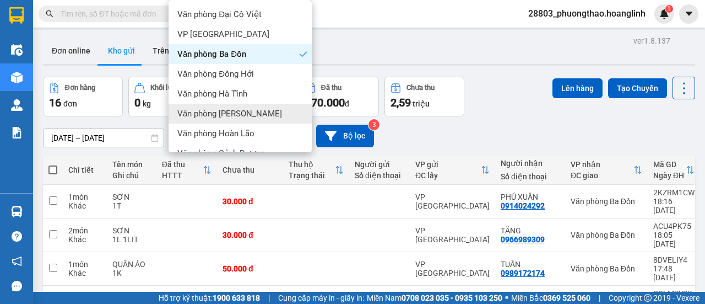
scroll to position [75, 0]
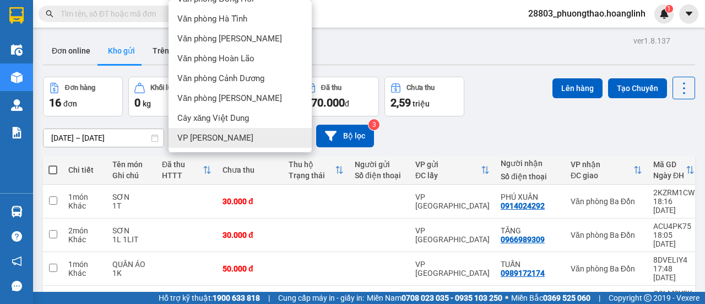
click at [244, 130] on div "VP [PERSON_NAME]" at bounding box center [240, 138] width 143 height 20
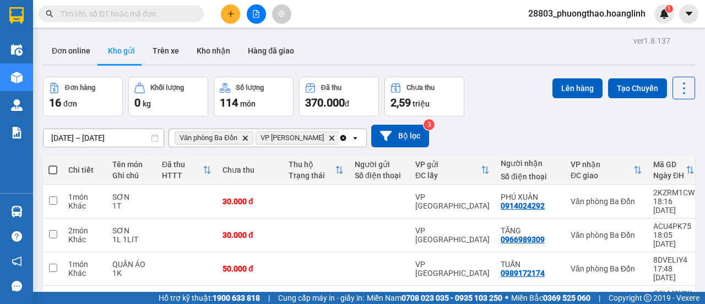
click at [340, 138] on icon "Clear all" at bounding box center [343, 137] width 6 height 6
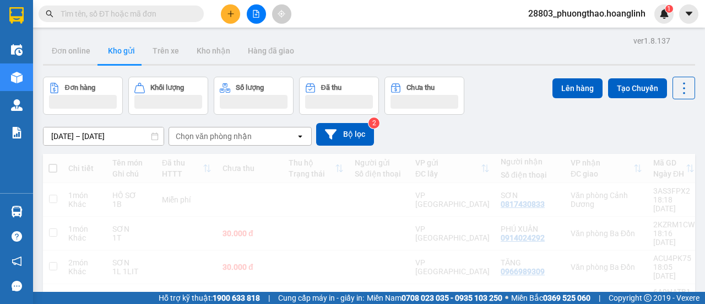
click at [263, 137] on div "Chọn văn phòng nhận" at bounding box center [232, 136] width 127 height 18
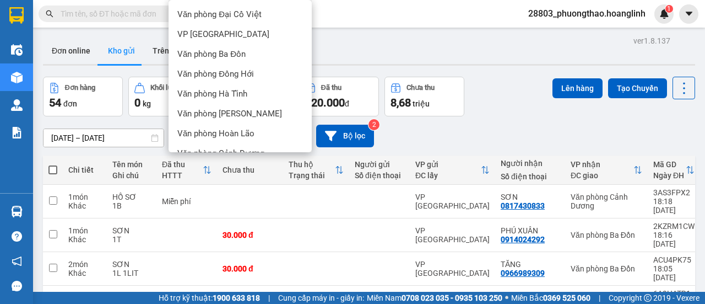
scroll to position [55, 0]
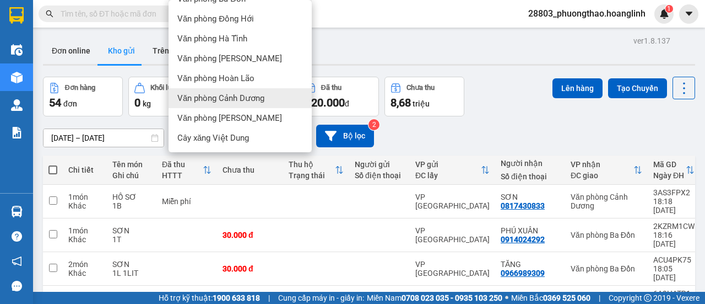
click at [253, 94] on span "Văn phòng Cảnh Dương" at bounding box center [220, 98] width 87 height 11
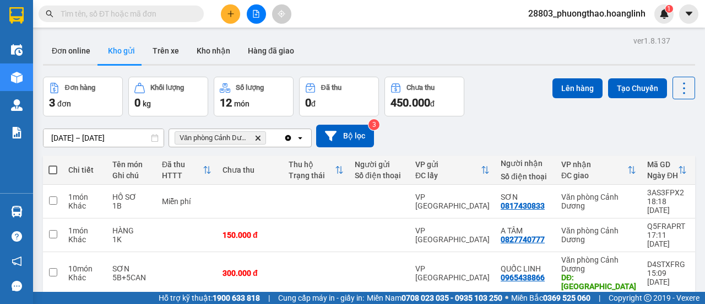
click at [290, 137] on icon "Clear all" at bounding box center [288, 137] width 6 height 6
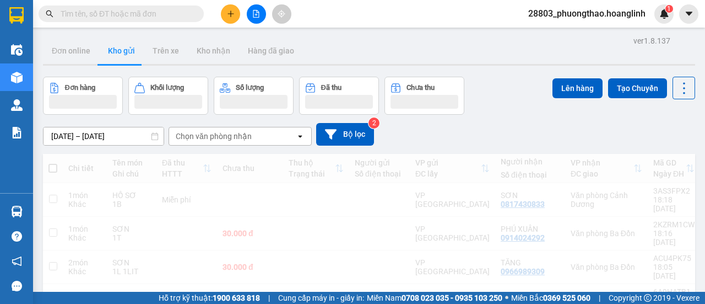
click at [290, 137] on div "Chọn văn phòng nhận" at bounding box center [232, 136] width 127 height 18
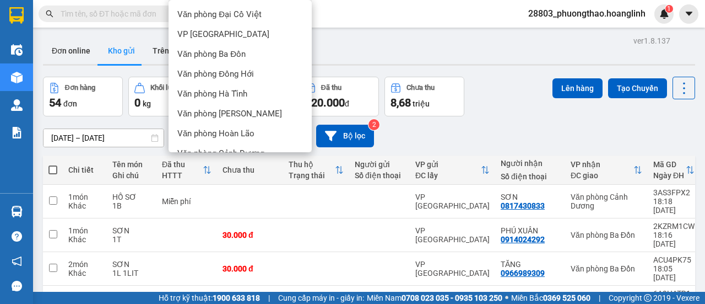
scroll to position [75, 0]
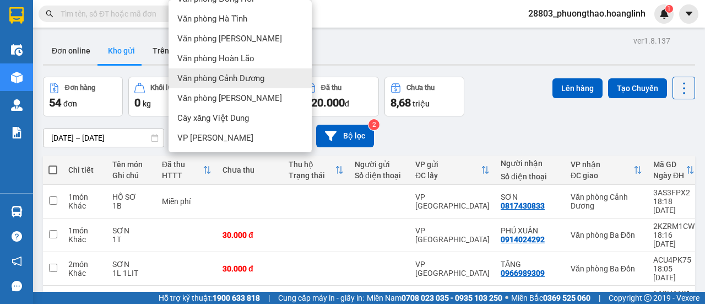
click at [263, 79] on span "Văn phòng Cảnh Dương" at bounding box center [220, 78] width 87 height 11
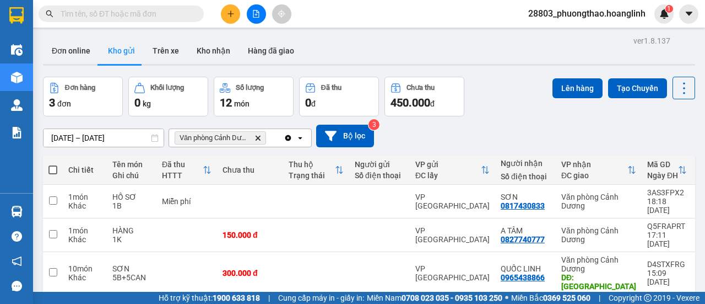
click at [302, 139] on icon "open" at bounding box center [300, 137] width 9 height 9
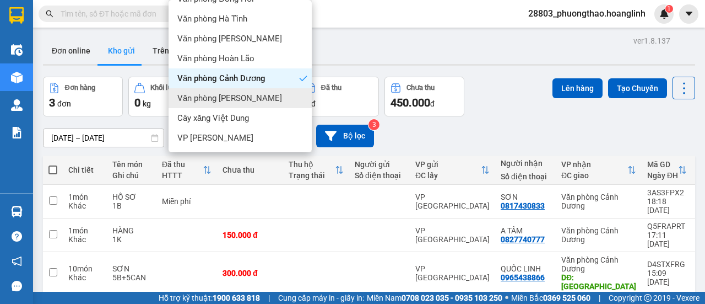
scroll to position [51, 0]
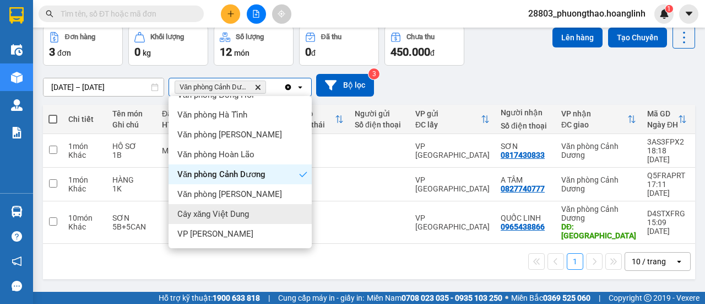
click at [234, 213] on span "Cây xăng Việt Dung" at bounding box center [213, 213] width 72 height 11
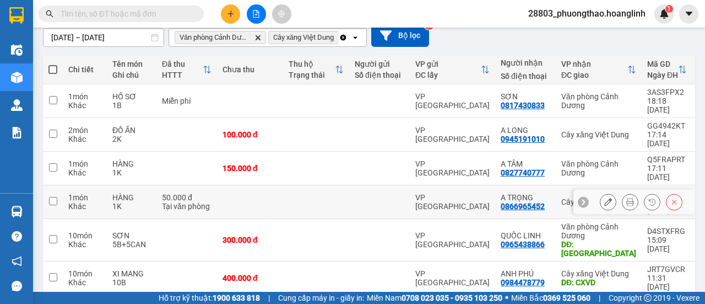
scroll to position [0, 0]
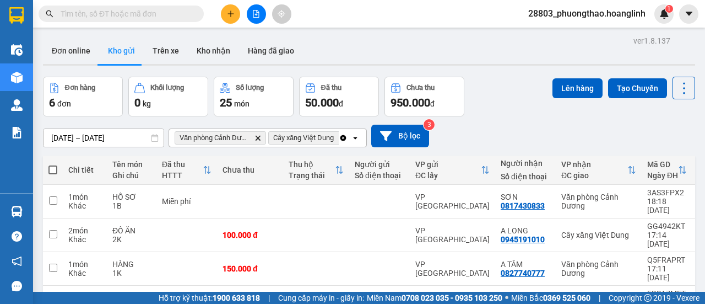
click at [346, 138] on icon "Clear all" at bounding box center [343, 137] width 6 height 6
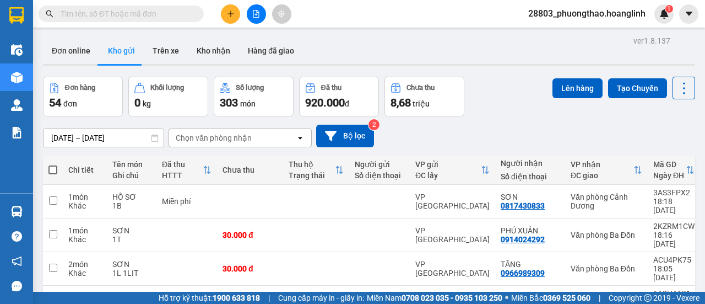
click at [262, 136] on div "Chọn văn phòng nhận" at bounding box center [232, 138] width 127 height 18
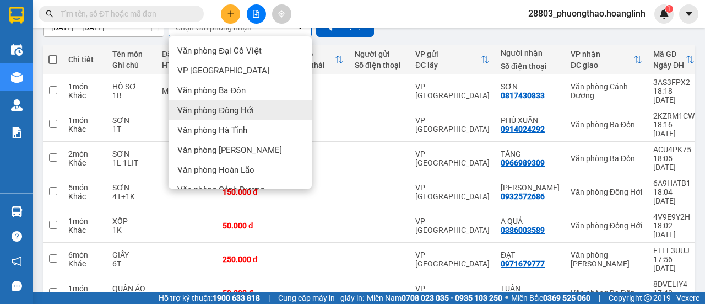
click at [236, 104] on div "Văn phòng Đồng Hới" at bounding box center [240, 110] width 143 height 20
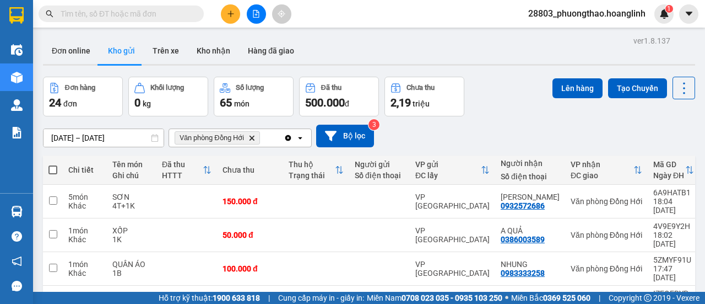
click at [298, 136] on icon "open" at bounding box center [300, 137] width 9 height 9
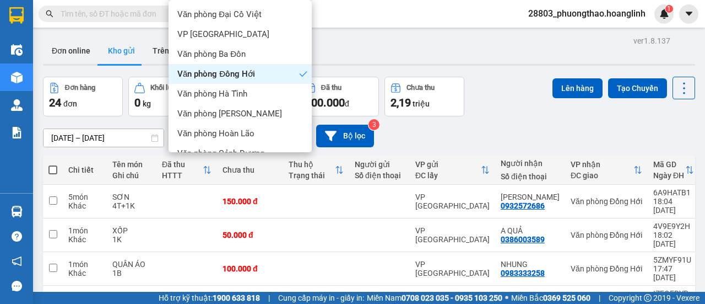
scroll to position [75, 0]
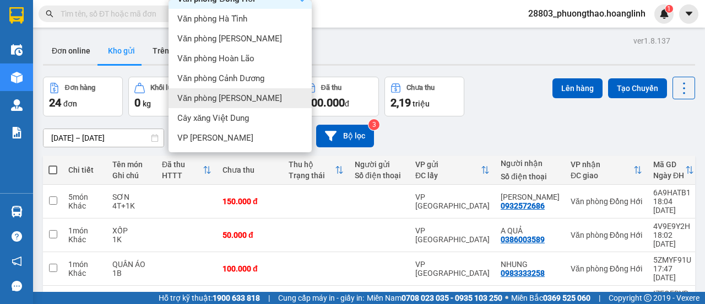
click at [245, 102] on span "Văn phòng [PERSON_NAME]" at bounding box center [229, 98] width 105 height 11
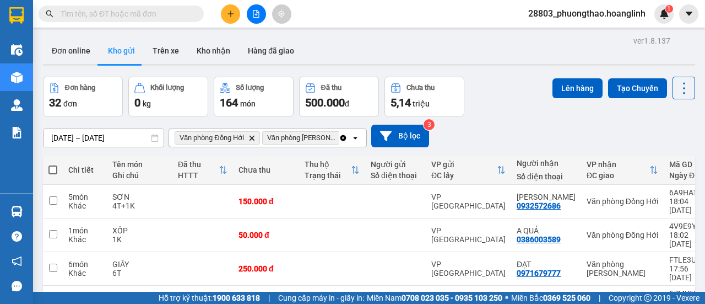
click at [253, 136] on icon "Delete" at bounding box center [251, 137] width 7 height 7
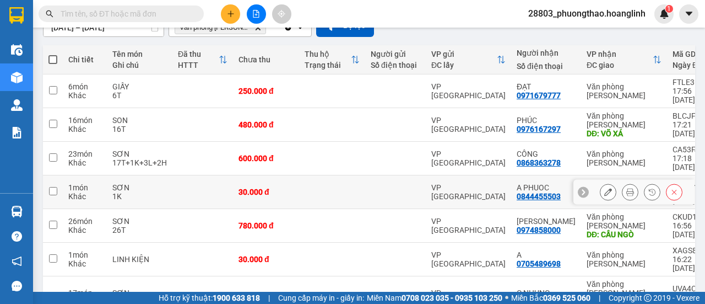
scroll to position [142, 0]
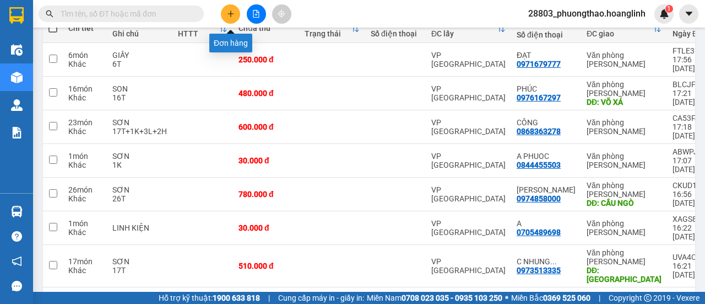
click at [228, 10] on icon "plus" at bounding box center [231, 14] width 8 height 8
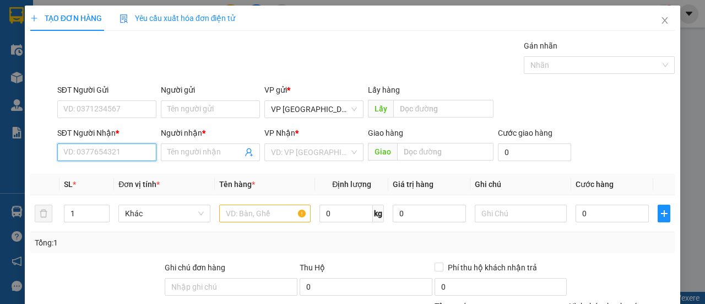
click at [98, 151] on input "SĐT Người Nhận *" at bounding box center [106, 152] width 99 height 18
click at [115, 171] on div "0386003589 - A QUẢ" at bounding box center [105, 173] width 85 height 12
type input "0386003589"
type input "A QUẢ"
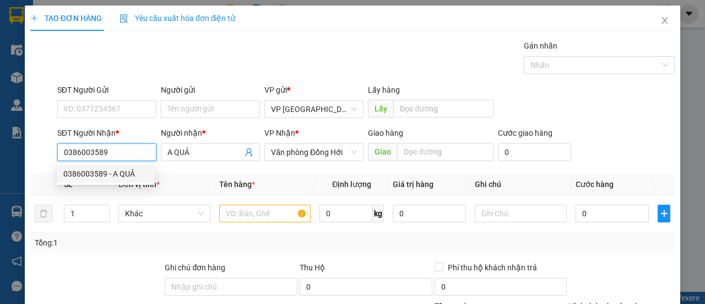
type input "50.000"
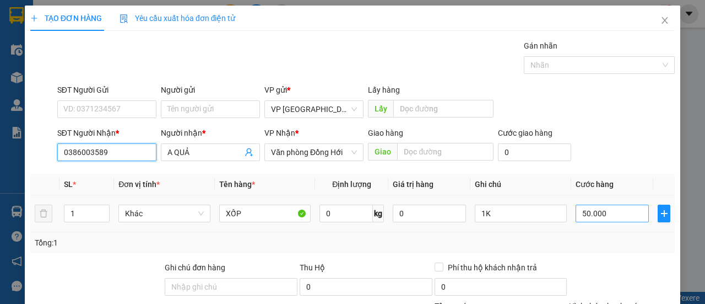
type input "0386003589"
click at [609, 210] on input "50.000" at bounding box center [612, 213] width 73 height 18
type input "0"
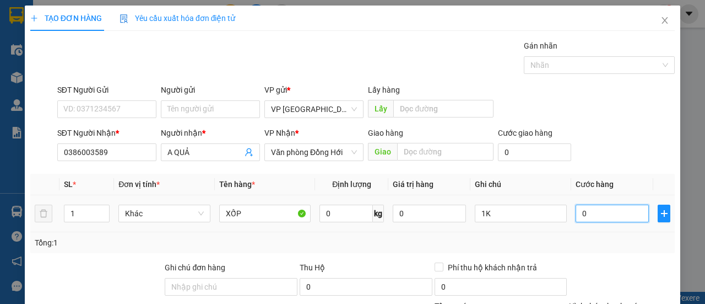
type input "7"
type input "007"
type input "70"
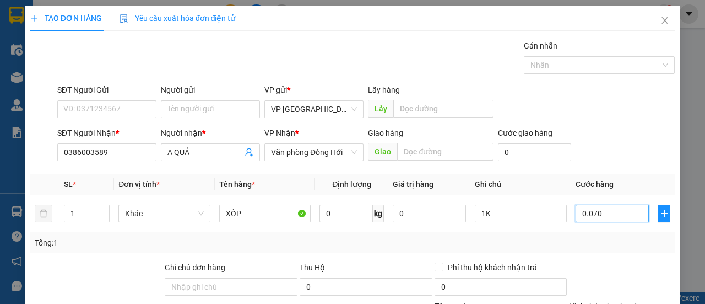
type input "0.070"
type input "70.000"
click at [621, 158] on div "SĐT Người Nhận * 0386003589 Người nhận * A QUẢ VP Nhận * Văn phòng Đồng Hới Gia…" at bounding box center [366, 146] width 622 height 39
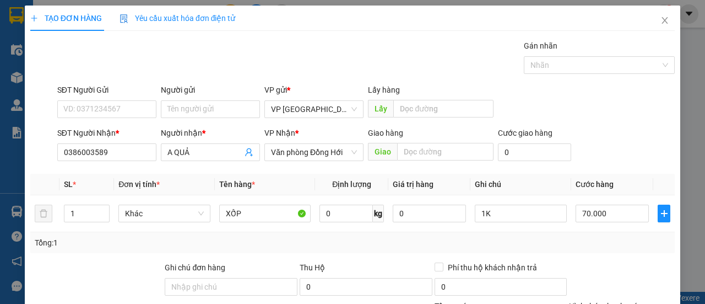
scroll to position [136, 0]
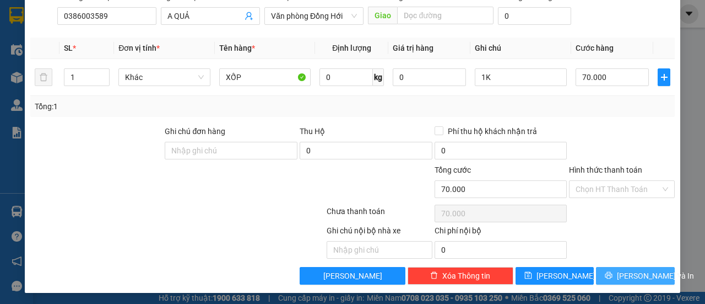
click at [619, 269] on span "[PERSON_NAME] và In" at bounding box center [655, 275] width 77 height 12
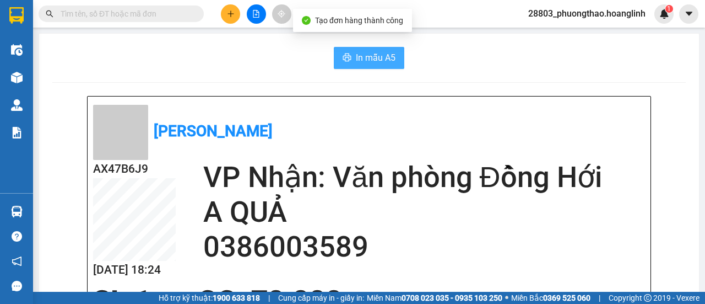
click at [371, 58] on span "In mẫu A5" at bounding box center [376, 58] width 40 height 14
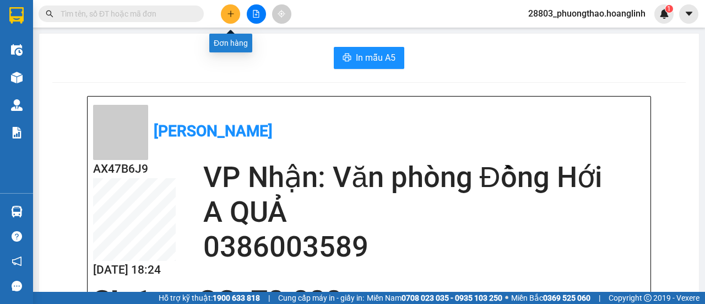
click at [229, 10] on icon "plus" at bounding box center [231, 14] width 8 height 8
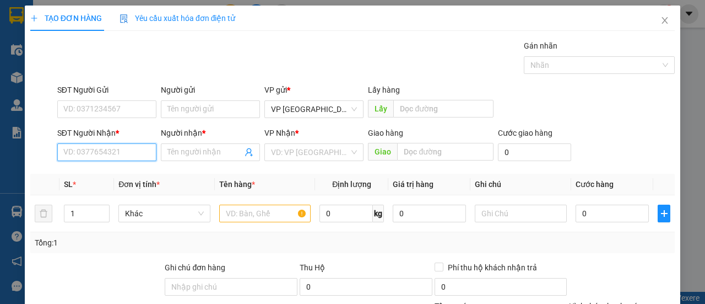
click at [138, 147] on input "SĐT Người Nhận *" at bounding box center [106, 152] width 99 height 18
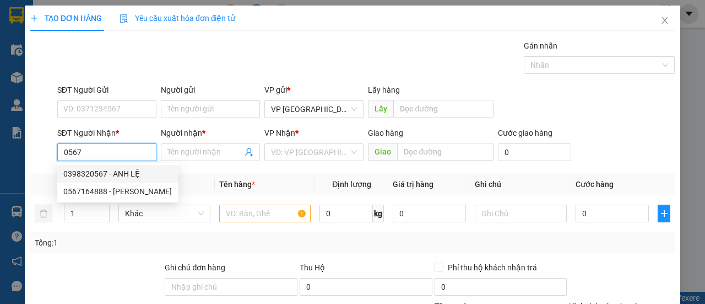
drag, startPoint x: 91, startPoint y: 166, endPoint x: 104, endPoint y: 175, distance: 15.0
click at [99, 170] on div "0398320567 - ANH LỆ" at bounding box center [118, 174] width 122 height 18
type input "0398320567"
type input "ANH LỆ"
type input "LÝ HÒA"
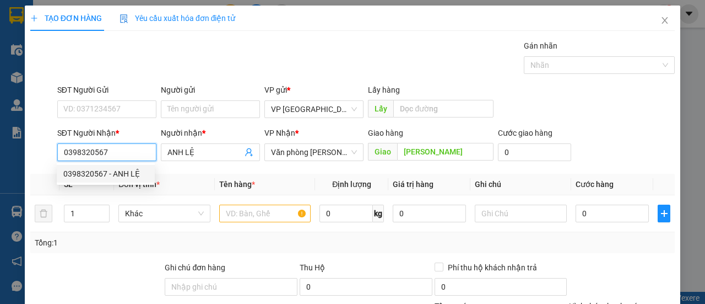
type input "50.000"
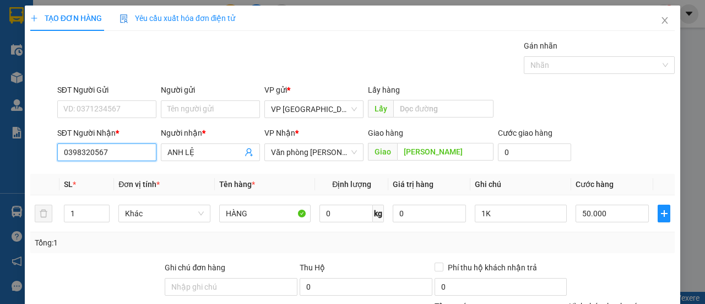
type input "0398320567"
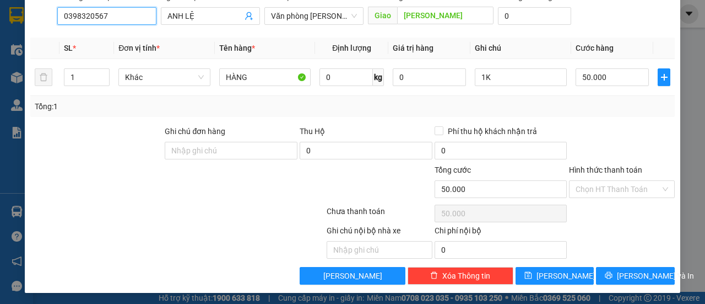
scroll to position [26, 0]
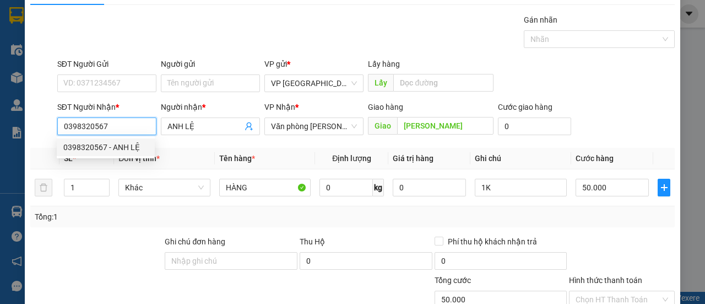
drag, startPoint x: 133, startPoint y: 131, endPoint x: 26, endPoint y: 125, distance: 107.6
click at [27, 125] on div "TẠO ĐƠN HÀNG Yêu cầu xuất hóa đơn điện tử Transit Pickup Surcharge Ids Transit …" at bounding box center [353, 191] width 656 height 423
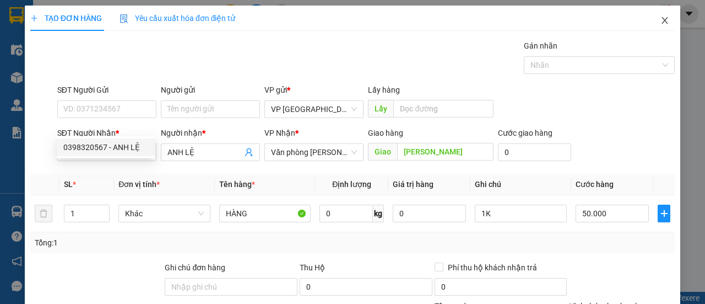
click at [661, 24] on icon "close" at bounding box center [665, 20] width 9 height 9
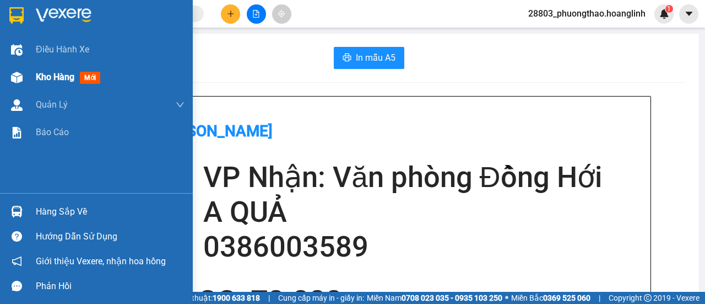
drag, startPoint x: 58, startPoint y: 75, endPoint x: 0, endPoint y: 14, distance: 84.6
click at [59, 75] on span "Kho hàng" at bounding box center [55, 77] width 39 height 10
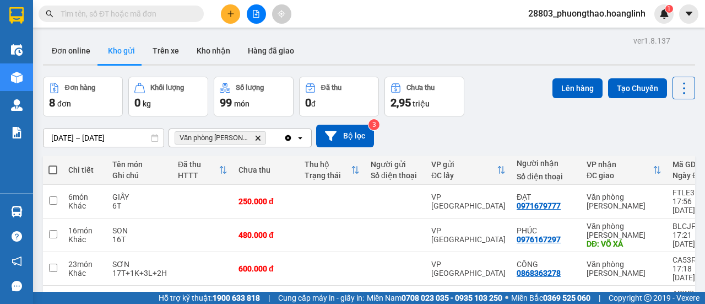
click at [255, 136] on icon "Delete" at bounding box center [258, 137] width 7 height 7
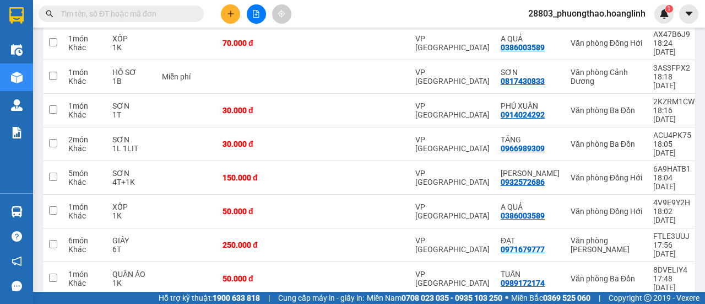
scroll to position [26, 0]
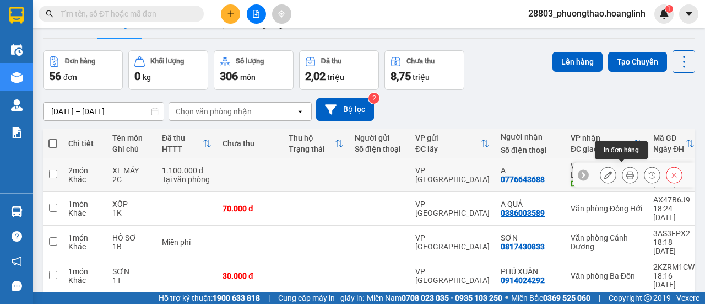
click at [626, 171] on icon at bounding box center [630, 175] width 8 height 8
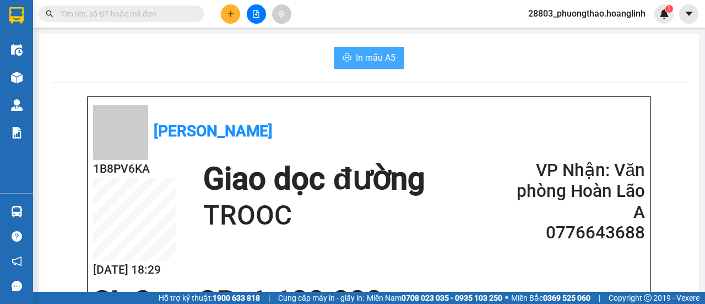
click at [370, 57] on span "In mẫu A5" at bounding box center [376, 58] width 40 height 14
drag, startPoint x: 383, startPoint y: 145, endPoint x: 333, endPoint y: 167, distance: 55.0
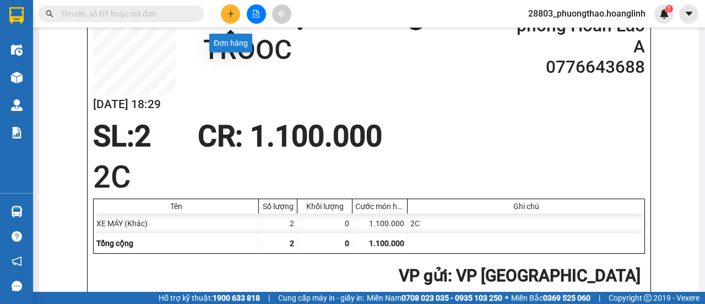
click at [225, 12] on button at bounding box center [230, 13] width 19 height 19
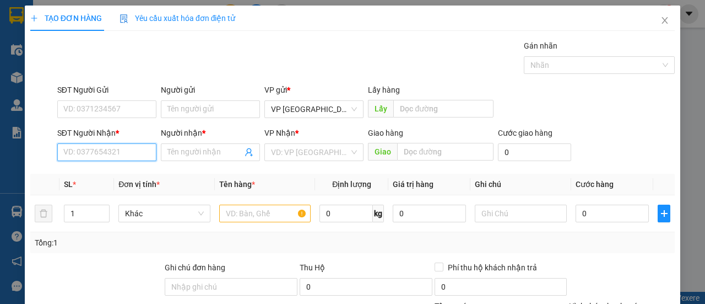
click at [85, 150] on input "SĐT Người Nhận *" at bounding box center [106, 152] width 99 height 18
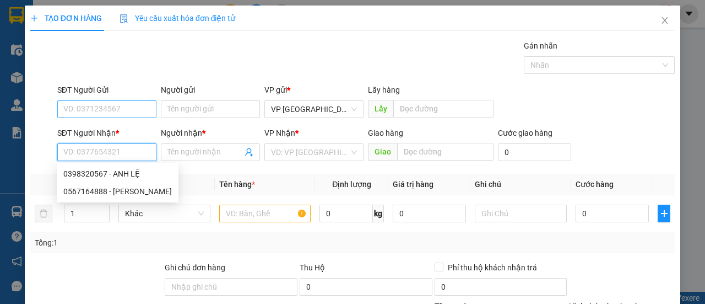
paste input "0398320567"
type input "0398320567"
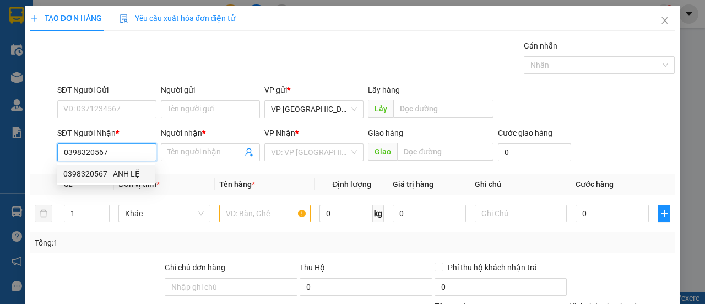
click at [119, 174] on div "0398320567 - ANH LỆ" at bounding box center [105, 173] width 85 height 12
type input "ANH LỆ"
type input "LÝ HÒA"
type input "50.000"
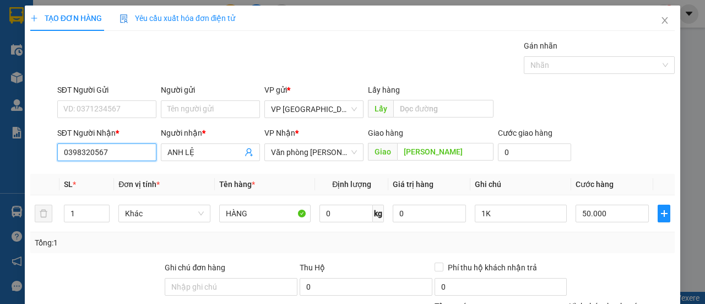
scroll to position [136, 0]
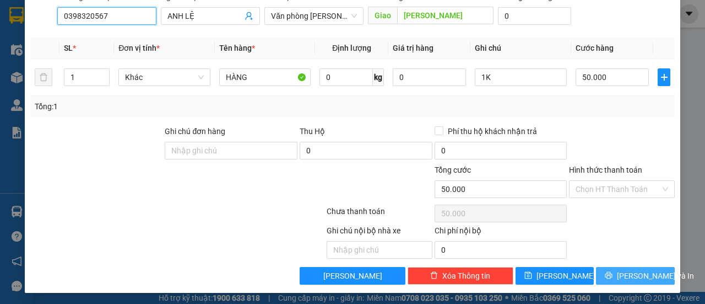
type input "0398320567"
click at [631, 282] on button "[PERSON_NAME] và In" at bounding box center [635, 276] width 79 height 18
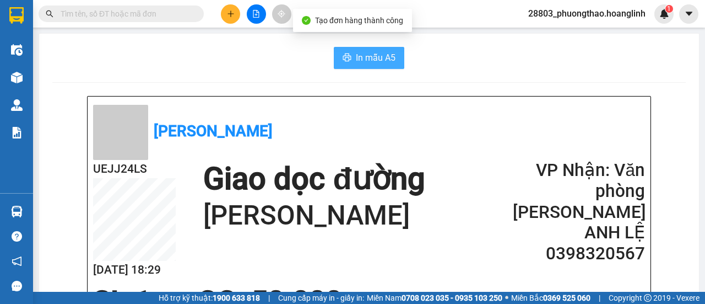
drag, startPoint x: 349, startPoint y: 62, endPoint x: 356, endPoint y: 62, distance: 7.7
click at [349, 62] on button "In mẫu A5" at bounding box center [369, 58] width 71 height 22
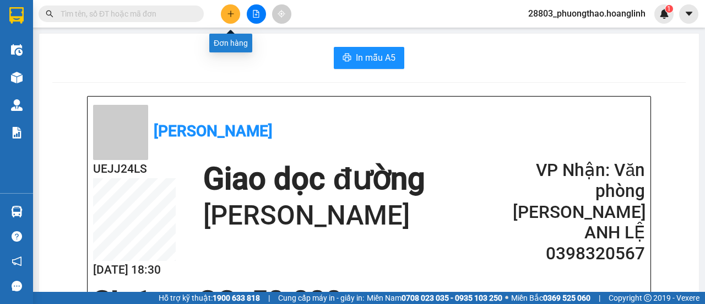
click at [236, 13] on button at bounding box center [230, 13] width 19 height 19
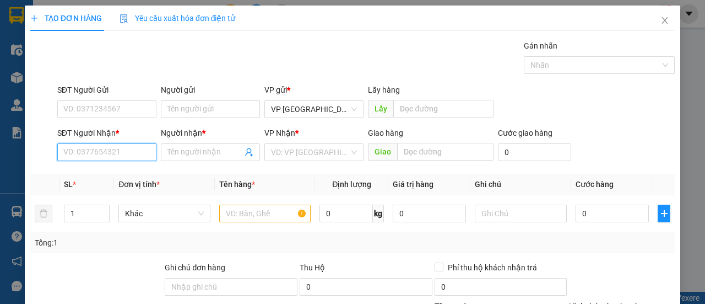
click at [130, 147] on input "SĐT Người Nhận *" at bounding box center [106, 152] width 99 height 18
click at [116, 181] on div "0966727728 - KHUYÊN" at bounding box center [106, 174] width 98 height 18
type input "0966727728"
type input "KHUYÊN"
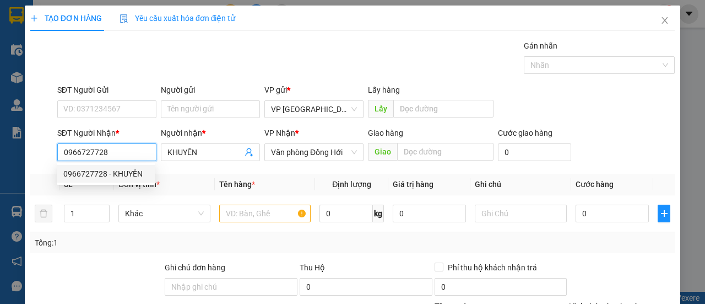
type input "170.000"
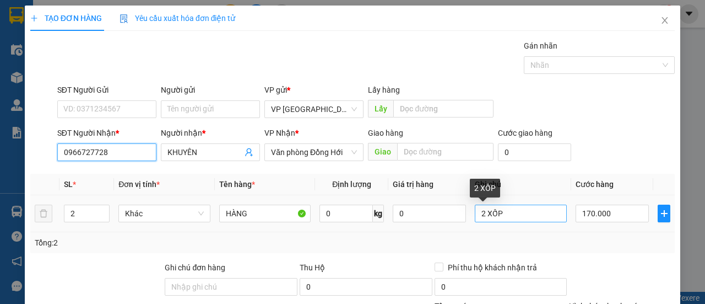
type input "0966727728"
drag, startPoint x: 508, startPoint y: 213, endPoint x: 294, endPoint y: 249, distance: 217.3
click at [294, 249] on div "SL * Đơn vị tính * Tên hàng * Định lượng Giá trị hàng Ghi chú Cước hàng 2 Khác …" at bounding box center [352, 213] width 645 height 79
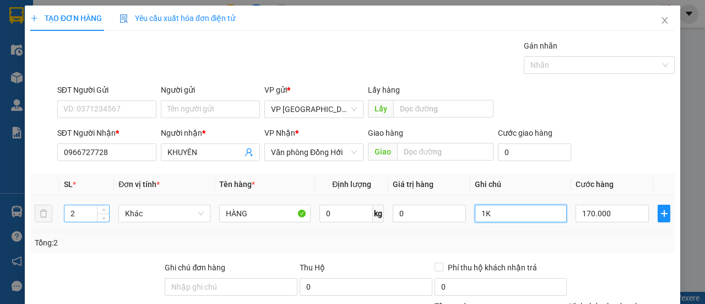
type input "1K"
drag, startPoint x: 78, startPoint y: 215, endPoint x: 57, endPoint y: 215, distance: 21.5
click at [57, 215] on tr "2 Khác HÀNG 0 kg 0 1K 170.000" at bounding box center [352, 213] width 645 height 37
type input "1"
click at [600, 218] on input "170.000" at bounding box center [612, 213] width 73 height 18
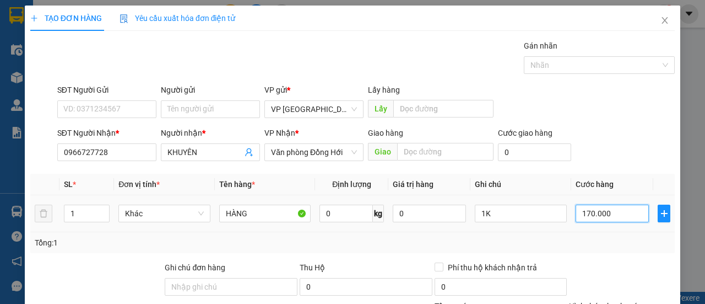
type input "7"
type input "00.007"
type input "70"
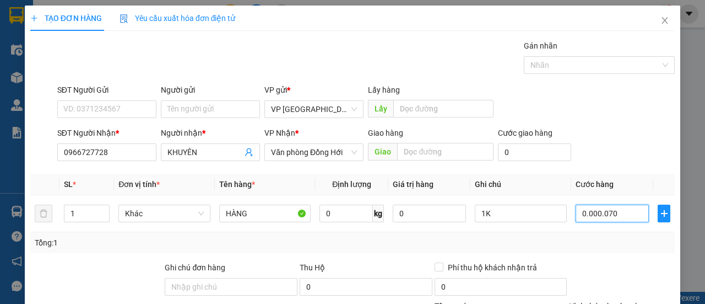
type input "00.000.070"
type input "70.000"
drag, startPoint x: 629, startPoint y: 99, endPoint x: 639, endPoint y: 100, distance: 10.0
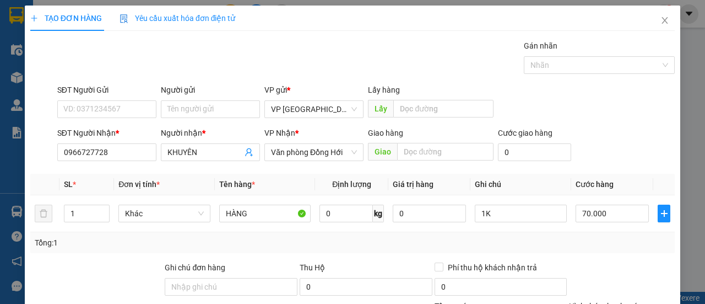
click at [629, 99] on div "SĐT Người Gửi VD: 0371234567 Người gửi Tên người gửi VP gửi * VP [GEOGRAPHIC_DA…" at bounding box center [366, 103] width 622 height 39
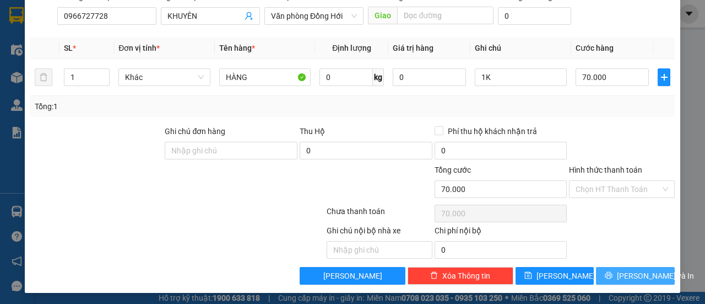
click at [624, 272] on span "[PERSON_NAME] và In" at bounding box center [655, 275] width 77 height 12
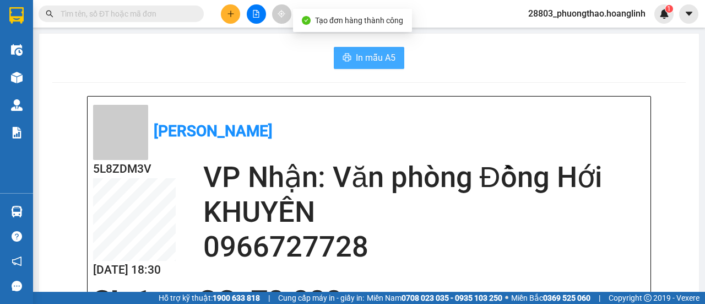
click at [365, 52] on span "In mẫu A5" at bounding box center [376, 58] width 40 height 14
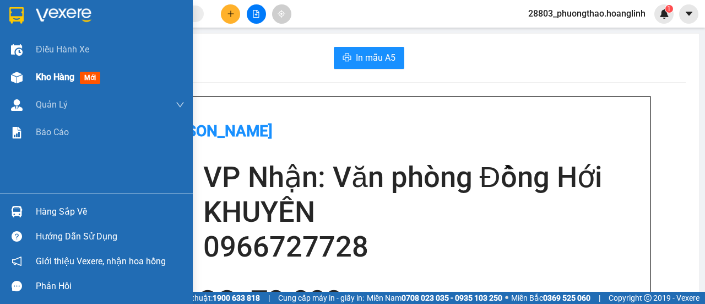
click at [27, 72] on div "Kho hàng mới" at bounding box center [96, 77] width 193 height 28
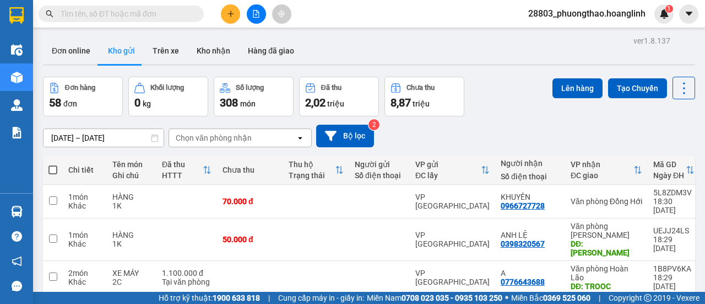
click at [286, 144] on div "Chọn văn phòng nhận" at bounding box center [232, 138] width 127 height 18
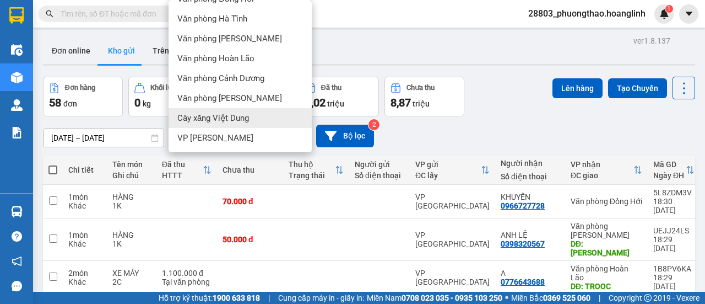
scroll to position [55, 0]
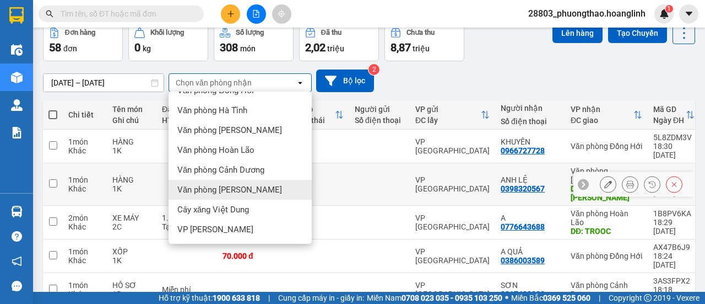
click at [501, 184] on div "0398320567" at bounding box center [523, 188] width 44 height 9
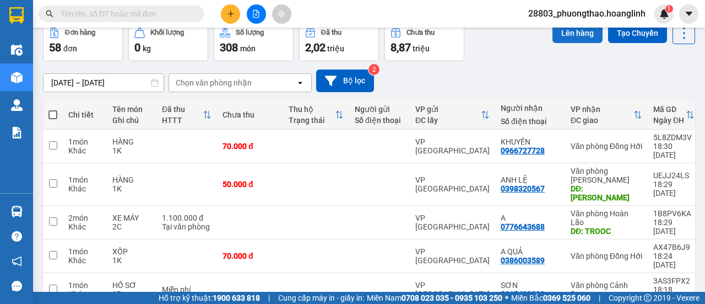
scroll to position [0, 0]
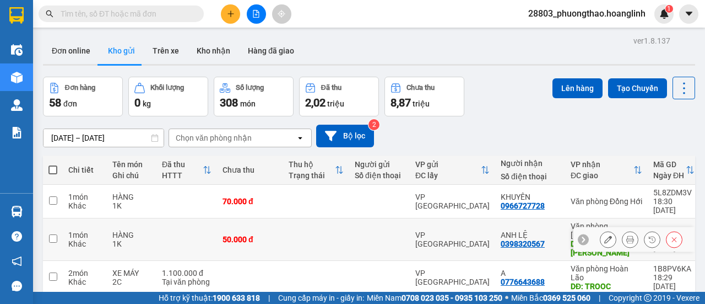
drag, startPoint x: 84, startPoint y: 223, endPoint x: 99, endPoint y: 219, distance: 16.0
click at [84, 239] on div "Khác" at bounding box center [84, 243] width 33 height 9
checkbox input "true"
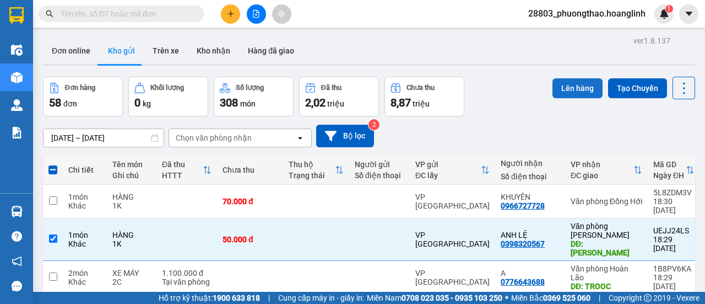
click at [568, 89] on button "Lên hàng" at bounding box center [578, 88] width 50 height 20
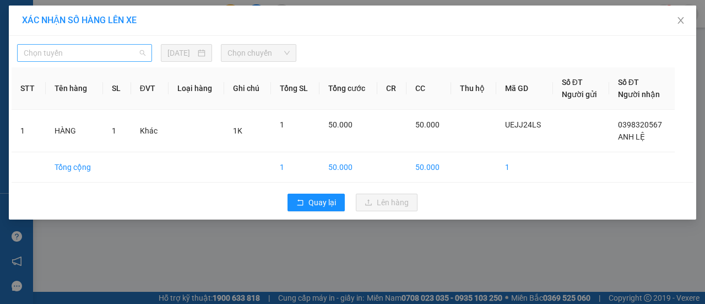
drag, startPoint x: 126, startPoint y: 53, endPoint x: 102, endPoint y: 76, distance: 32.7
click at [126, 53] on span "Chọn tuyến" at bounding box center [85, 53] width 122 height 17
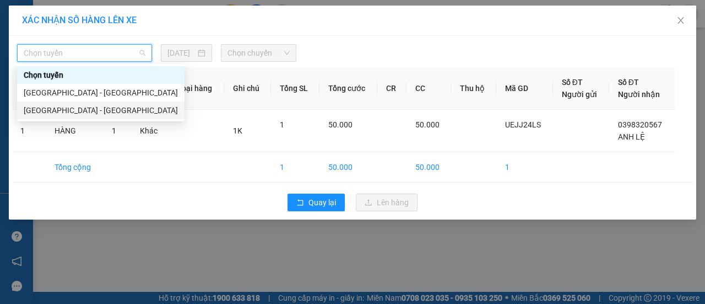
click at [72, 109] on div "Hà Nội - Quảng Bình" at bounding box center [101, 110] width 154 height 12
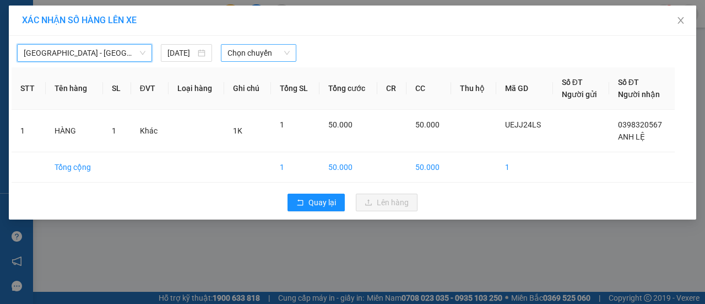
drag, startPoint x: 269, startPoint y: 48, endPoint x: 273, endPoint y: 59, distance: 11.9
click at [269, 48] on span "Chọn chuyến" at bounding box center [259, 53] width 62 height 17
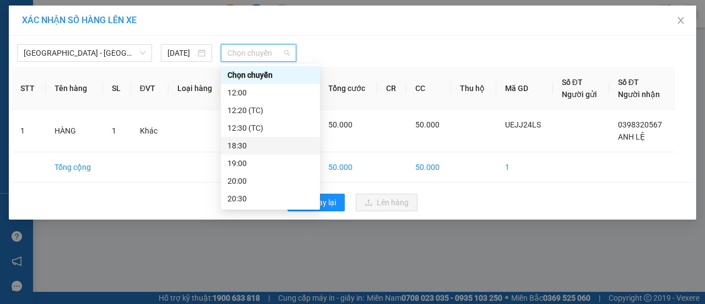
click at [260, 146] on div "18:30" at bounding box center [271, 145] width 86 height 12
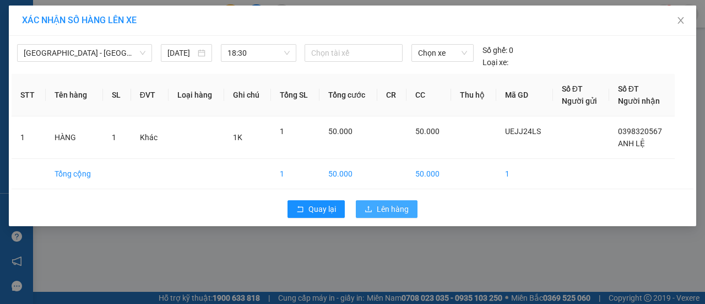
click at [387, 204] on span "Lên hàng" at bounding box center [393, 209] width 32 height 12
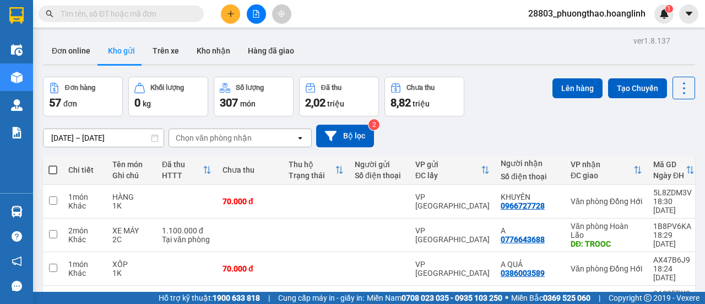
scroll to position [55, 0]
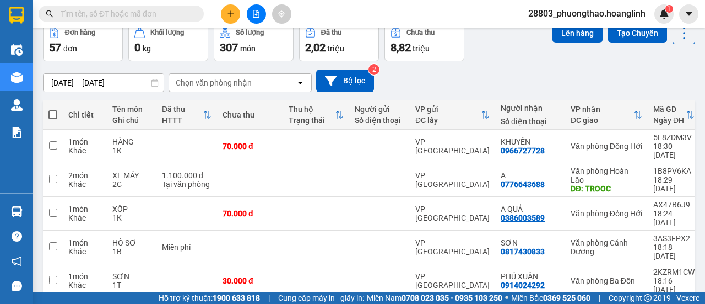
click at [263, 88] on div "Chọn văn phòng nhận" at bounding box center [232, 83] width 127 height 18
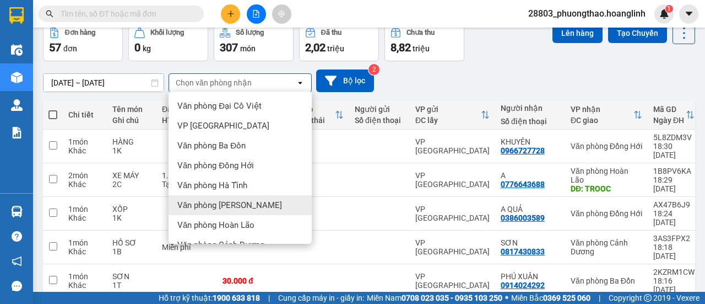
scroll to position [75, 0]
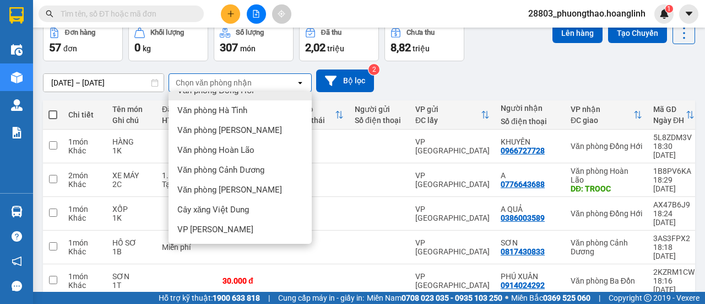
click at [446, 73] on div "09/08/2025 – 11/08/2025 Press the down arrow key to interact with the calendar …" at bounding box center [369, 80] width 652 height 23
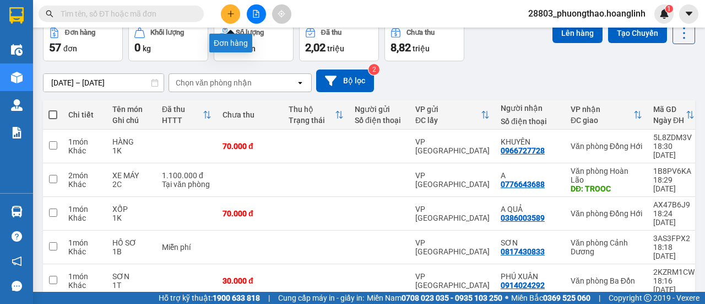
click at [237, 18] on button at bounding box center [230, 13] width 19 height 19
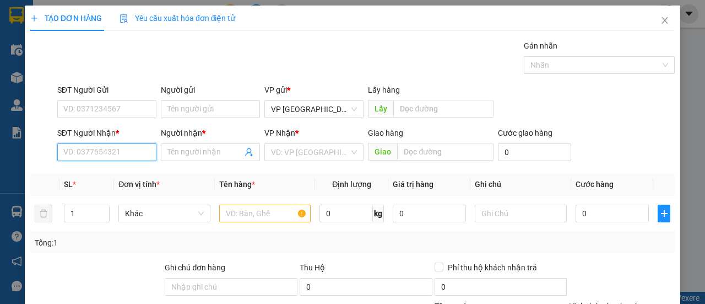
click at [128, 150] on input "SĐT Người Nhận *" at bounding box center [106, 152] width 99 height 18
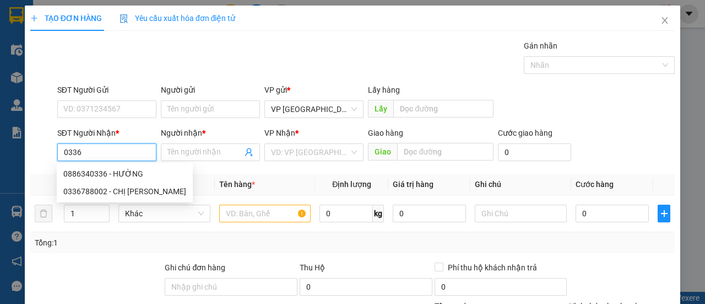
drag, startPoint x: 105, startPoint y: 155, endPoint x: 111, endPoint y: 163, distance: 9.8
click at [107, 157] on input "0336" at bounding box center [106, 152] width 99 height 18
drag, startPoint x: 114, startPoint y: 170, endPoint x: 258, endPoint y: 183, distance: 144.4
click at [116, 170] on div "0886340336 - HƯỜNG" at bounding box center [124, 173] width 123 height 12
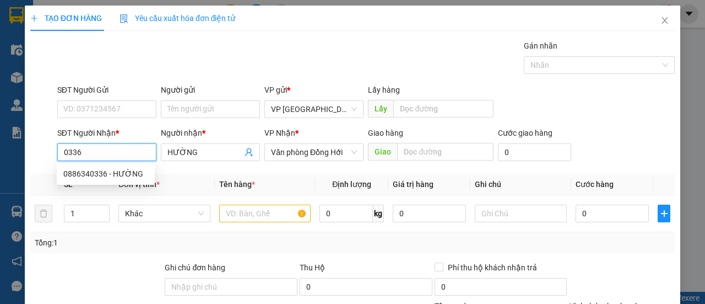
type input "0886340336"
type input "HƯỜNG"
type input "80.000"
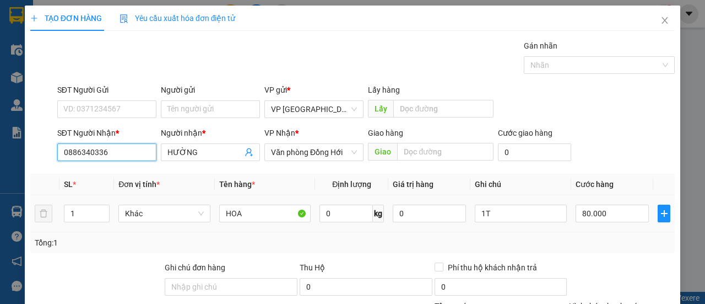
type input "0886340336"
click at [601, 211] on input "80.000" at bounding box center [612, 213] width 73 height 18
type input "1"
type input "00.001"
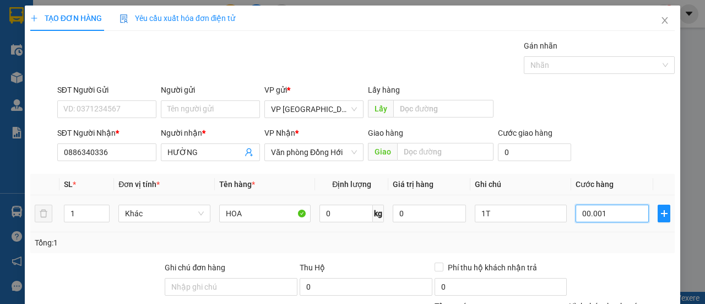
type input "15"
type input "00.000.015"
type input "15"
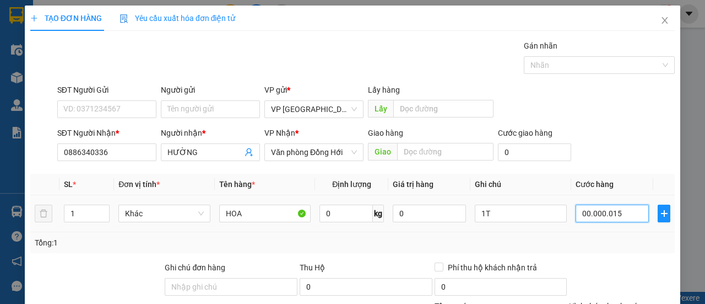
type input "150"
type input "0.000.000.150"
type input "150.000"
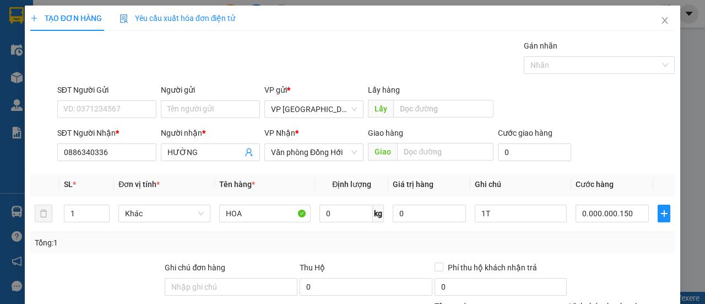
type input "150.000"
click at [606, 123] on form "SĐT Người Gửi VD: 0371234567 Người gửi Tên người gửi VP gửi * VP Mỹ Đình Lấy hà…" at bounding box center [352, 125] width 645 height 82
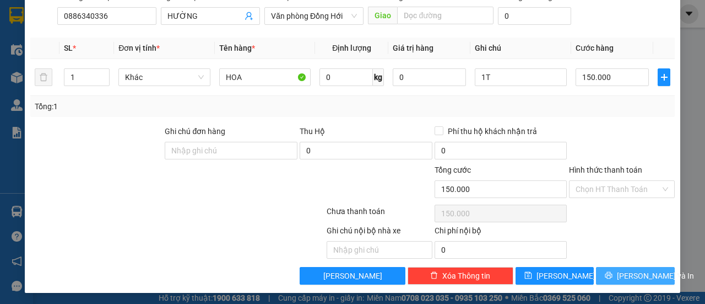
click at [612, 275] on icon "printer" at bounding box center [609, 275] width 8 height 8
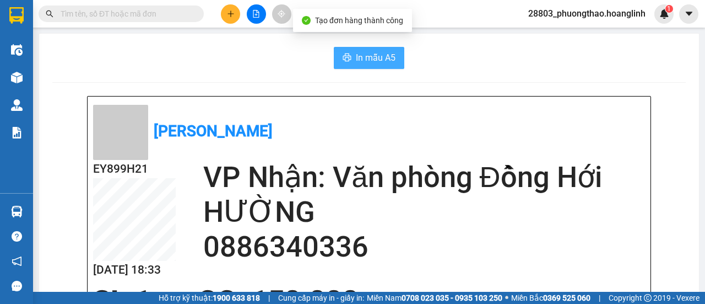
click at [379, 47] on button "In mẫu A5" at bounding box center [369, 58] width 71 height 22
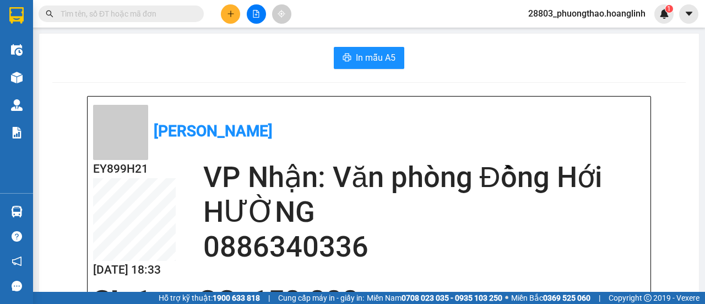
scroll to position [110, 0]
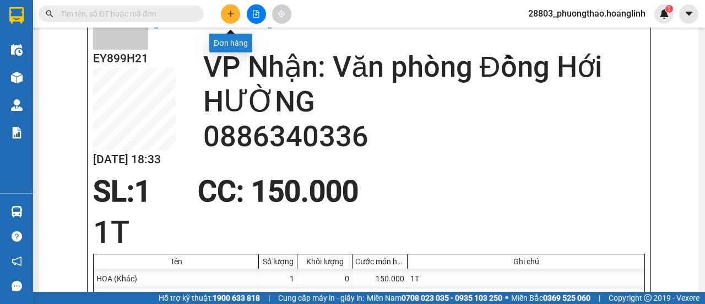
click at [227, 7] on button at bounding box center [230, 13] width 19 height 19
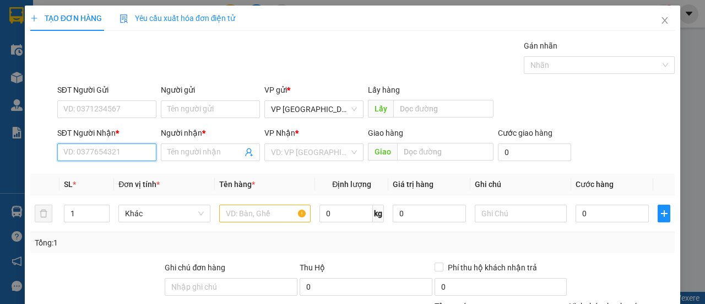
click at [96, 151] on input "SĐT Người Nhận *" at bounding box center [106, 152] width 99 height 18
click at [120, 178] on div "0905801234 - A NGỌC" at bounding box center [105, 173] width 85 height 12
type input "0905801234"
type input "A NGỌC"
type input "NMXM"
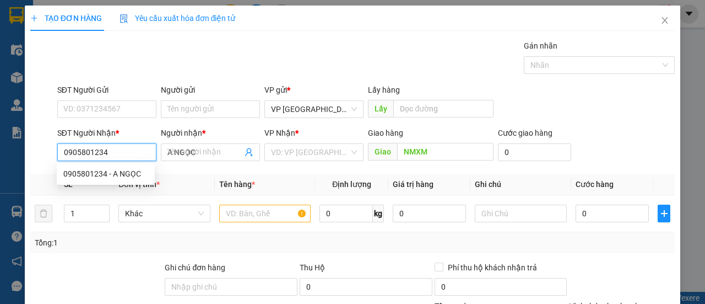
type input "390.000"
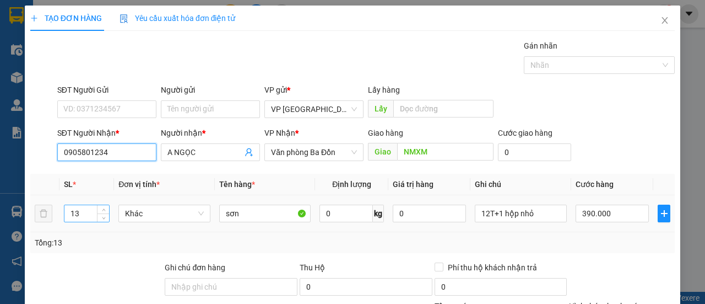
type input "0905801234"
drag, startPoint x: 93, startPoint y: 208, endPoint x: 0, endPoint y: 214, distance: 92.8
click at [0, 209] on div "TẠO ĐƠN HÀNG Yêu cầu xuất hóa đơn điện tử Transit Pickup Surcharge Ids Transit …" at bounding box center [352, 152] width 705 height 304
type input "4"
type input "1"
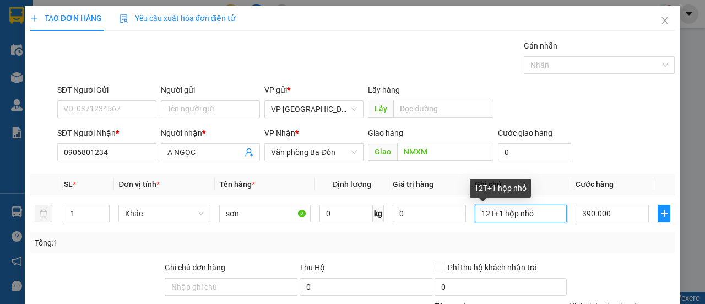
drag, startPoint x: 551, startPoint y: 221, endPoint x: 189, endPoint y: 172, distance: 365.3
click at [210, 170] on div "Transit Pickup Surcharge Ids Transit Deliver Surcharge Ids Transit Deliver Surc…" at bounding box center [352, 230] width 645 height 381
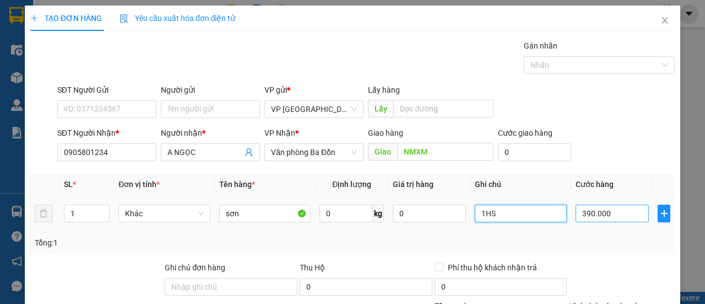
type input "1HS"
click at [585, 204] on input "390.000" at bounding box center [612, 213] width 73 height 18
drag, startPoint x: 617, startPoint y: 77, endPoint x: 632, endPoint y: 79, distance: 16.1
click at [624, 75] on div "Gán nhãn Nhãn" at bounding box center [599, 59] width 151 height 39
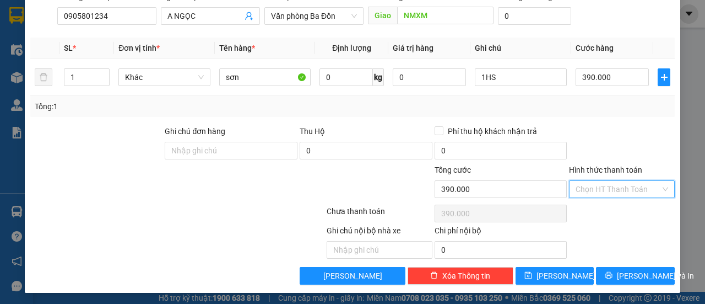
click at [616, 186] on input "Hình thức thanh toán" at bounding box center [618, 189] width 85 height 17
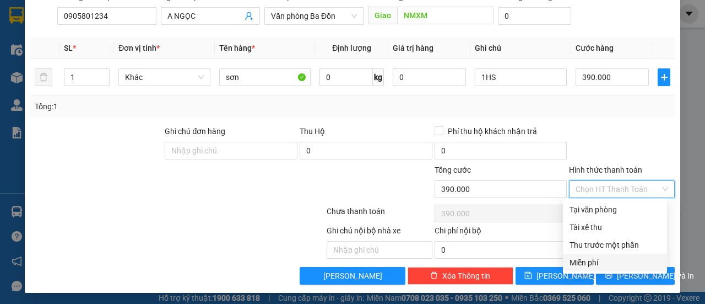
click at [603, 261] on div "Miễn phí" at bounding box center [615, 262] width 91 height 12
type input "0"
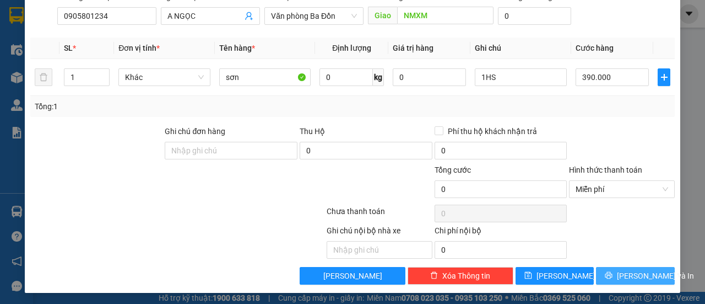
click at [617, 270] on button "[PERSON_NAME] và In" at bounding box center [635, 276] width 79 height 18
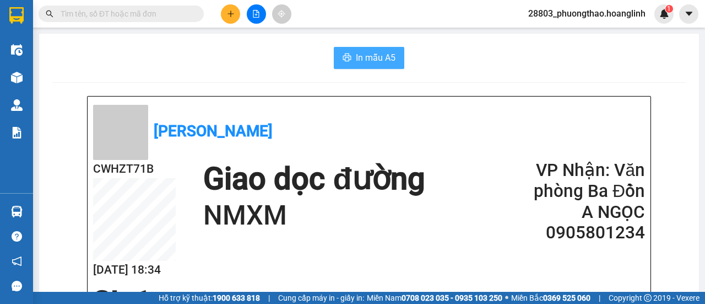
click at [361, 53] on span "In mẫu A5" at bounding box center [376, 58] width 40 height 14
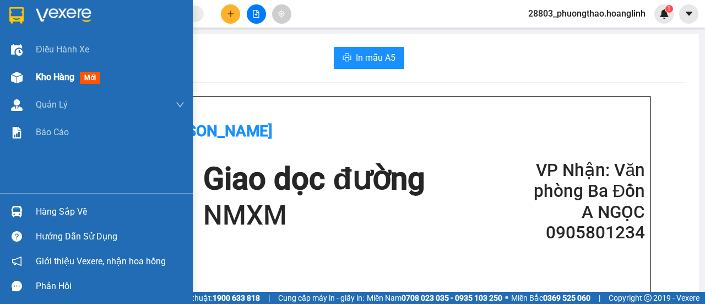
drag, startPoint x: 46, startPoint y: 73, endPoint x: 119, endPoint y: 81, distance: 73.1
click at [49, 73] on span "Kho hàng" at bounding box center [55, 77] width 39 height 10
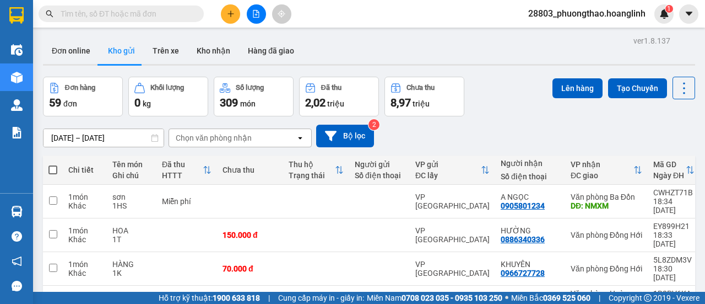
click at [269, 132] on div "Chọn văn phòng nhận" at bounding box center [232, 138] width 127 height 18
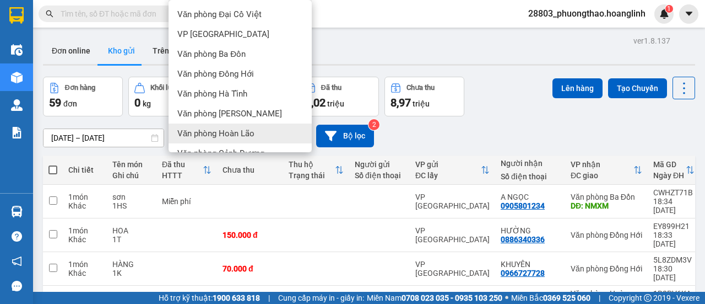
click at [240, 128] on span "Văn phòng Hoàn Lão" at bounding box center [215, 133] width 77 height 11
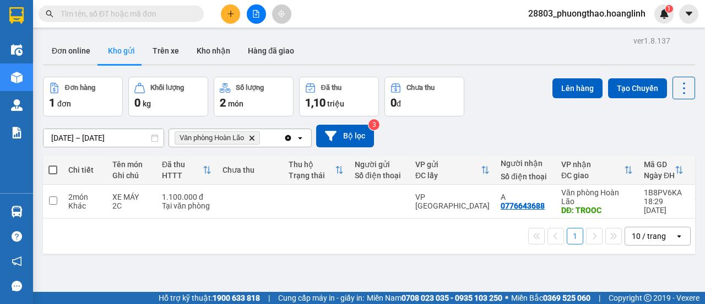
click at [299, 136] on icon "open" at bounding box center [300, 137] width 9 height 9
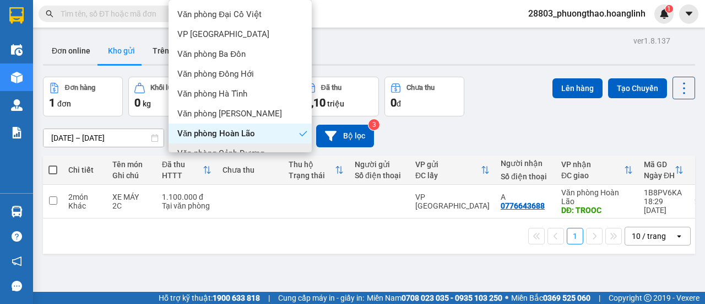
click at [206, 226] on div "1 10 / trang open" at bounding box center [369, 235] width 644 height 19
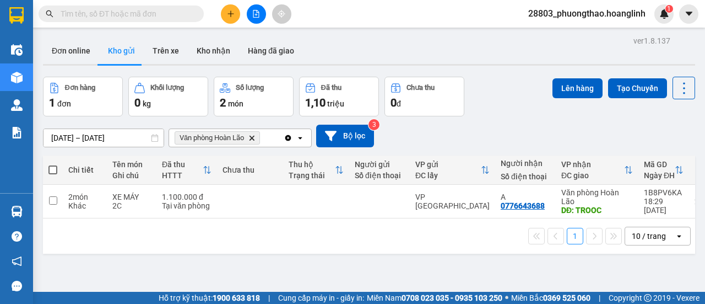
click at [252, 136] on icon "Văn phòng Hoàn Lão, close by backspace" at bounding box center [252, 137] width 5 height 5
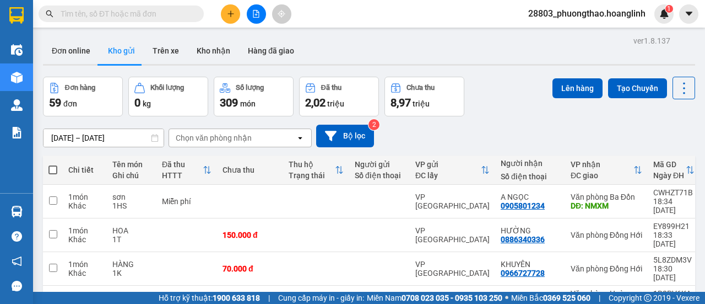
click at [252, 136] on div "Chọn văn phòng nhận" at bounding box center [232, 138] width 127 height 18
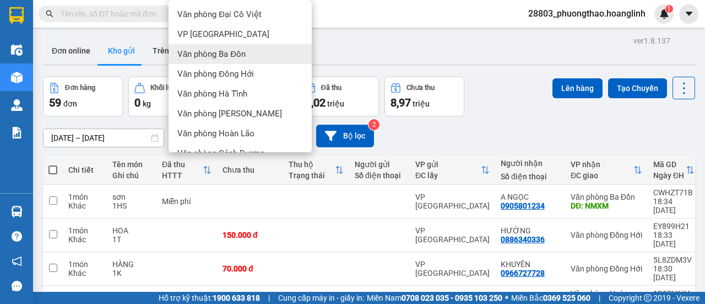
drag, startPoint x: 251, startPoint y: 56, endPoint x: 304, endPoint y: 85, distance: 60.9
click at [251, 56] on div "Văn phòng Ba Đồn" at bounding box center [240, 54] width 143 height 20
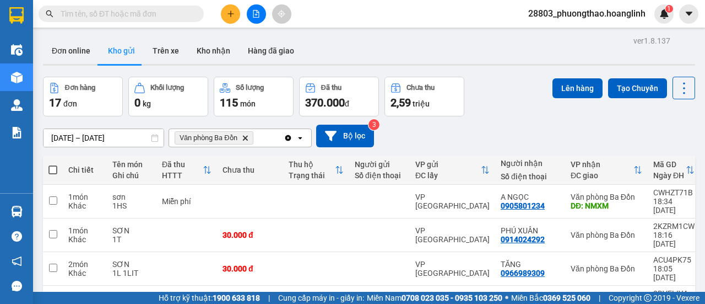
click at [303, 137] on icon "open" at bounding box center [300, 137] width 9 height 9
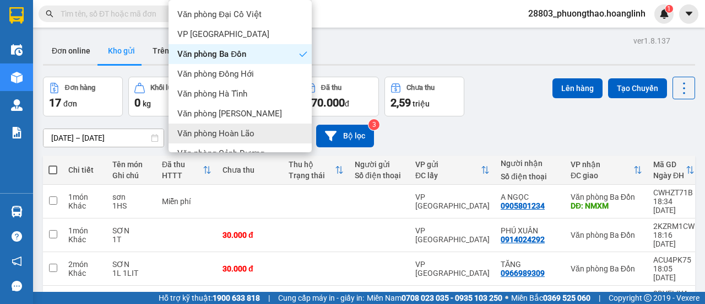
scroll to position [75, 0]
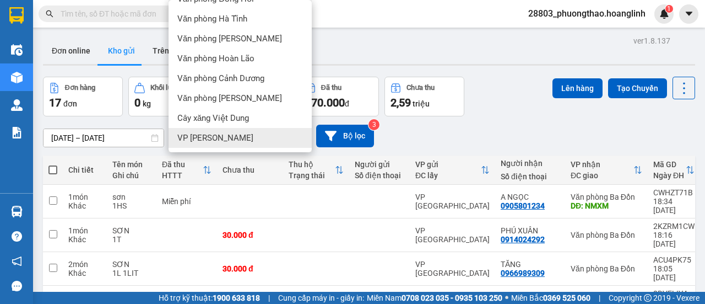
click at [240, 139] on div "VP [PERSON_NAME]" at bounding box center [240, 138] width 143 height 20
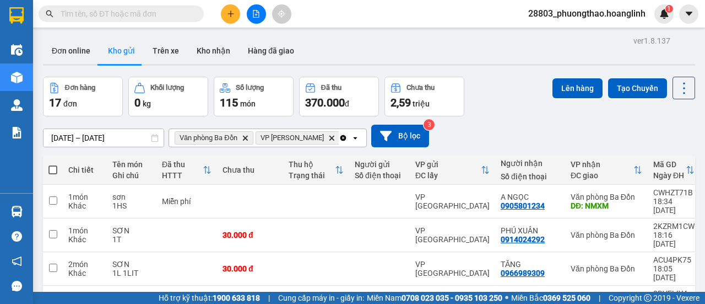
click at [57, 168] on th at bounding box center [53, 169] width 20 height 29
drag, startPoint x: 52, startPoint y: 167, endPoint x: 121, endPoint y: 145, distance: 71.6
click at [53, 166] on span at bounding box center [52, 169] width 9 height 9
click at [53, 164] on input "checkbox" at bounding box center [53, 164] width 0 height 0
checkbox input "true"
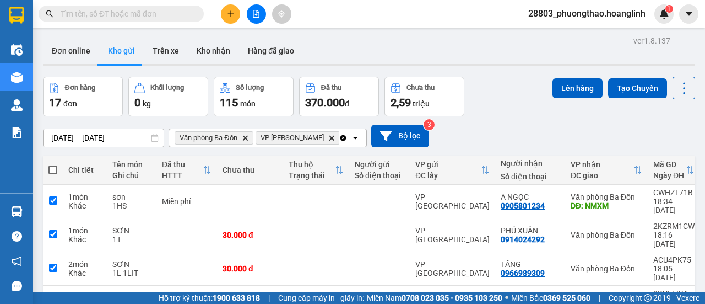
checkbox input "true"
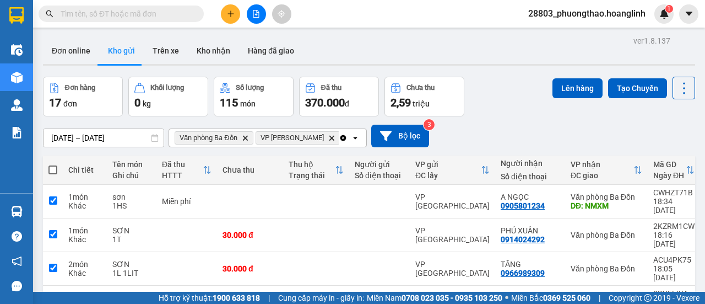
checkbox input "true"
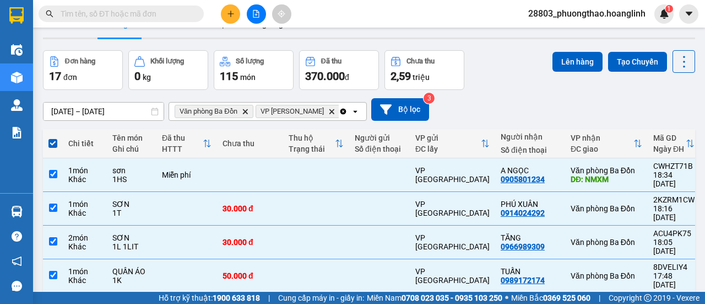
scroll to position [0, 0]
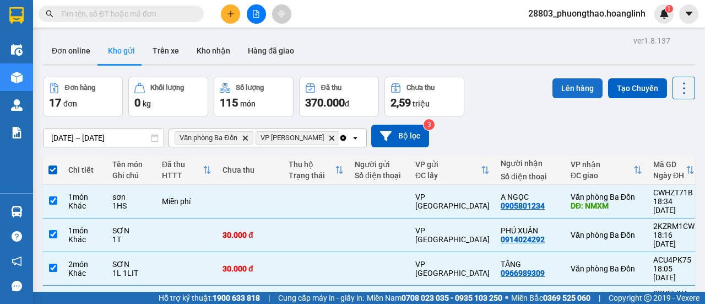
click at [576, 84] on button "Lên hàng" at bounding box center [578, 88] width 50 height 20
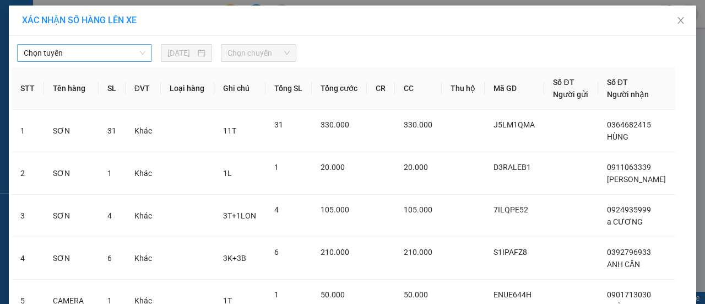
click at [94, 55] on span "Chọn tuyến" at bounding box center [85, 53] width 122 height 17
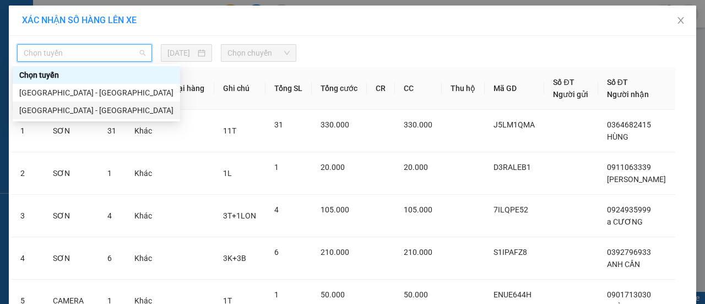
click at [66, 108] on div "Hà Nội - Quảng Bình" at bounding box center [96, 110] width 154 height 12
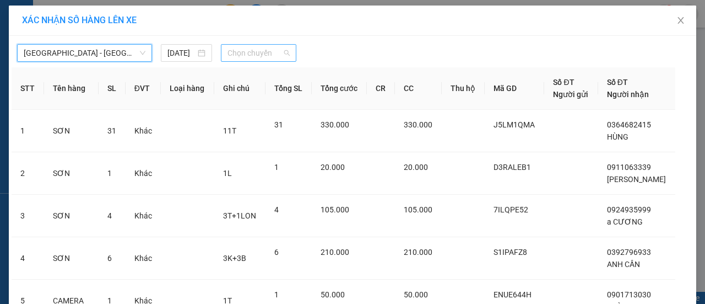
click at [247, 55] on span "Chọn chuyến" at bounding box center [259, 53] width 62 height 17
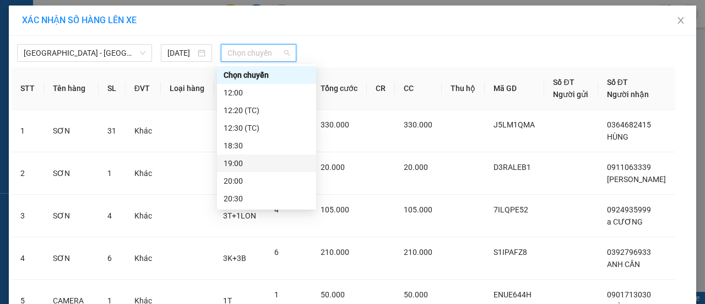
click at [238, 163] on div "19:00" at bounding box center [267, 163] width 86 height 12
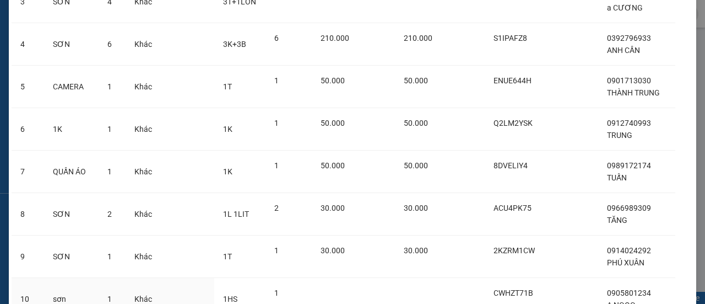
scroll to position [315, 0]
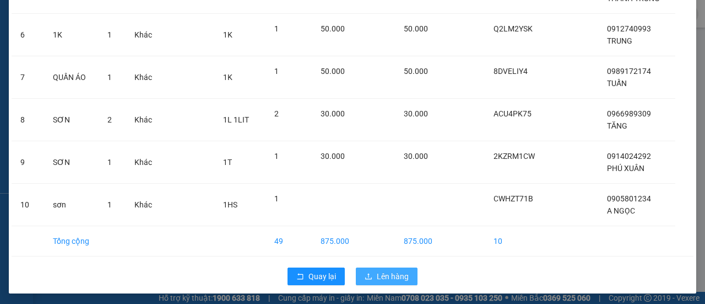
click at [391, 272] on span "Lên hàng" at bounding box center [393, 276] width 32 height 12
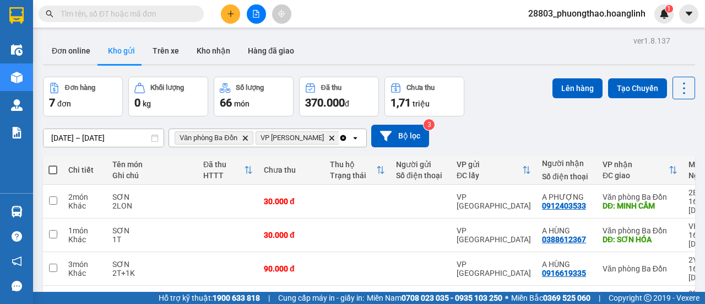
click at [57, 167] on th at bounding box center [53, 169] width 20 height 29
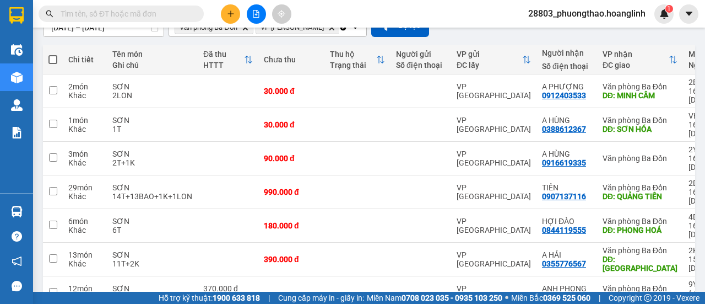
click at [54, 57] on span at bounding box center [52, 59] width 9 height 9
click at [53, 54] on input "checkbox" at bounding box center [53, 54] width 0 height 0
checkbox input "true"
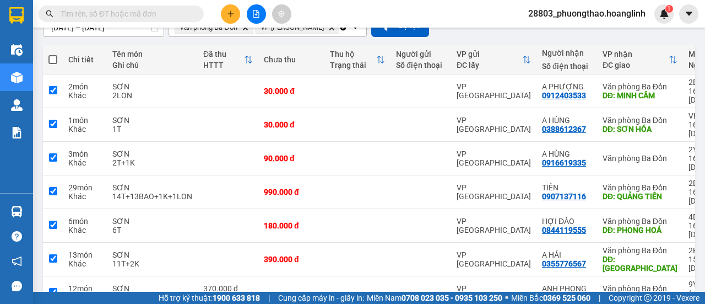
checkbox input "true"
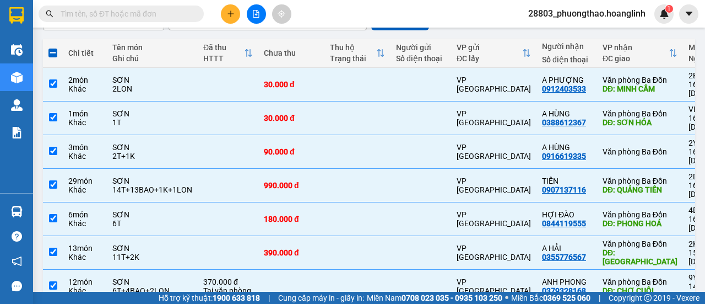
scroll to position [7, 0]
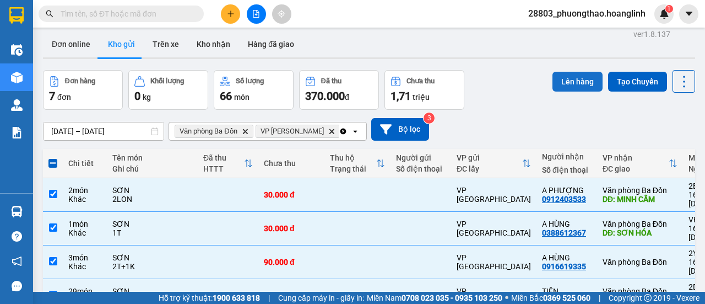
click at [578, 77] on button "Lên hàng" at bounding box center [578, 82] width 50 height 20
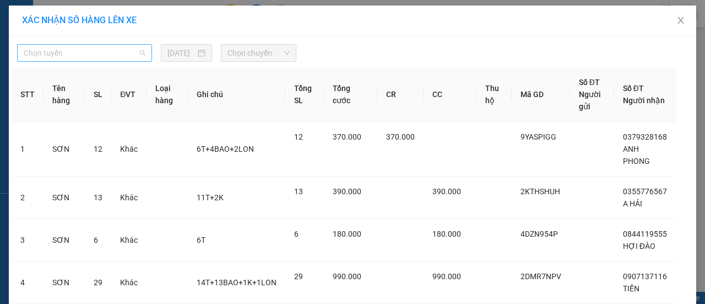
click at [99, 53] on span "Chọn tuyến" at bounding box center [85, 53] width 122 height 17
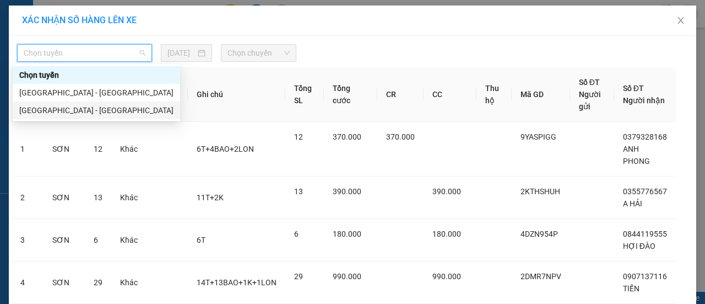
click at [71, 113] on div "Hà Nội - Quảng Bình" at bounding box center [96, 110] width 154 height 12
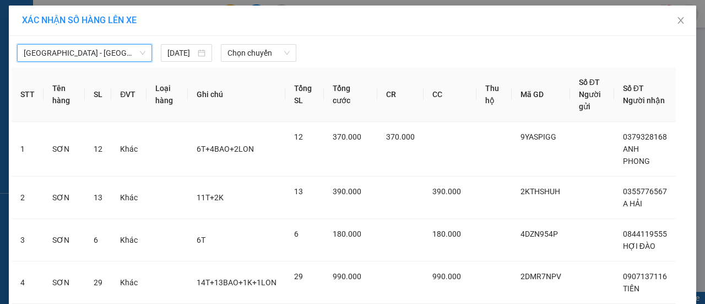
drag, startPoint x: 230, startPoint y: 66, endPoint x: 245, endPoint y: 63, distance: 14.6
click at [240, 66] on div "Hà Nội - Quảng Bình Hà Nội - Quảng Bình 11/08/2025 Chọn chuyến STT Tên hàng SL …" at bounding box center [353, 273] width 688 height 474
click at [256, 57] on span "Chọn chuyến" at bounding box center [259, 53] width 62 height 17
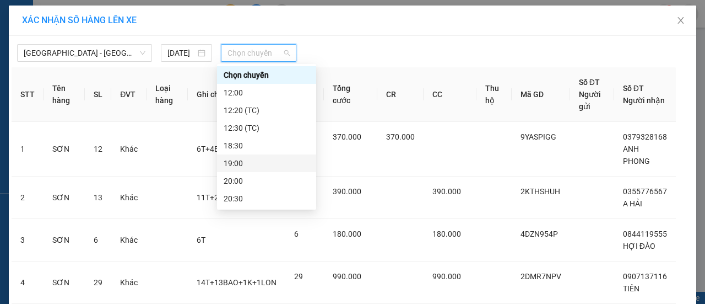
click at [250, 161] on div "19:00" at bounding box center [267, 163] width 86 height 12
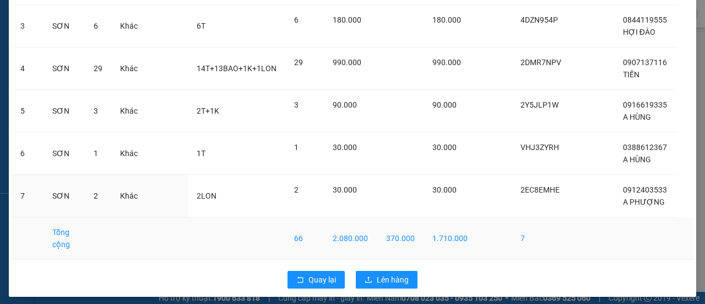
scroll to position [224, 0]
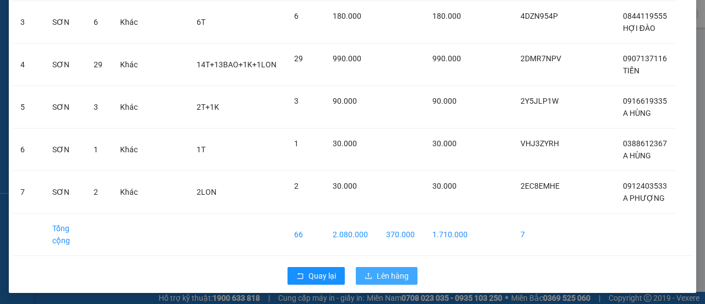
click at [388, 271] on span "Lên hàng" at bounding box center [393, 275] width 32 height 12
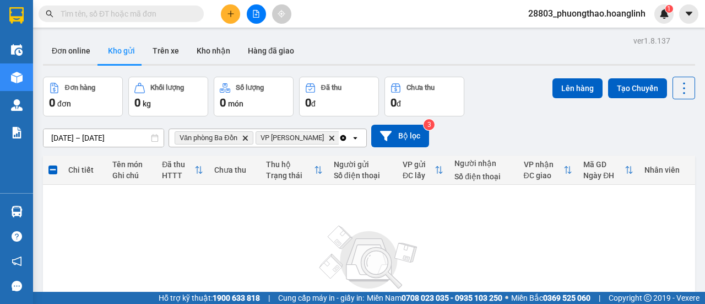
click at [241, 8] on div at bounding box center [256, 13] width 83 height 19
click at [235, 12] on button at bounding box center [230, 13] width 19 height 19
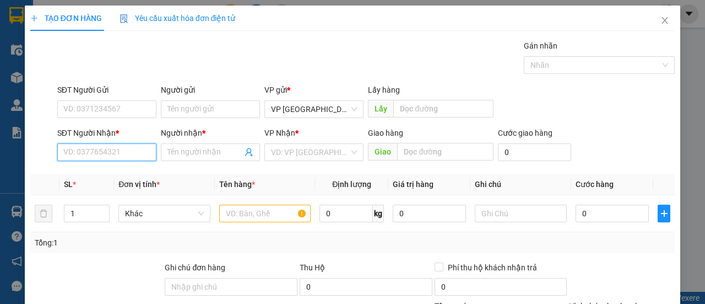
click at [136, 148] on input "SĐT Người Nhận *" at bounding box center [106, 152] width 99 height 18
click at [106, 172] on div "0795249999 - DƯƠNG" at bounding box center [105, 173] width 85 height 12
type input "0795249999"
type input "DƯƠNG"
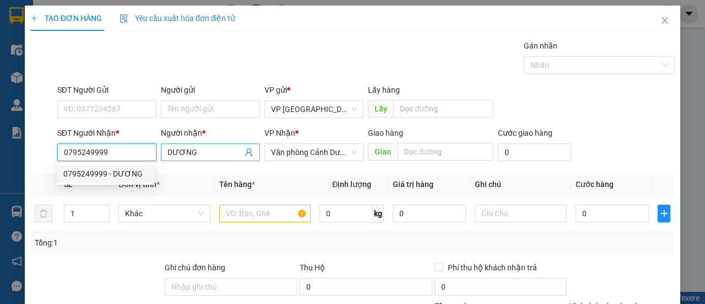
type input "50.000"
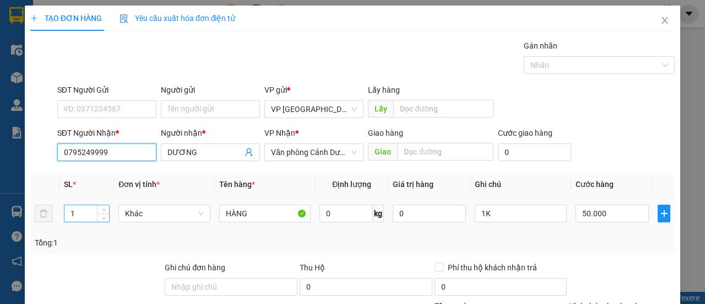
type input "0795249999"
drag, startPoint x: 75, startPoint y: 216, endPoint x: 8, endPoint y: 214, distance: 67.8
click at [9, 216] on div "TẠO ĐƠN HÀNG Yêu cầu xuất hóa đơn điện tử Transit Pickup Surcharge Ids Transit …" at bounding box center [352, 152] width 705 height 304
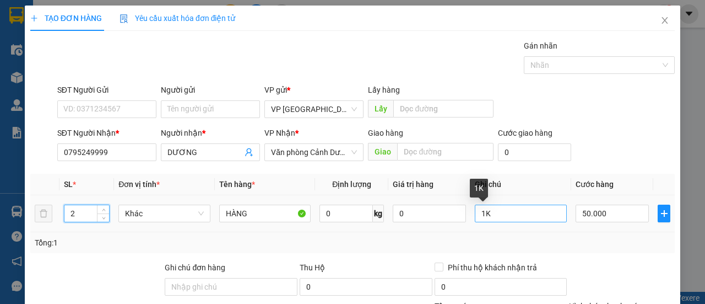
type input "2"
drag, startPoint x: 491, startPoint y: 214, endPoint x: 446, endPoint y: 214, distance: 45.2
click at [446, 214] on tr "2 Khác HÀNG 0 kg 0 1K 50.000" at bounding box center [352, 213] width 645 height 37
type input "2K"
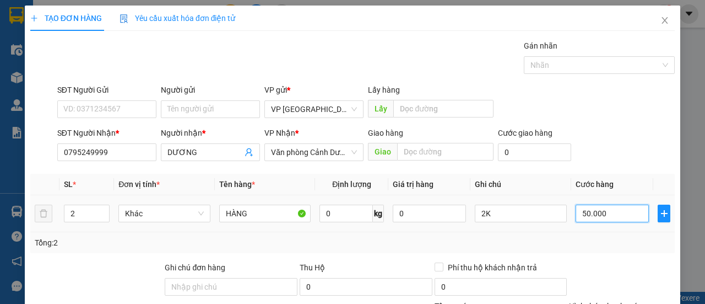
click at [606, 212] on input "50.000" at bounding box center [612, 213] width 73 height 18
type input "1"
type input "00.001"
type input "14"
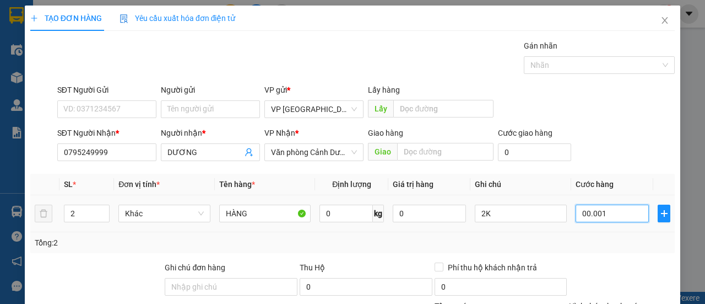
type input "14"
type input "0.000.014"
type input "140"
type input "000.000.140"
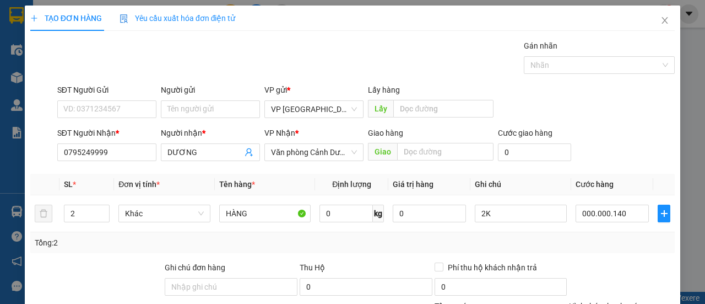
type input "140.000"
click at [615, 168] on div "Transit Pickup Surcharge Ids Transit Deliver Surcharge Ids Transit Deliver Surc…" at bounding box center [352, 230] width 645 height 381
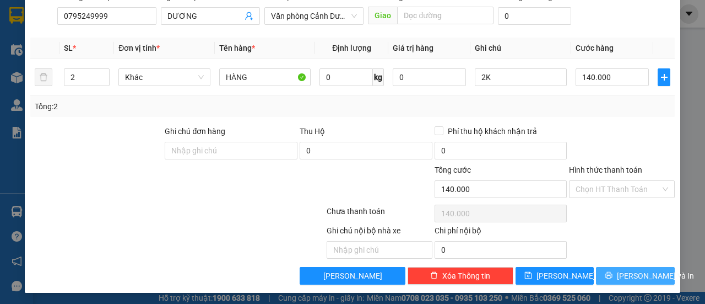
click at [613, 277] on icon "printer" at bounding box center [609, 275] width 8 height 8
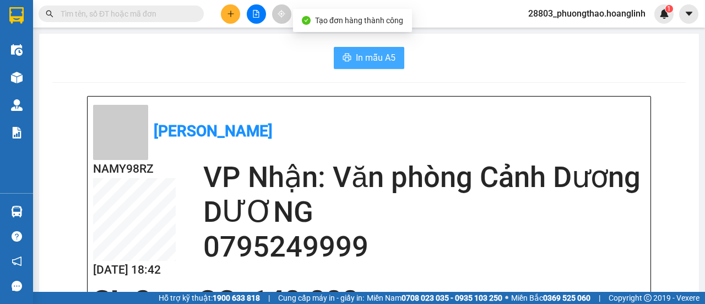
click at [360, 62] on span "In mẫu A5" at bounding box center [376, 58] width 40 height 14
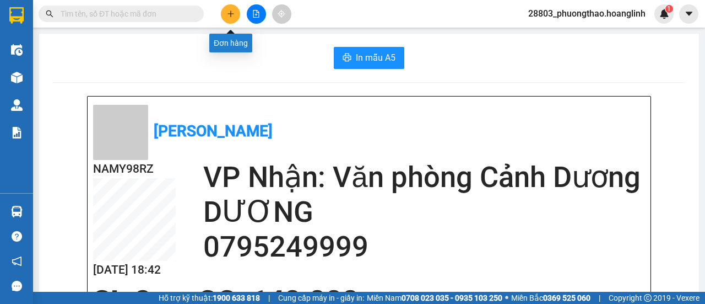
click at [234, 14] on button at bounding box center [230, 13] width 19 height 19
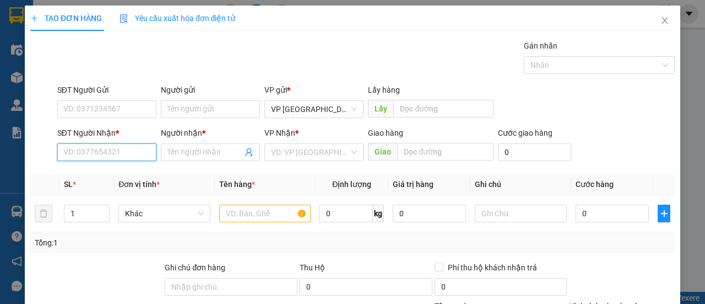
click at [112, 148] on input "SĐT Người Nhận *" at bounding box center [106, 152] width 99 height 18
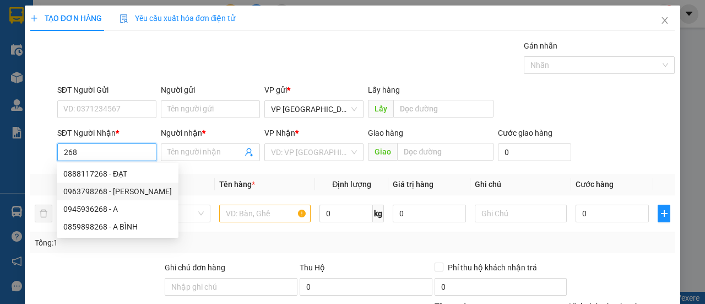
click at [104, 193] on div "0963798268 - viết doan" at bounding box center [117, 191] width 109 height 12
type input "0963798268"
type input "viết doan"
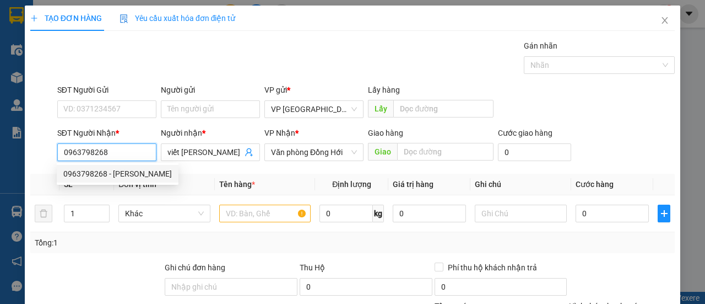
type input "100.000"
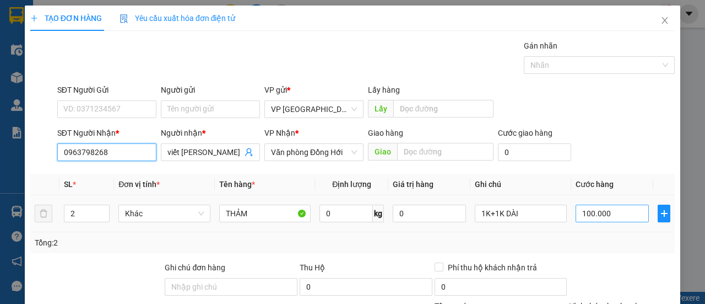
type input "0963798268"
click at [599, 213] on input "100.000" at bounding box center [612, 213] width 73 height 18
type input "000.007"
type input "7"
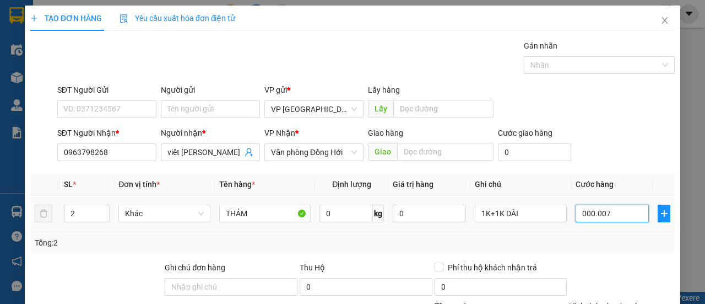
type input "70"
type input "0.000.070"
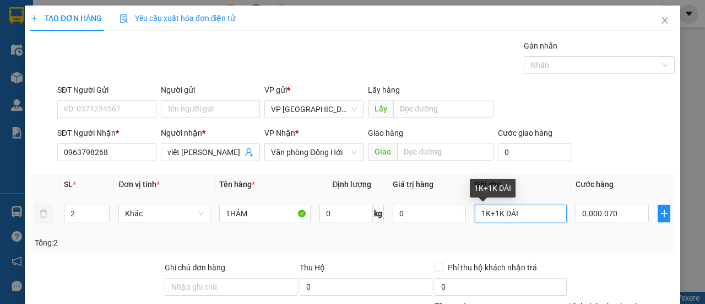
type input "70.000"
drag, startPoint x: 532, startPoint y: 214, endPoint x: 318, endPoint y: 196, distance: 214.0
click at [324, 196] on tr "2 Khác THẢM 0 kg 0 1K+1K DÀI 70.000" at bounding box center [352, 213] width 645 height 37
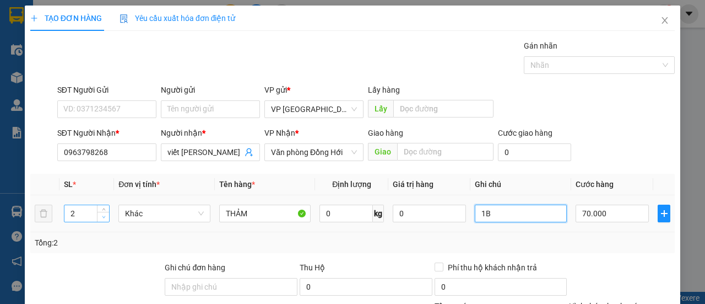
type input "1B"
type input "1"
click at [104, 217] on icon "down" at bounding box center [104, 217] width 4 height 4
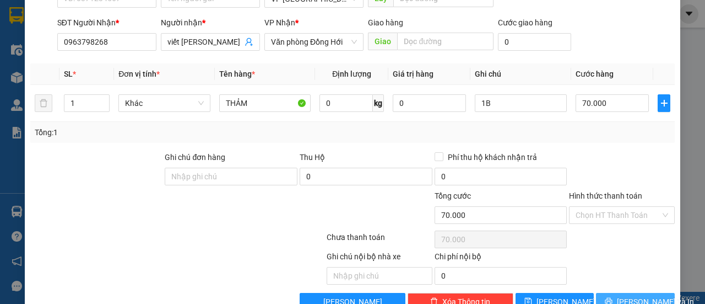
click at [631, 293] on button "[PERSON_NAME] và In" at bounding box center [635, 302] width 79 height 18
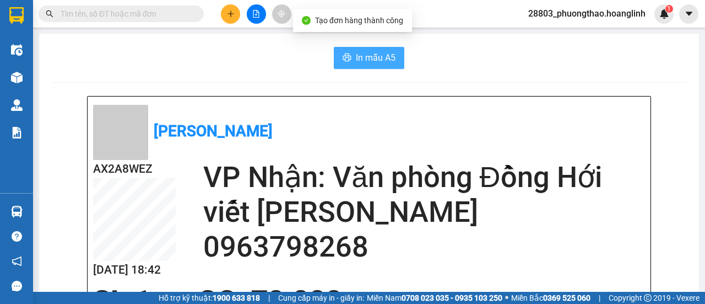
click at [372, 61] on span "In mẫu A5" at bounding box center [376, 58] width 40 height 14
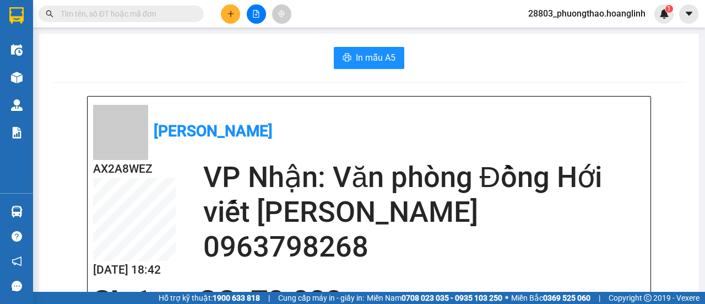
click at [236, 15] on button at bounding box center [230, 13] width 19 height 19
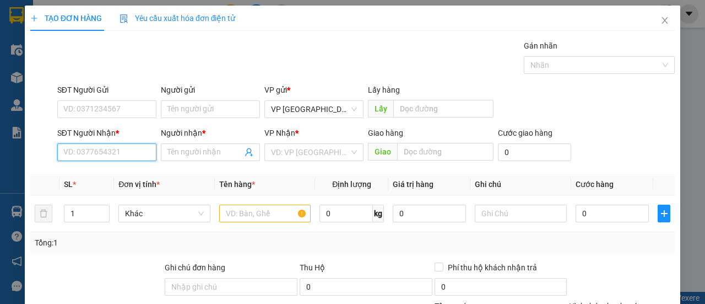
click at [100, 147] on input "SĐT Người Nhận *" at bounding box center [106, 152] width 99 height 18
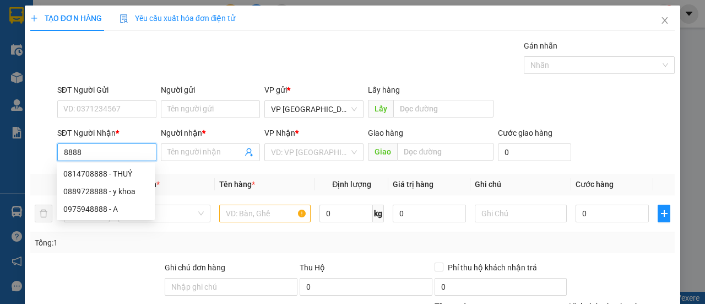
click at [107, 193] on div "0889728888 - y khoa" at bounding box center [105, 191] width 85 height 12
type input "0889728888"
type input "y khoa"
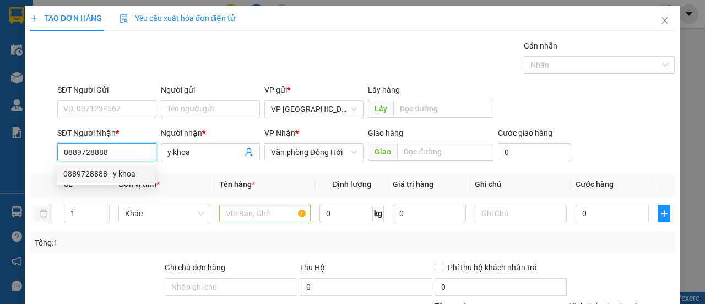
type input "50.000"
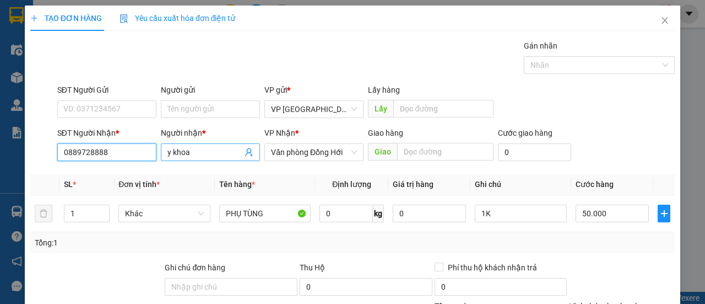
type input "0889728888"
drag, startPoint x: 208, startPoint y: 154, endPoint x: 111, endPoint y: 153, distance: 97.5
click at [111, 153] on div "SĐT Người Nhận * 0889728888 Người nhận * y khoa VP Nhận * Văn phòng Đồng Hới Gi…" at bounding box center [366, 146] width 622 height 39
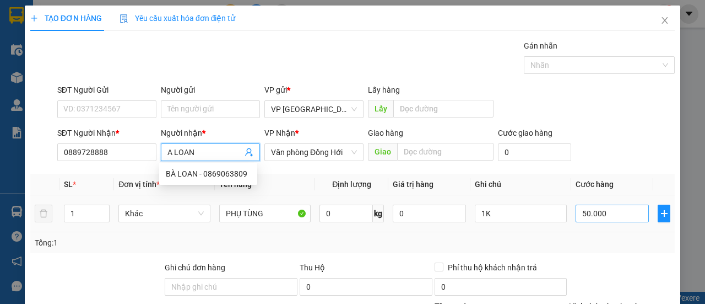
type input "A LOAN"
click at [618, 214] on input "50.000" at bounding box center [612, 213] width 73 height 18
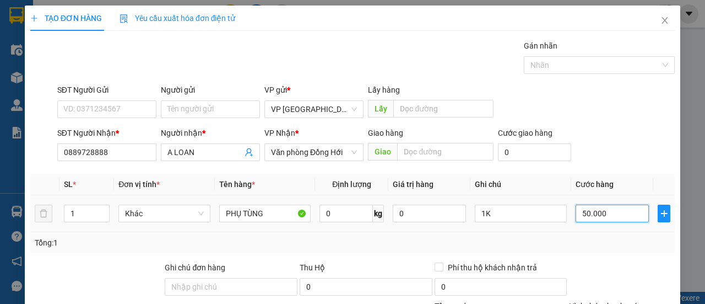
type input "7"
type input "00.007"
type input "70"
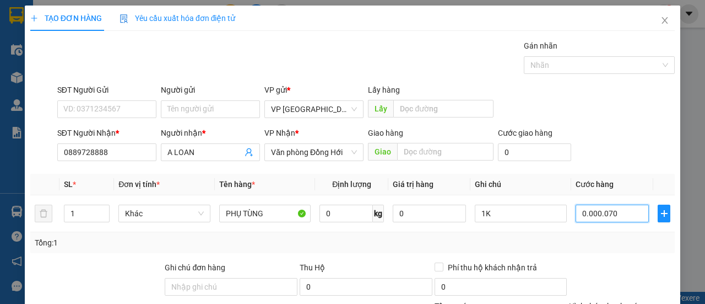
type input "0.000.070"
type input "70.000"
click at [628, 132] on div "SĐT Người Nhận * 0889728888 Người nhận * A LOAN VP Nhận * Văn phòng Đồng Hới Gi…" at bounding box center [366, 146] width 622 height 39
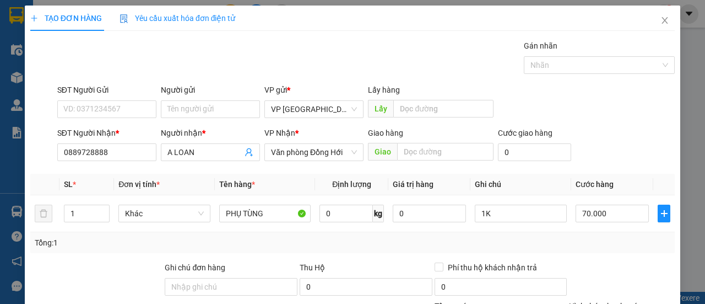
scroll to position [136, 0]
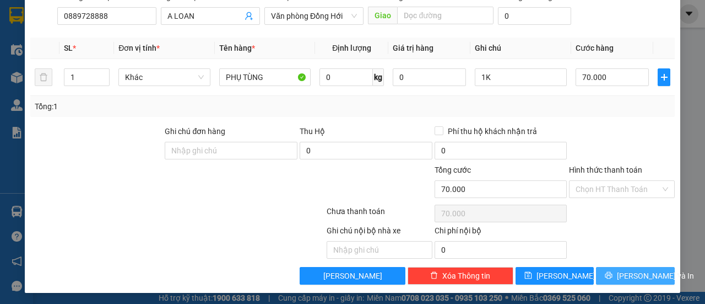
click at [624, 272] on span "[PERSON_NAME] và In" at bounding box center [655, 275] width 77 height 12
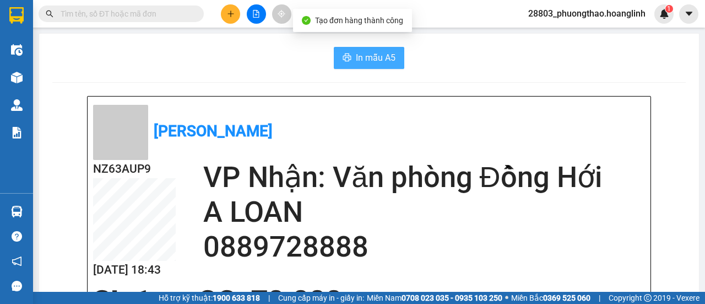
click at [345, 57] on icon "printer" at bounding box center [347, 57] width 8 height 8
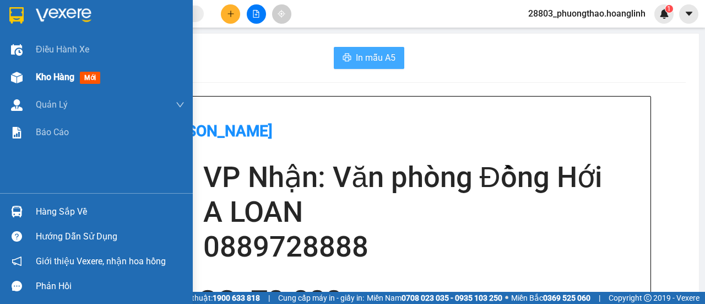
click at [68, 75] on span "Kho hàng" at bounding box center [55, 77] width 39 height 10
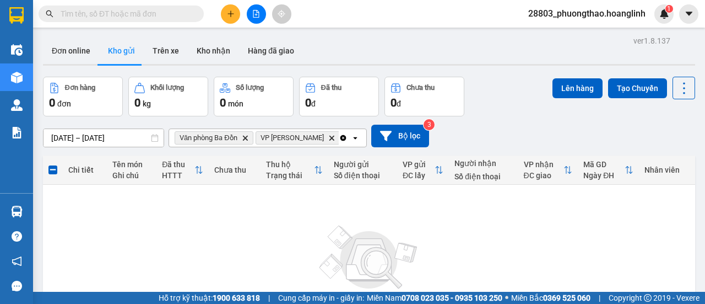
click at [340, 138] on icon "Clear all" at bounding box center [343, 137] width 6 height 6
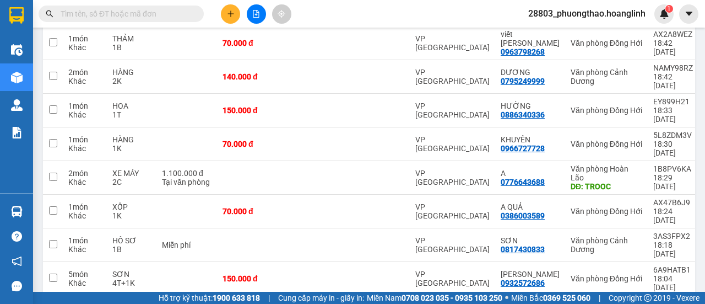
scroll to position [26, 0]
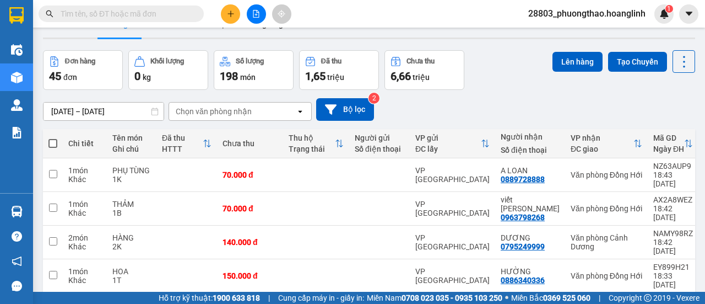
drag, startPoint x: 251, startPoint y: 122, endPoint x: 260, endPoint y: 116, distance: 10.4
click at [255, 120] on div "09/08/2025 – 11/08/2025 Press the down arrow key to interact with the calendar …" at bounding box center [369, 109] width 652 height 39
click at [262, 114] on div "Chọn văn phòng nhận" at bounding box center [232, 111] width 127 height 18
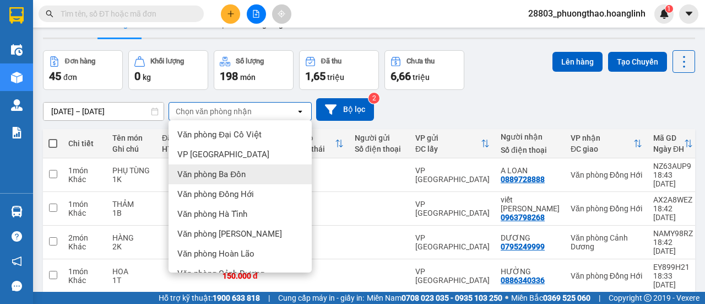
click at [266, 170] on div "Văn phòng Ba Đồn" at bounding box center [240, 174] width 143 height 20
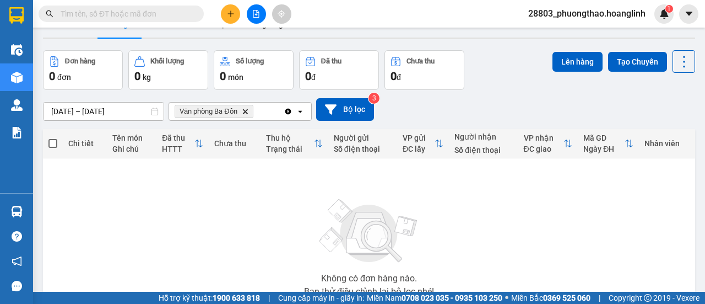
click at [249, 112] on span "Văn phòng Ba Đồn Delete" at bounding box center [214, 111] width 79 height 13
click at [245, 112] on icon "Văn phòng Ba Đồn, close by backspace" at bounding box center [244, 111] width 5 height 5
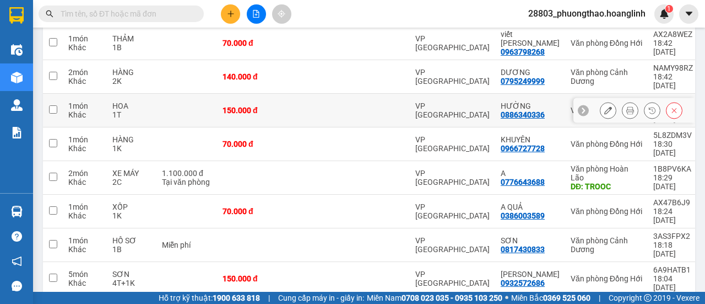
scroll to position [0, 0]
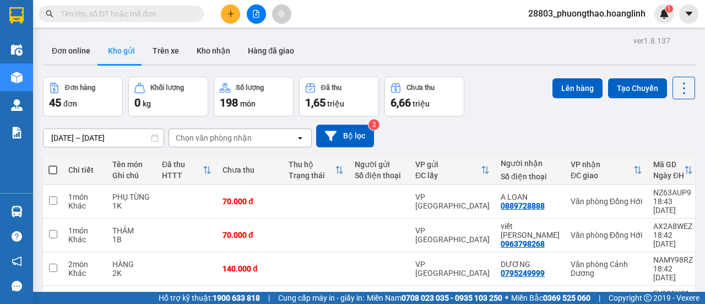
drag, startPoint x: 187, startPoint y: 139, endPoint x: 208, endPoint y: 202, distance: 66.2
click at [187, 140] on div "Chọn văn phòng nhận" at bounding box center [214, 137] width 76 height 11
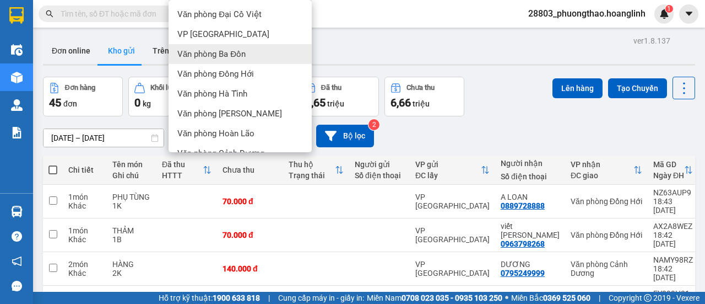
click at [234, 58] on span "Văn phòng Ba Đồn" at bounding box center [211, 53] width 68 height 11
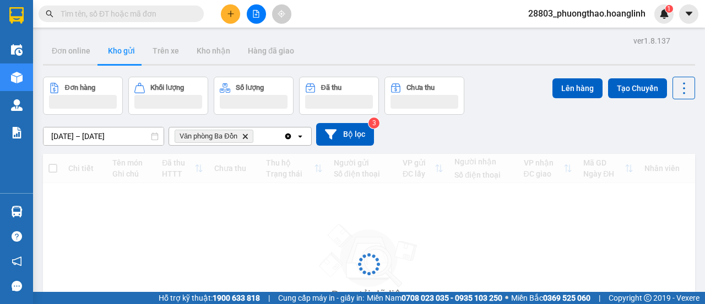
click at [300, 136] on icon "open" at bounding box center [300, 136] width 9 height 9
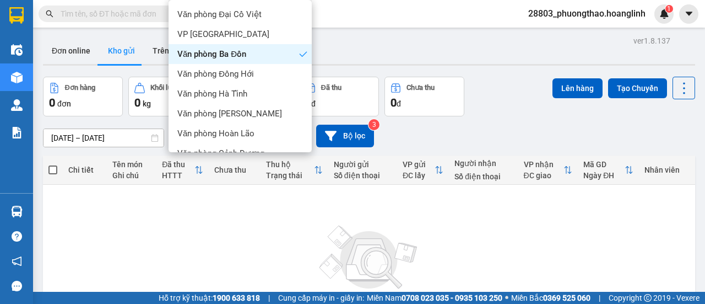
scroll to position [75, 0]
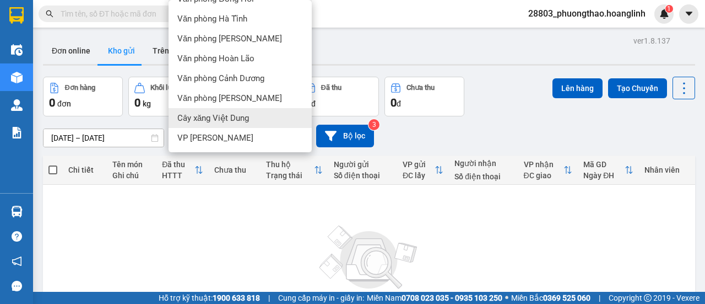
click at [239, 120] on span "Cây xăng Việt Dung" at bounding box center [213, 117] width 72 height 11
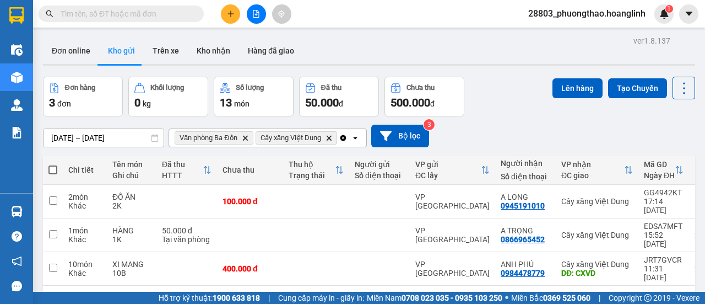
click at [352, 137] on icon "open" at bounding box center [355, 137] width 9 height 9
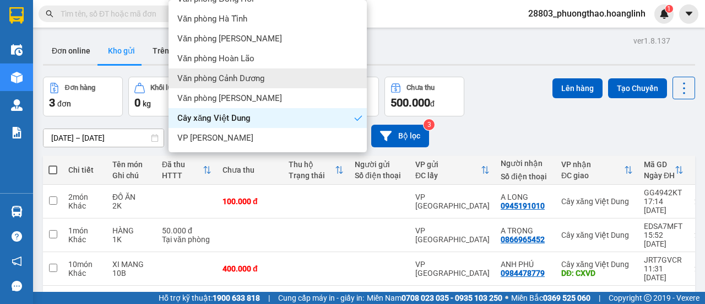
click at [261, 81] on span "Văn phòng Cảnh Dương" at bounding box center [220, 78] width 87 height 11
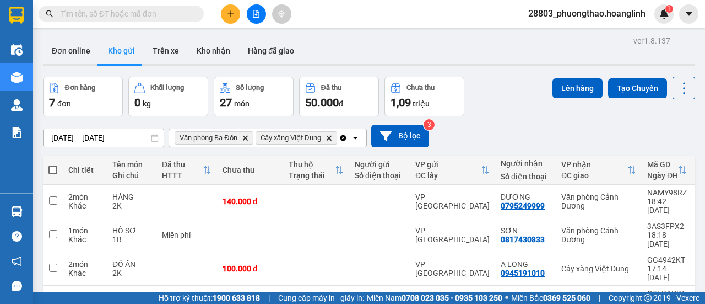
drag, startPoint x: 52, startPoint y: 166, endPoint x: 191, endPoint y: 146, distance: 139.7
click at [52, 166] on span at bounding box center [52, 169] width 9 height 9
click at [53, 164] on input "checkbox" at bounding box center [53, 164] width 0 height 0
checkbox input "true"
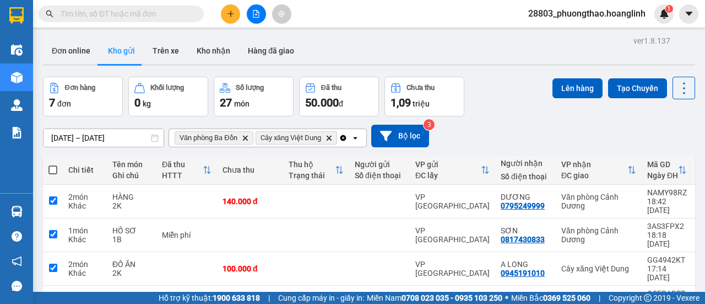
checkbox input "true"
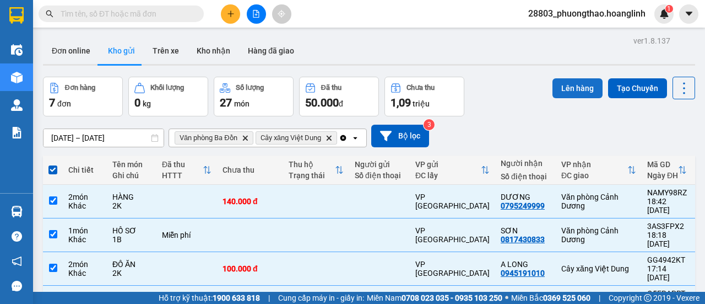
click at [572, 84] on button "Lên hàng" at bounding box center [578, 88] width 50 height 20
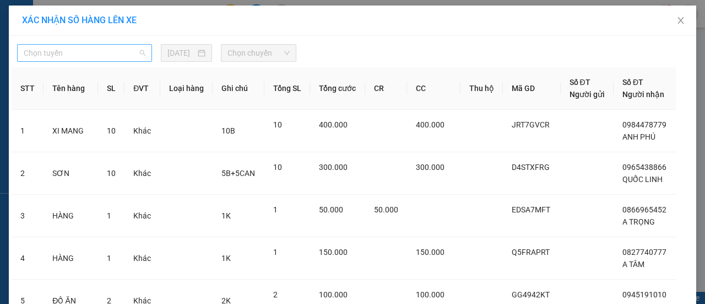
click at [68, 56] on span "Chọn tuyến" at bounding box center [85, 53] width 122 height 17
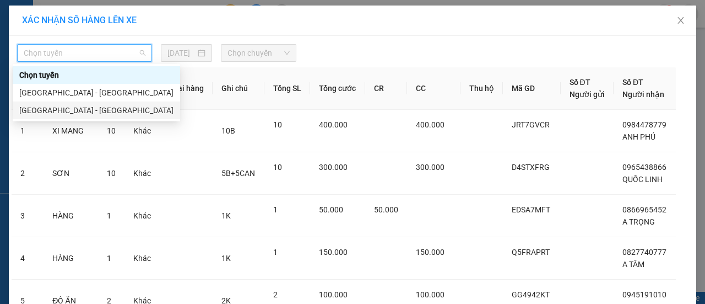
click at [73, 111] on div "Hà Nội - Quảng Bình" at bounding box center [96, 110] width 154 height 12
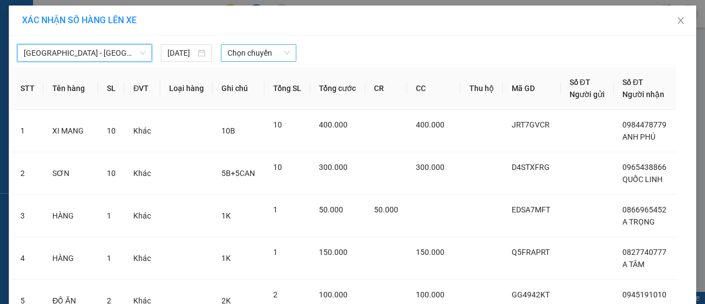
click at [253, 52] on span "Chọn chuyến" at bounding box center [259, 53] width 62 height 17
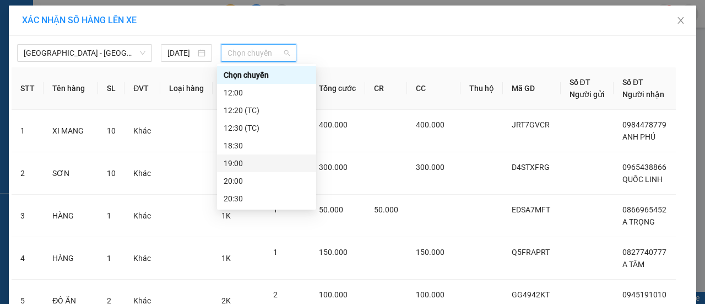
click at [250, 159] on div "19:00" at bounding box center [267, 163] width 86 height 12
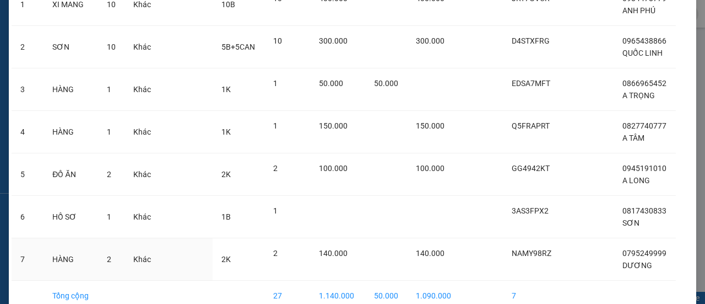
scroll to position [188, 0]
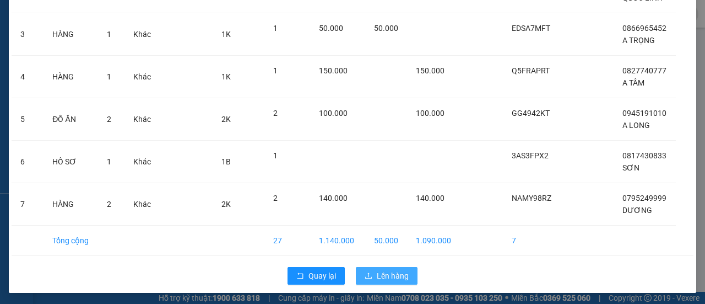
click at [402, 272] on span "Lên hàng" at bounding box center [393, 275] width 32 height 12
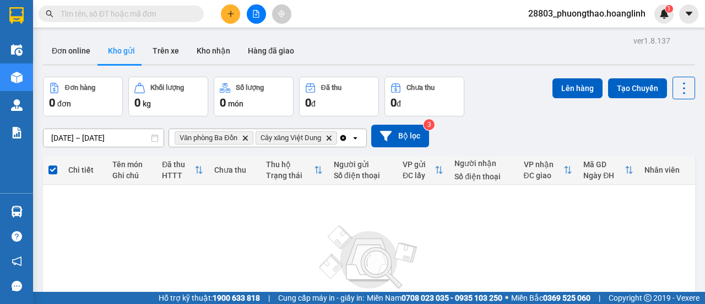
click at [346, 137] on icon "Clear all" at bounding box center [343, 137] width 6 height 6
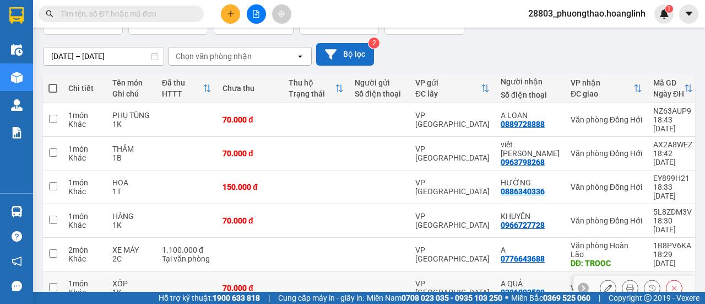
scroll to position [26, 0]
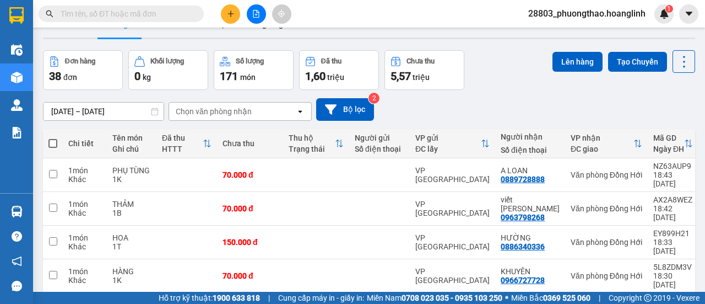
click at [262, 114] on div "Chọn văn phòng nhận" at bounding box center [232, 111] width 127 height 18
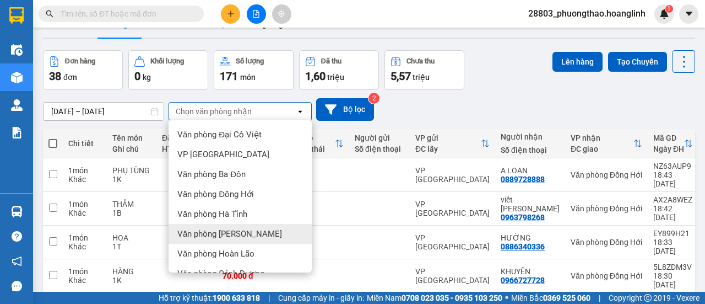
scroll to position [75, 0]
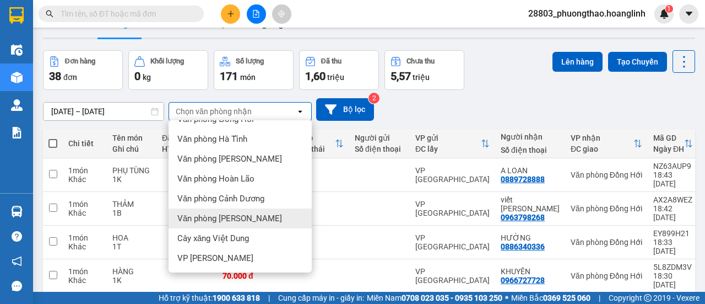
click at [235, 217] on span "Văn phòng [PERSON_NAME]" at bounding box center [229, 218] width 105 height 11
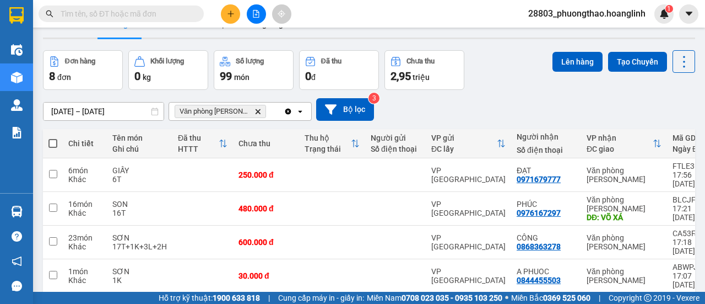
click at [50, 143] on span at bounding box center [52, 143] width 9 height 9
click at [53, 138] on input "checkbox" at bounding box center [53, 138] width 0 height 0
checkbox input "true"
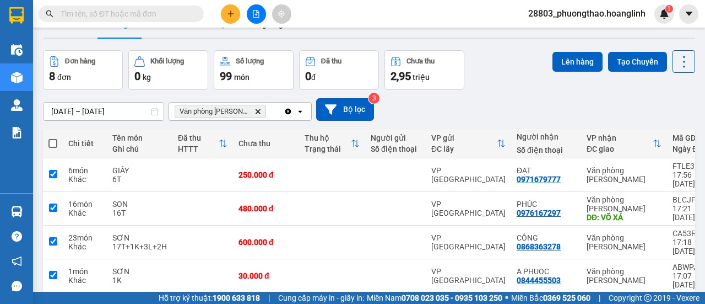
checkbox input "true"
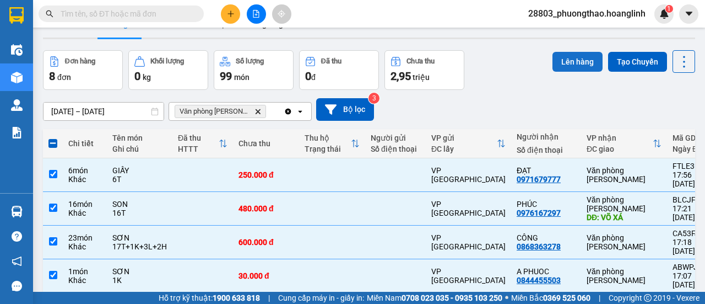
click at [566, 61] on button "Lên hàng" at bounding box center [578, 62] width 50 height 20
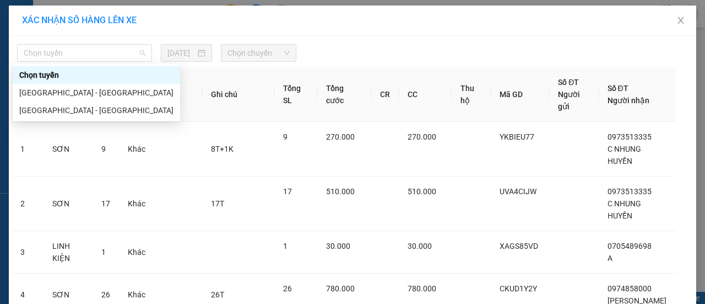
drag, startPoint x: 95, startPoint y: 57, endPoint x: 84, endPoint y: 85, distance: 30.0
click at [95, 57] on span "Chọn tuyến" at bounding box center [85, 53] width 122 height 17
click at [64, 109] on div "Hà Nội - Quảng Bình" at bounding box center [96, 110] width 154 height 12
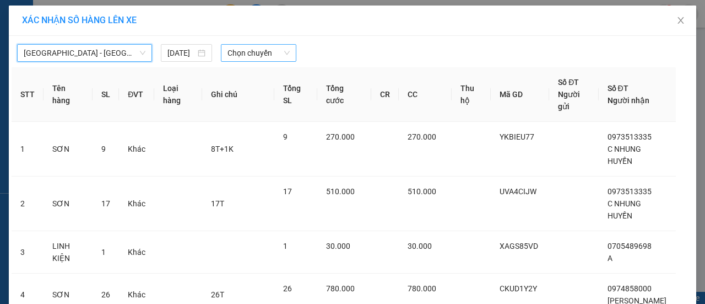
click at [250, 54] on span "Chọn chuyến" at bounding box center [259, 53] width 62 height 17
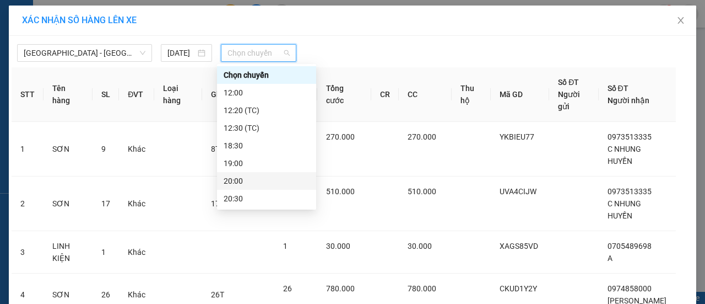
click at [238, 181] on div "20:00" at bounding box center [267, 181] width 86 height 12
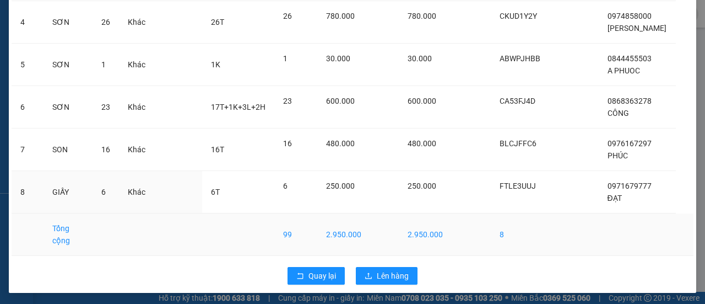
scroll to position [279, 0]
click at [366, 272] on icon "upload" at bounding box center [369, 276] width 8 height 8
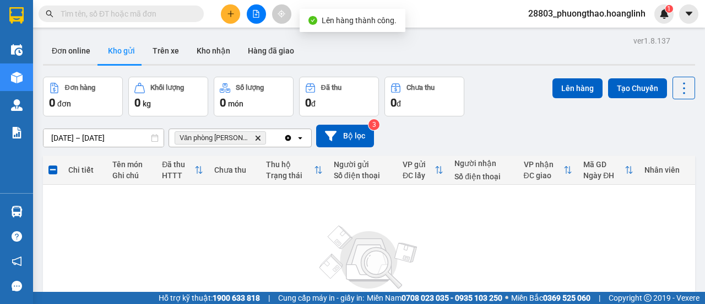
click at [255, 137] on icon "Delete" at bounding box center [258, 137] width 7 height 7
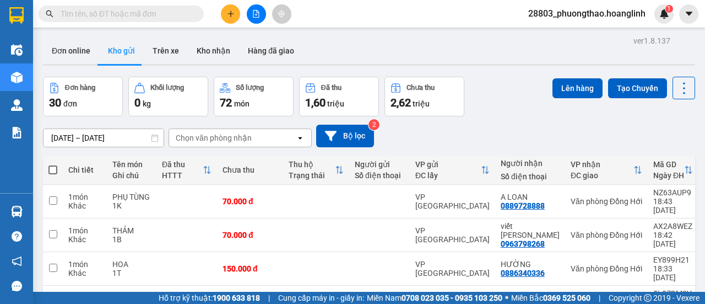
click at [50, 166] on span at bounding box center [52, 169] width 9 height 9
click at [53, 164] on input "checkbox" at bounding box center [53, 164] width 0 height 0
checkbox input "true"
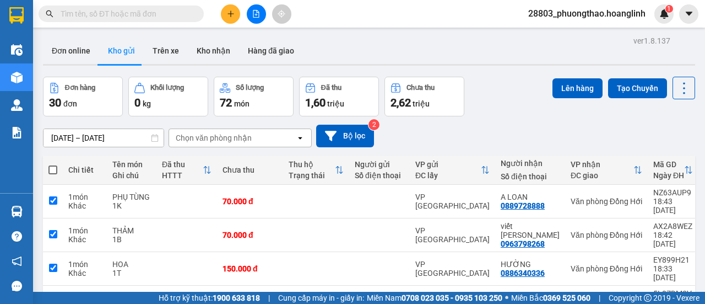
checkbox input "true"
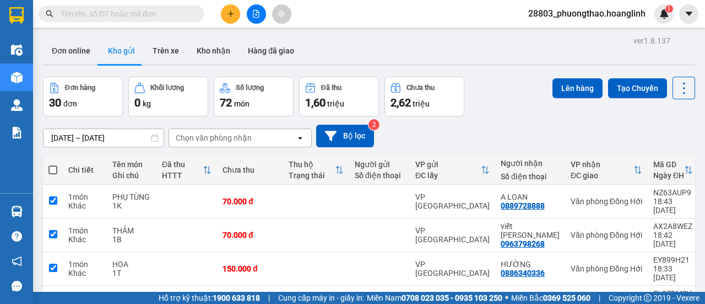
checkbox input "true"
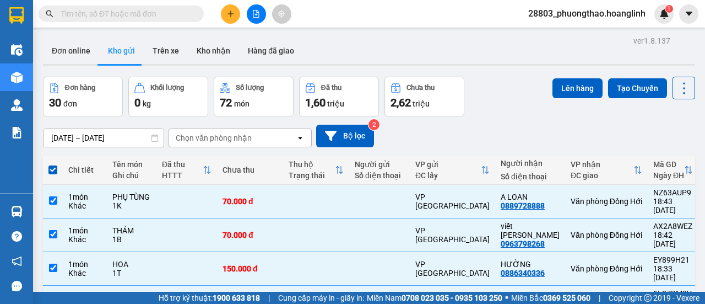
scroll to position [165, 0]
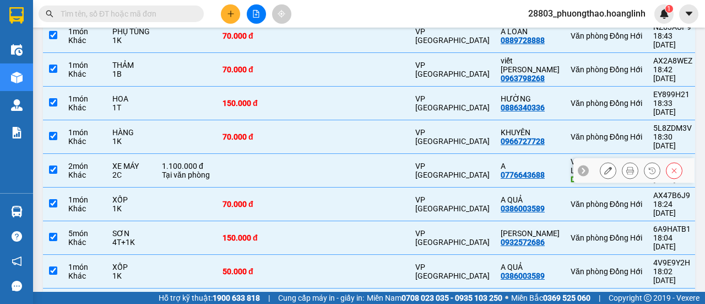
drag, startPoint x: 50, startPoint y: 132, endPoint x: 60, endPoint y: 139, distance: 12.2
click at [51, 165] on input "checkbox" at bounding box center [53, 169] width 8 height 8
checkbox input "false"
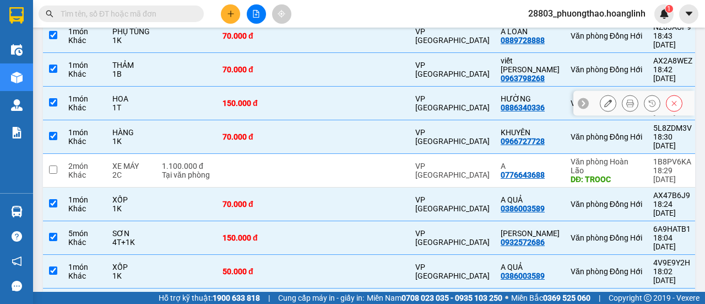
scroll to position [0, 0]
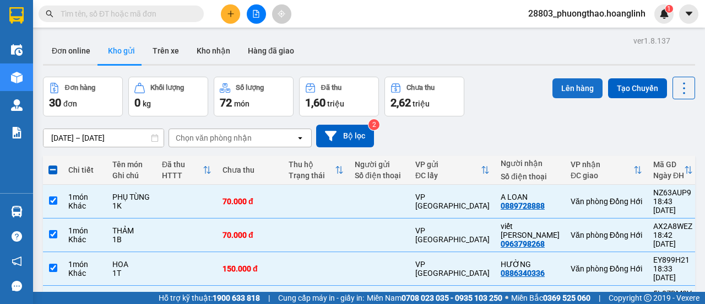
click at [570, 85] on button "Lên hàng" at bounding box center [578, 88] width 50 height 20
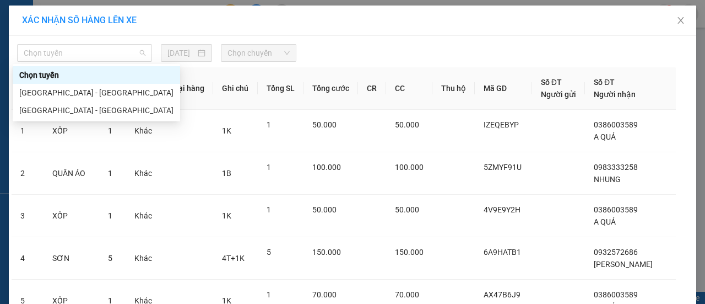
drag, startPoint x: 114, startPoint y: 52, endPoint x: 89, endPoint y: 95, distance: 49.9
click at [112, 58] on span "Chọn tuyến" at bounding box center [85, 53] width 122 height 17
click at [77, 105] on div "Hà Nội - Quảng Bình" at bounding box center [96, 110] width 154 height 12
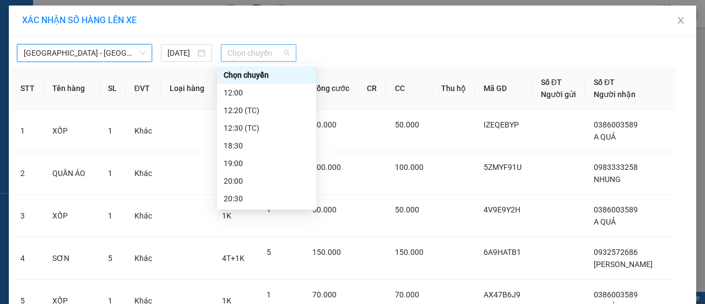
click at [269, 50] on span "Chọn chuyến" at bounding box center [259, 53] width 62 height 17
click at [249, 191] on div "20:30" at bounding box center [266, 199] width 99 height 18
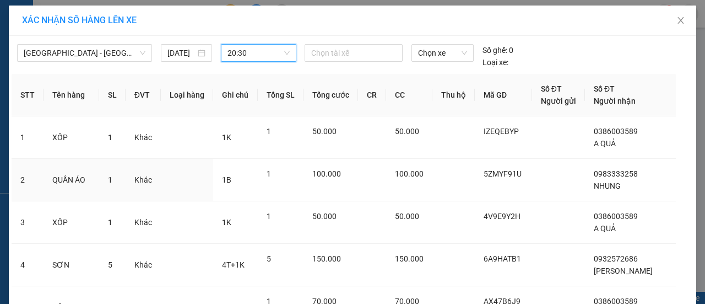
scroll to position [272, 0]
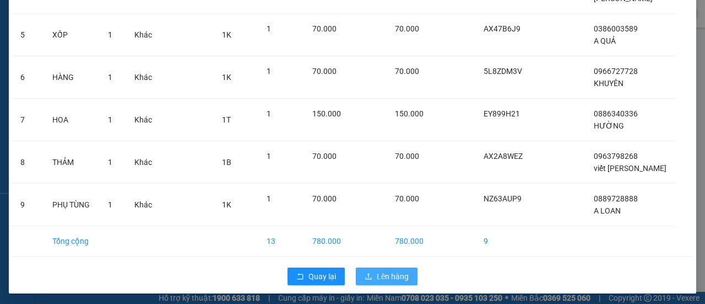
click at [407, 272] on button "Lên hàng" at bounding box center [387, 276] width 62 height 18
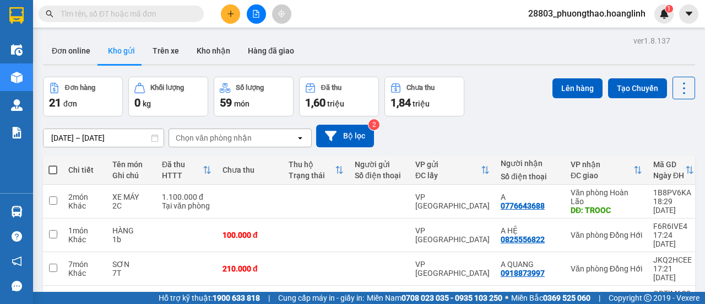
click at [50, 166] on span at bounding box center [52, 169] width 9 height 9
click at [53, 164] on input "checkbox" at bounding box center [53, 164] width 0 height 0
checkbox input "true"
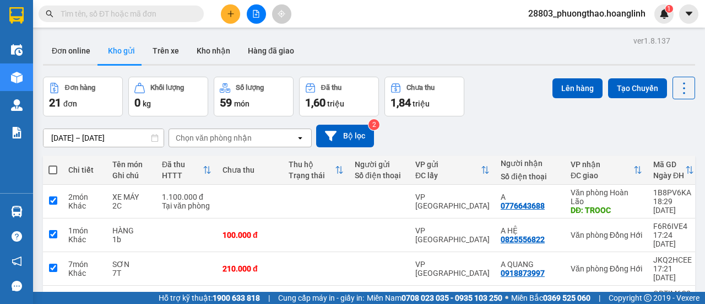
checkbox input "true"
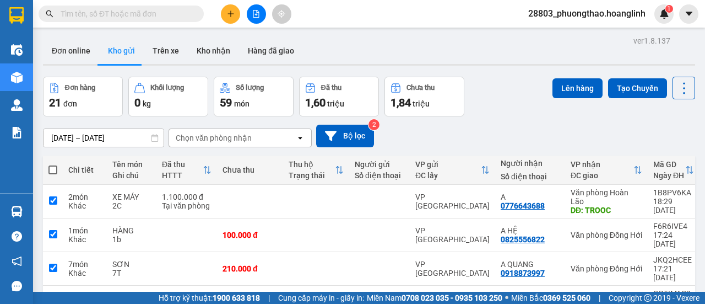
checkbox input "true"
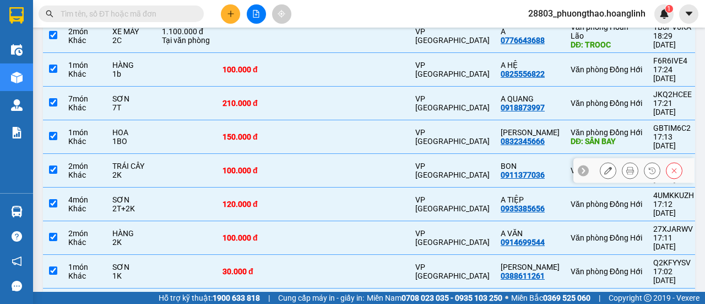
scroll to position [55, 0]
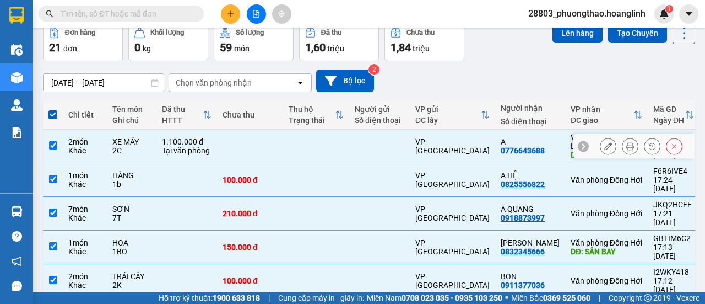
click at [53, 141] on input "checkbox" at bounding box center [53, 145] width 8 height 8
checkbox input "false"
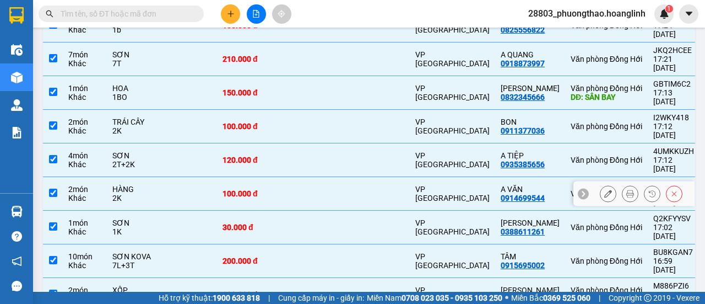
scroll to position [0, 0]
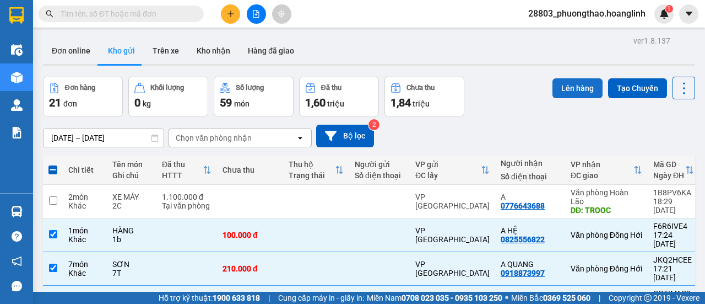
click at [559, 90] on button "Lên hàng" at bounding box center [578, 88] width 50 height 20
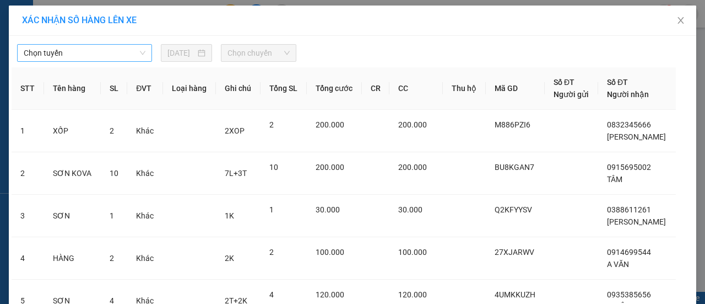
click at [65, 49] on span "Chọn tuyến" at bounding box center [85, 53] width 122 height 17
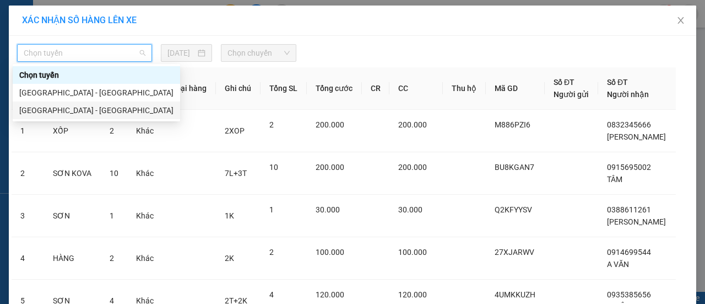
click at [48, 105] on div "Hà Nội - Quảng Bình" at bounding box center [96, 110] width 154 height 12
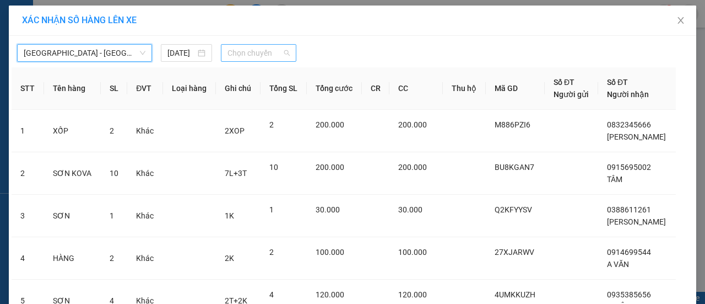
click at [247, 55] on span "Chọn chuyến" at bounding box center [259, 53] width 62 height 17
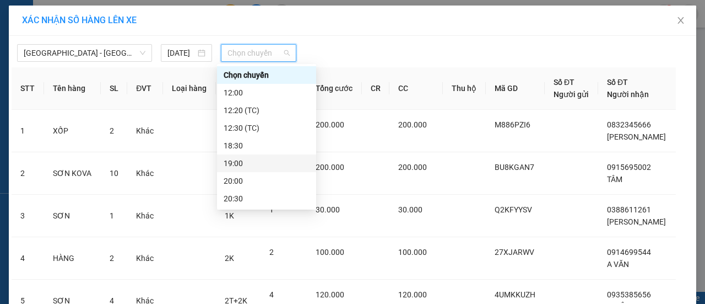
click at [234, 162] on div "19:00" at bounding box center [267, 163] width 86 height 12
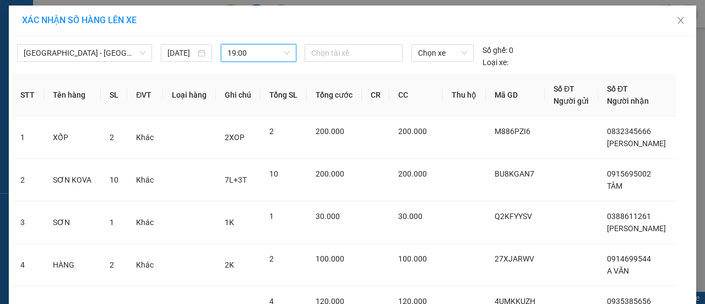
click at [250, 52] on span "19:00" at bounding box center [259, 53] width 62 height 17
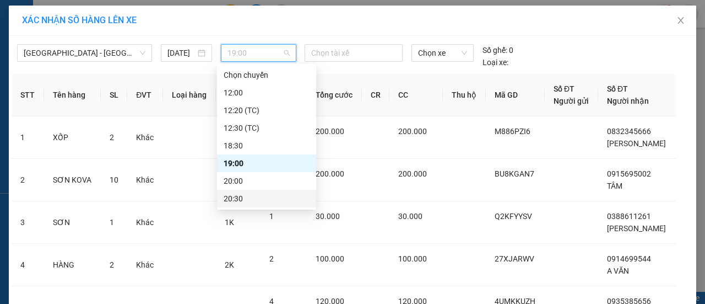
click at [228, 199] on div "20:30" at bounding box center [267, 198] width 86 height 12
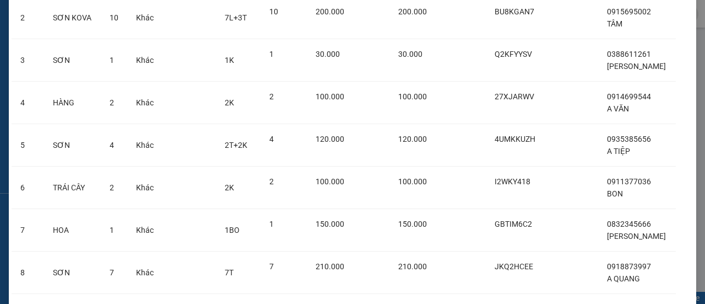
scroll to position [272, 0]
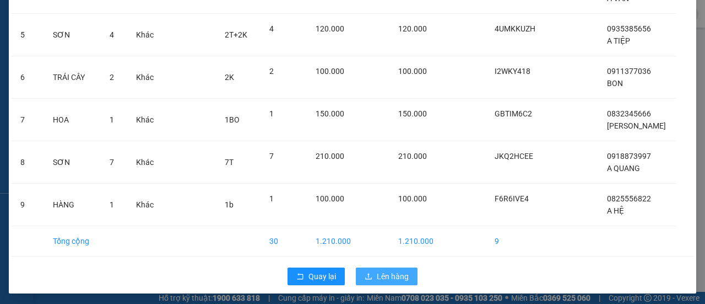
click at [394, 272] on span "Lên hàng" at bounding box center [393, 276] width 32 height 12
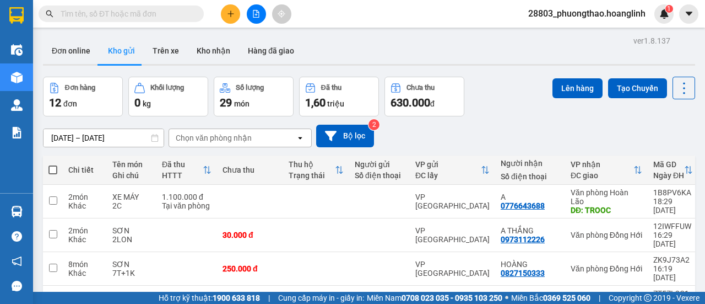
click at [51, 165] on span at bounding box center [52, 169] width 9 height 9
click at [53, 164] on input "checkbox" at bounding box center [53, 164] width 0 height 0
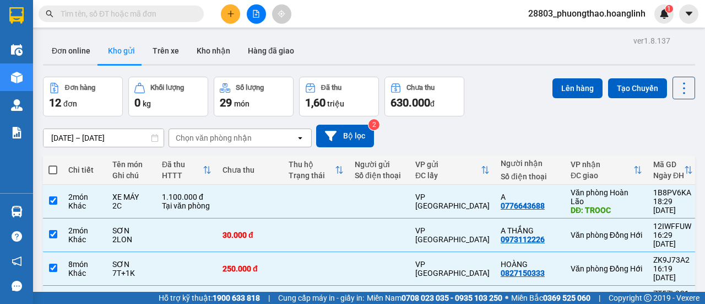
checkbox input "true"
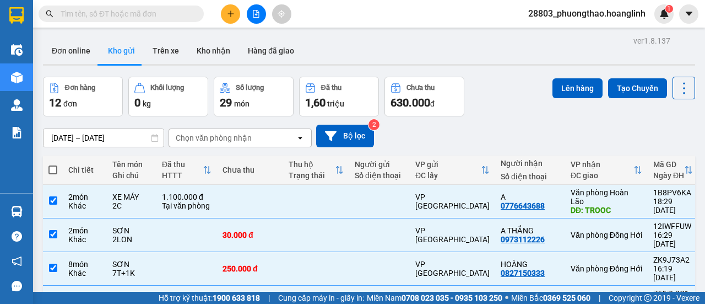
checkbox input "true"
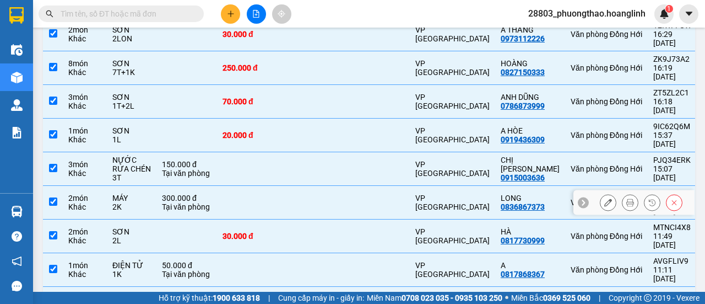
scroll to position [90, 0]
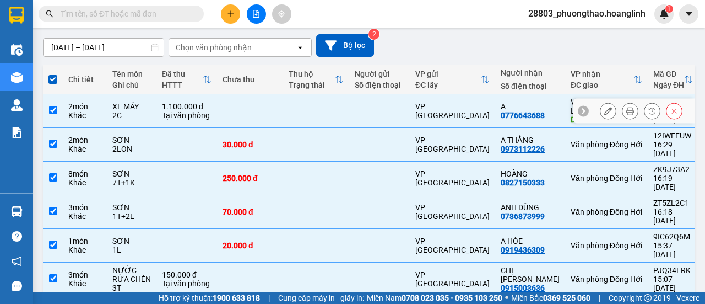
click at [52, 106] on input "checkbox" at bounding box center [53, 110] width 8 height 8
checkbox input "false"
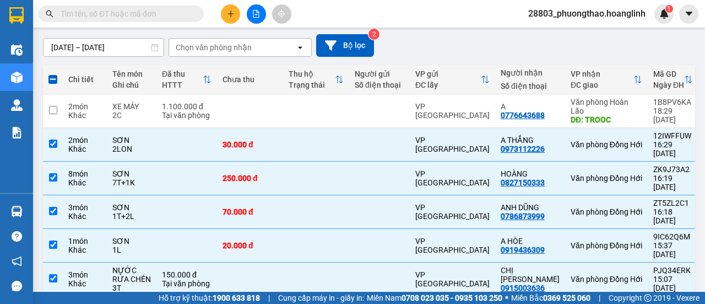
scroll to position [0, 0]
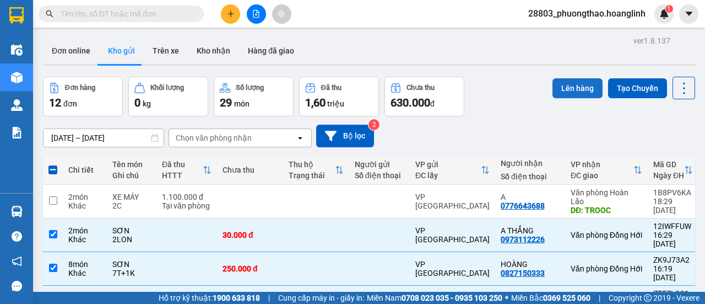
click at [566, 86] on button "Lên hàng" at bounding box center [578, 88] width 50 height 20
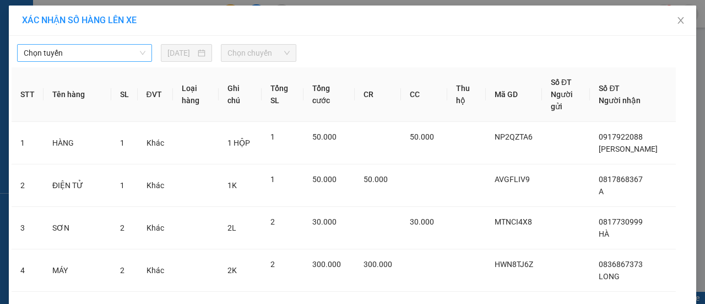
click at [82, 49] on span "Chọn tuyến" at bounding box center [85, 53] width 122 height 17
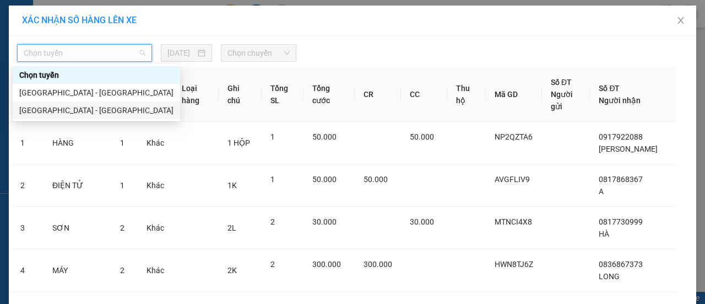
click at [40, 110] on div "Hà Nội - Quảng Bình" at bounding box center [96, 110] width 154 height 12
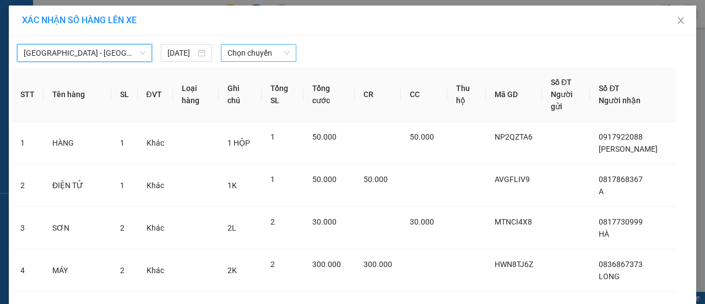
click at [268, 53] on span "Chọn chuyến" at bounding box center [259, 53] width 62 height 17
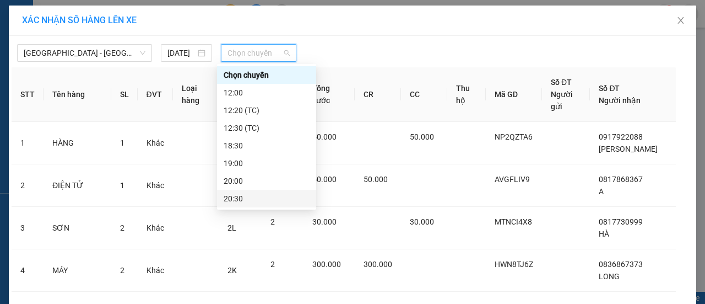
click at [241, 192] on div "20:30" at bounding box center [266, 199] width 99 height 18
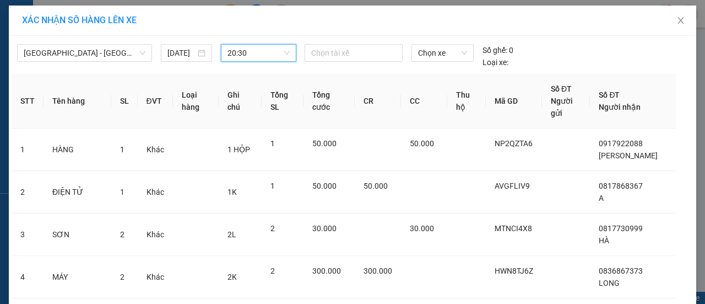
scroll to position [272, 0]
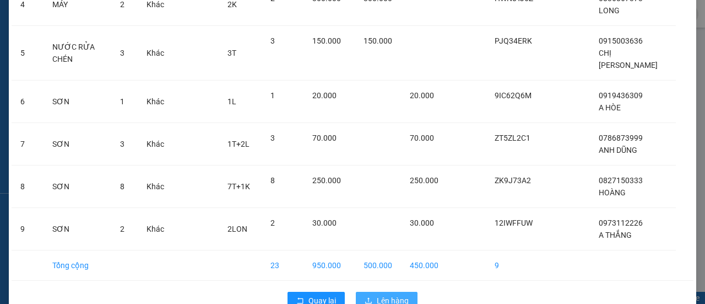
click at [400, 294] on span "Lên hàng" at bounding box center [393, 300] width 32 height 12
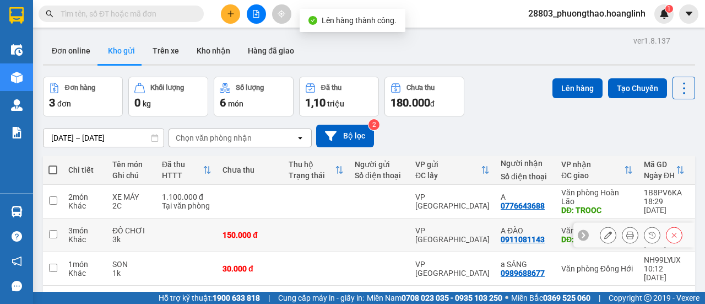
click at [71, 235] on div "Khác" at bounding box center [84, 239] width 33 height 9
checkbox input "true"
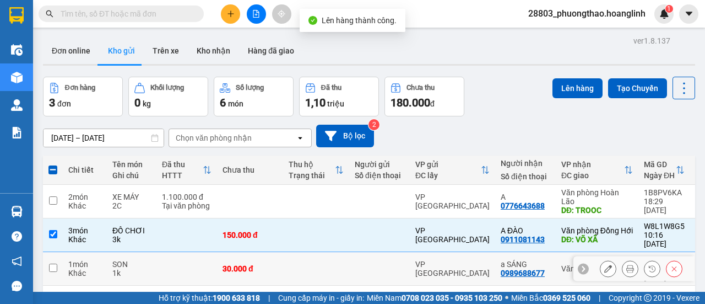
click at [82, 259] on div "1 món" at bounding box center [84, 263] width 33 height 9
checkbox input "true"
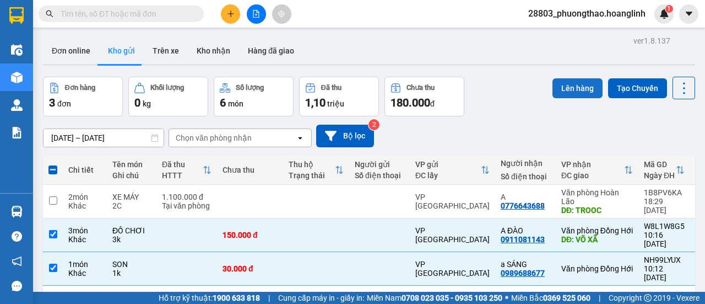
click at [570, 88] on button "Lên hàng" at bounding box center [578, 88] width 50 height 20
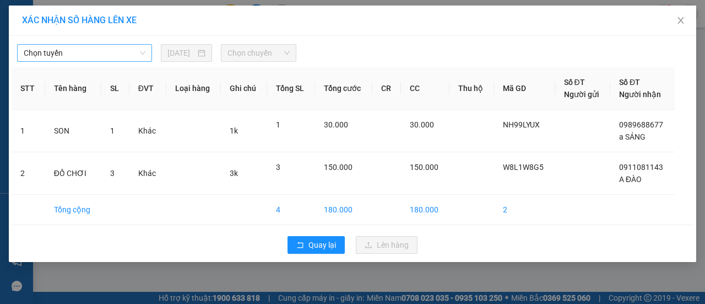
click at [106, 55] on span "Chọn tuyến" at bounding box center [85, 53] width 122 height 17
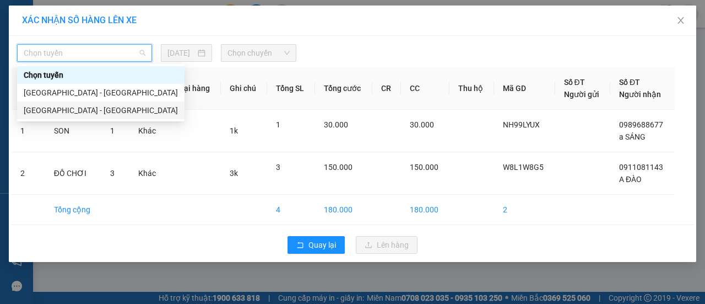
click at [71, 110] on div "Hà Nội - Quảng Bình" at bounding box center [101, 110] width 154 height 12
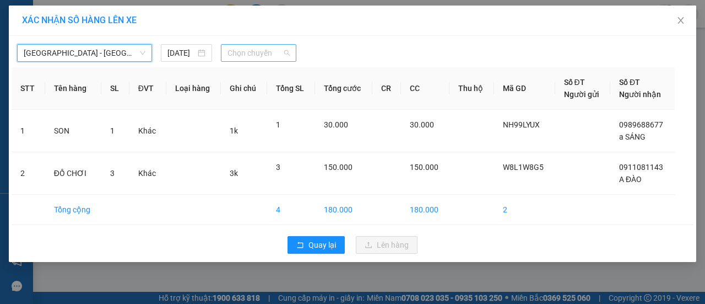
drag, startPoint x: 280, startPoint y: 55, endPoint x: 267, endPoint y: 85, distance: 33.3
click at [280, 55] on span "Chọn chuyến" at bounding box center [259, 53] width 62 height 17
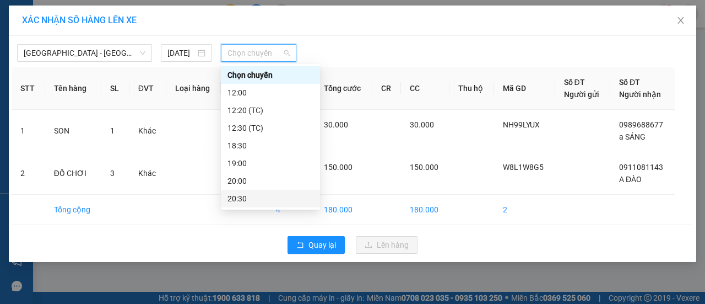
click at [247, 193] on div "20:30" at bounding box center [271, 198] width 86 height 12
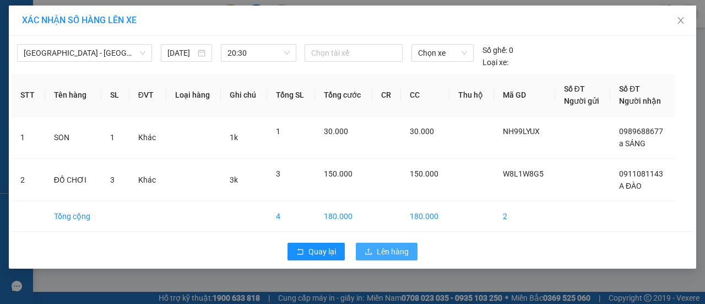
click at [385, 248] on span "Lên hàng" at bounding box center [393, 251] width 32 height 12
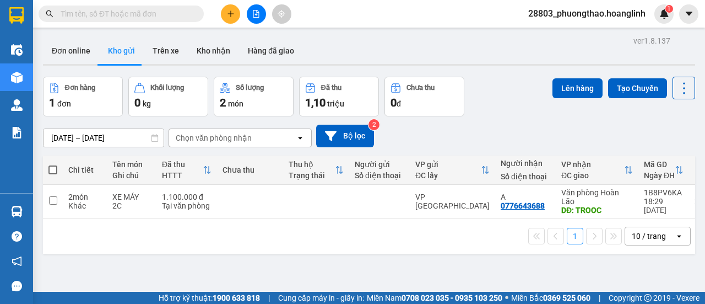
click at [259, 13] on icon "file-add" at bounding box center [256, 14] width 8 height 8
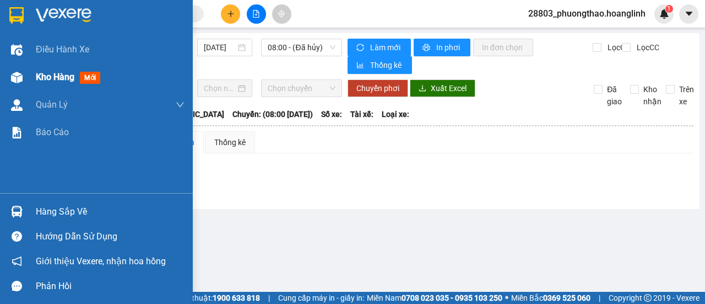
drag, startPoint x: 39, startPoint y: 77, endPoint x: 64, endPoint y: 77, distance: 25.3
click at [44, 77] on span "Kho hàng" at bounding box center [55, 77] width 39 height 10
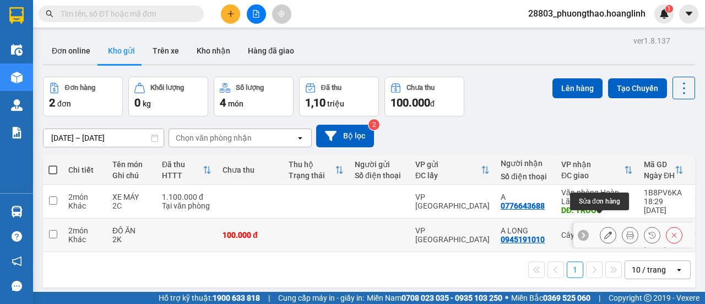
click at [604, 225] on button at bounding box center [608, 234] width 15 height 19
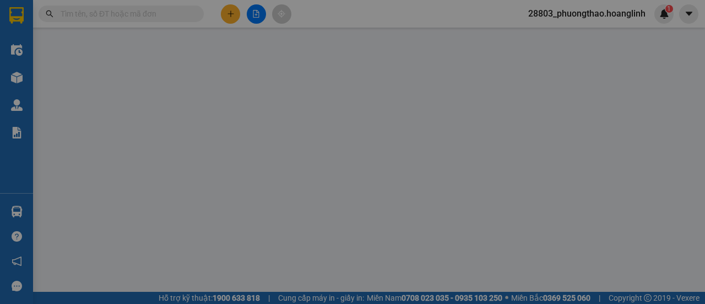
type input "0945191010"
type input "A LONG"
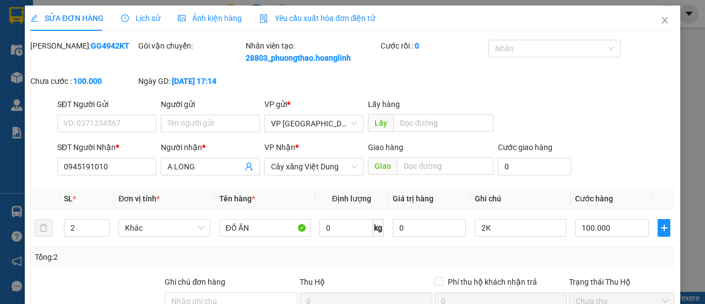
click at [612, 209] on th "Cước hàng" at bounding box center [612, 198] width 83 height 21
click at [609, 236] on input "100.000" at bounding box center [612, 228] width 74 height 18
click at [623, 193] on div "Total Paid Fee 0 Total UnPaid Fee 100.000 Cash Collection Total Fee Mã ĐH: GG49…" at bounding box center [352, 237] width 645 height 395
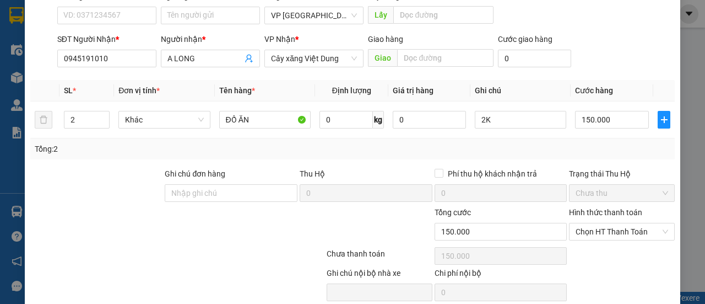
scroll to position [163, 0]
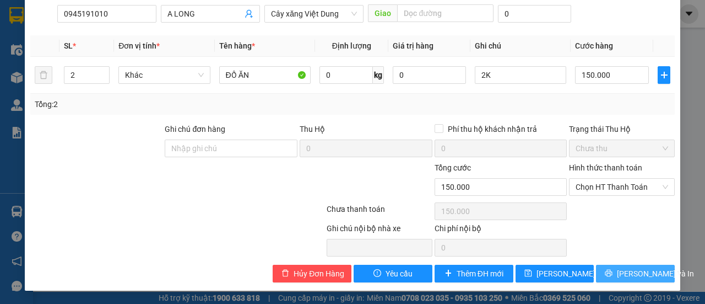
click at [624, 273] on span "[PERSON_NAME] và In" at bounding box center [655, 273] width 77 height 12
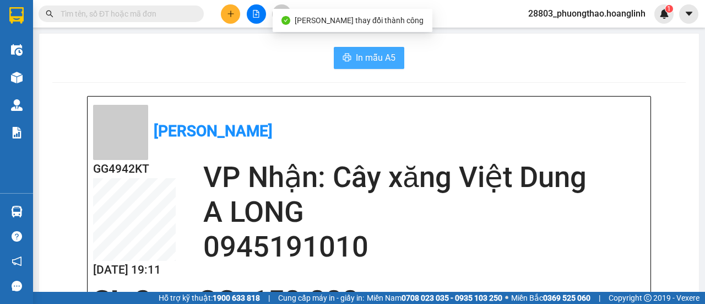
drag, startPoint x: 356, startPoint y: 57, endPoint x: 372, endPoint y: 56, distance: 16.0
click at [356, 56] on span "In mẫu A5" at bounding box center [376, 58] width 40 height 14
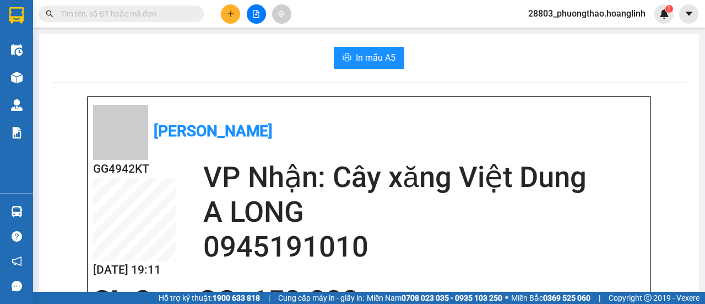
scroll to position [165, 0]
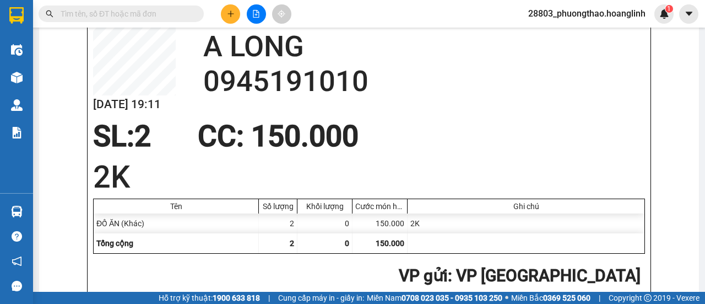
click at [231, 9] on button at bounding box center [230, 13] width 19 height 19
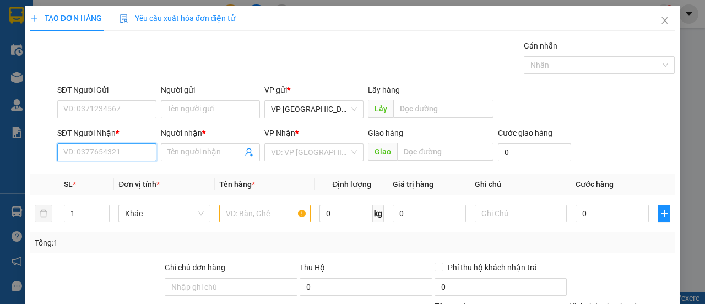
click at [99, 144] on input "SĐT Người Nhận *" at bounding box center [106, 152] width 99 height 18
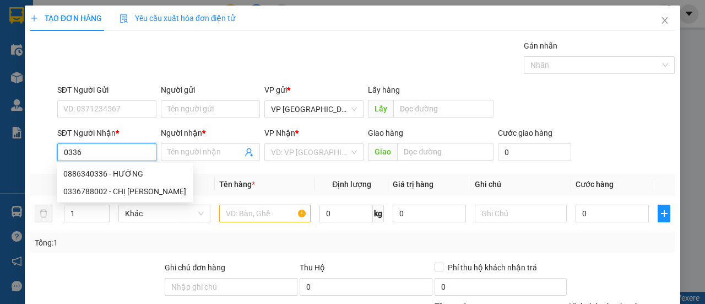
click at [108, 171] on div "0886340336 - HƯỜNG" at bounding box center [124, 173] width 123 height 12
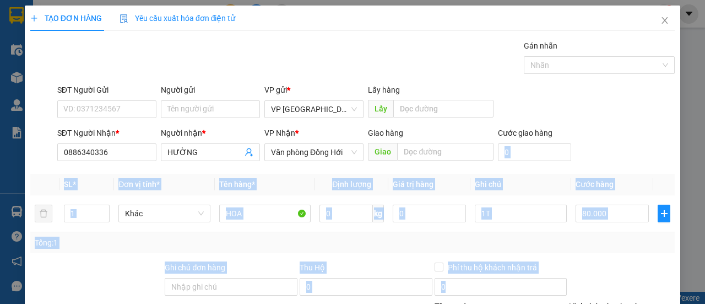
scroll to position [136, 0]
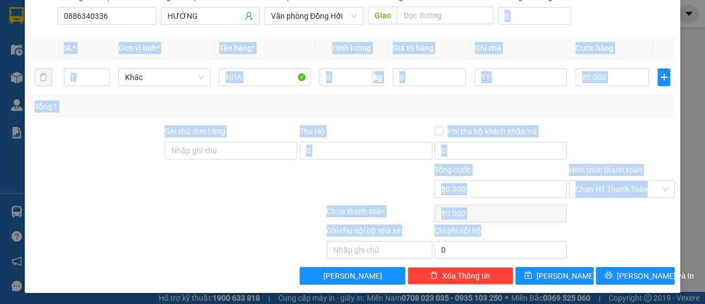
drag, startPoint x: 630, startPoint y: 154, endPoint x: 623, endPoint y: 261, distance: 107.1
click at [623, 261] on div "Transit Pickup Surcharge Ids Transit Deliver Surcharge Ids Transit Deliver Surc…" at bounding box center [352, 94] width 645 height 381
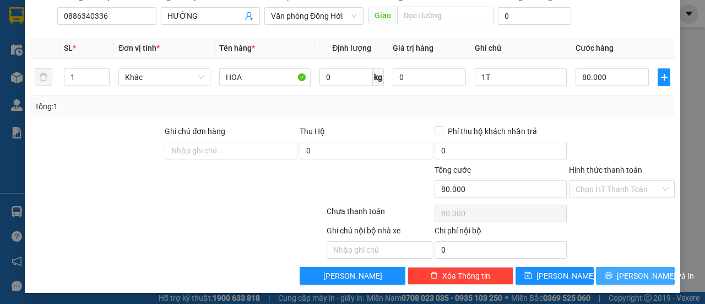
click at [623, 266] on div "Transit Pickup Surcharge Ids Transit Deliver Surcharge Ids Transit Deliver Surc…" at bounding box center [352, 94] width 645 height 381
drag, startPoint x: 622, startPoint y: 267, endPoint x: 612, endPoint y: 253, distance: 16.9
click at [621, 267] on button "[PERSON_NAME] và In" at bounding box center [635, 276] width 79 height 18
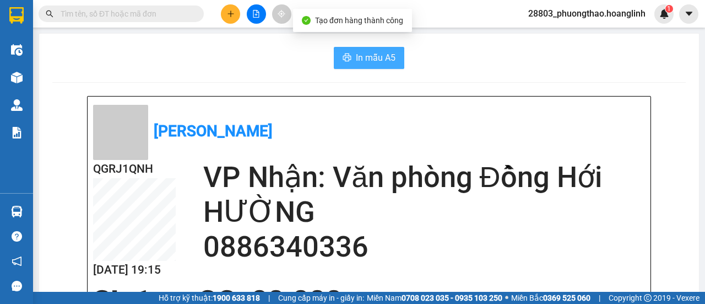
click at [376, 61] on span "In mẫu A5" at bounding box center [376, 58] width 40 height 14
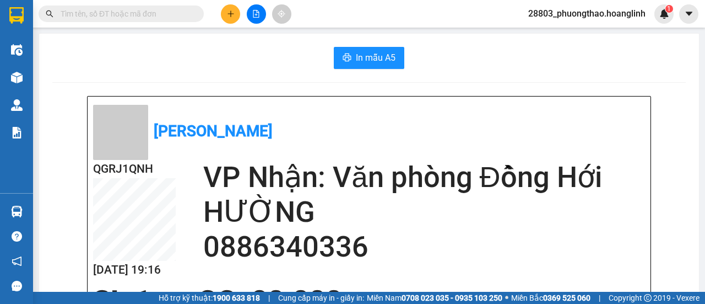
click at [128, 16] on input "text" at bounding box center [126, 14] width 130 height 12
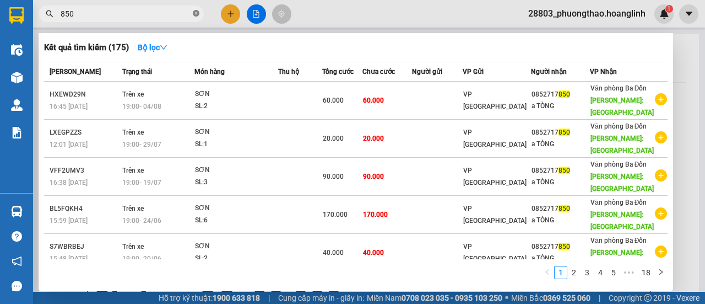
click at [197, 13] on icon "close-circle" at bounding box center [196, 13] width 7 height 7
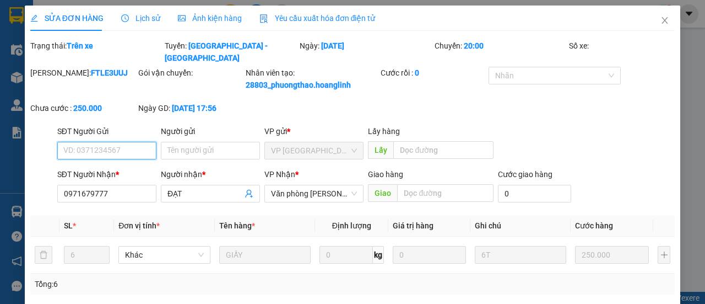
scroll to position [165, 0]
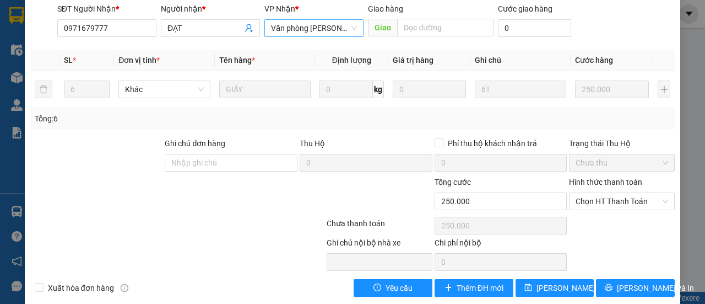
click at [318, 30] on span "Văn phòng [PERSON_NAME]" at bounding box center [314, 28] width 86 height 17
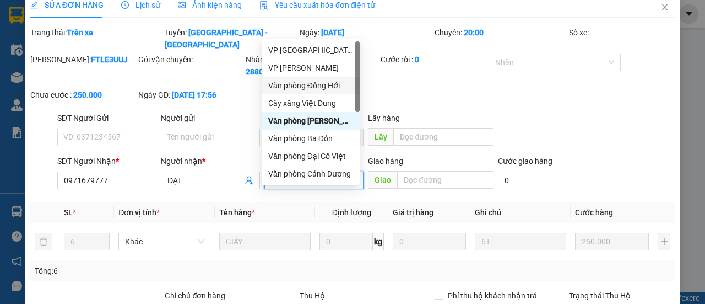
scroll to position [0, 0]
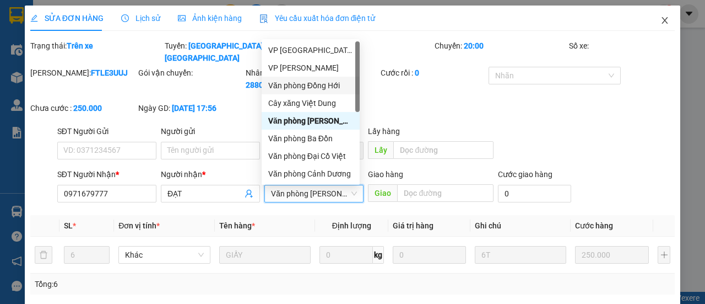
click at [661, 24] on icon "close" at bounding box center [665, 20] width 9 height 9
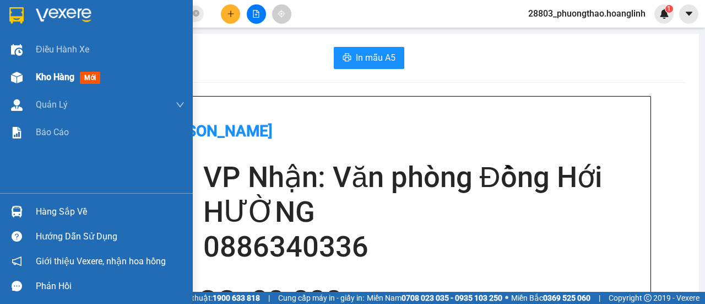
drag, startPoint x: 34, startPoint y: 77, endPoint x: 166, endPoint y: 86, distance: 132.0
click at [46, 77] on div "Kho hàng mới" at bounding box center [96, 77] width 193 height 28
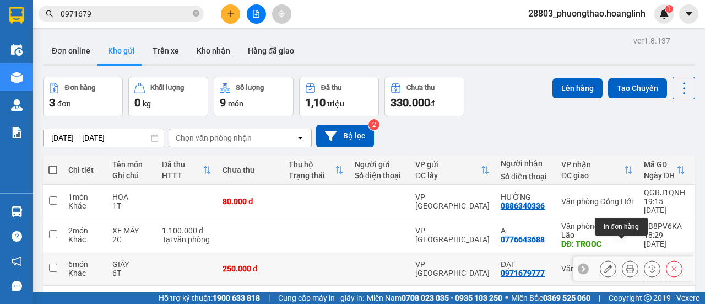
click at [626, 264] on icon at bounding box center [630, 268] width 8 height 8
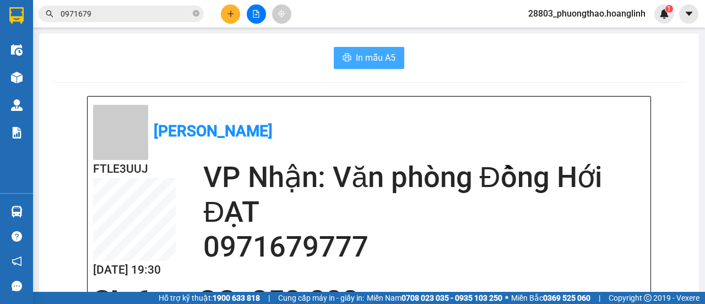
click at [350, 56] on button "In mẫu A5" at bounding box center [369, 58] width 71 height 22
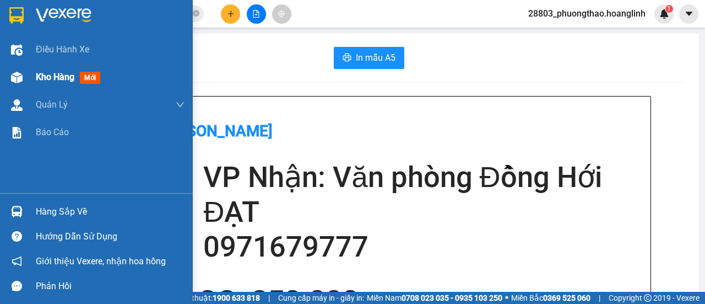
drag, startPoint x: 46, startPoint y: 78, endPoint x: 52, endPoint y: 75, distance: 6.7
click at [50, 76] on span "Kho hàng" at bounding box center [55, 77] width 39 height 10
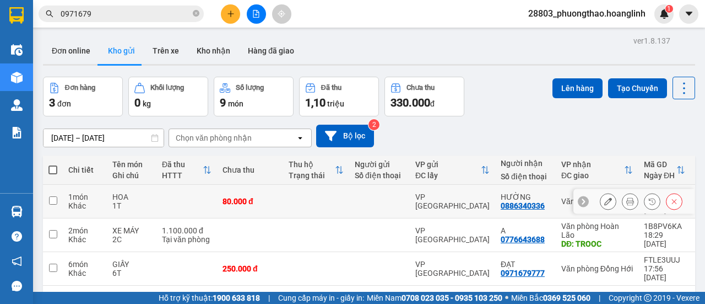
click at [311, 196] on td at bounding box center [316, 202] width 66 height 34
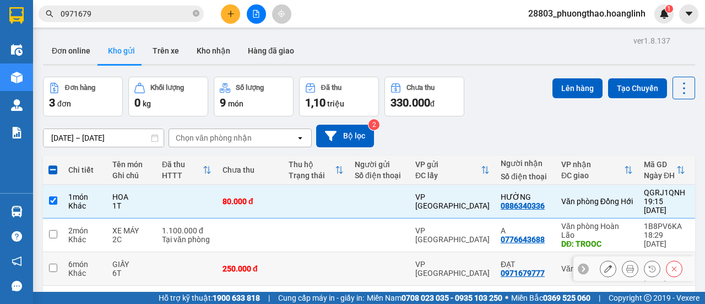
click at [300, 252] on td at bounding box center [316, 269] width 66 height 34
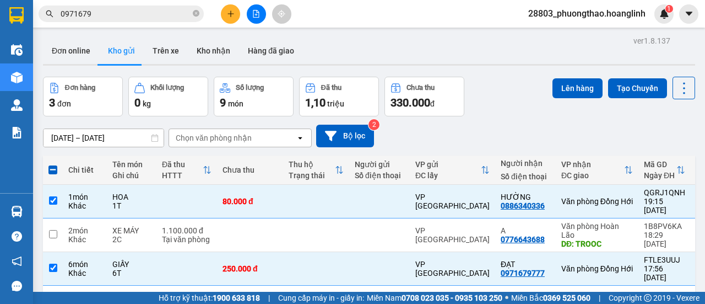
click at [577, 99] on div "Lên hàng Tạo Chuyến" at bounding box center [624, 88] width 143 height 23
click at [574, 84] on button "Lên hàng" at bounding box center [578, 88] width 50 height 20
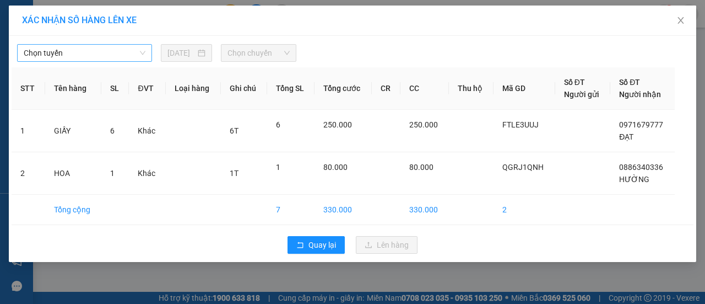
click at [94, 57] on span "Chọn tuyến" at bounding box center [85, 53] width 122 height 17
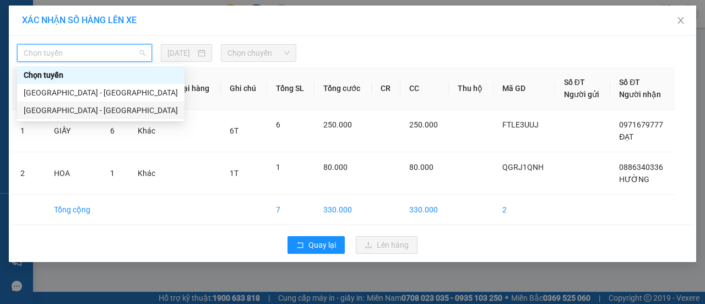
click at [53, 108] on div "Hà Nội - Quảng Bình" at bounding box center [101, 110] width 154 height 12
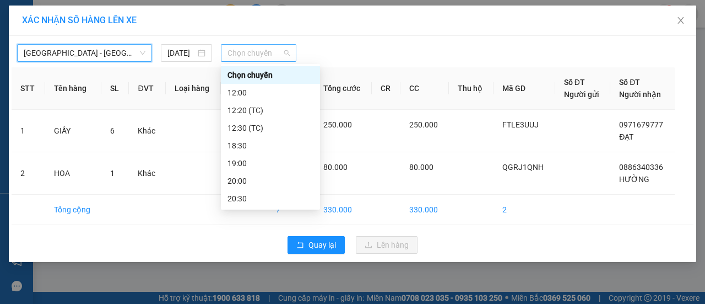
click at [296, 52] on div "Chọn chuyến" at bounding box center [258, 53] width 75 height 18
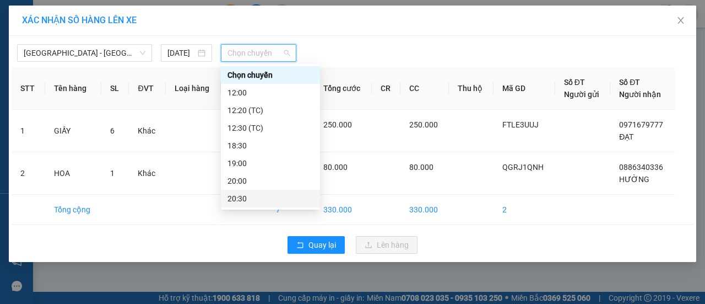
click at [249, 199] on div "20:30" at bounding box center [271, 198] width 86 height 12
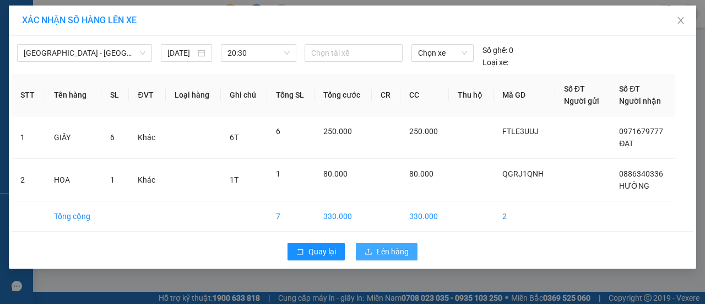
click at [394, 252] on span "Lên hàng" at bounding box center [393, 251] width 32 height 12
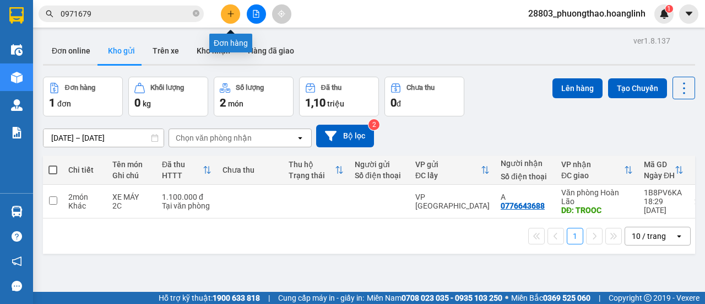
click at [229, 13] on icon "plus" at bounding box center [231, 14] width 8 height 8
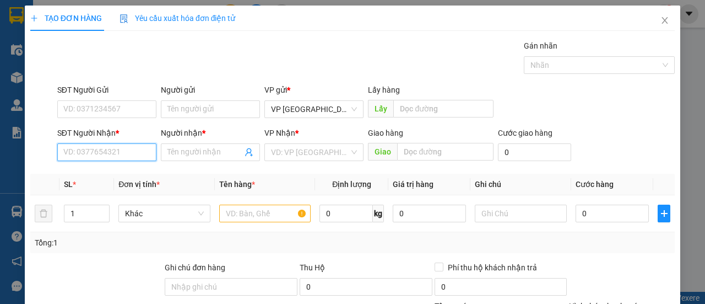
click at [121, 154] on input "SĐT Người Nhận *" at bounding box center [106, 152] width 99 height 18
click at [64, 152] on input "123456789" at bounding box center [106, 152] width 99 height 18
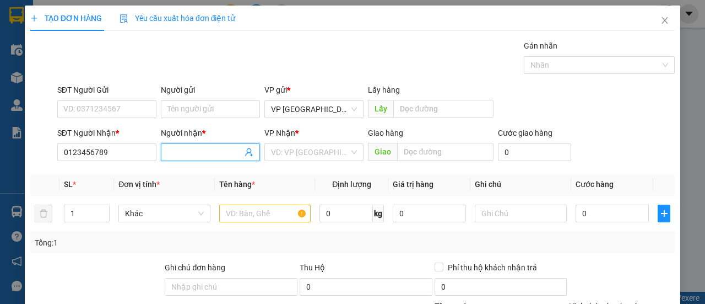
click at [206, 156] on input "Người nhận *" at bounding box center [204, 152] width 75 height 12
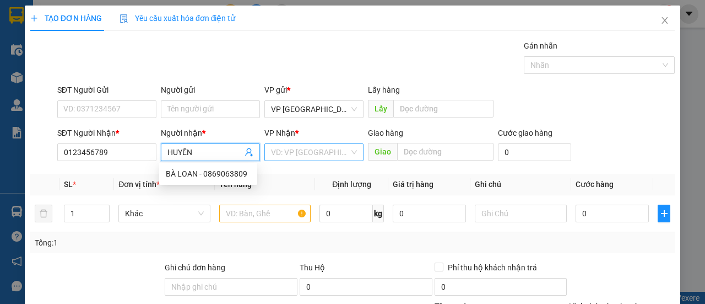
click at [281, 153] on input "search" at bounding box center [310, 152] width 78 height 17
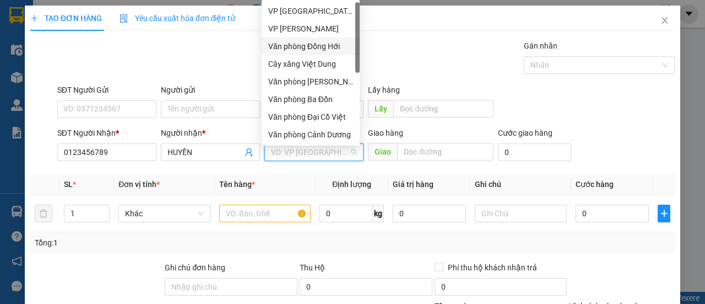
click at [309, 45] on div "Văn phòng Đồng Hới" at bounding box center [310, 46] width 85 height 12
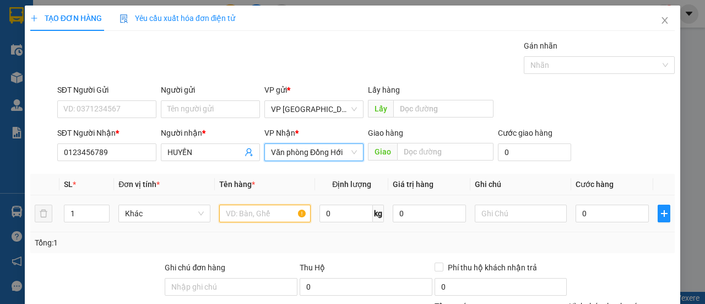
click at [259, 206] on input "text" at bounding box center [265, 213] width 92 height 18
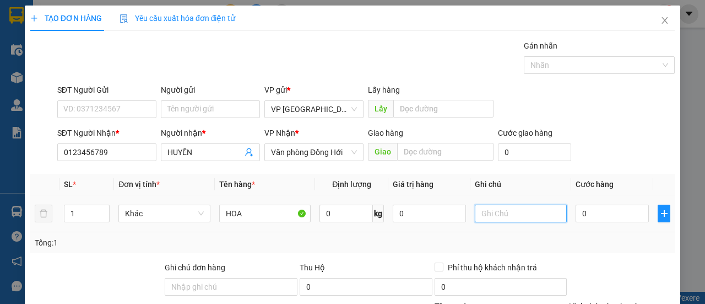
click at [495, 214] on input "text" at bounding box center [521, 213] width 92 height 18
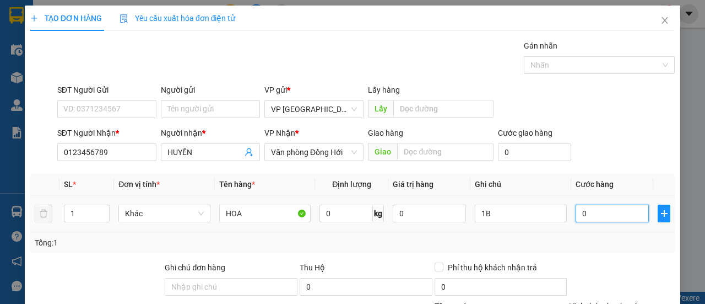
click at [580, 218] on input "0" at bounding box center [612, 213] width 73 height 18
click at [577, 169] on div "Transit Pickup Surcharge Ids Transit Deliver Surcharge Ids Transit Deliver Surc…" at bounding box center [352, 230] width 645 height 381
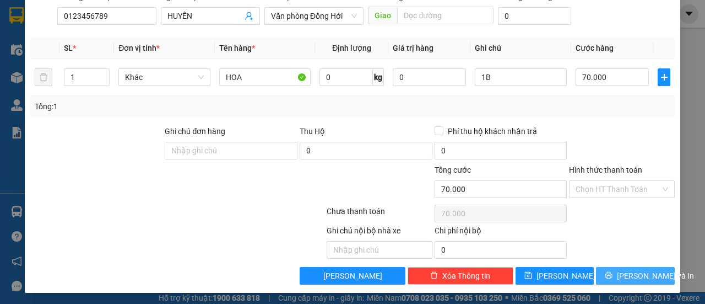
click at [626, 277] on span "[PERSON_NAME] và In" at bounding box center [655, 275] width 77 height 12
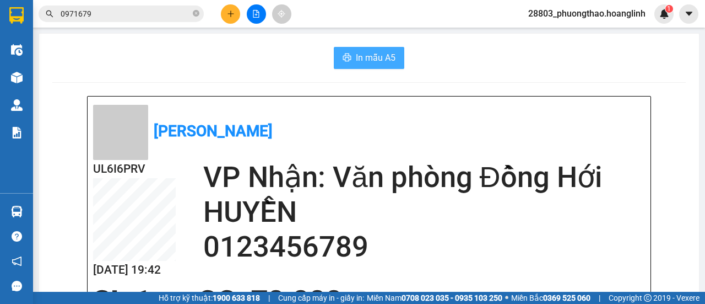
click at [364, 56] on span "In mẫu A5" at bounding box center [376, 58] width 40 height 14
